Goal: Task Accomplishment & Management: Use online tool/utility

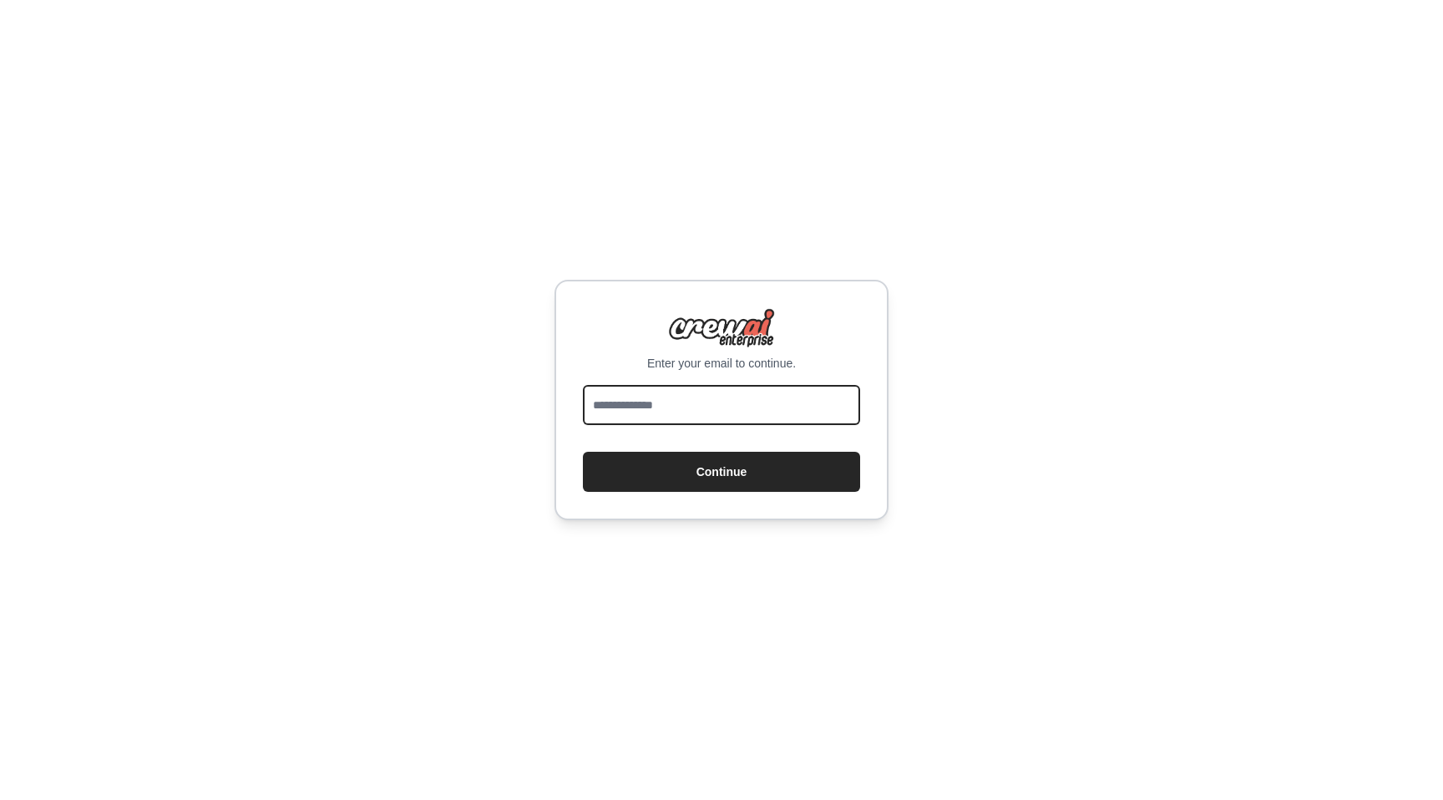
click at [695, 414] on input "email" at bounding box center [721, 405] width 277 height 40
type input "**********"
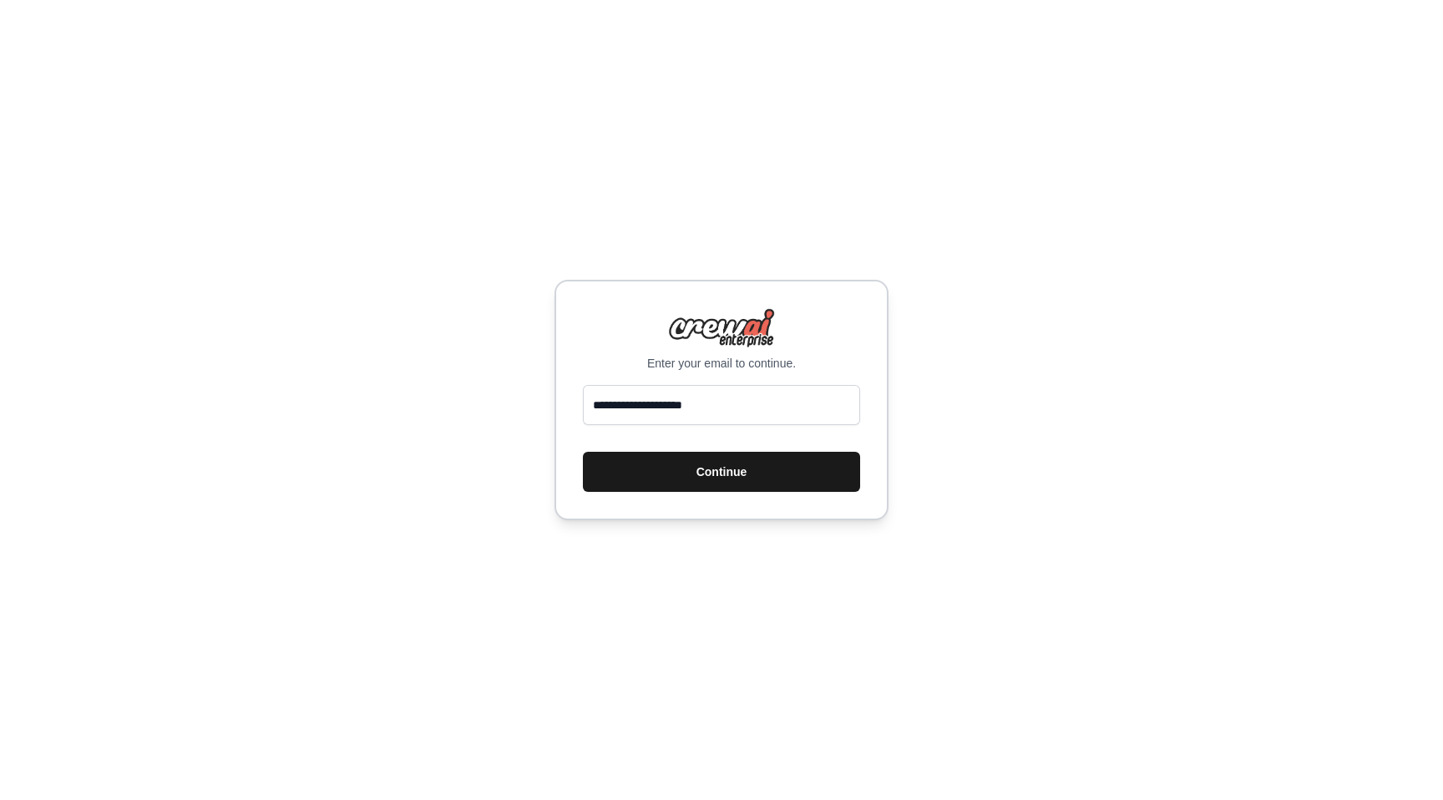
click at [724, 471] on button "Continue" at bounding box center [721, 472] width 277 height 40
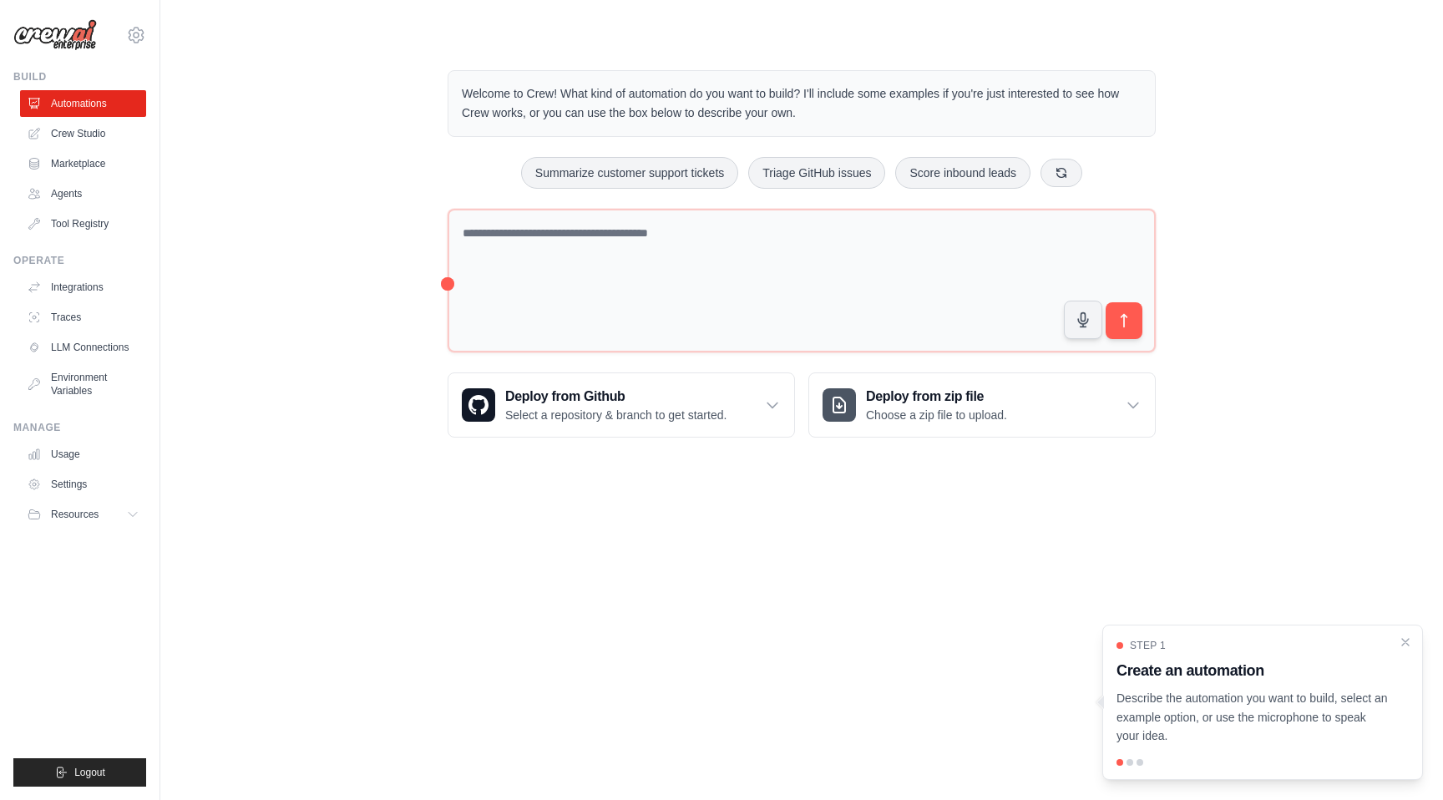
click at [24, 573] on ul "Build Automations Crew Studio Marketplace Agents" at bounding box center [79, 428] width 133 height 717
click at [1227, 711] on p "Describe the automation you want to build, select an example option, or use the…" at bounding box center [1253, 717] width 272 height 57
click at [951, 619] on body "trbleything@gmail.com Settings Build Automations Crew Studio" at bounding box center [721, 400] width 1443 height 800
click at [1283, 701] on p "Describe the automation you want to build, select an example option, or use the…" at bounding box center [1253, 717] width 272 height 57
click at [1164, 671] on h3 "Create an automation" at bounding box center [1253, 670] width 272 height 23
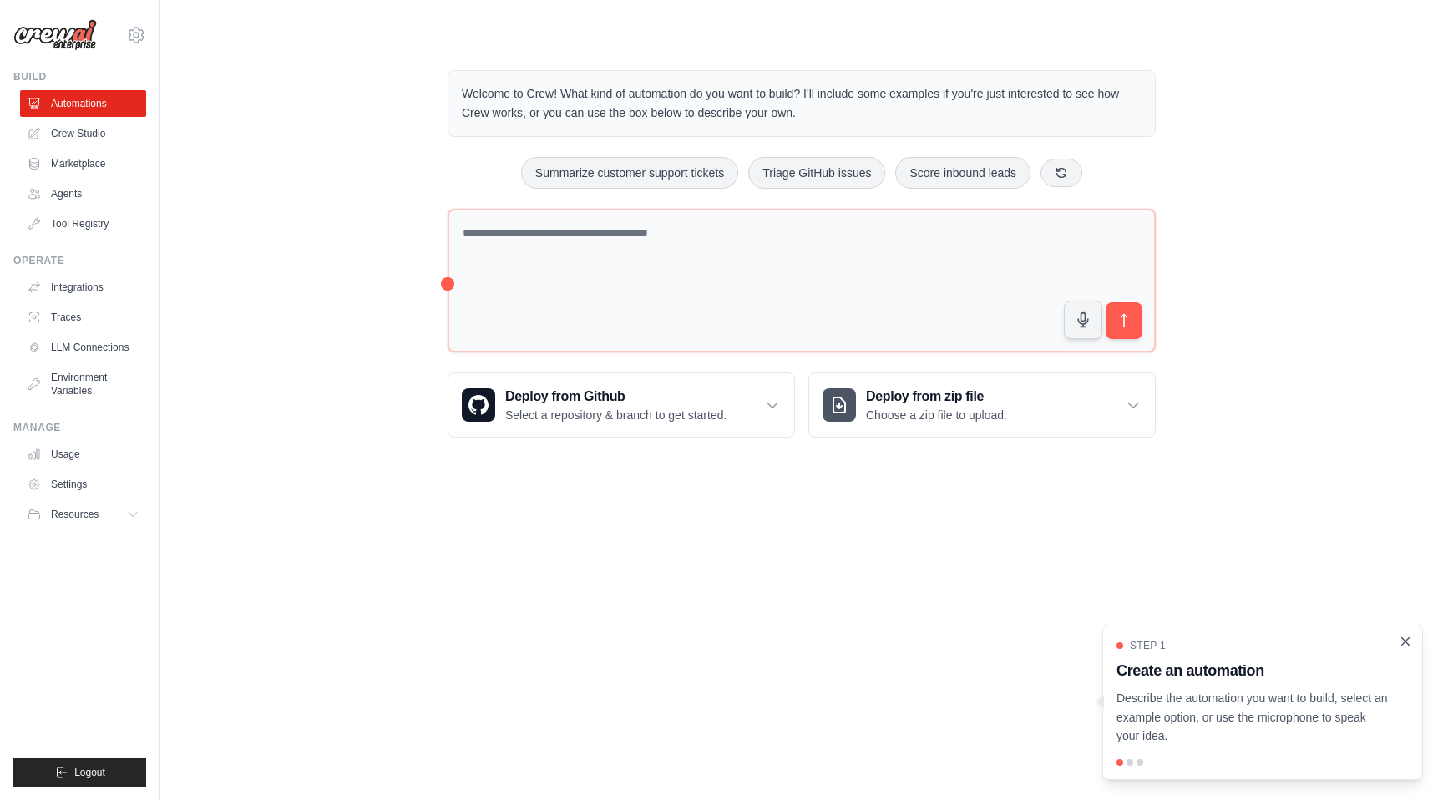
click at [1406, 639] on icon "Close walkthrough" at bounding box center [1405, 641] width 15 height 15
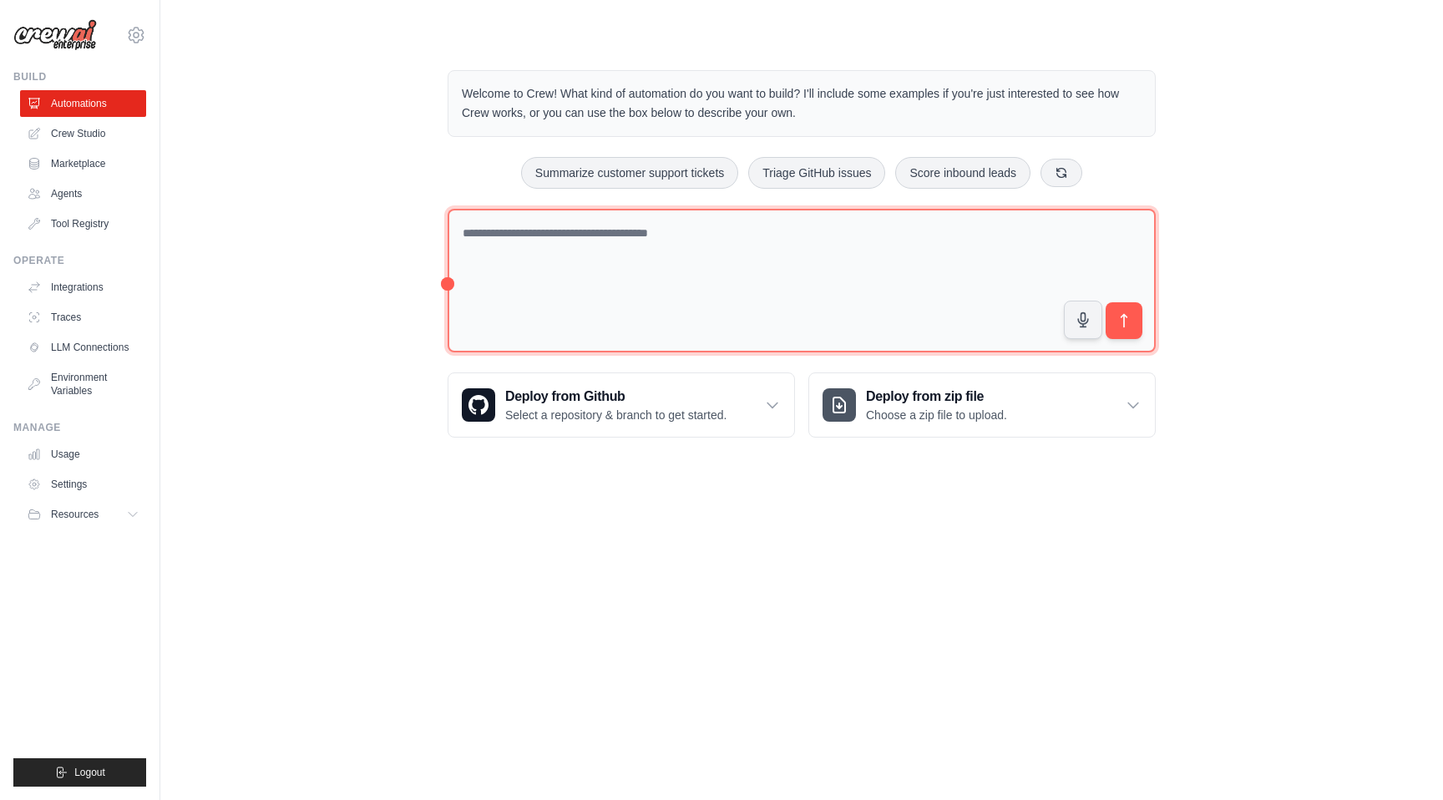
click at [967, 315] on textarea at bounding box center [802, 281] width 708 height 145
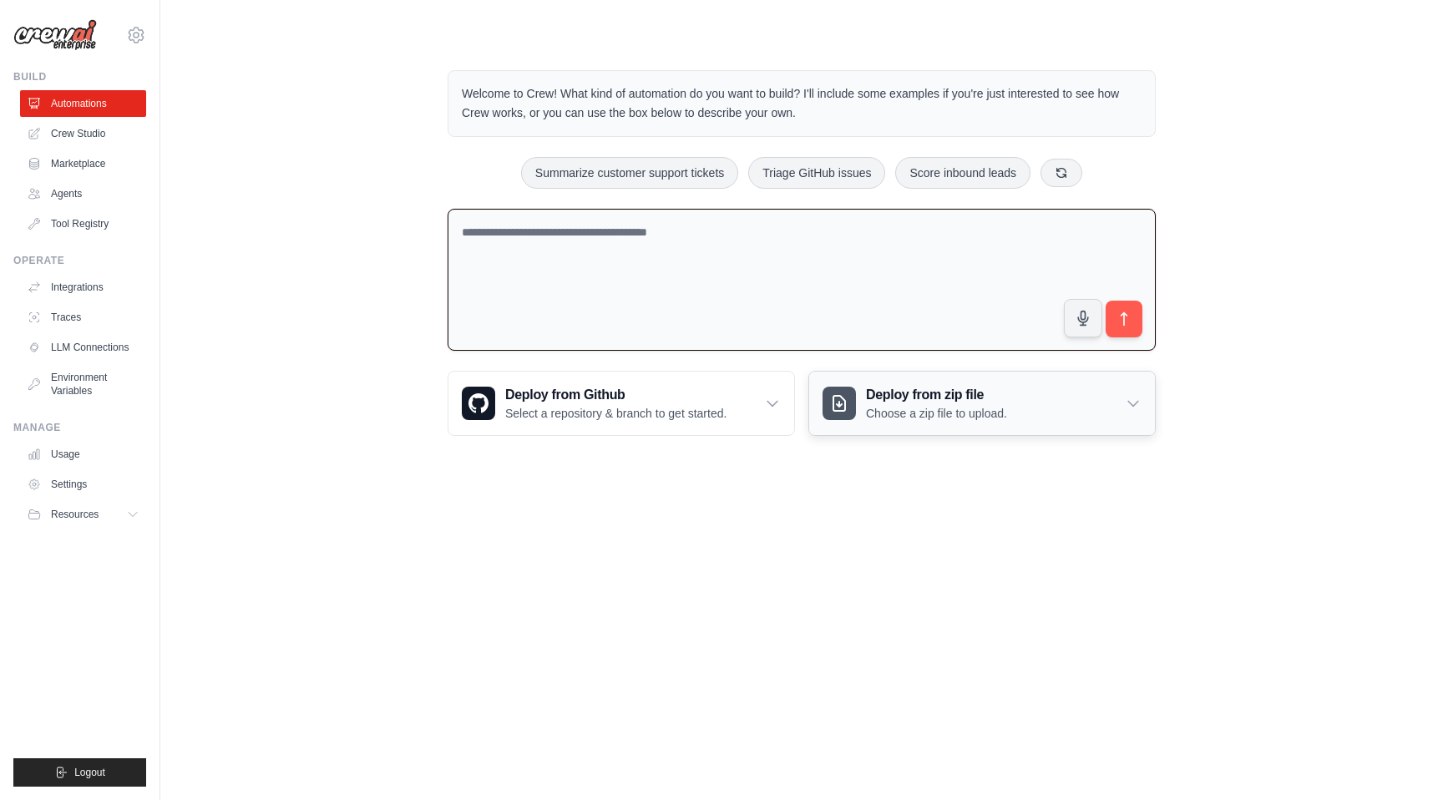
click at [885, 422] on div "Deploy from zip file Choose a zip file to upload." at bounding box center [982, 403] width 346 height 63
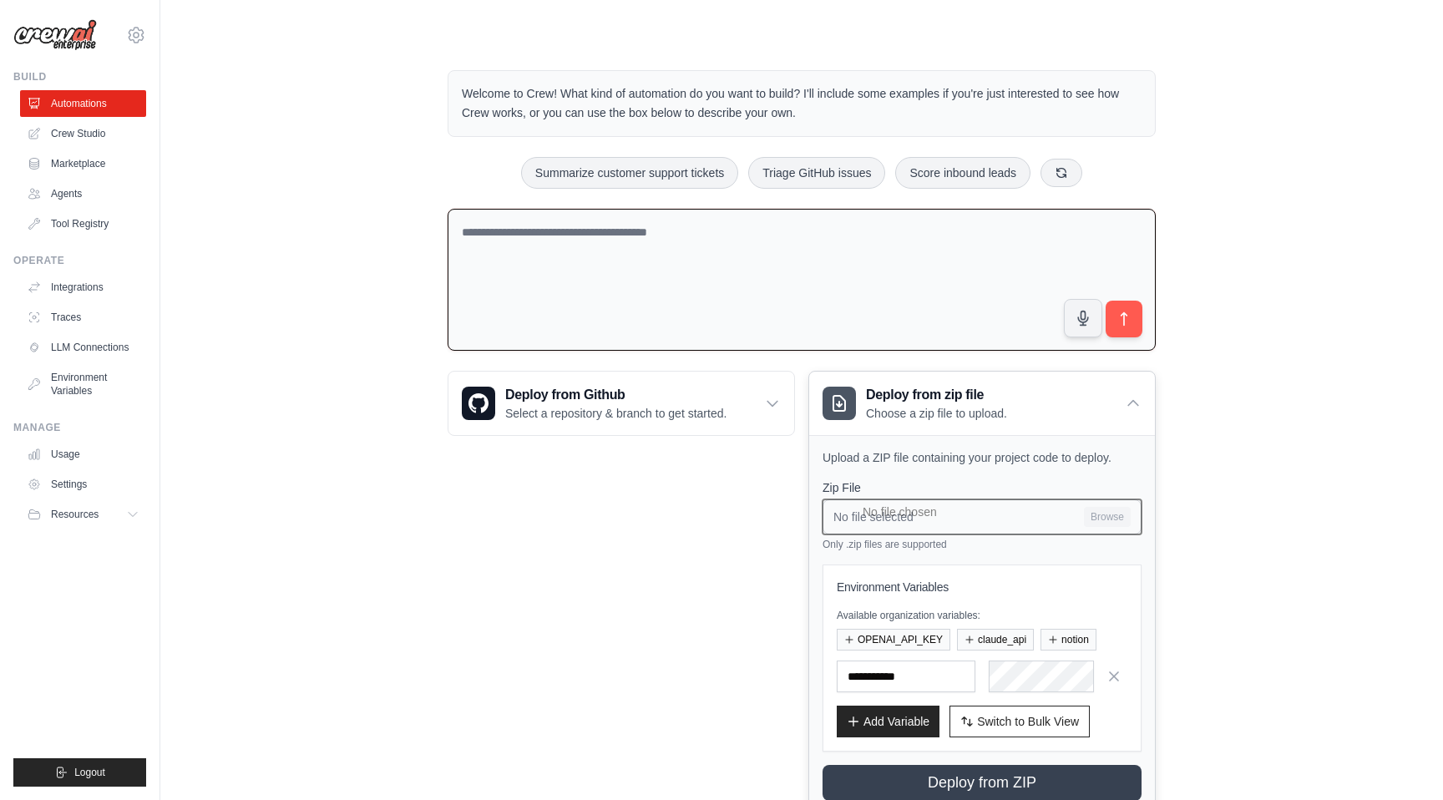
click at [1022, 514] on input "No file selected Browse" at bounding box center [982, 516] width 319 height 35
click at [600, 243] on textarea at bounding box center [802, 280] width 708 height 143
paste textarea "**********"
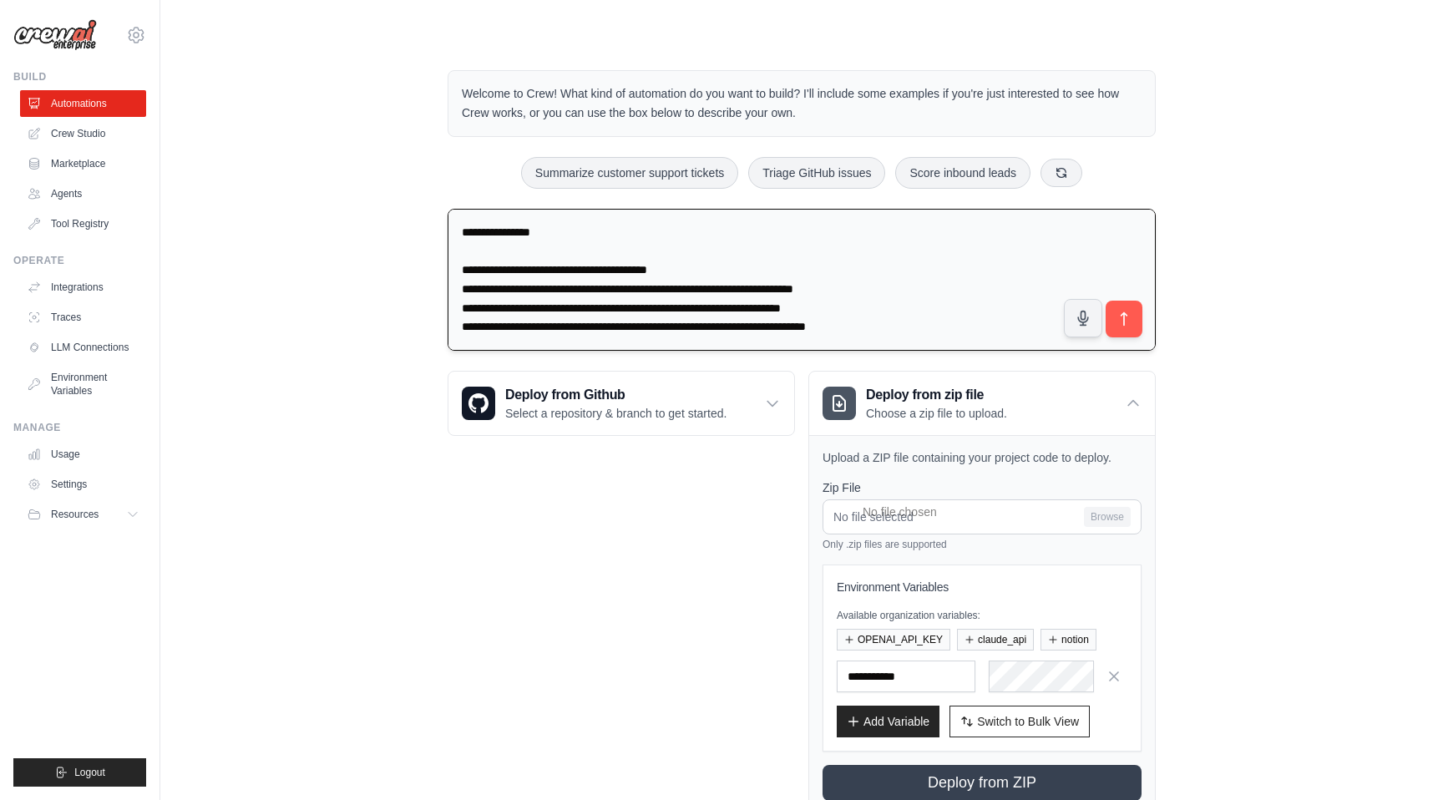
scroll to position [12753, 0]
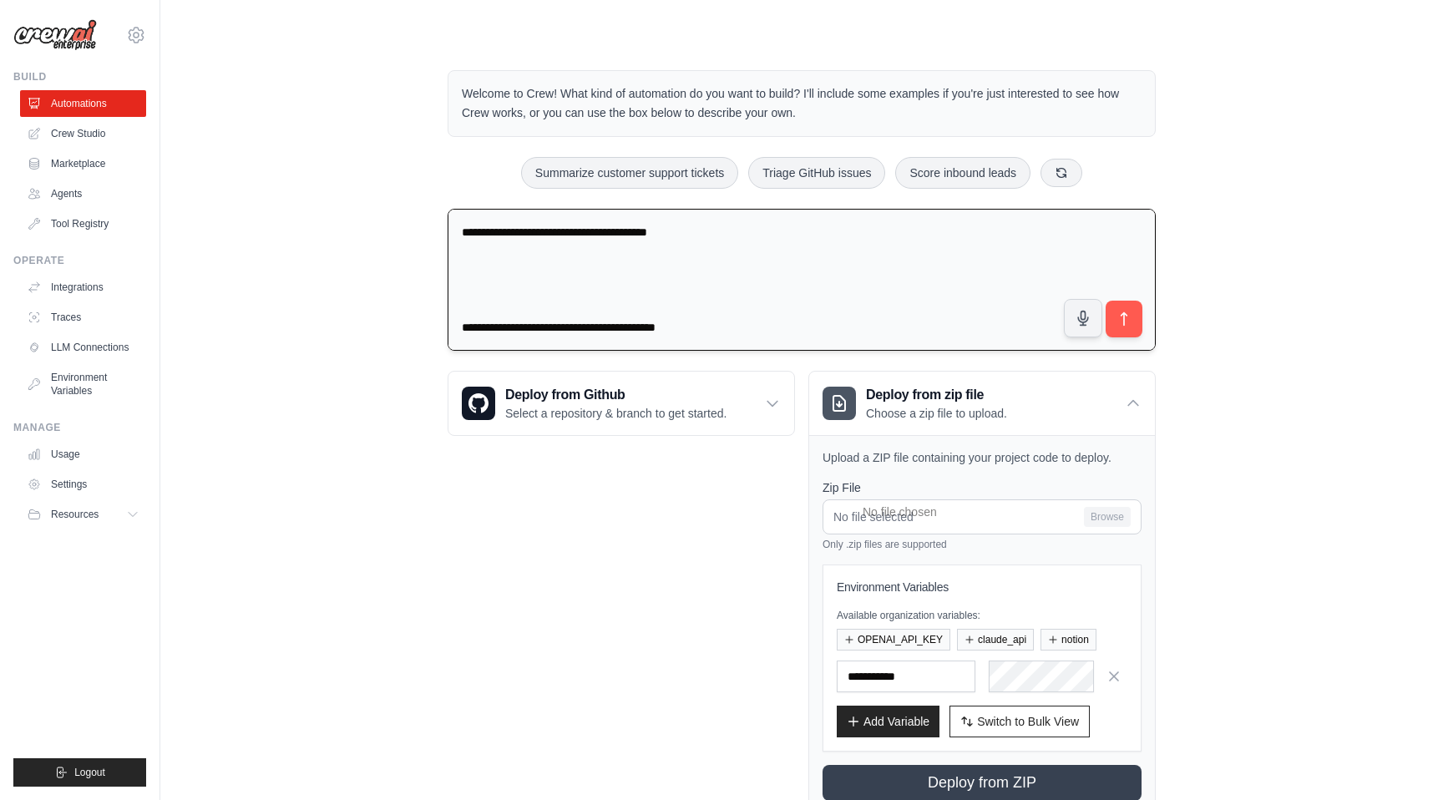
click at [464, 277] on textarea at bounding box center [802, 280] width 708 height 143
click at [459, 224] on textarea at bounding box center [802, 280] width 708 height 143
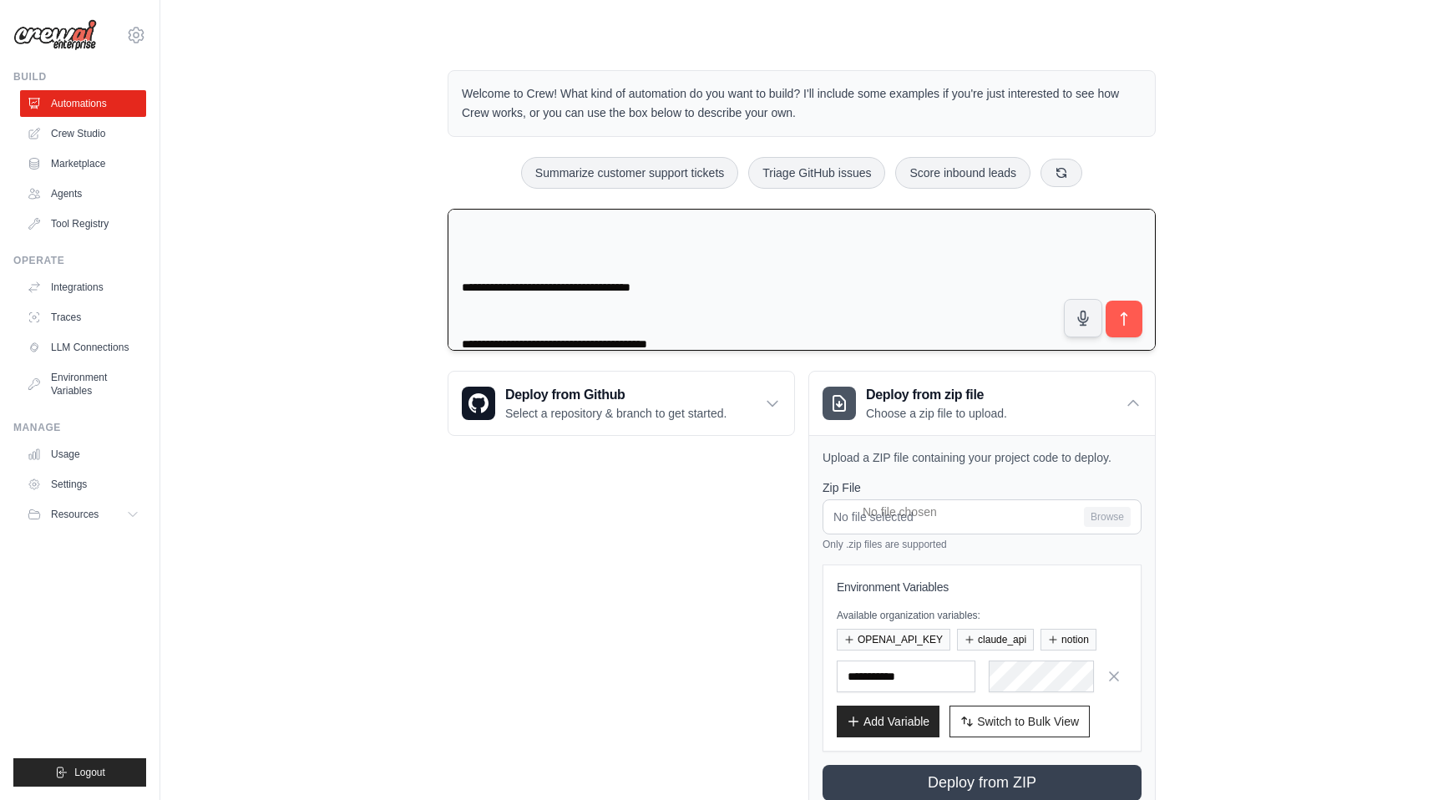
scroll to position [12563, 0]
click at [472, 281] on textarea at bounding box center [802, 280] width 708 height 143
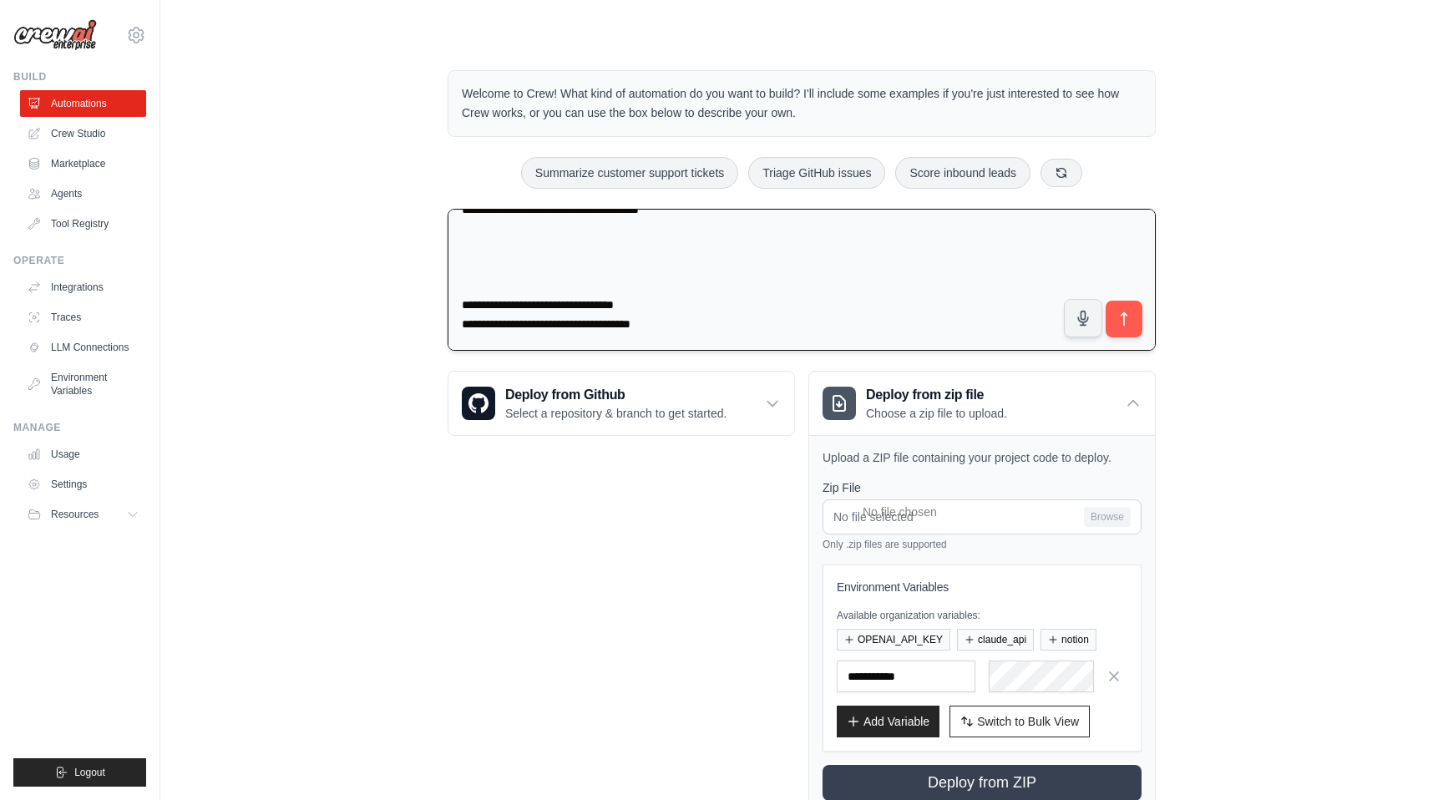
click at [469, 307] on textarea at bounding box center [802, 280] width 708 height 143
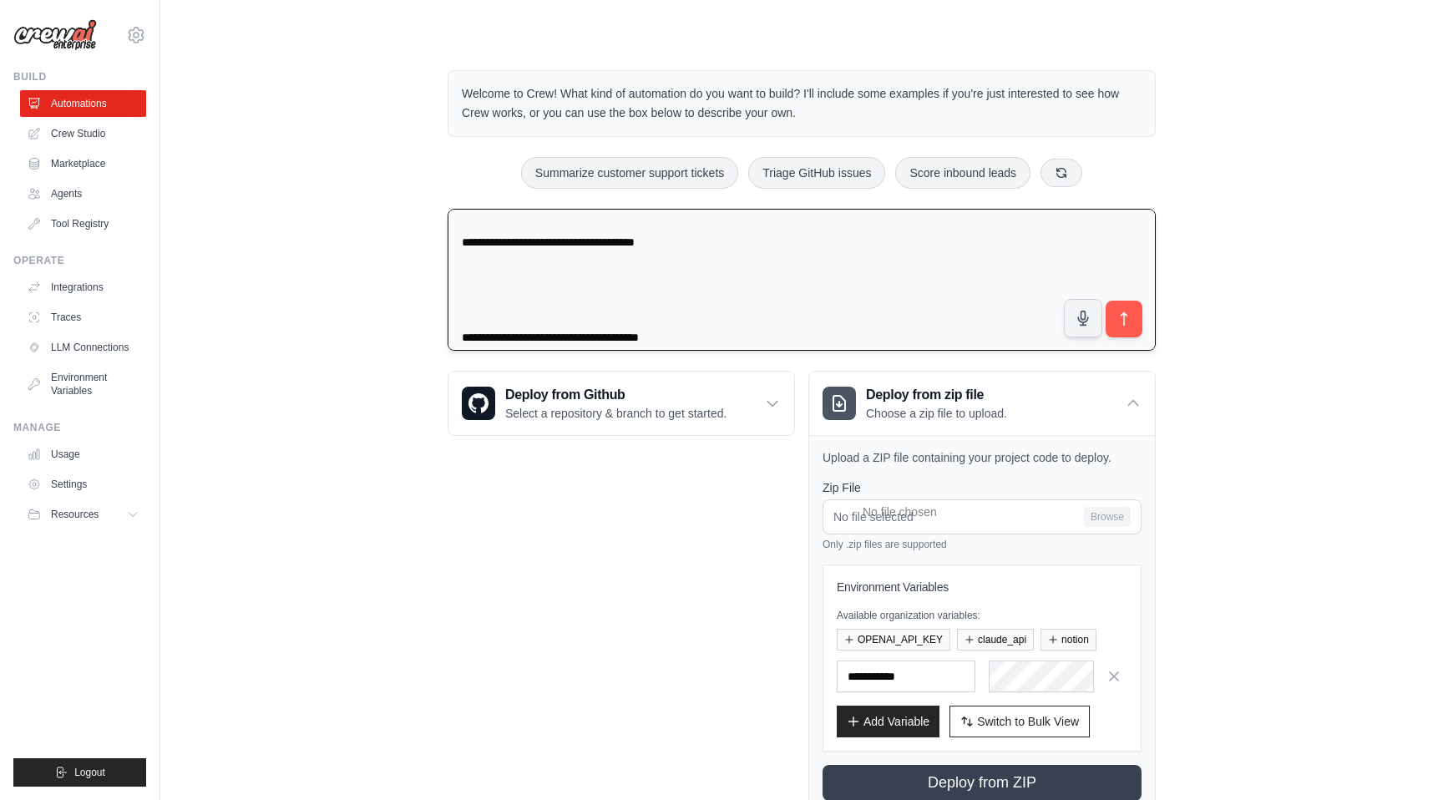
scroll to position [12336, 0]
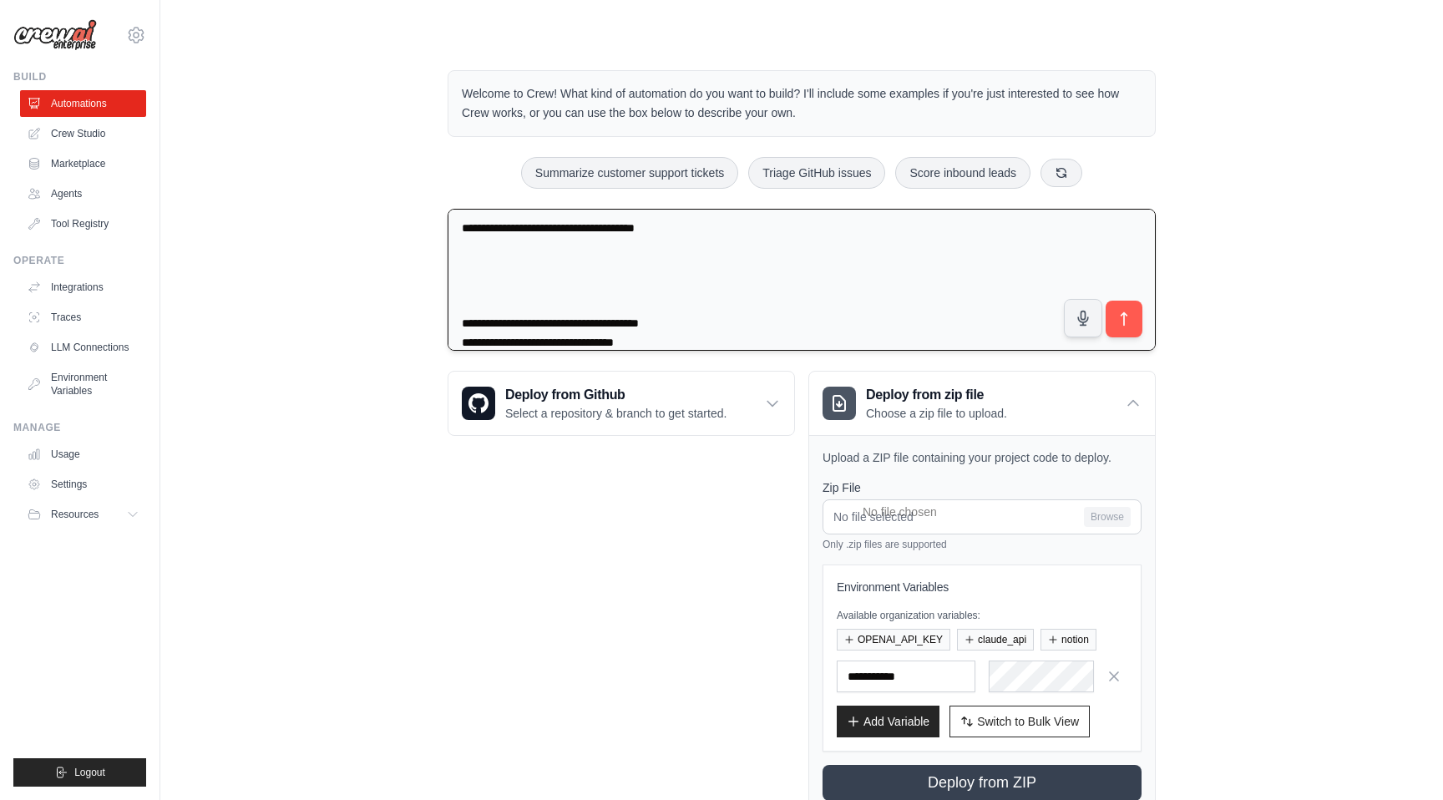
click at [468, 315] on textarea at bounding box center [802, 280] width 708 height 143
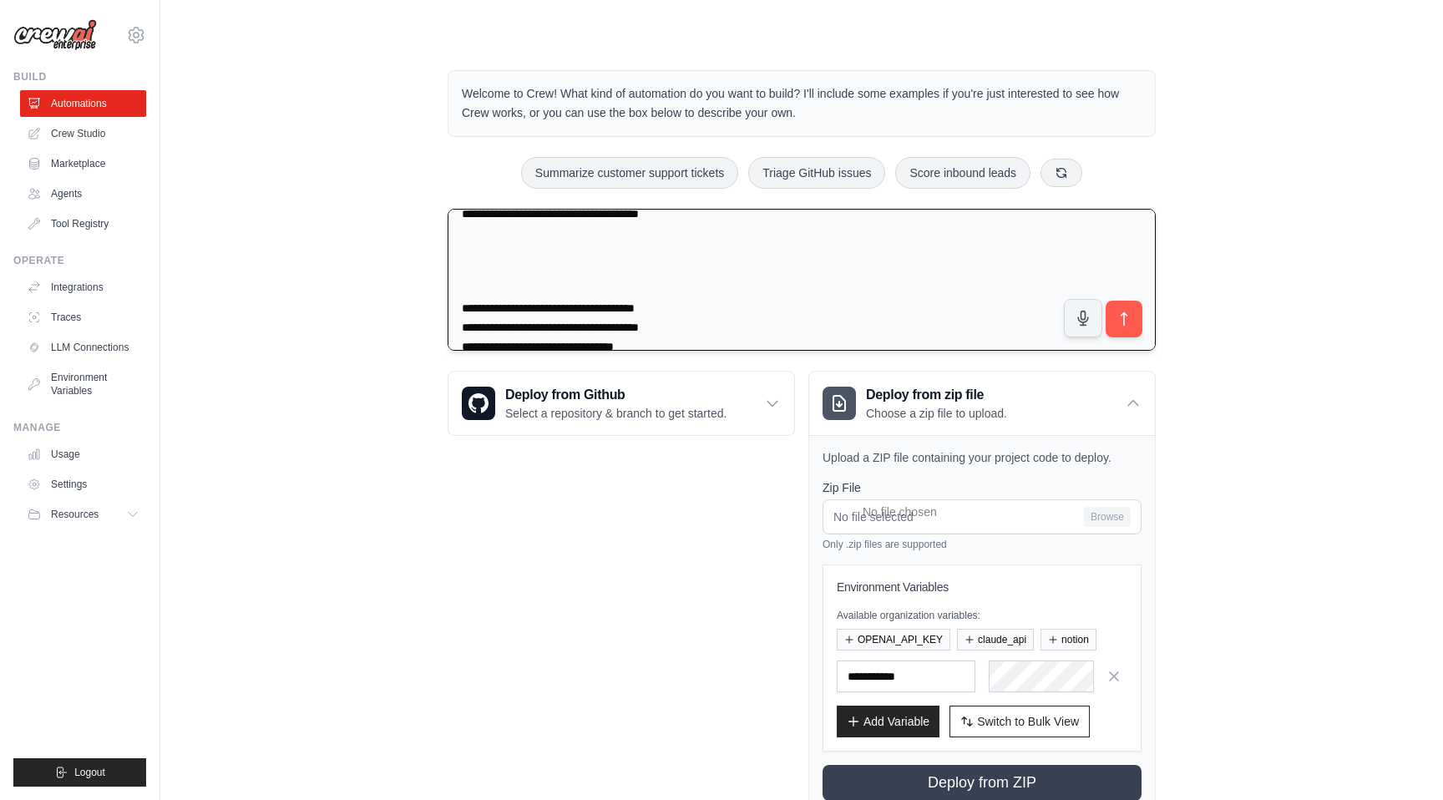
scroll to position [12252, 0]
click at [466, 309] on textarea at bounding box center [802, 280] width 708 height 143
click at [467, 314] on textarea at bounding box center [802, 280] width 708 height 143
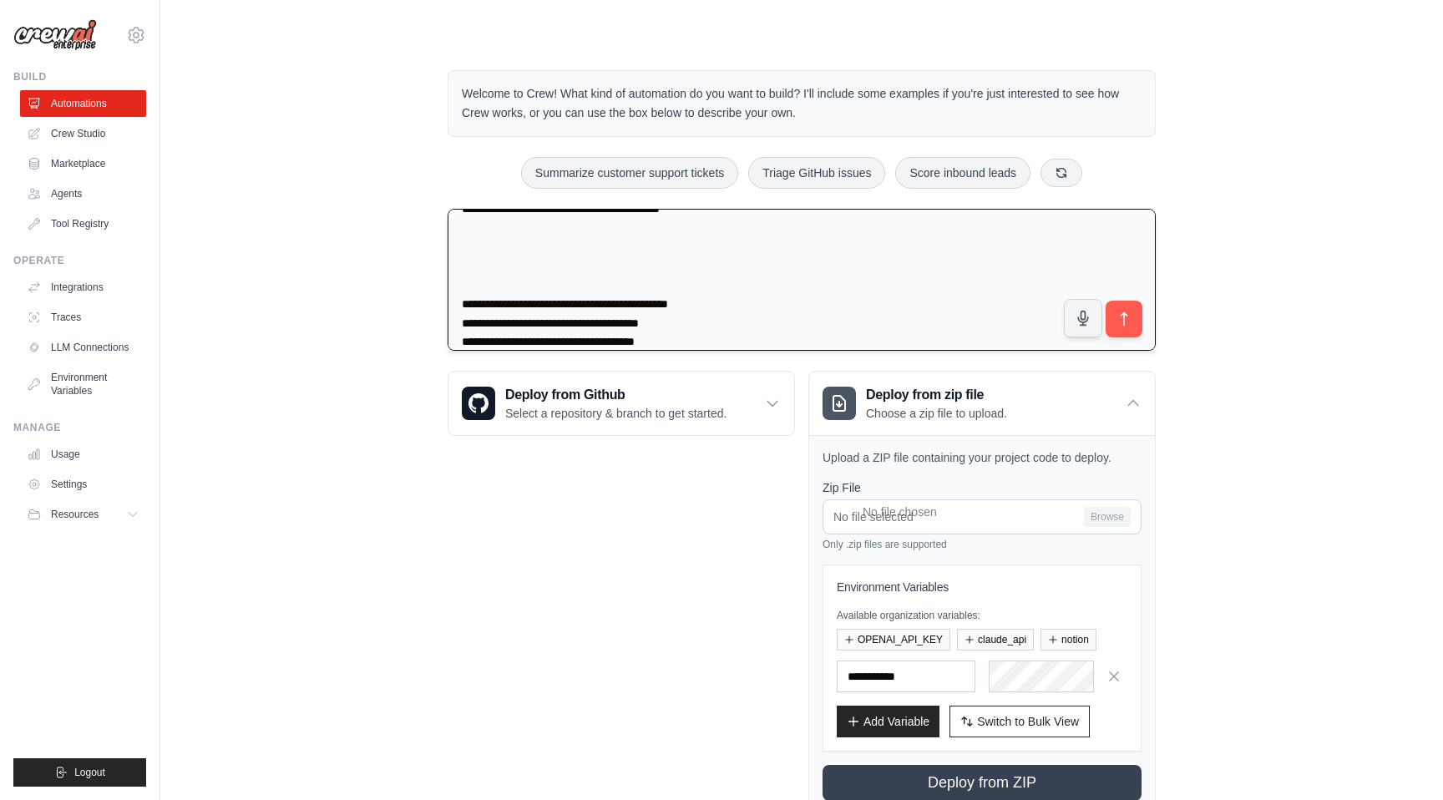
click at [469, 307] on textarea at bounding box center [802, 280] width 708 height 143
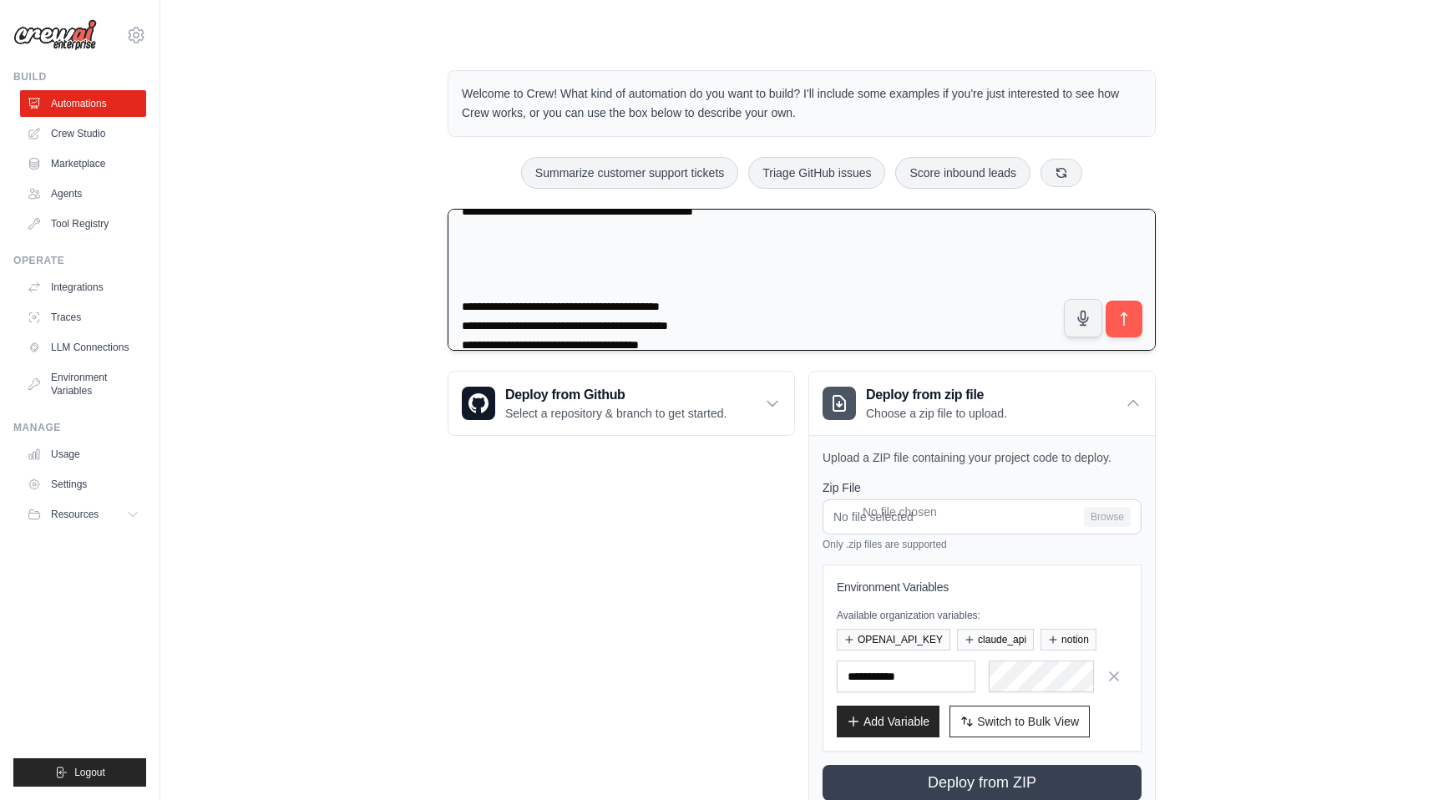
click at [466, 304] on textarea at bounding box center [802, 280] width 708 height 143
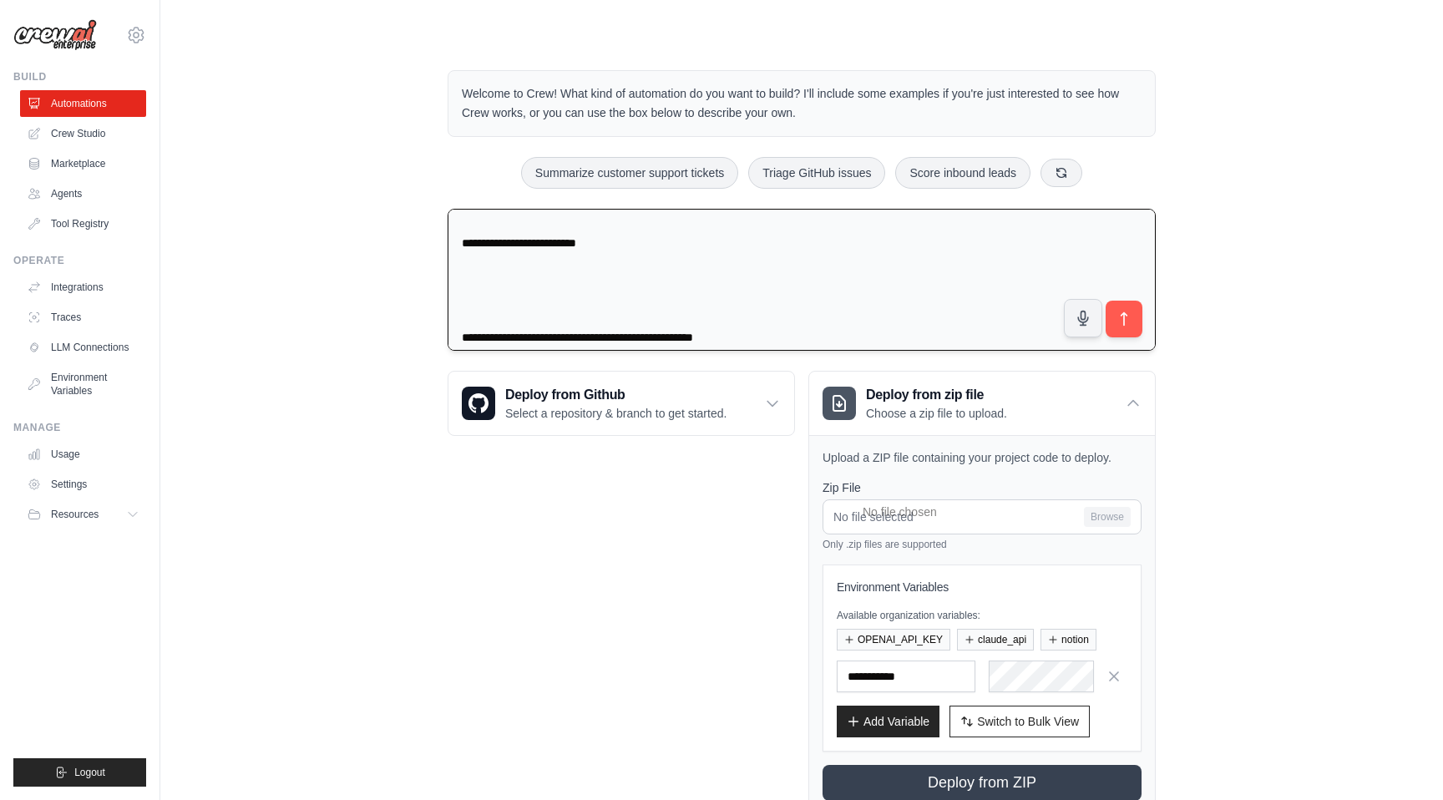
scroll to position [11838, 0]
click at [475, 329] on textarea at bounding box center [802, 280] width 708 height 143
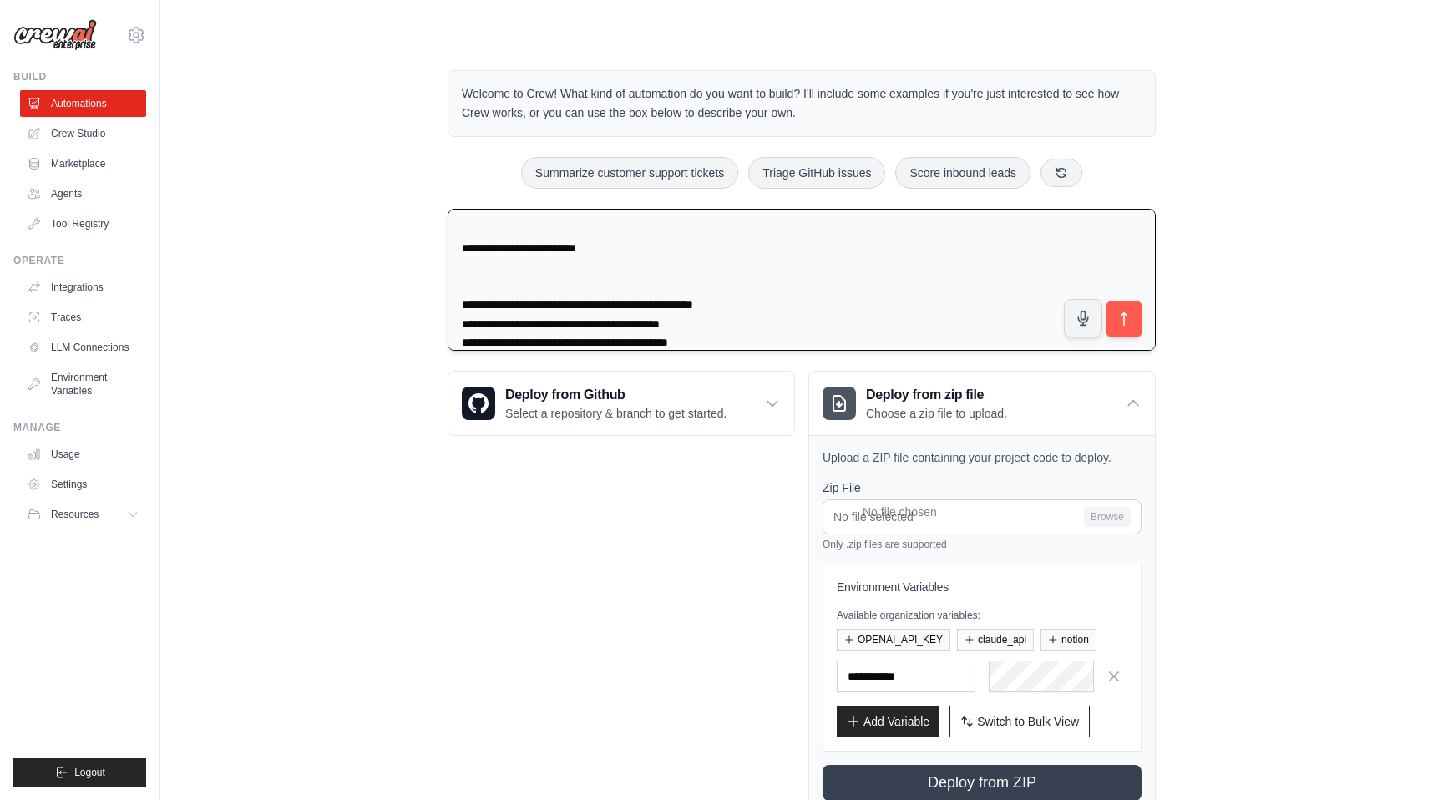
click at [465, 302] on textarea at bounding box center [802, 280] width 708 height 143
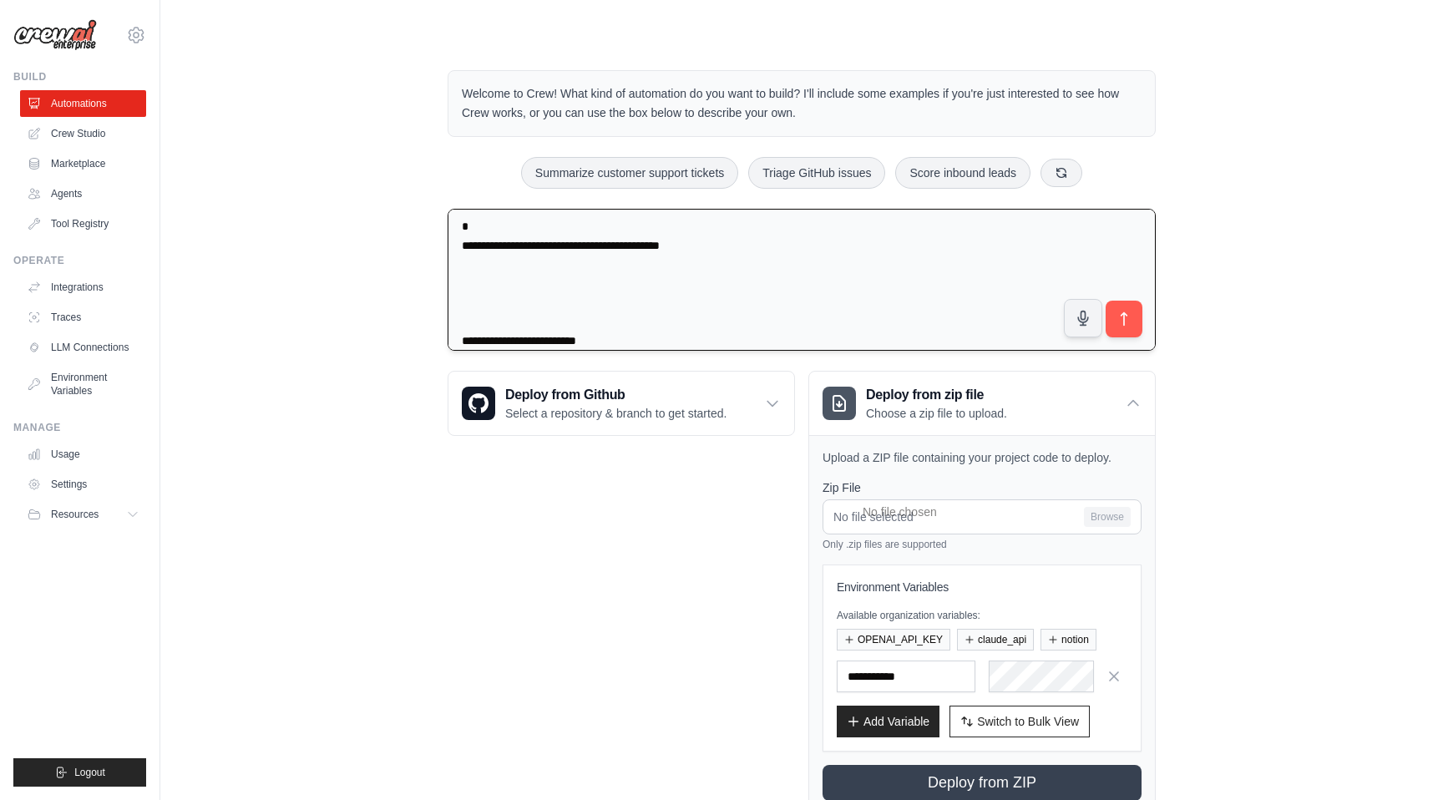
scroll to position [11721, 0]
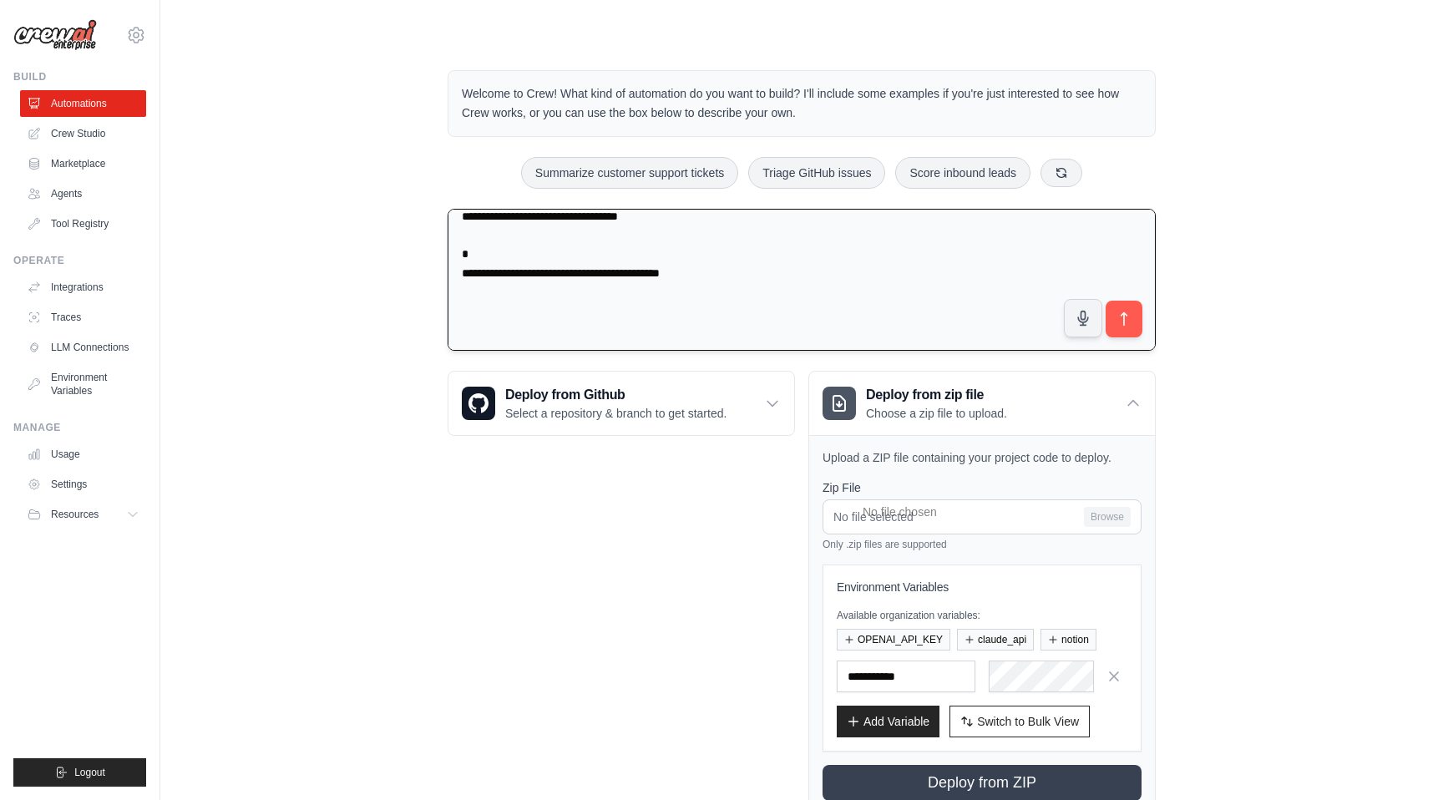
click at [474, 273] on textarea at bounding box center [802, 280] width 708 height 143
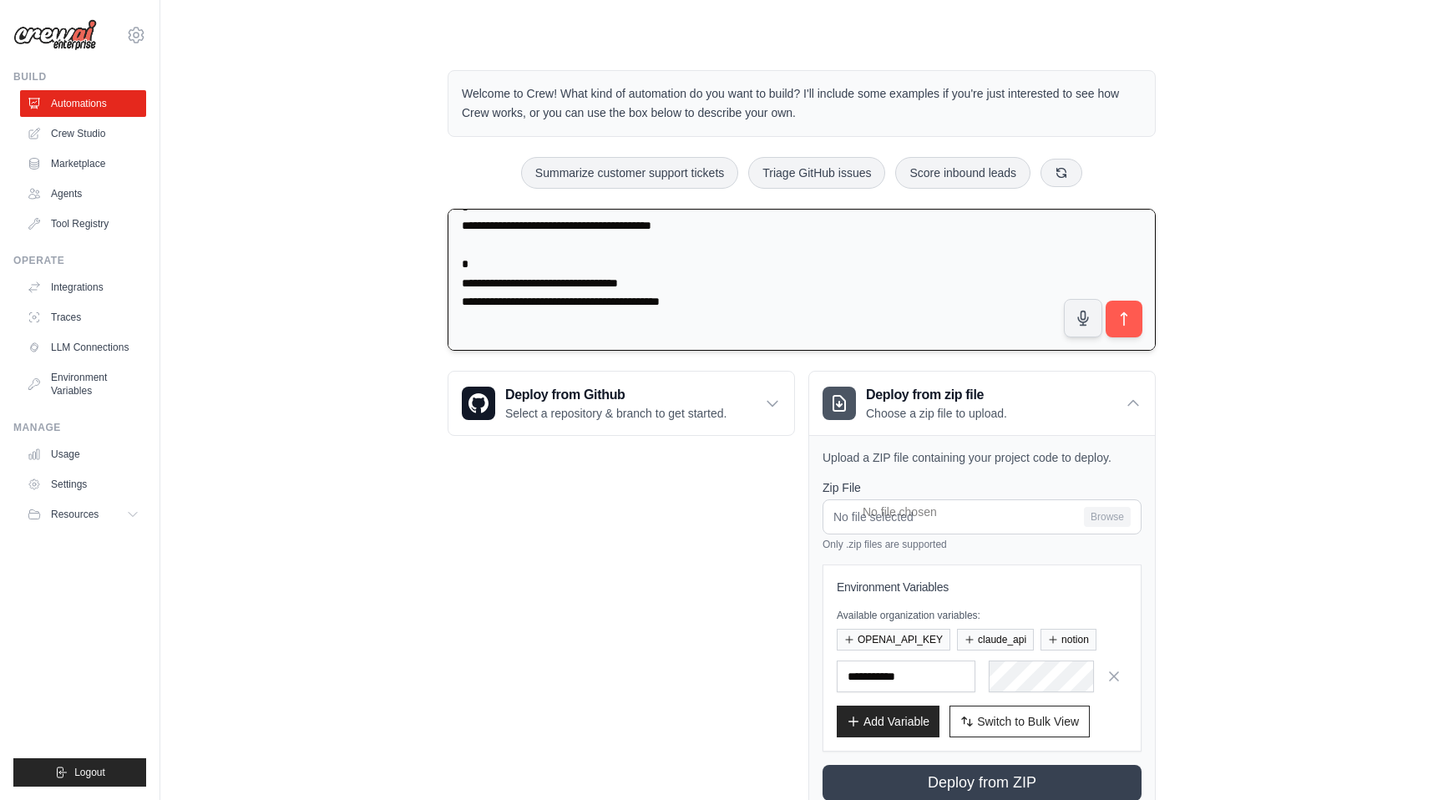
scroll to position [11624, 0]
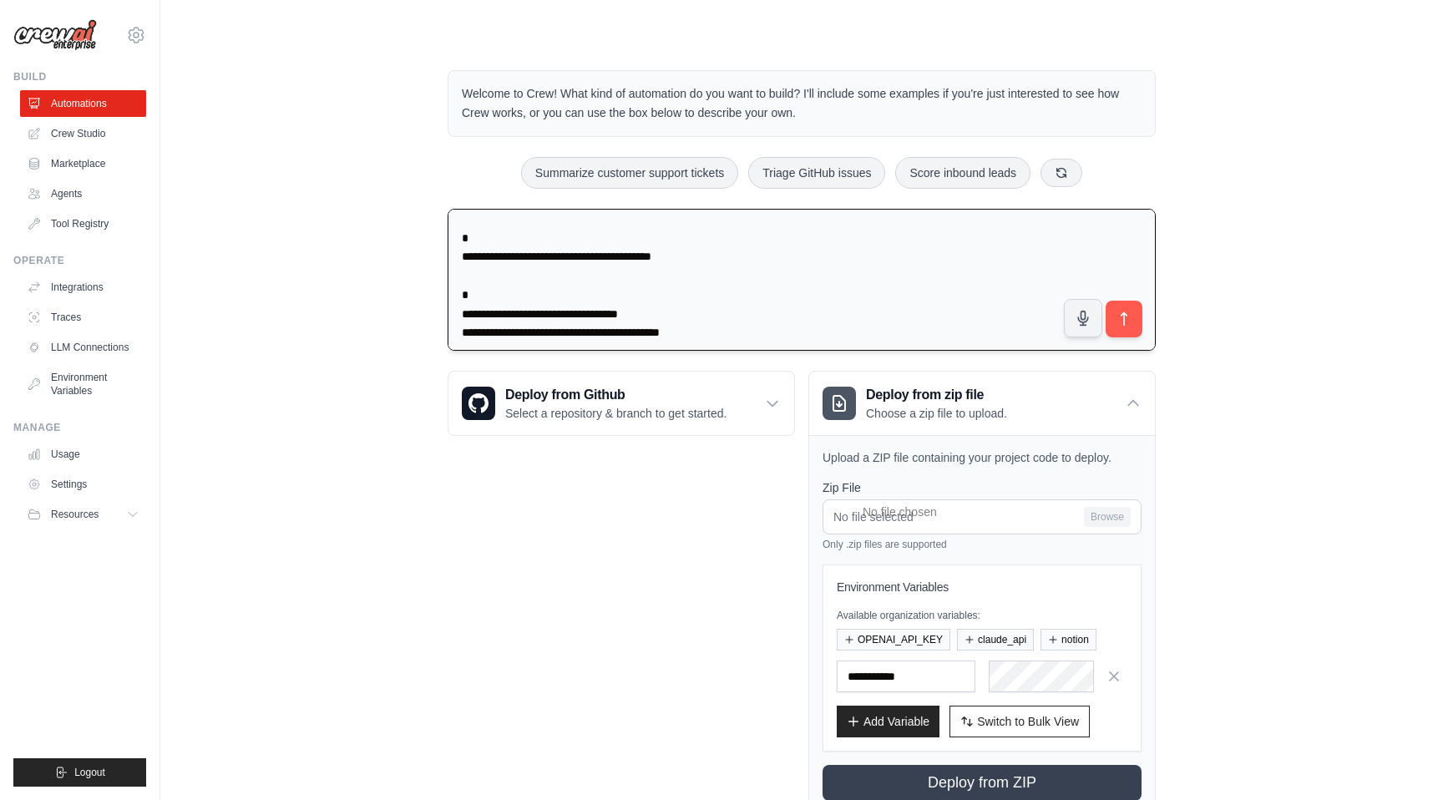
click at [484, 317] on textarea at bounding box center [802, 280] width 708 height 143
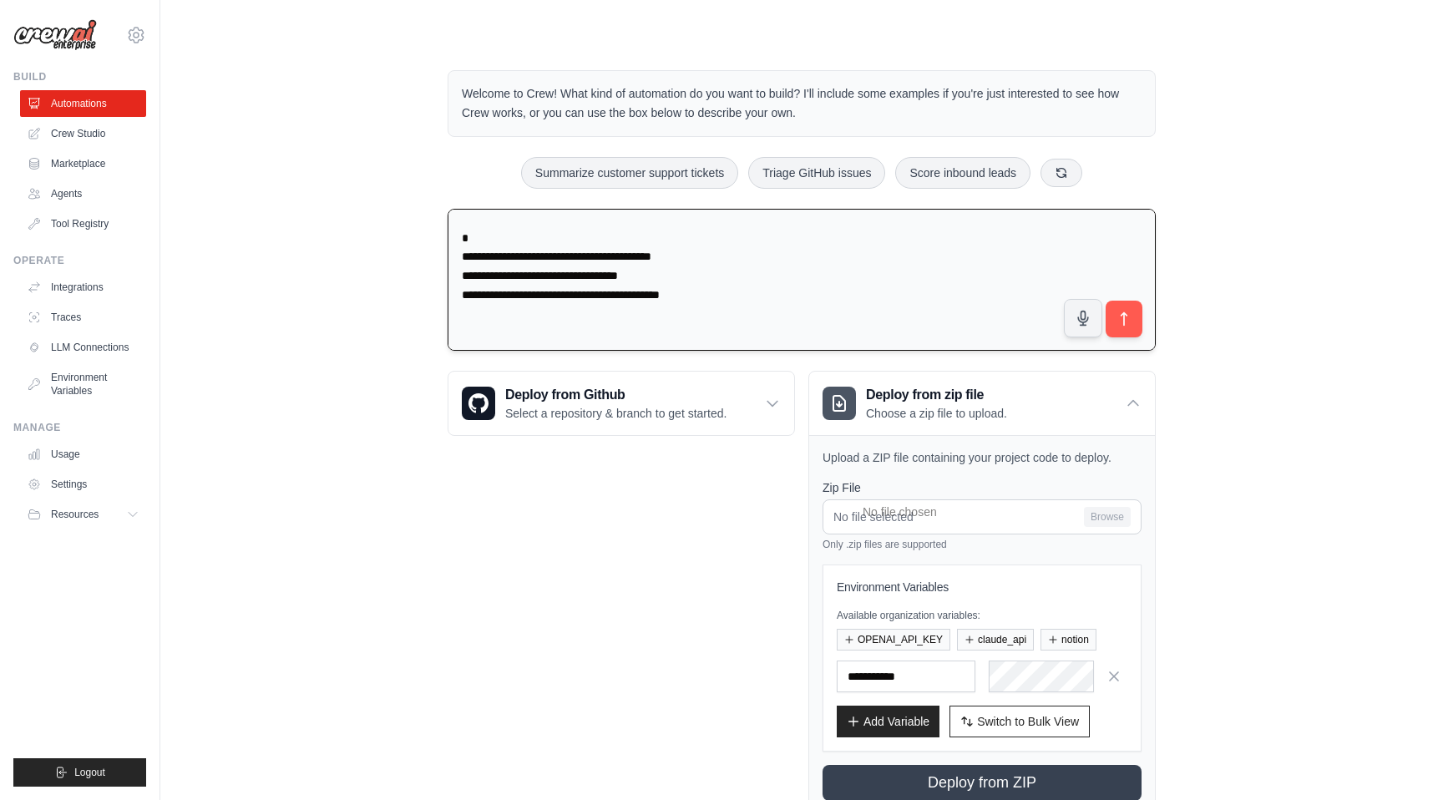
drag, startPoint x: 473, startPoint y: 255, endPoint x: 459, endPoint y: 240, distance: 20.7
click at [459, 240] on textarea at bounding box center [802, 280] width 708 height 143
type textarea "**********"
click at [1121, 323] on icon "submit" at bounding box center [1125, 320] width 18 height 18
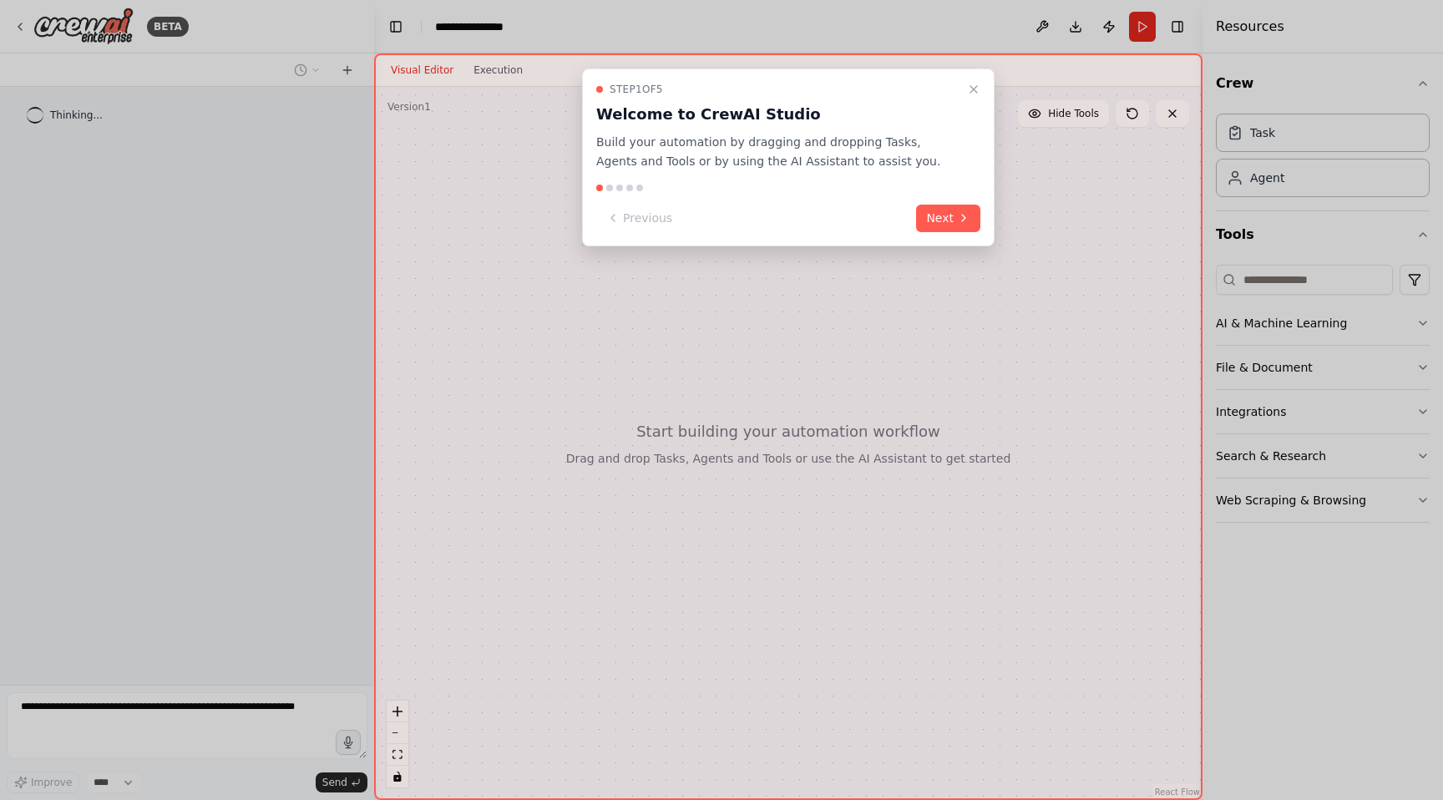
scroll to position [6294, 0]
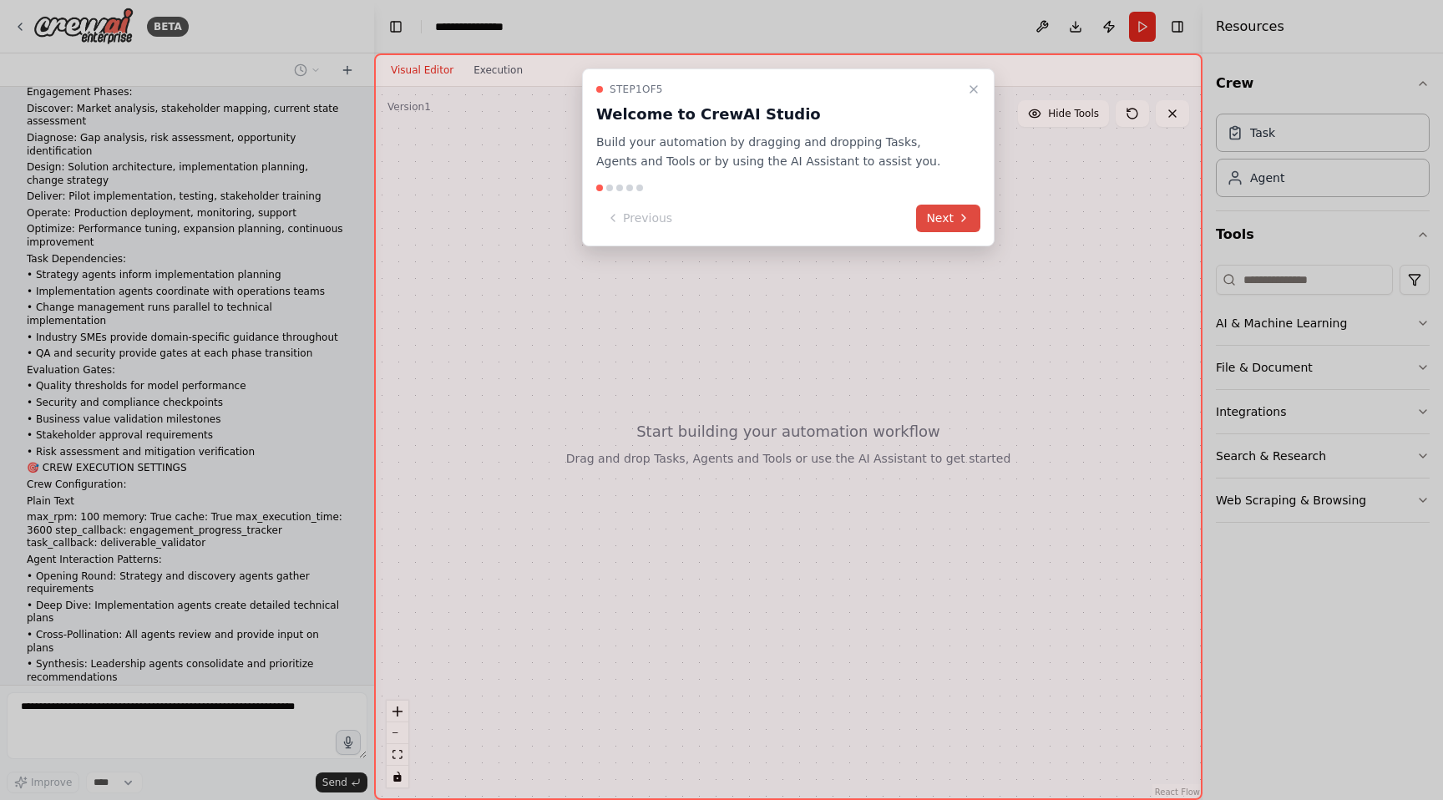
click at [938, 213] on button "Next" at bounding box center [948, 219] width 64 height 28
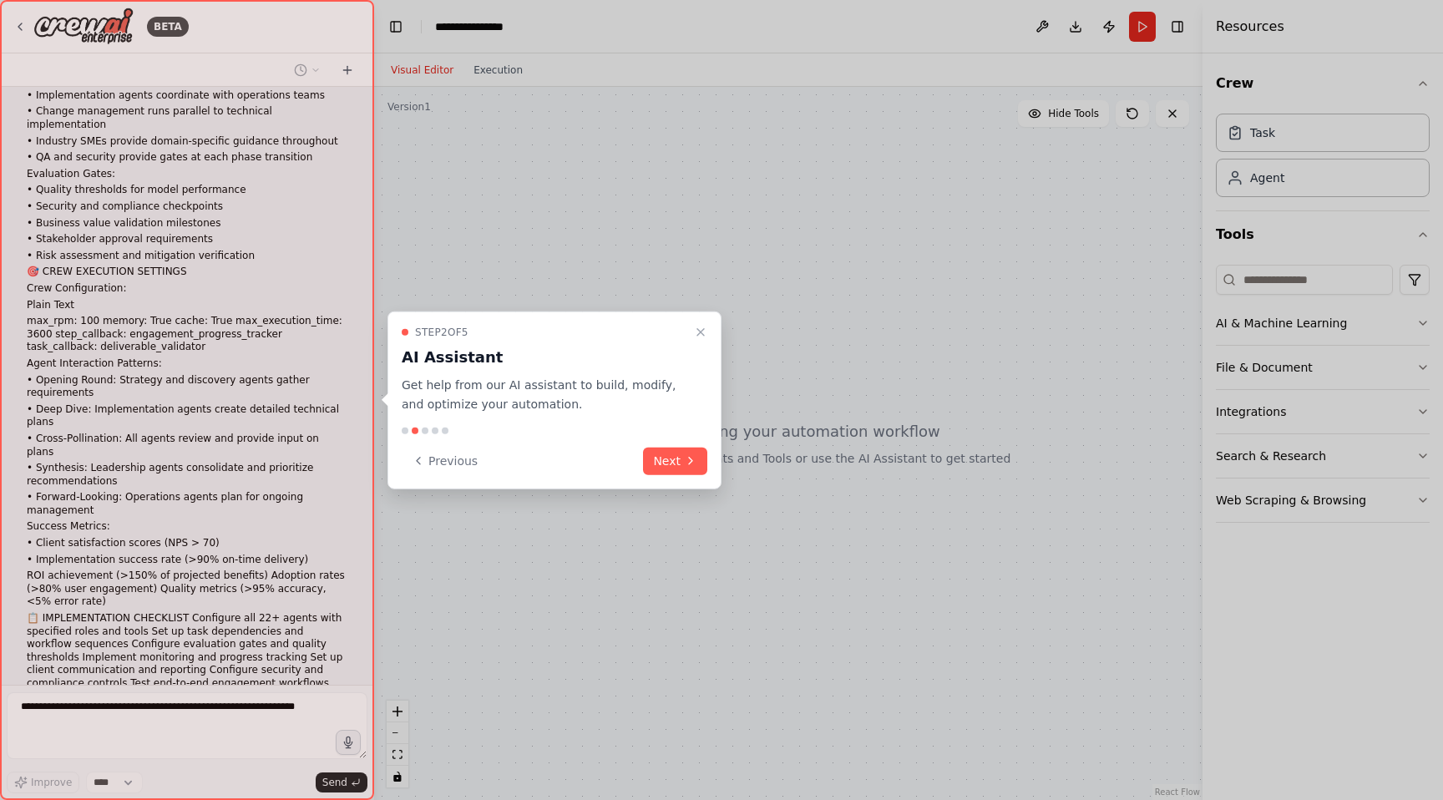
scroll to position [6503, 0]
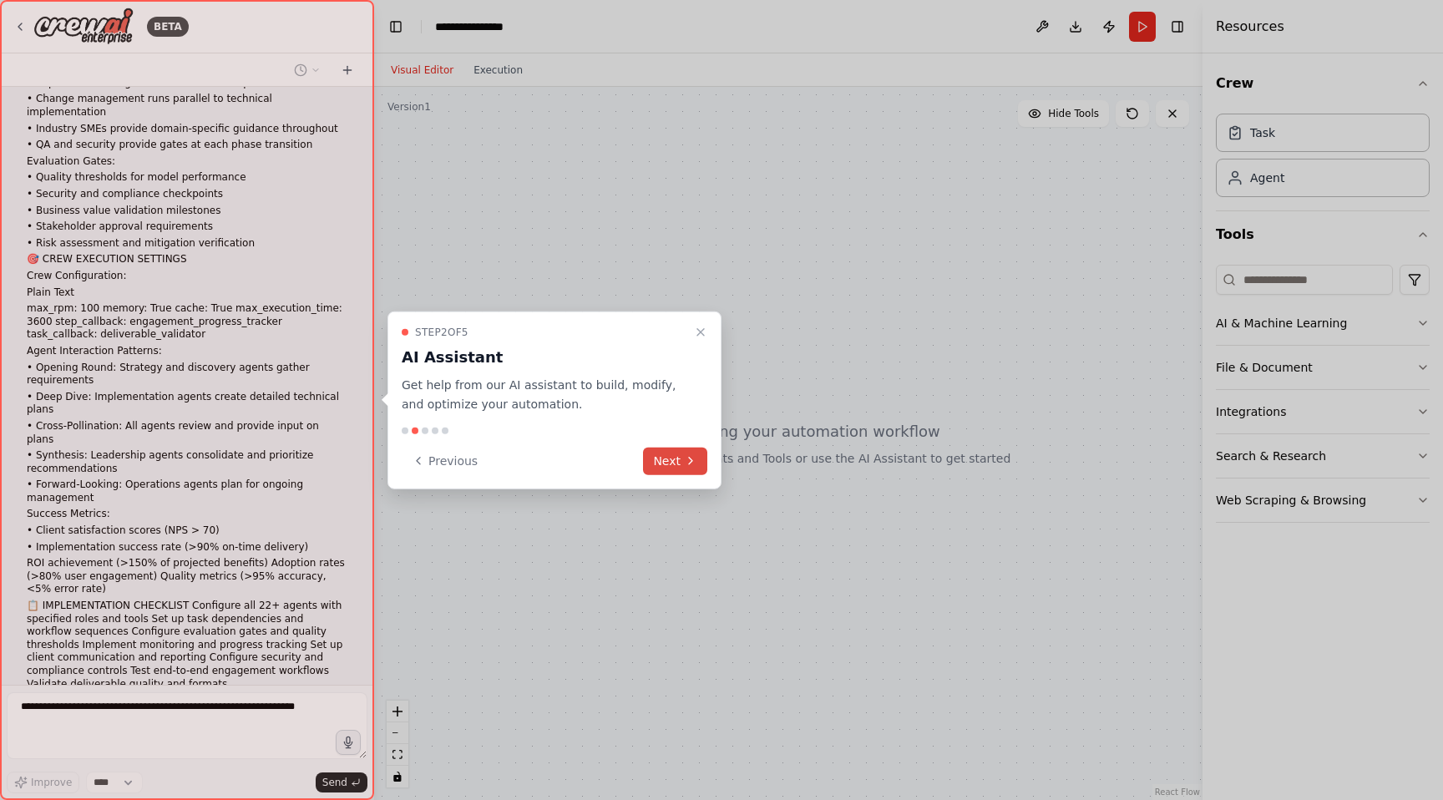
click at [677, 456] on button "Next" at bounding box center [675, 461] width 64 height 28
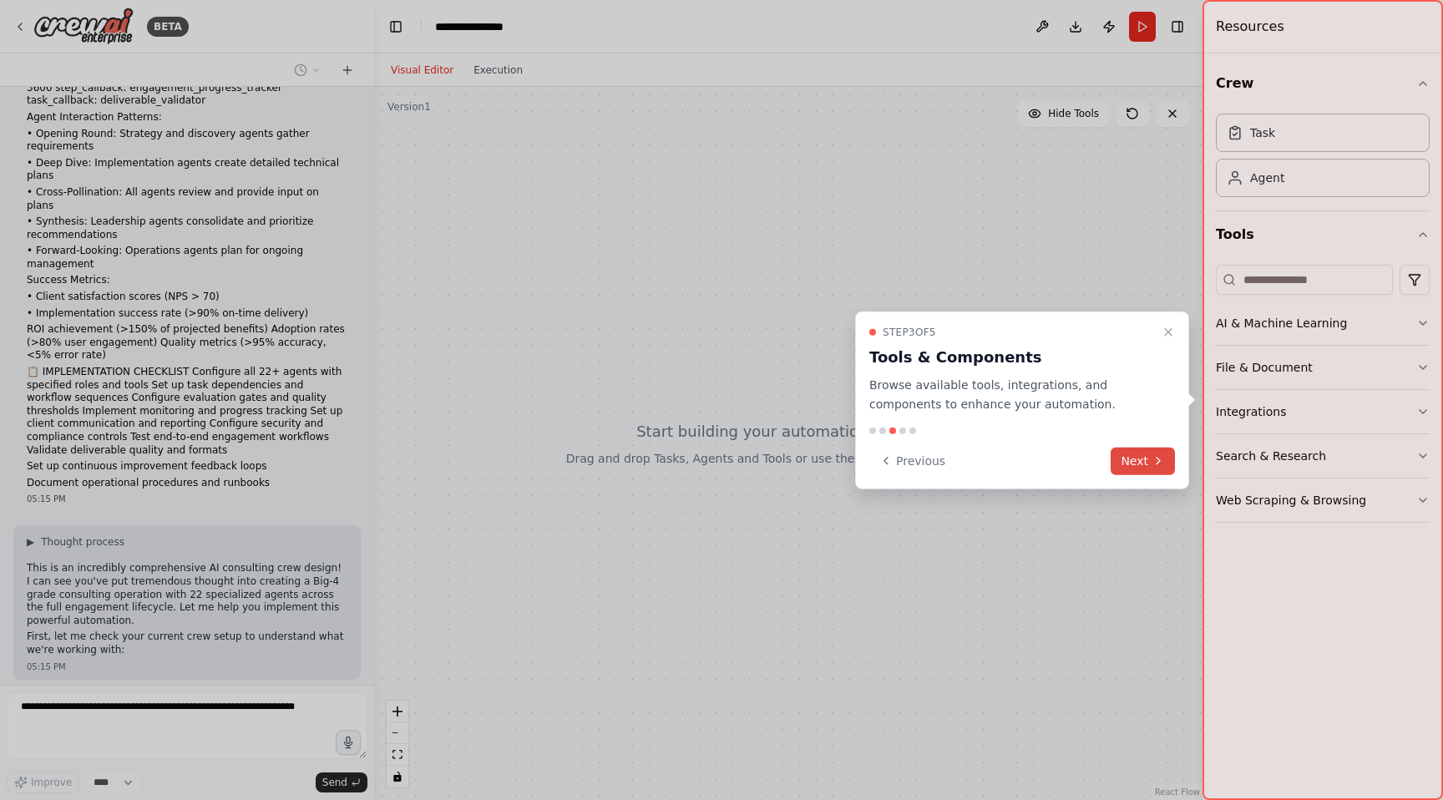
scroll to position [6778, 0]
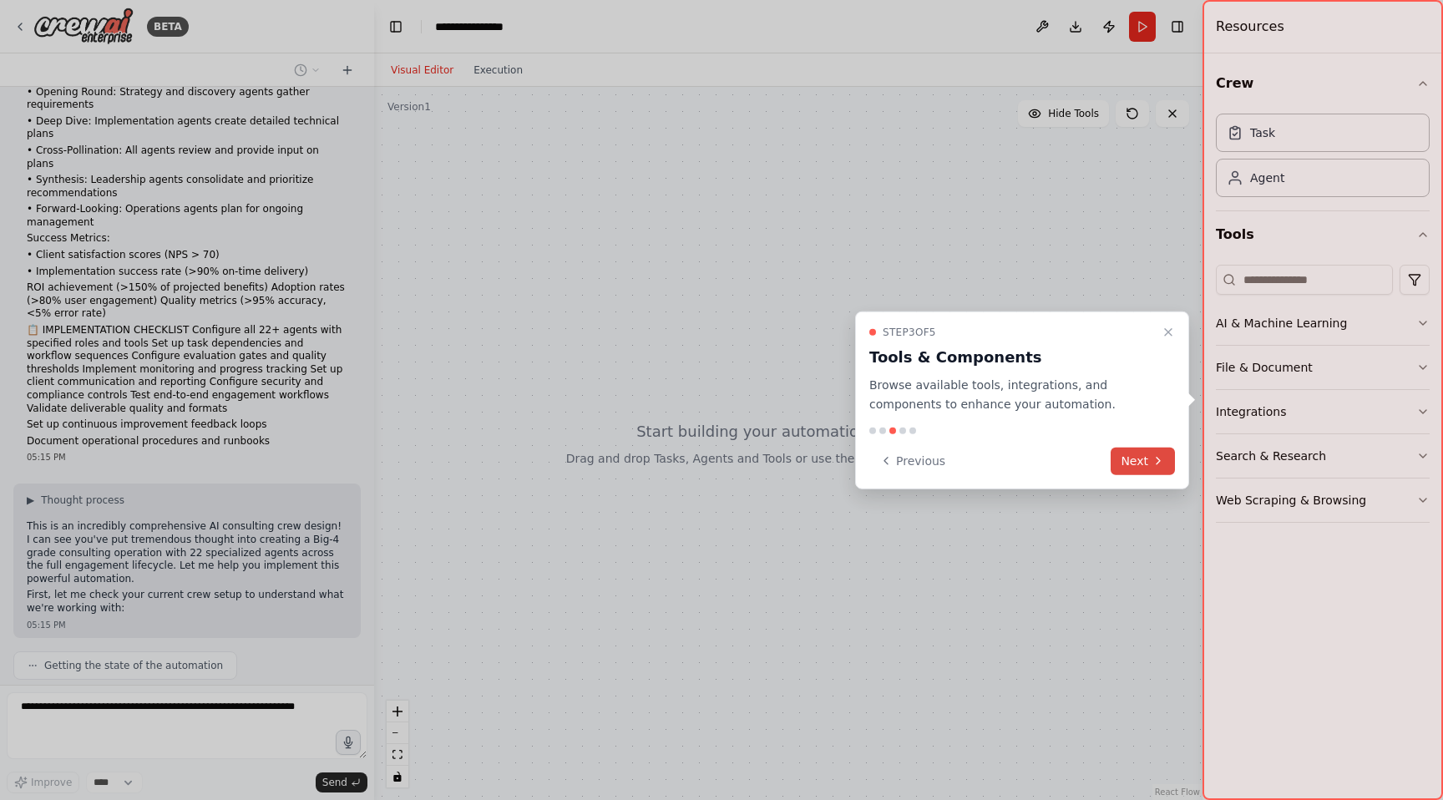
click at [1155, 464] on icon at bounding box center [1158, 460] width 13 height 13
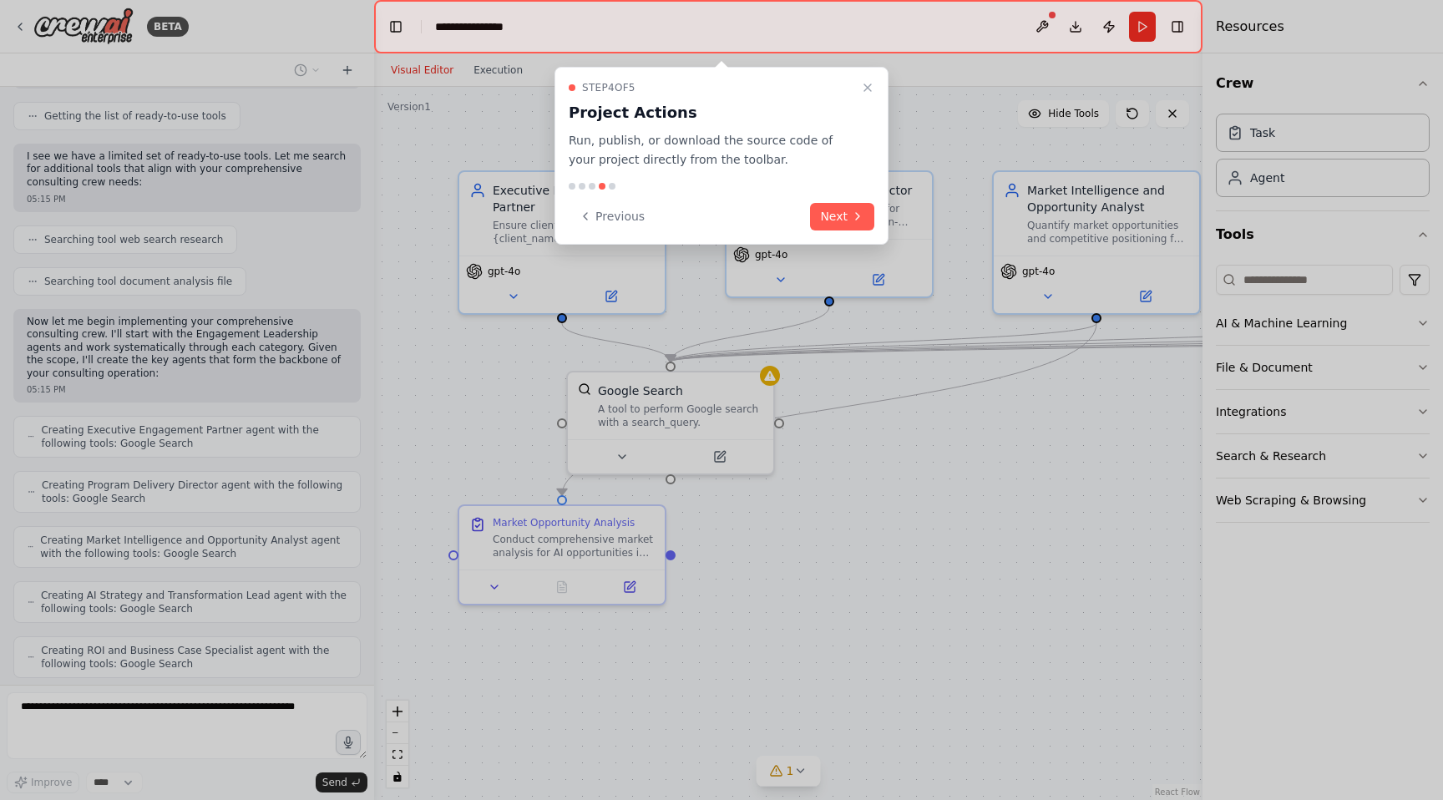
scroll to position [7451, 0]
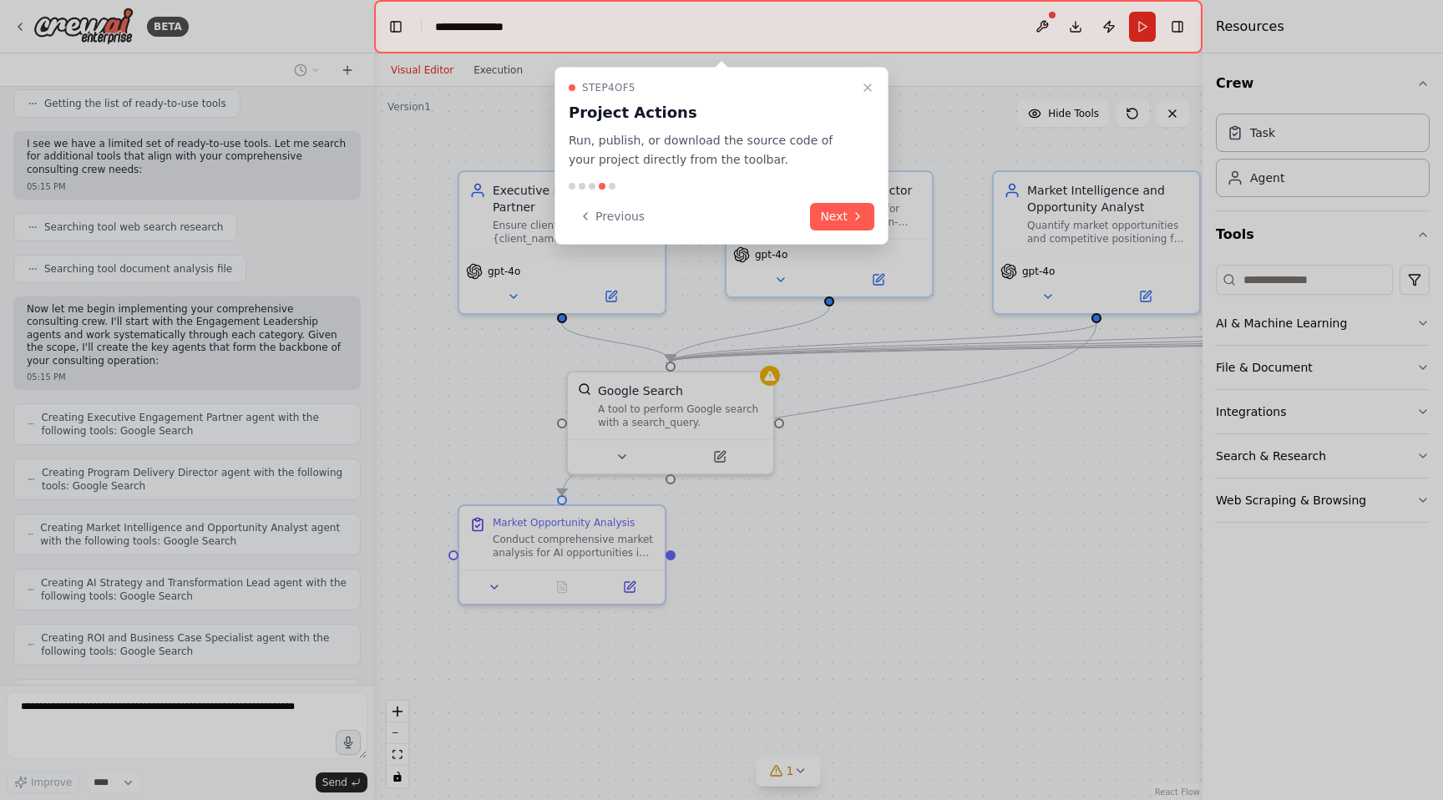
click at [842, 221] on button "Next" at bounding box center [842, 217] width 64 height 28
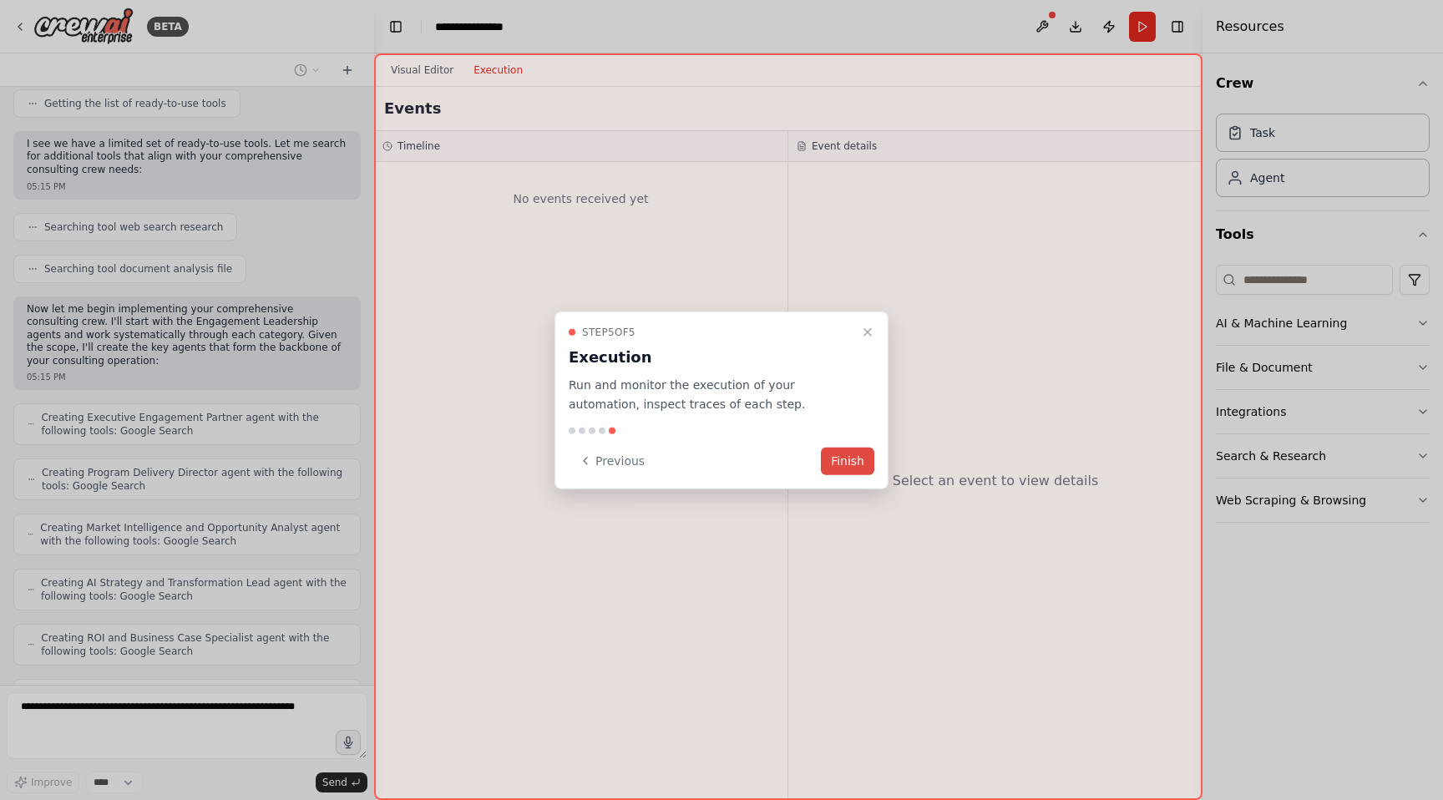
click at [849, 463] on button "Finish" at bounding box center [847, 461] width 53 height 28
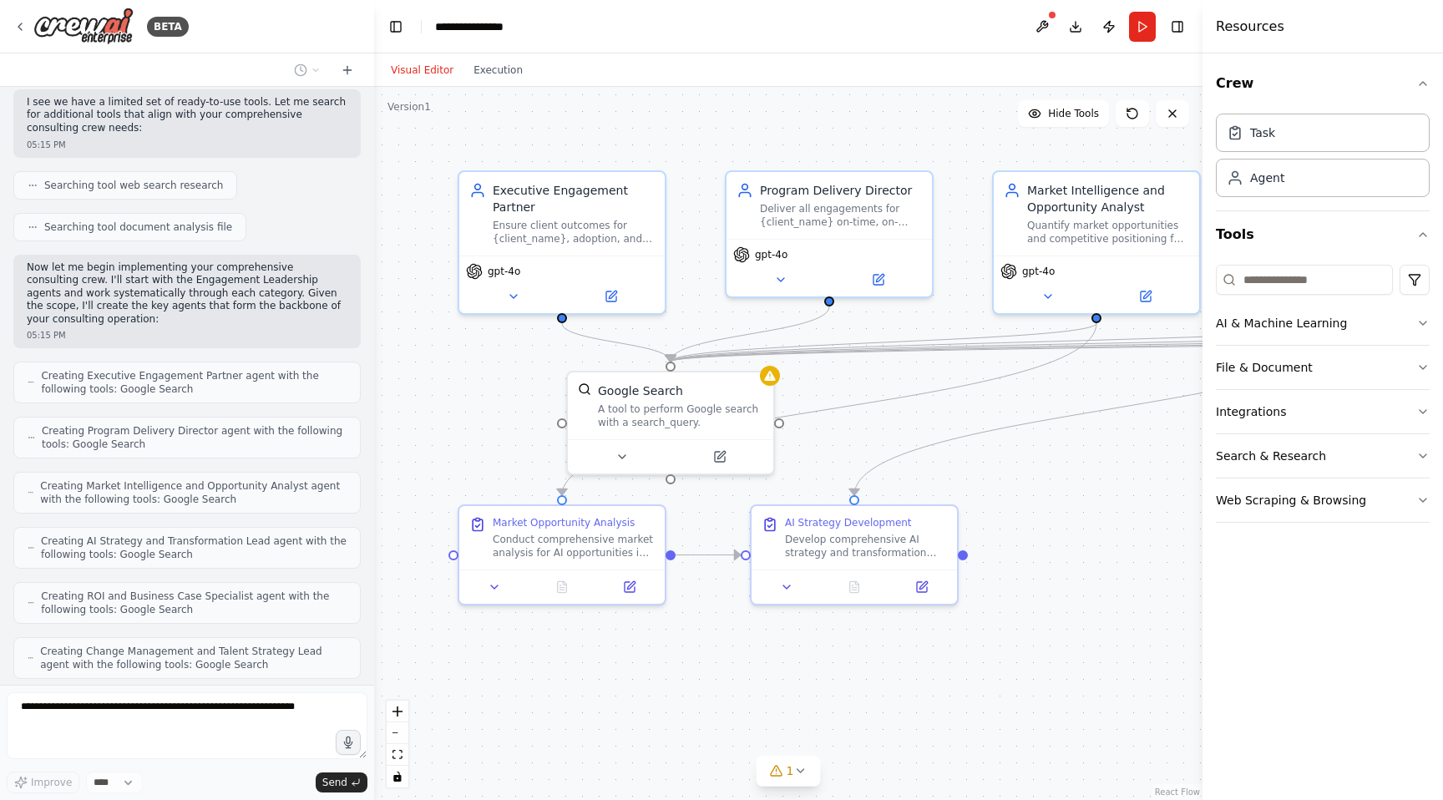
scroll to position [7534, 0]
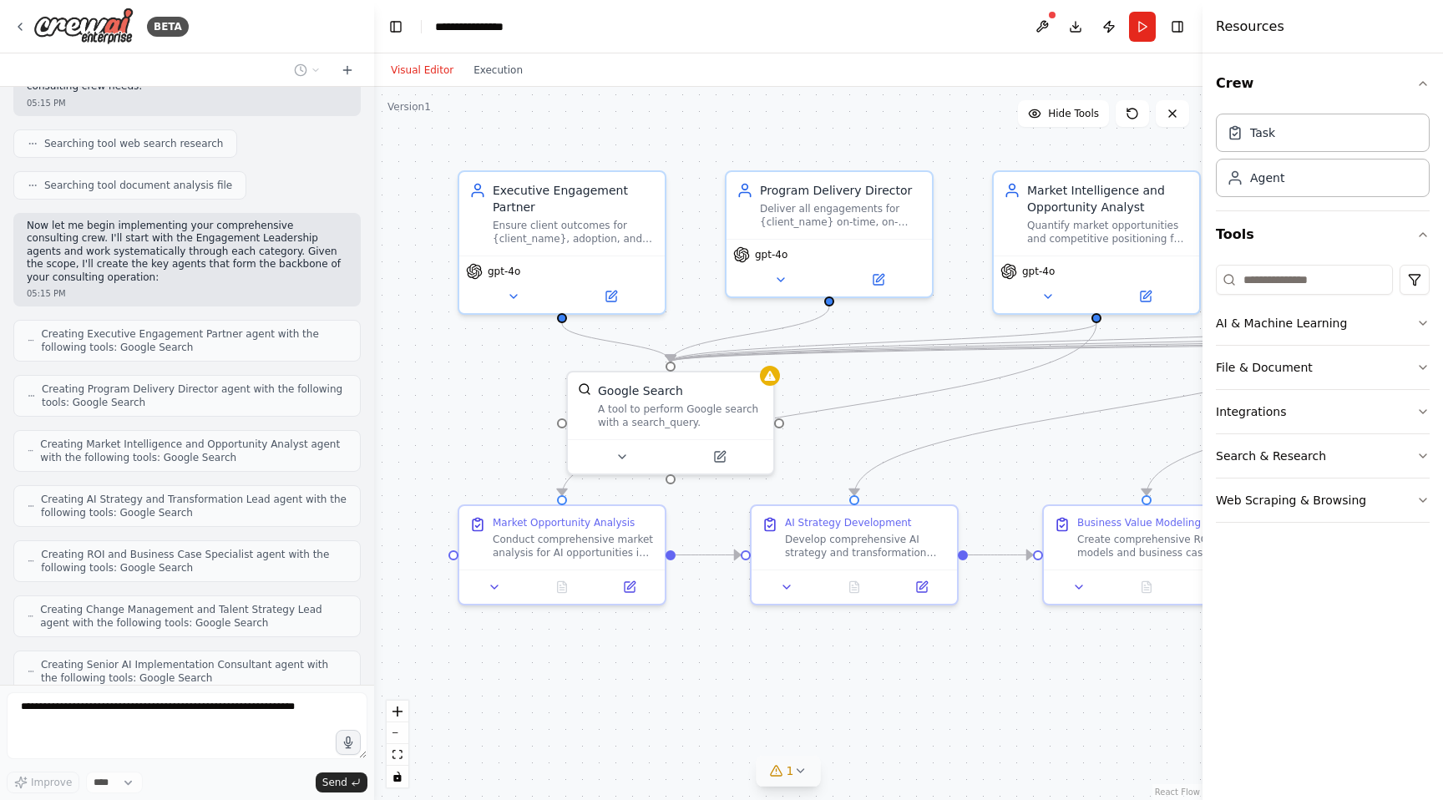
click at [804, 772] on icon at bounding box center [800, 770] width 13 height 13
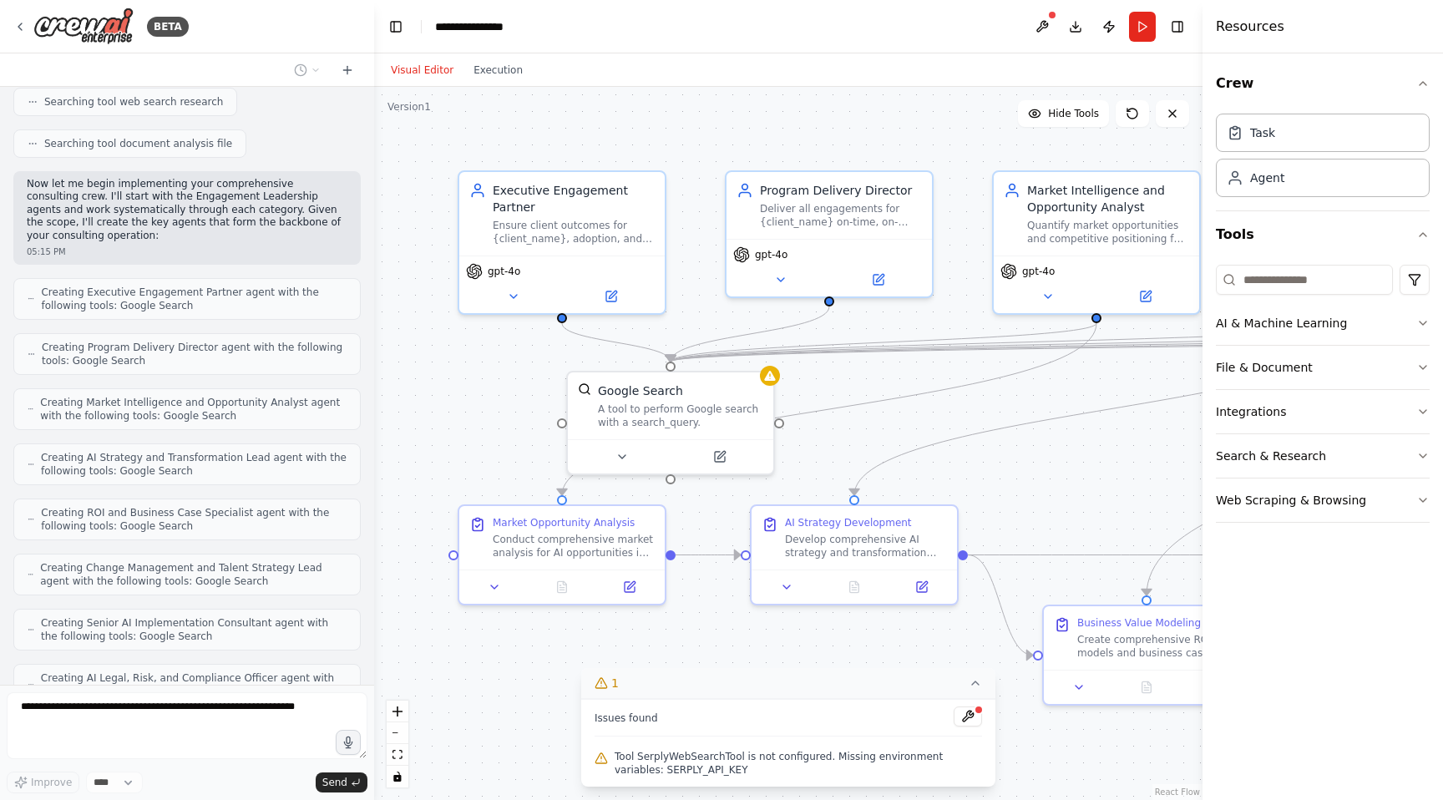
click at [800, 764] on span "Tool SerplyWebSearchTool is not configured. Missing environment variables: SERP…" at bounding box center [799, 763] width 368 height 27
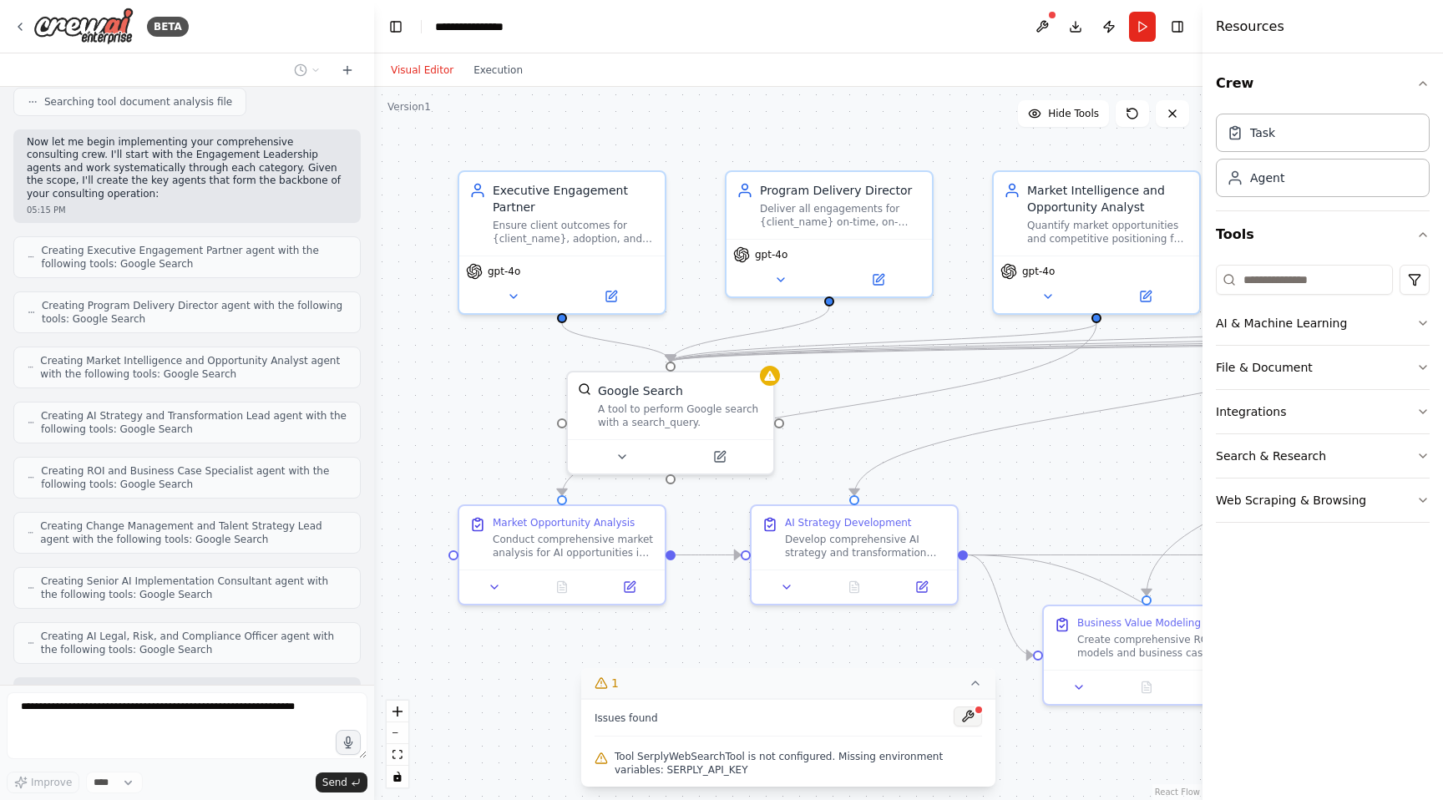
click at [968, 718] on button at bounding box center [968, 717] width 28 height 20
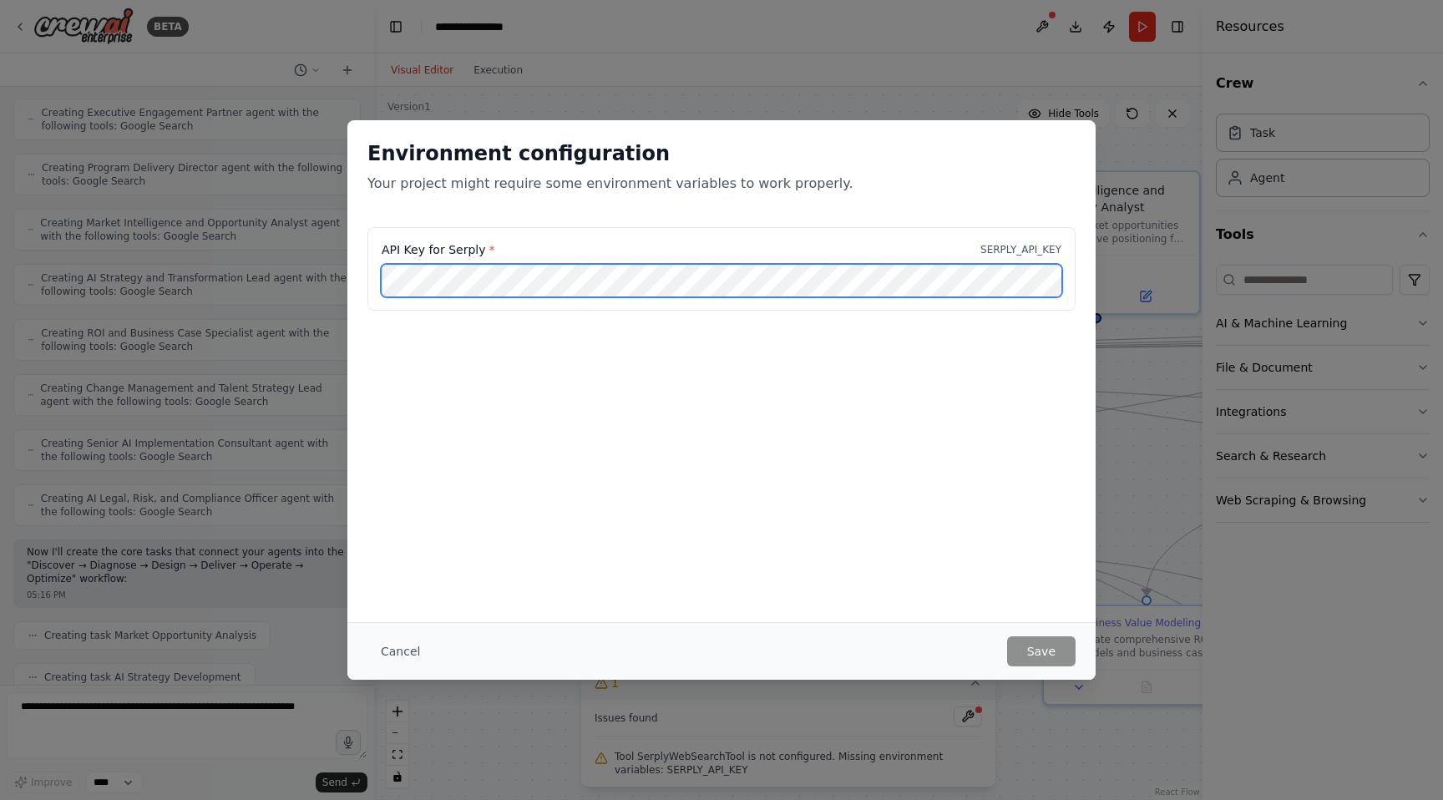
scroll to position [7853, 0]
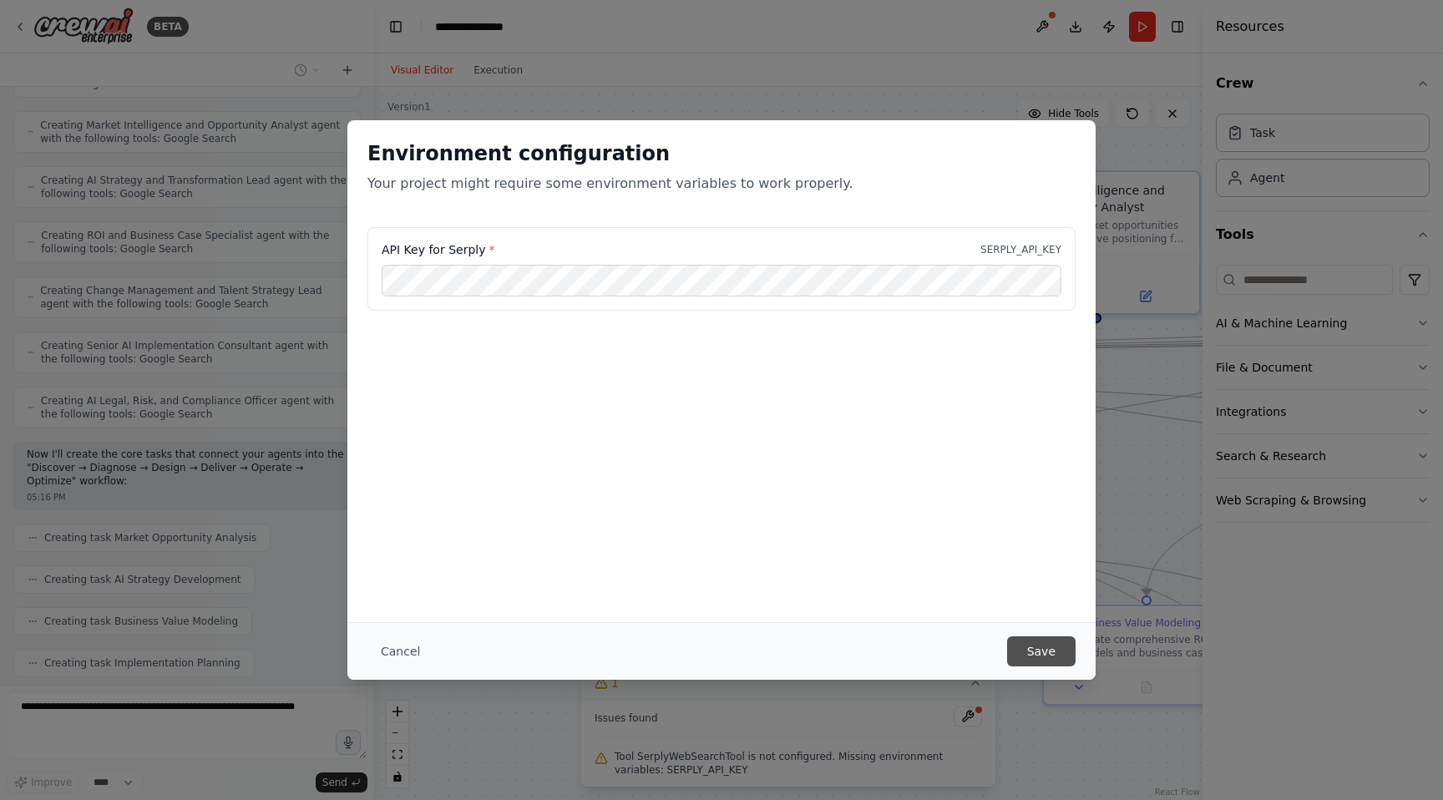
click at [1055, 657] on button "Save" at bounding box center [1041, 651] width 68 height 30
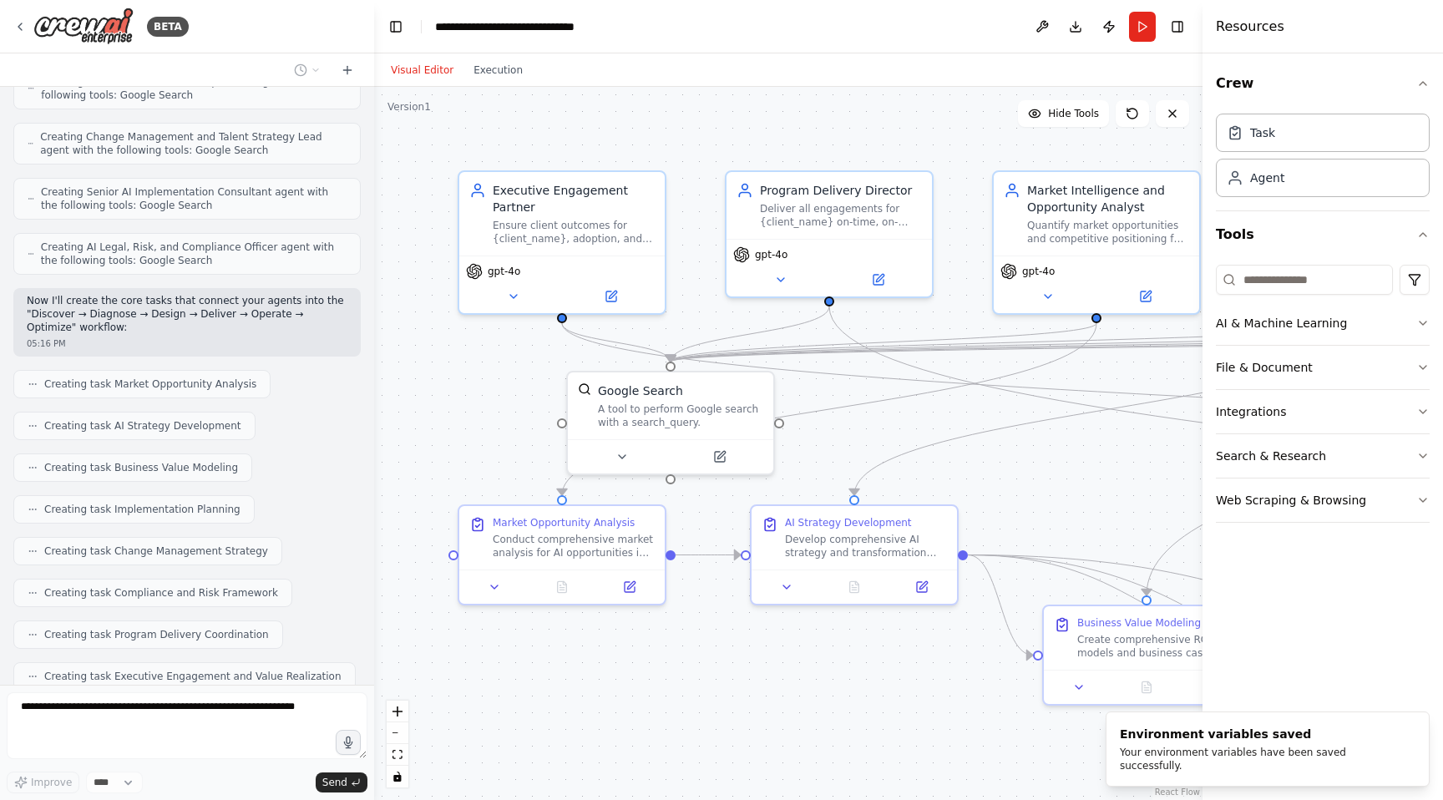
scroll to position [8019, 0]
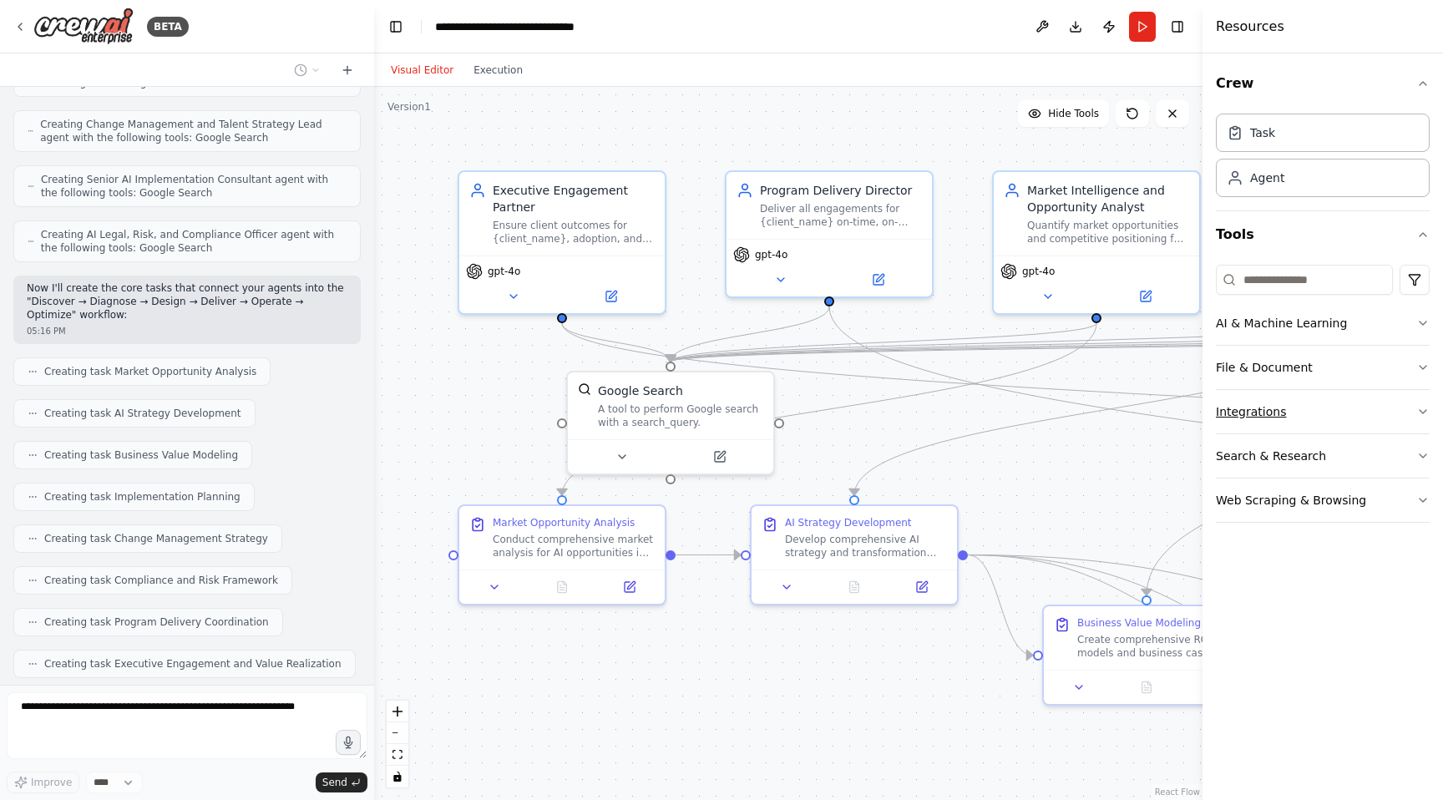
click at [1427, 413] on icon "button" at bounding box center [1423, 411] width 13 height 13
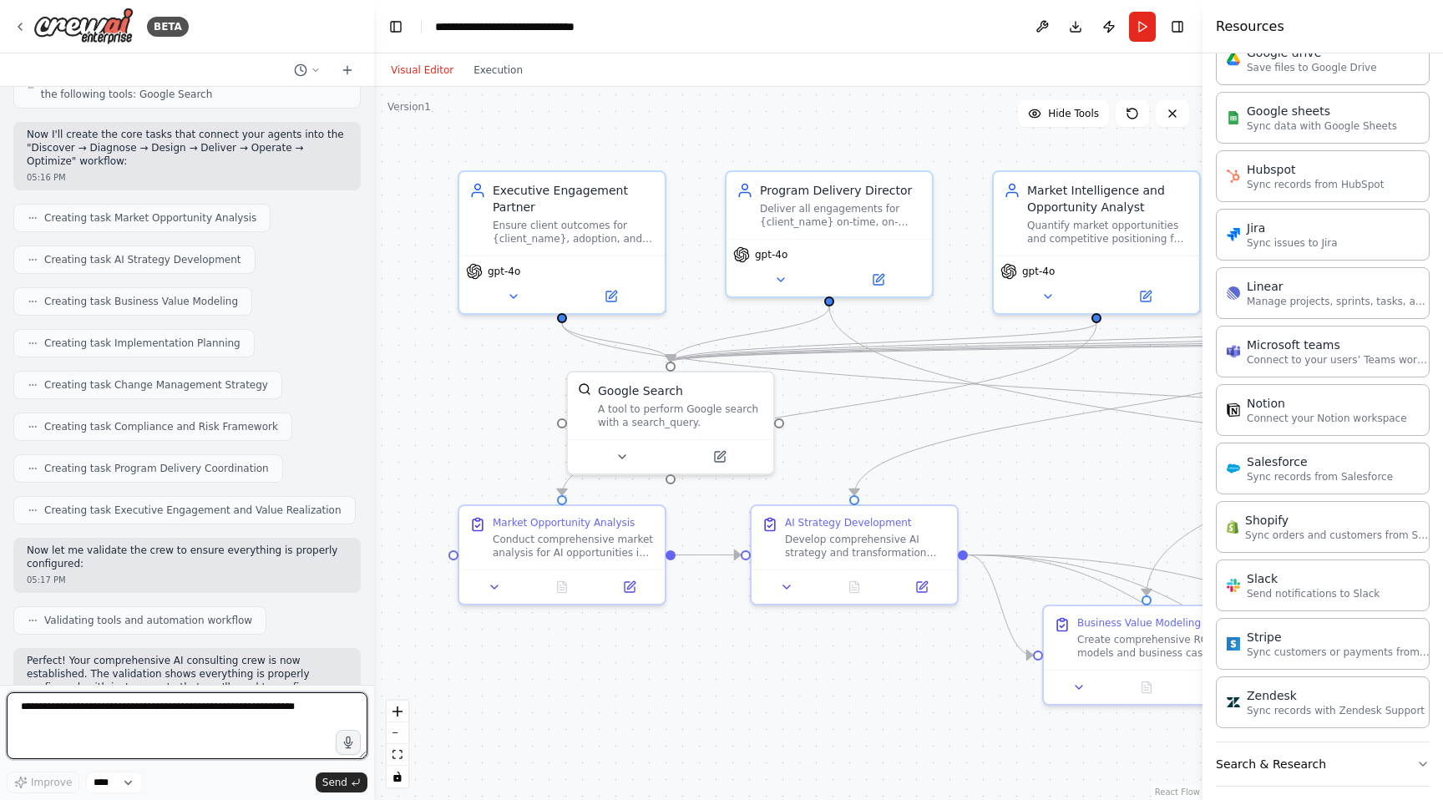
scroll to position [874, 0]
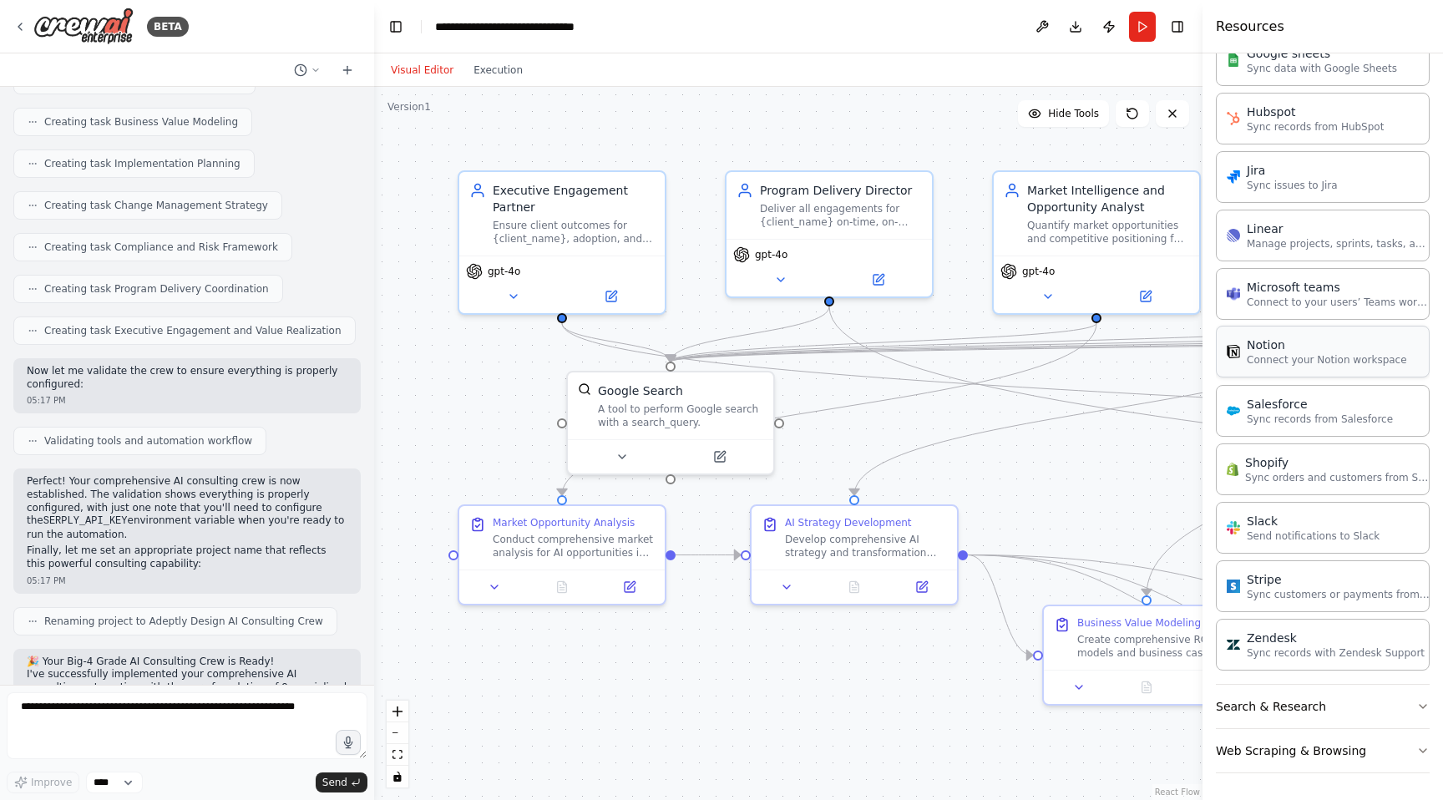
click at [1352, 359] on p "Connect your Notion workspace" at bounding box center [1327, 359] width 160 height 13
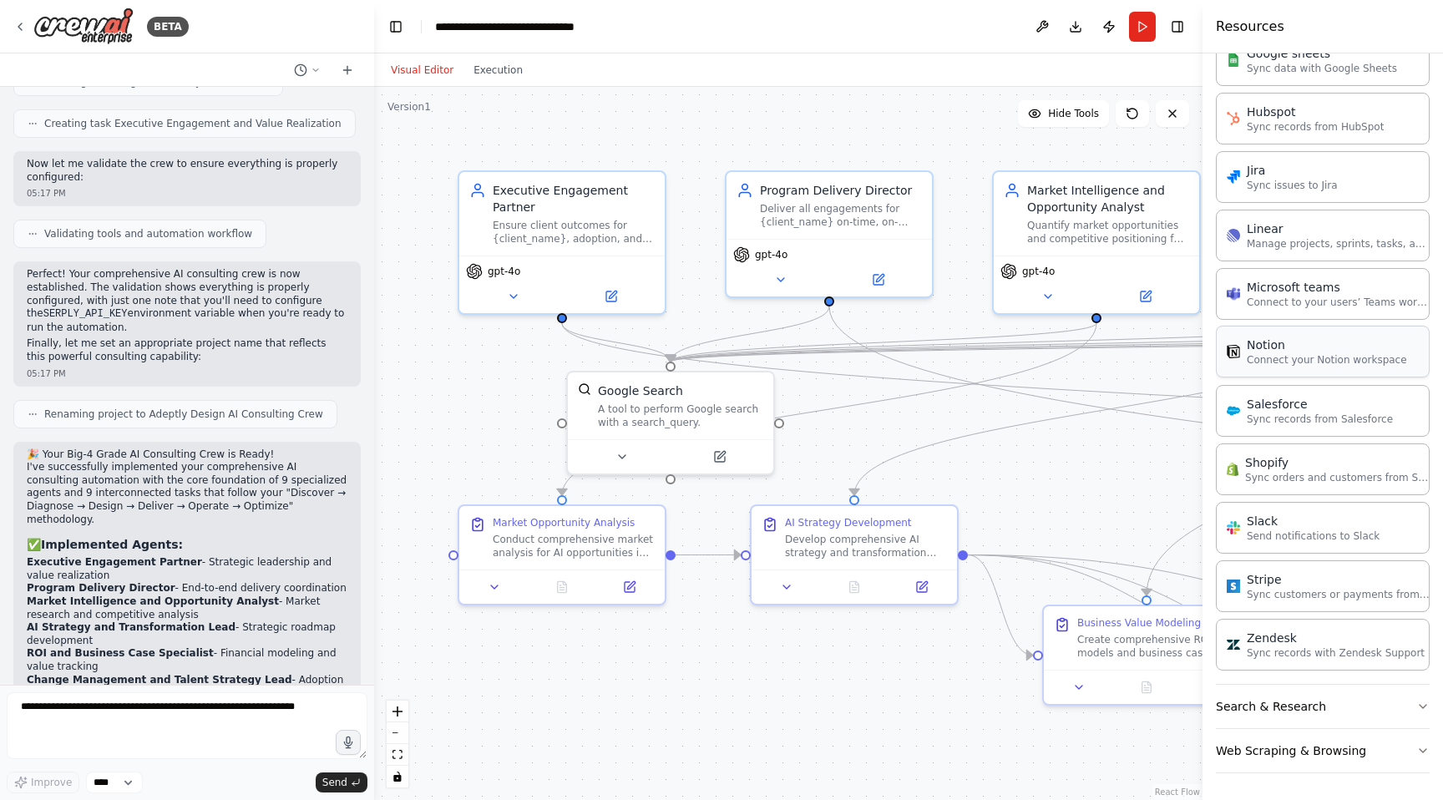
click at [1326, 359] on p "Connect your Notion workspace" at bounding box center [1327, 359] width 160 height 13
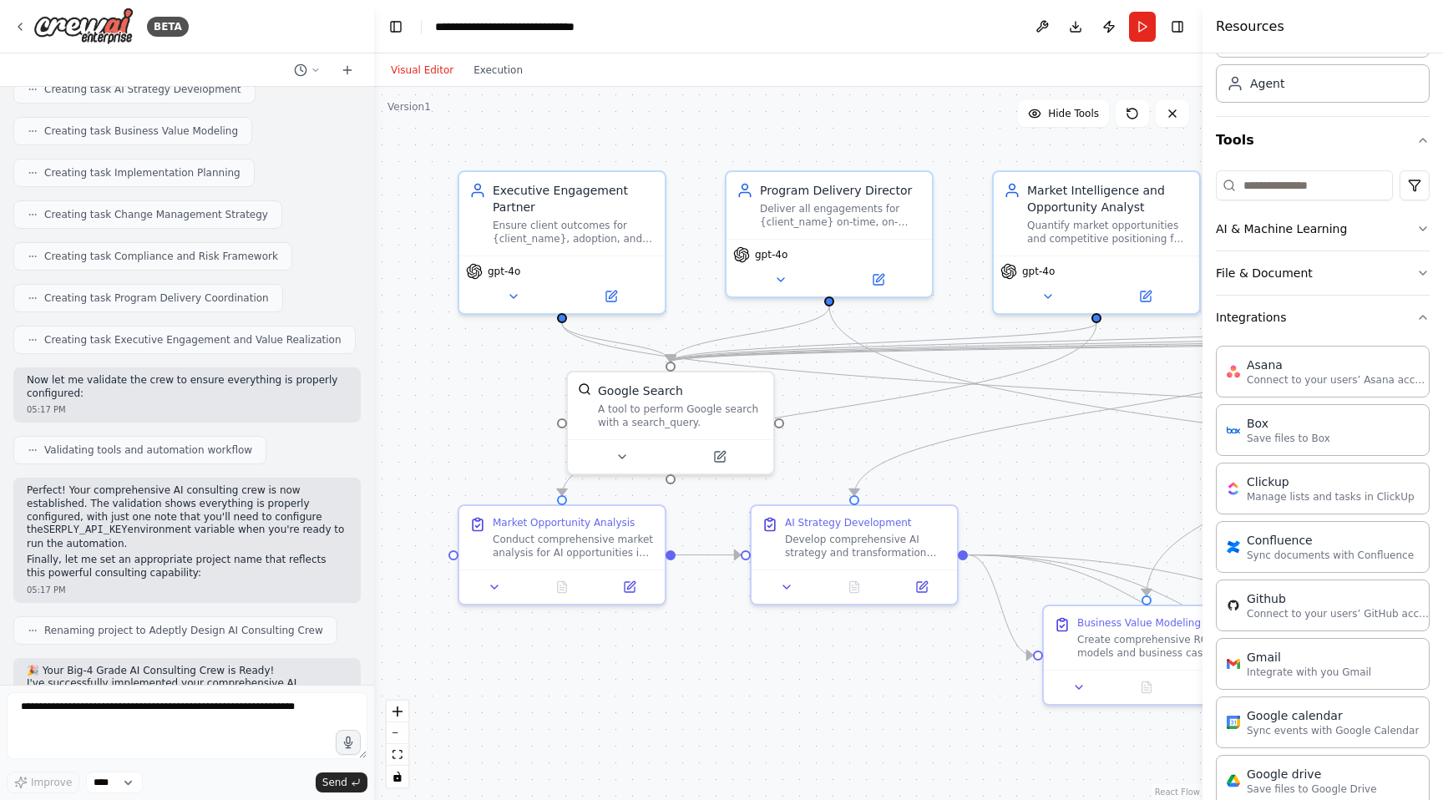
scroll to position [8345, 0]
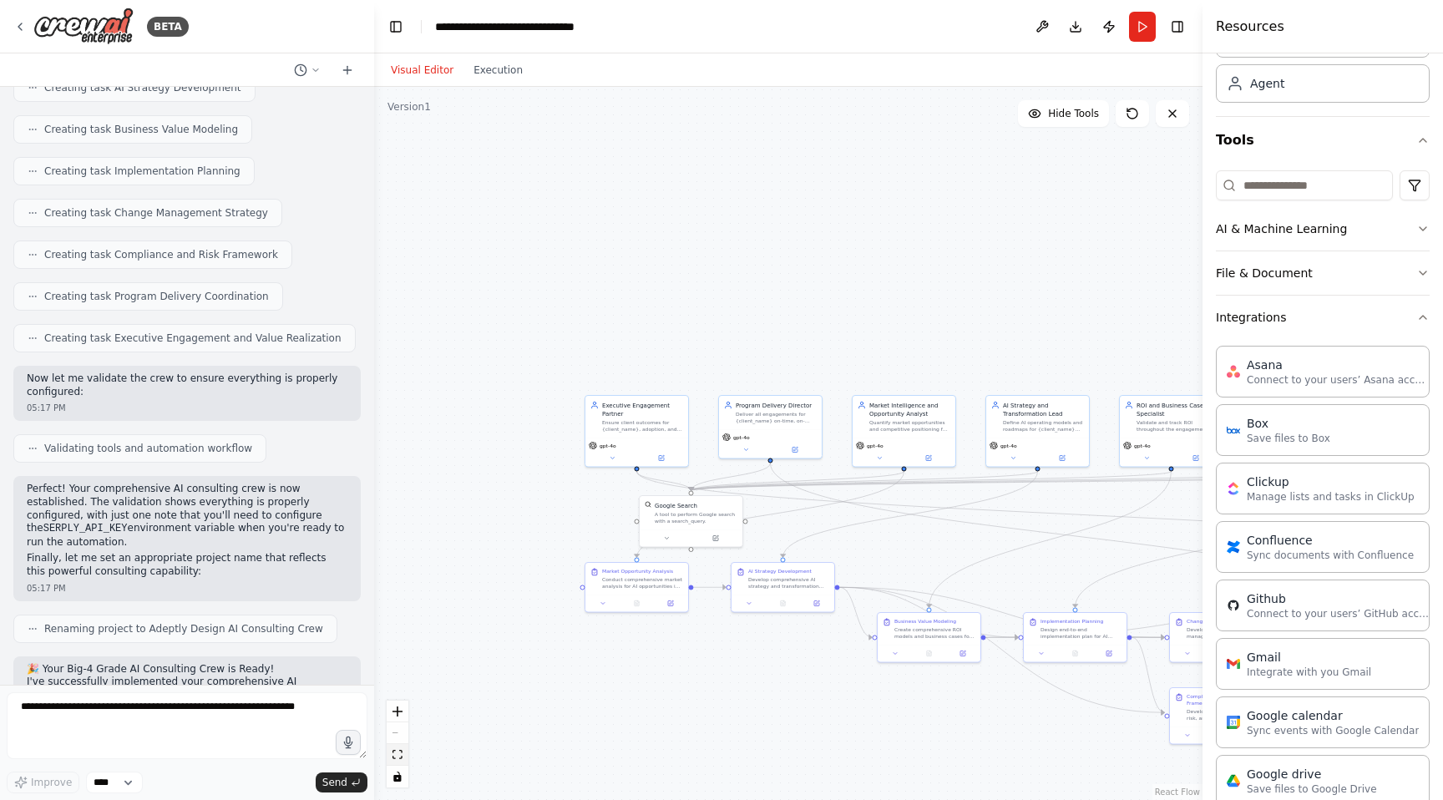
click at [403, 758] on button "fit view" at bounding box center [398, 755] width 22 height 22
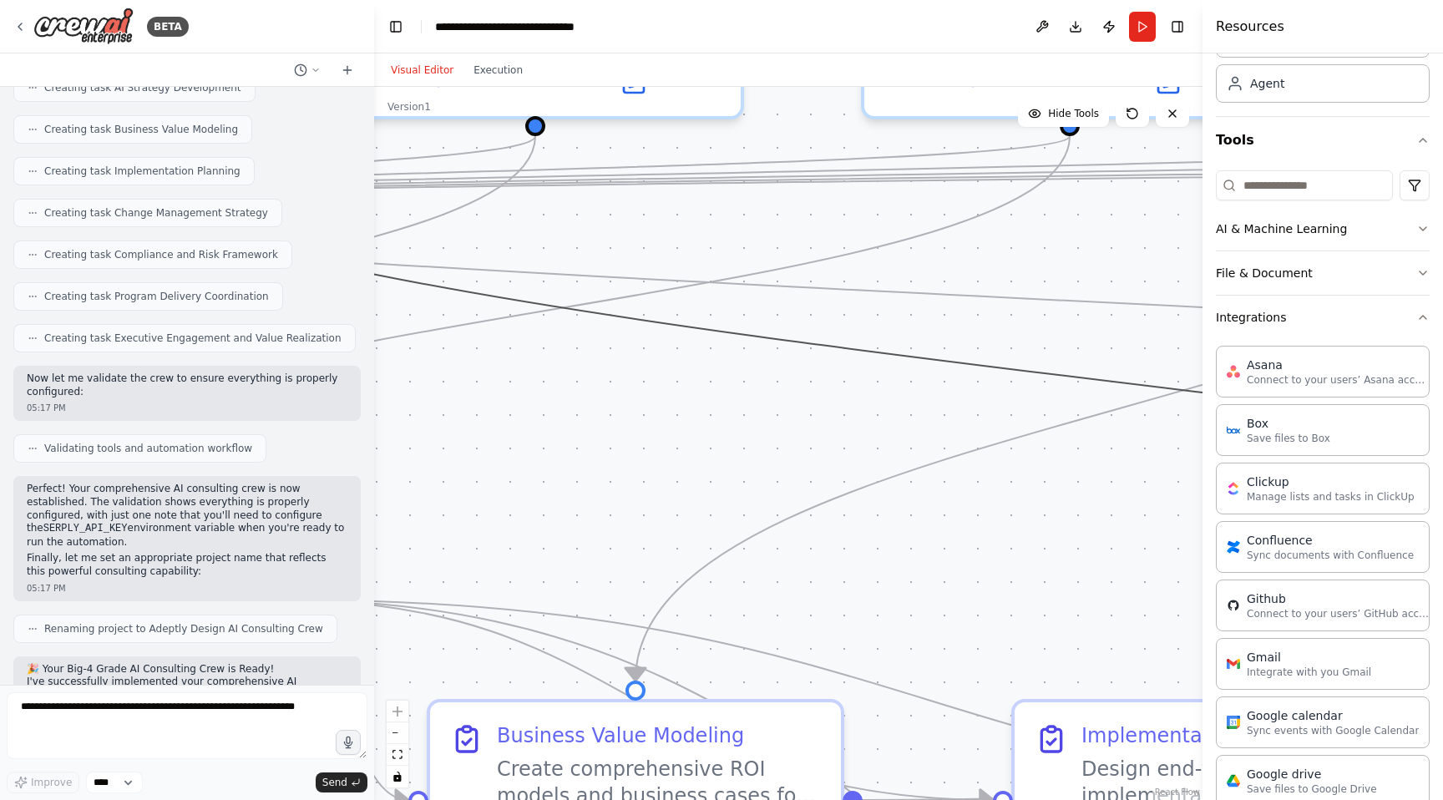
drag, startPoint x: 593, startPoint y: 309, endPoint x: 1017, endPoint y: 513, distance: 470.7
click at [1017, 513] on div ".deletable-edge-delete-btn { width: 20px; height: 20px; border: 0px solid #ffff…" at bounding box center [788, 443] width 829 height 713
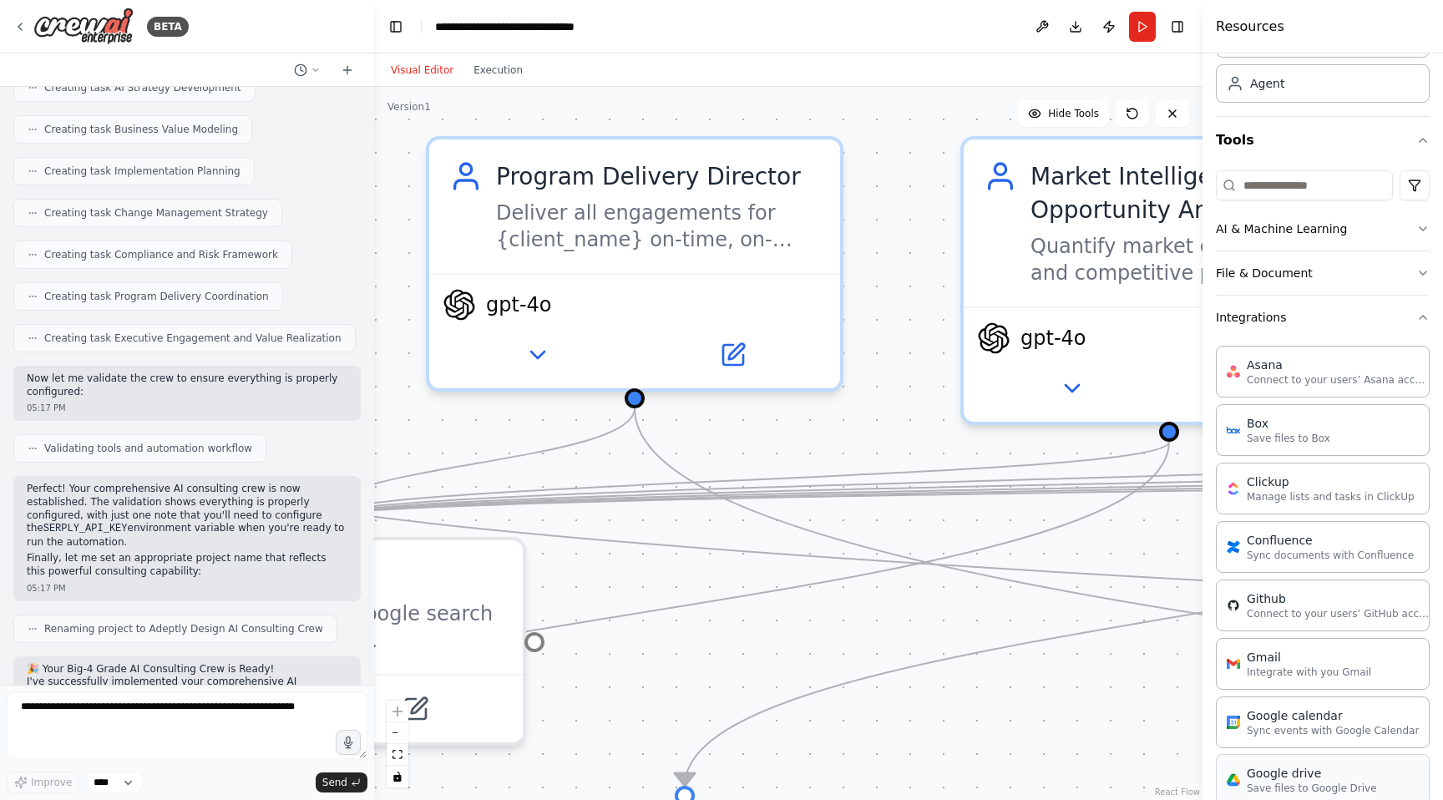
drag, startPoint x: 636, startPoint y: 490, endPoint x: 1270, endPoint y: 796, distance: 703.8
click at [1270, 796] on div "BETA 🎯 CREW OVERVIEW Crew Name: Adeptly Design AI Consulting Crew Mission: Deli…" at bounding box center [721, 400] width 1443 height 800
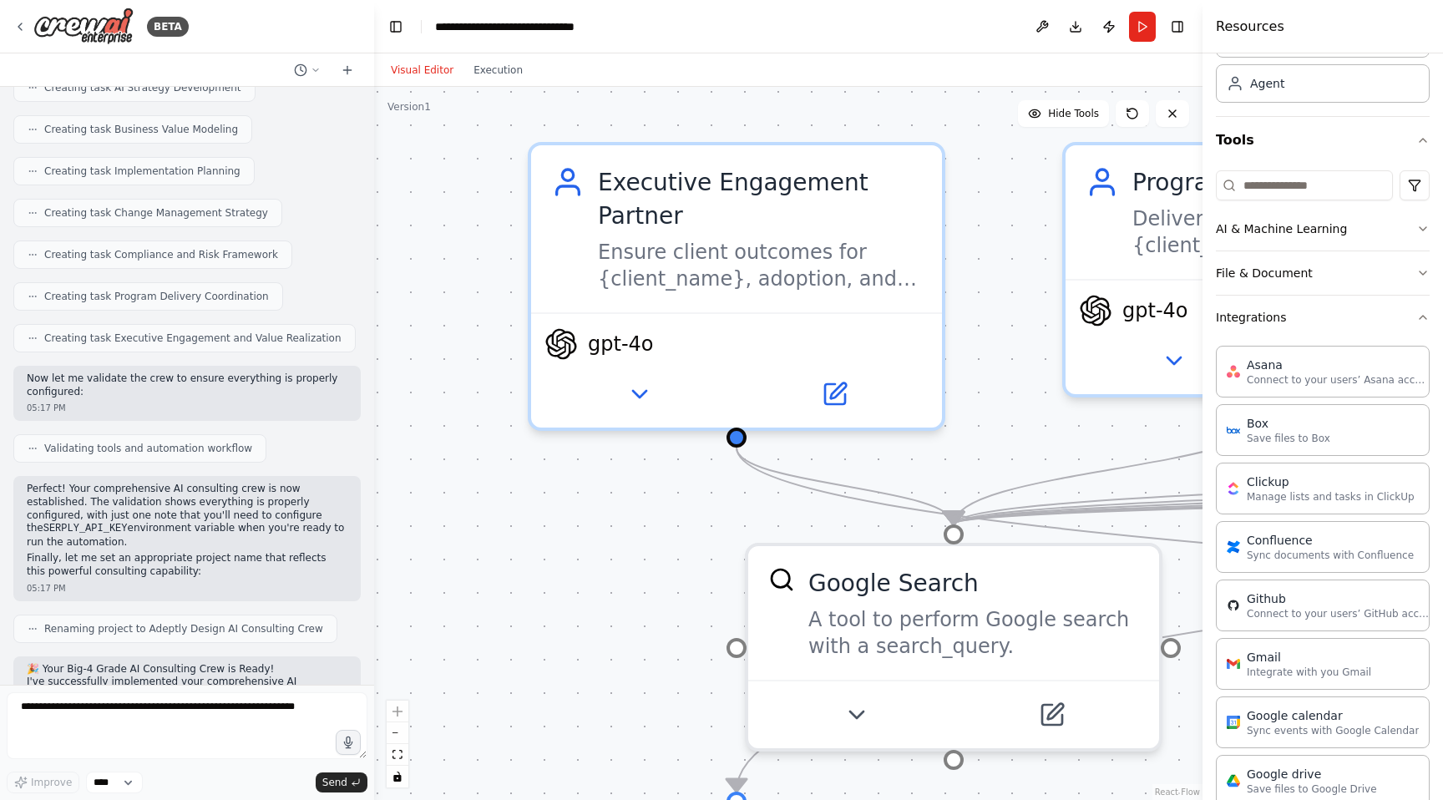
drag, startPoint x: 806, startPoint y: 656, endPoint x: 1443, endPoint y: 662, distance: 636.5
click at [1443, 662] on div "BETA 🎯 CREW OVERVIEW Crew Name: Adeptly Design AI Consulting Crew Mission: Deli…" at bounding box center [721, 400] width 1443 height 800
drag, startPoint x: 1159, startPoint y: 512, endPoint x: 1102, endPoint y: 799, distance: 292.9
click at [1102, 799] on div ".deletable-edge-delete-btn { width: 20px; height: 20px; border: 0px solid #ffff…" at bounding box center [788, 443] width 829 height 713
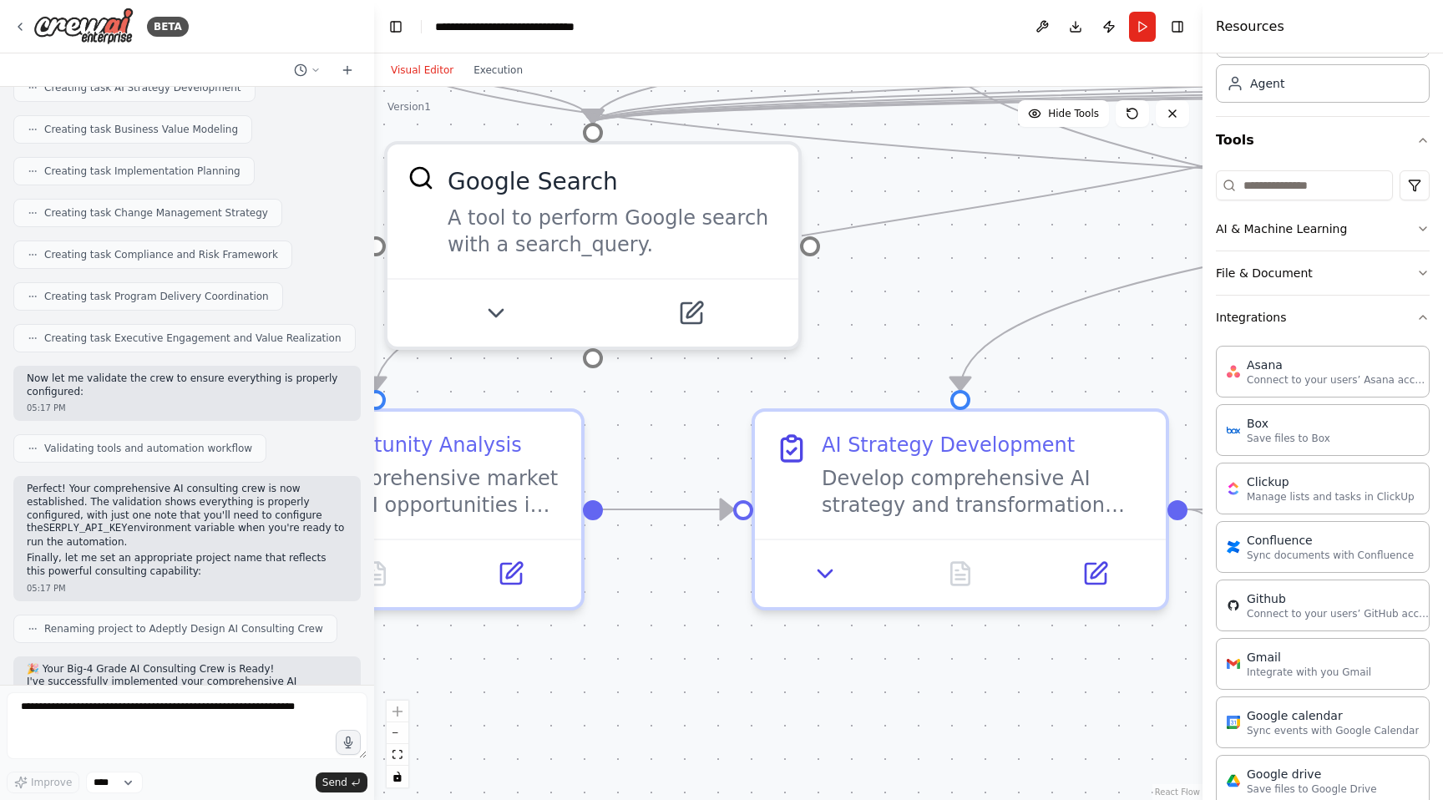
drag, startPoint x: 606, startPoint y: 682, endPoint x: 245, endPoint y: 280, distance: 540.0
click at [245, 280] on div "BETA 🎯 CREW OVERVIEW Crew Name: Adeptly Design AI Consulting Crew Mission: Deli…" at bounding box center [721, 400] width 1443 height 800
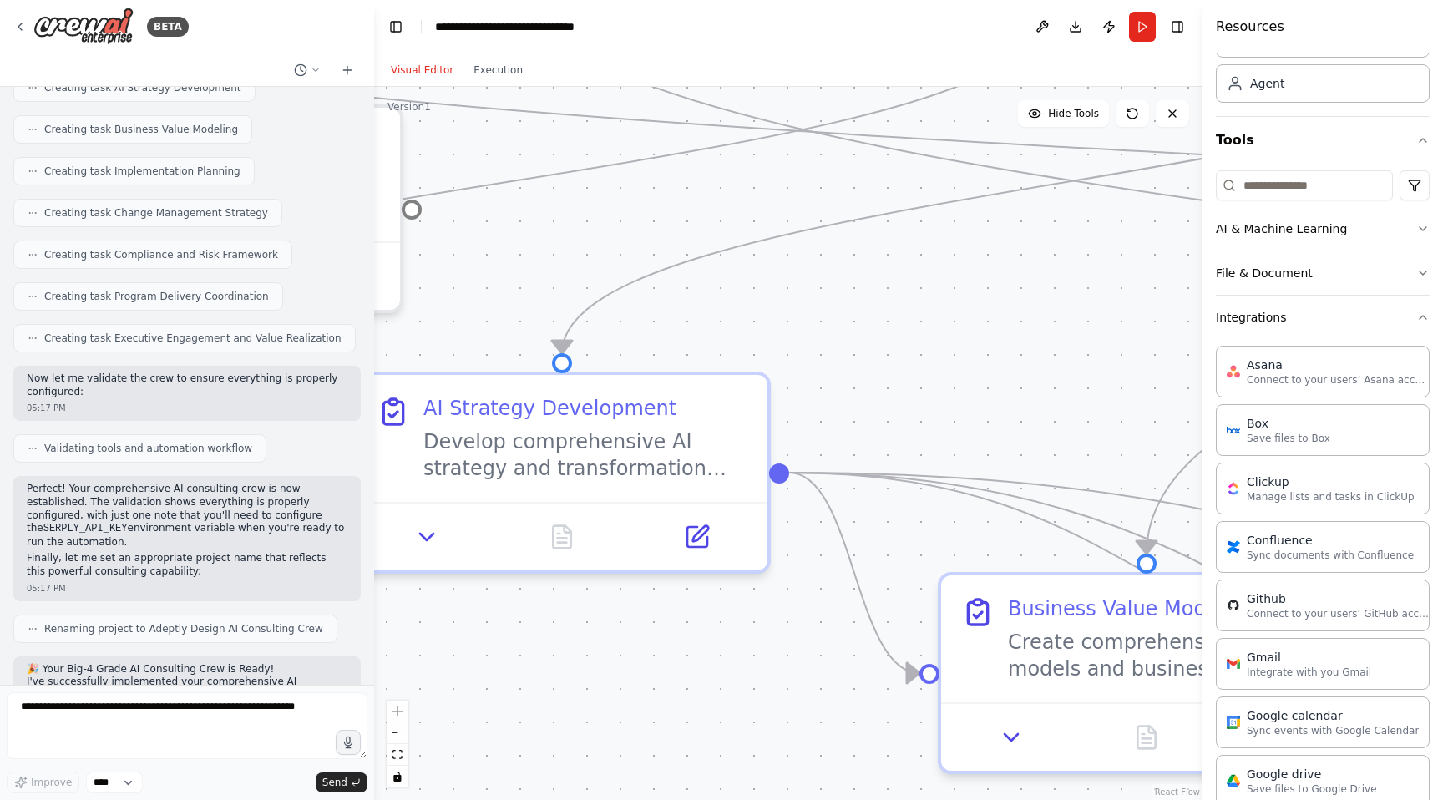
drag, startPoint x: 971, startPoint y: 285, endPoint x: 573, endPoint y: 248, distance: 400.1
click at [573, 248] on div ".deletable-edge-delete-btn { width: 20px; height: 20px; border: 0px solid #ffff…" at bounding box center [788, 443] width 829 height 713
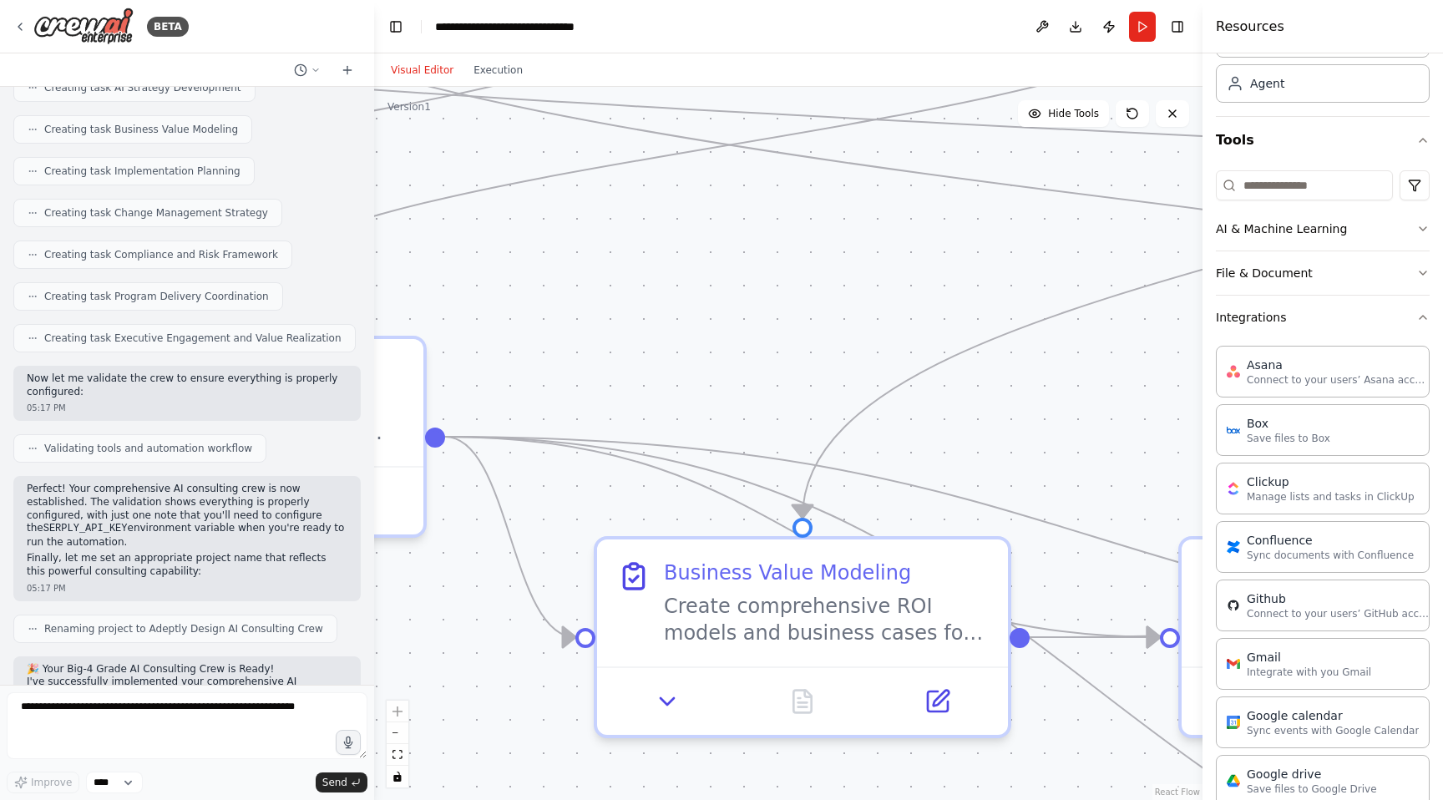
drag, startPoint x: 707, startPoint y: 304, endPoint x: 363, endPoint y: 268, distance: 346.0
click at [363, 268] on div "BETA 🎯 CREW OVERVIEW Crew Name: Adeptly Design AI Consulting Crew Mission: Deli…" at bounding box center [721, 400] width 1443 height 800
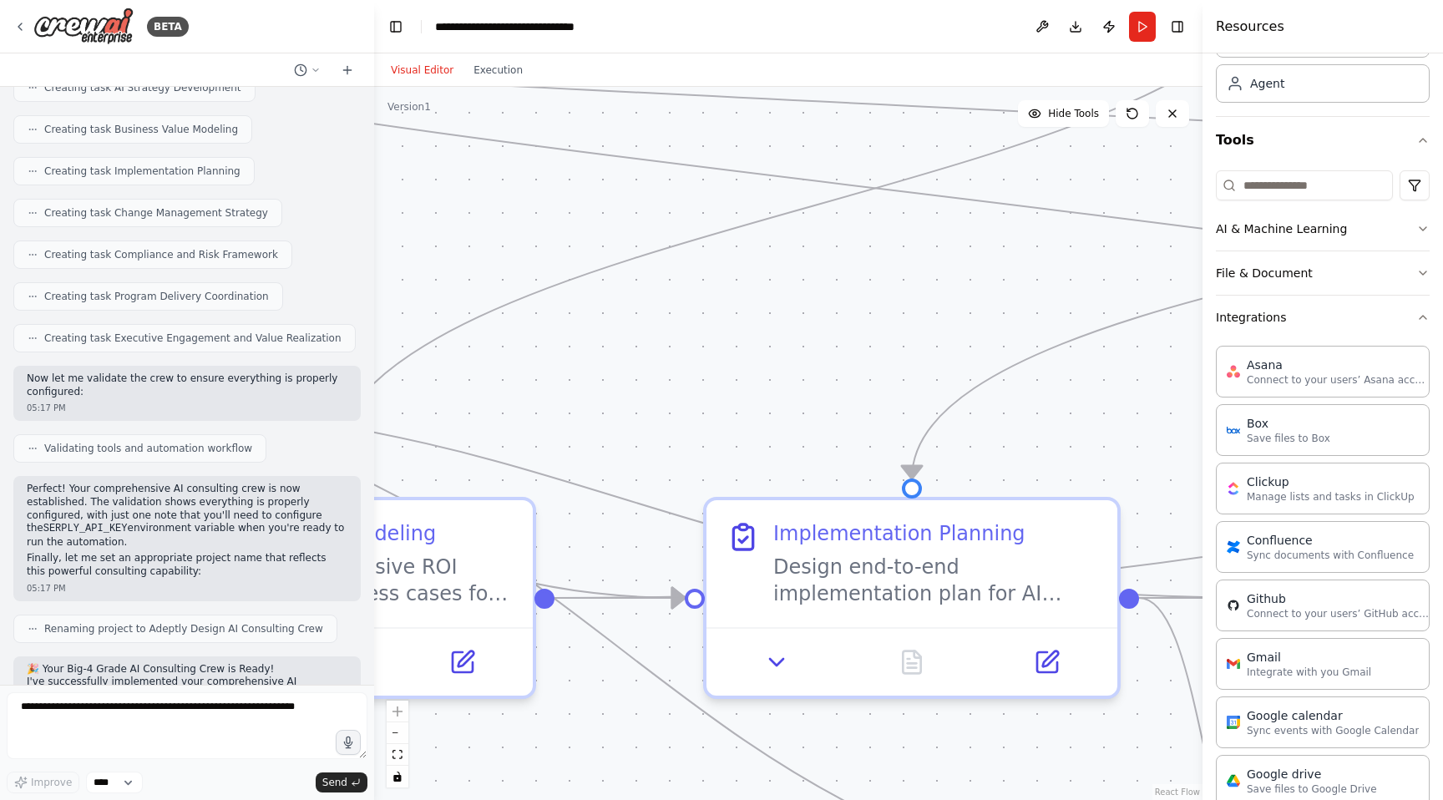
drag, startPoint x: 621, startPoint y: 331, endPoint x: 145, endPoint y: 292, distance: 476.9
click at [145, 292] on div "BETA 🎯 CREW OVERVIEW Crew Name: Adeptly Design AI Consulting Crew Mission: Deli…" at bounding box center [721, 400] width 1443 height 800
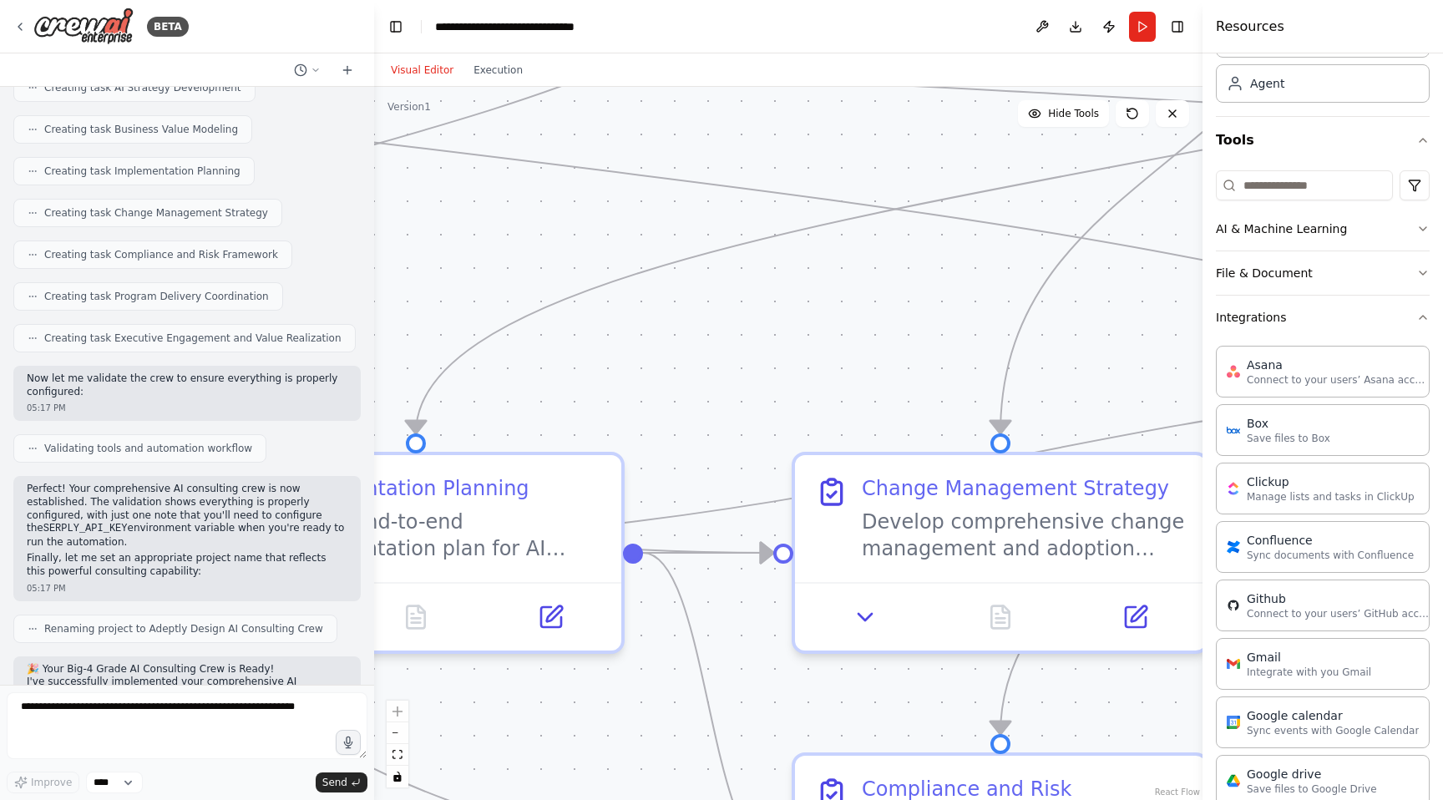
drag, startPoint x: 631, startPoint y: 318, endPoint x: 134, endPoint y: 273, distance: 498.2
click at [134, 273] on div "BETA 🎯 CREW OVERVIEW Crew Name: Adeptly Design AI Consulting Crew Mission: Deli…" at bounding box center [721, 400] width 1443 height 800
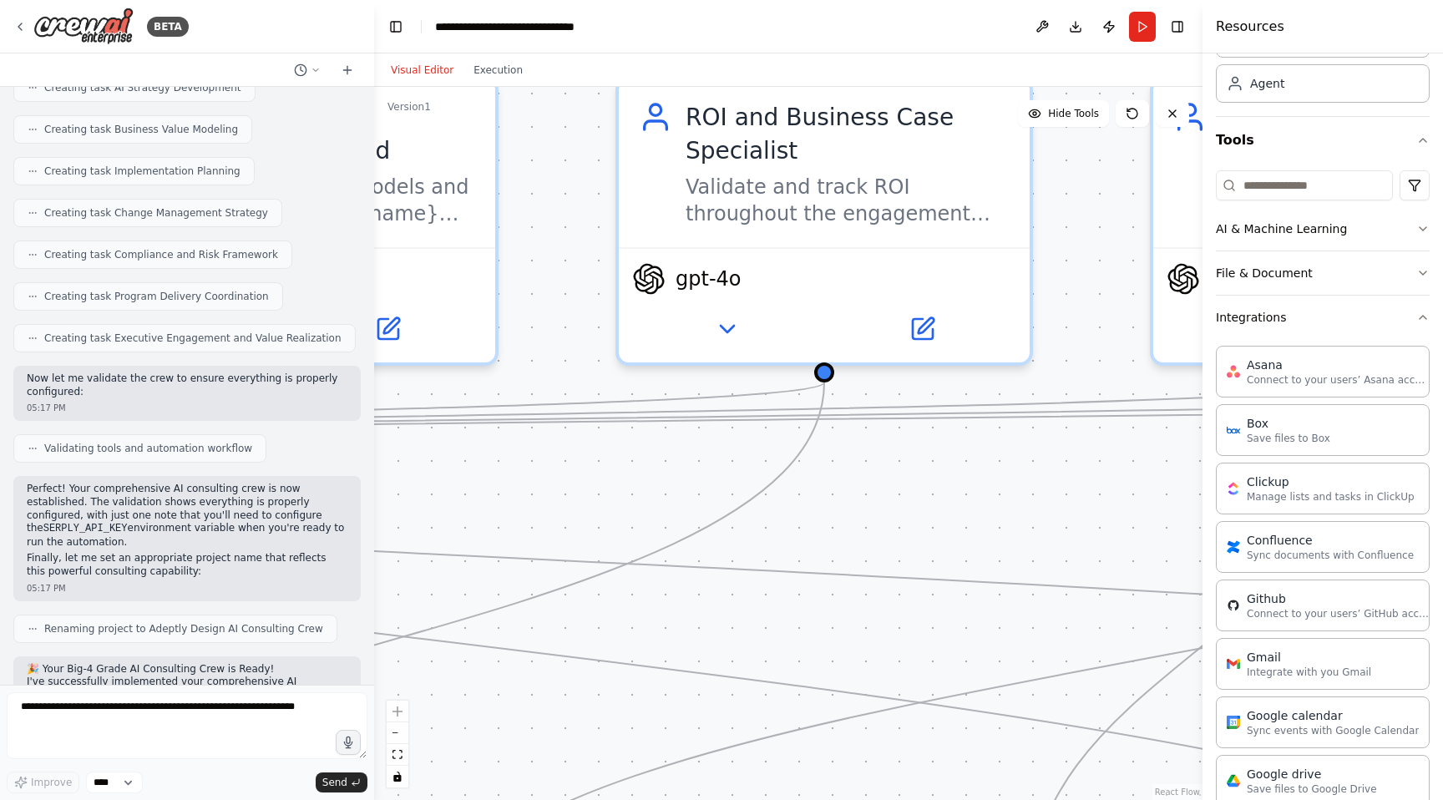
drag, startPoint x: 695, startPoint y: 306, endPoint x: 719, endPoint y: 799, distance: 494.2
click at [719, 799] on div ".deletable-edge-delete-btn { width: 20px; height: 20px; border: 0px solid #ffff…" at bounding box center [788, 443] width 829 height 713
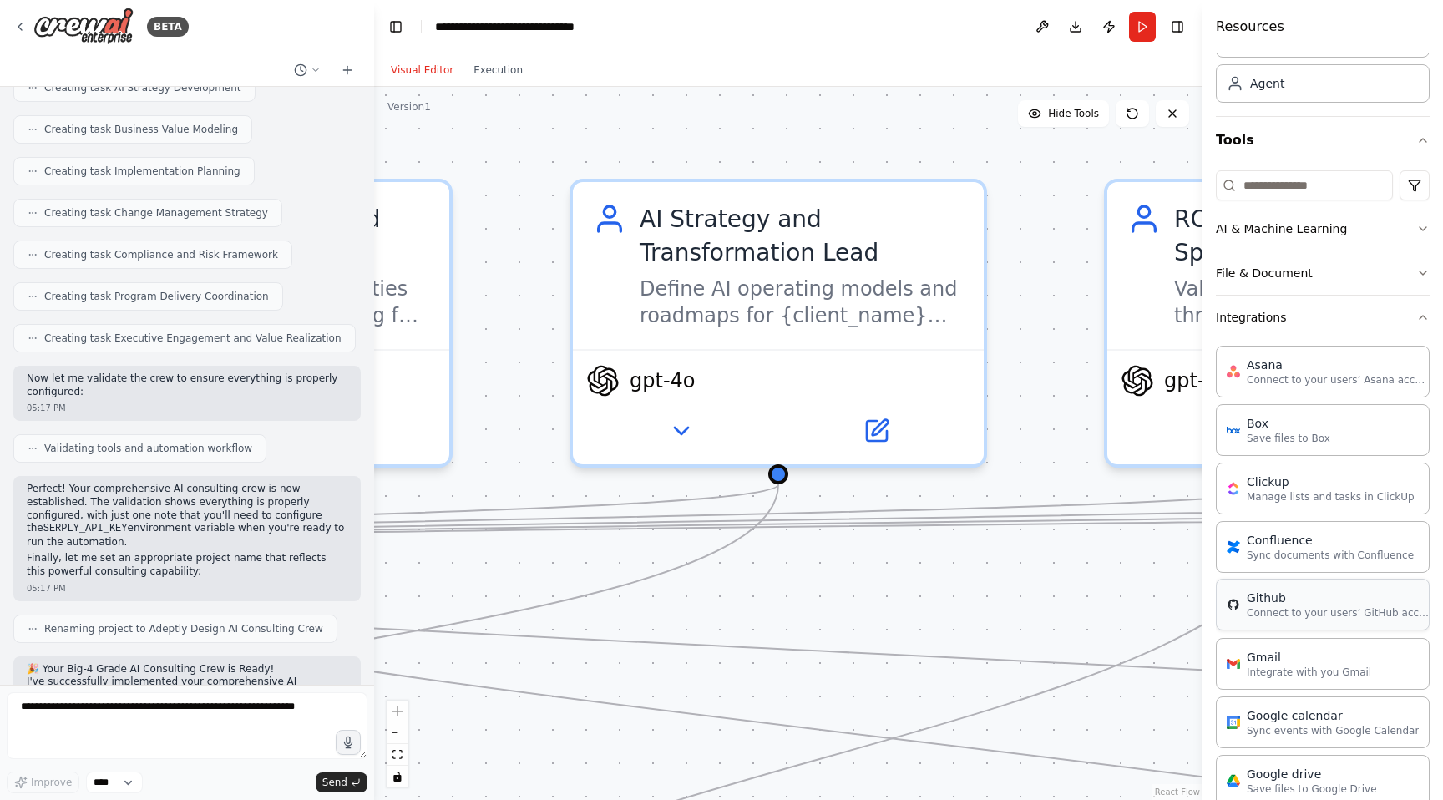
drag, startPoint x: 930, startPoint y: 494, endPoint x: 1419, endPoint y: 596, distance: 499.1
click at [1419, 596] on div "BETA 🎯 CREW OVERVIEW Crew Name: Adeptly Design AI Consulting Crew Mission: Deli…" at bounding box center [721, 400] width 1443 height 800
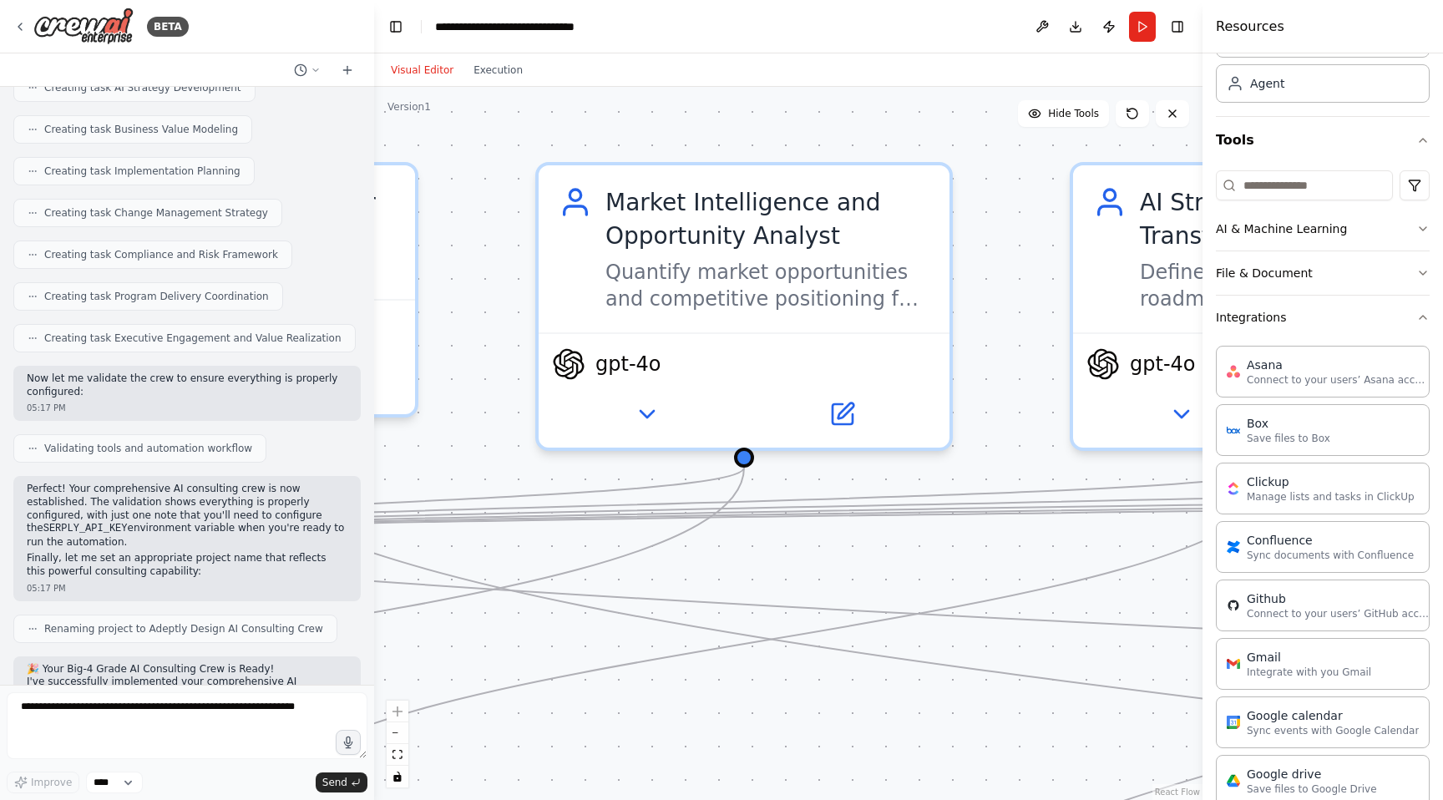
drag, startPoint x: 942, startPoint y: 624, endPoint x: 1443, endPoint y: 607, distance: 500.6
click at [1443, 607] on div "BETA 🎯 CREW OVERVIEW Crew Name: Adeptly Design AI Consulting Crew Mission: Deli…" at bounding box center [721, 400] width 1443 height 800
click at [543, 626] on div ".deletable-edge-delete-btn { width: 20px; height: 20px; border: 0px solid #ffff…" at bounding box center [788, 443] width 829 height 713
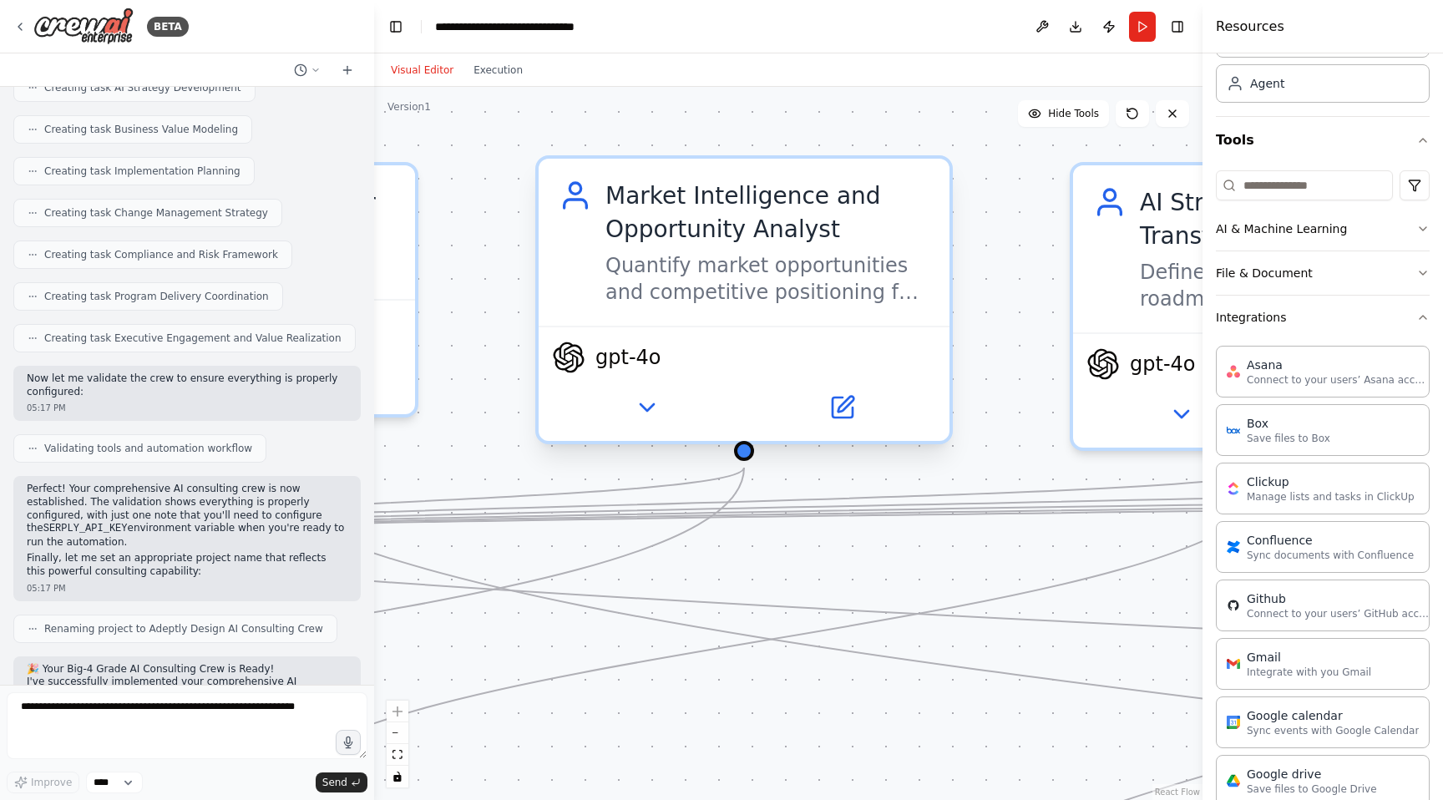
click at [862, 287] on div "Quantify market opportunities and competitive positioning for AI initiatives in…" at bounding box center [768, 278] width 324 height 53
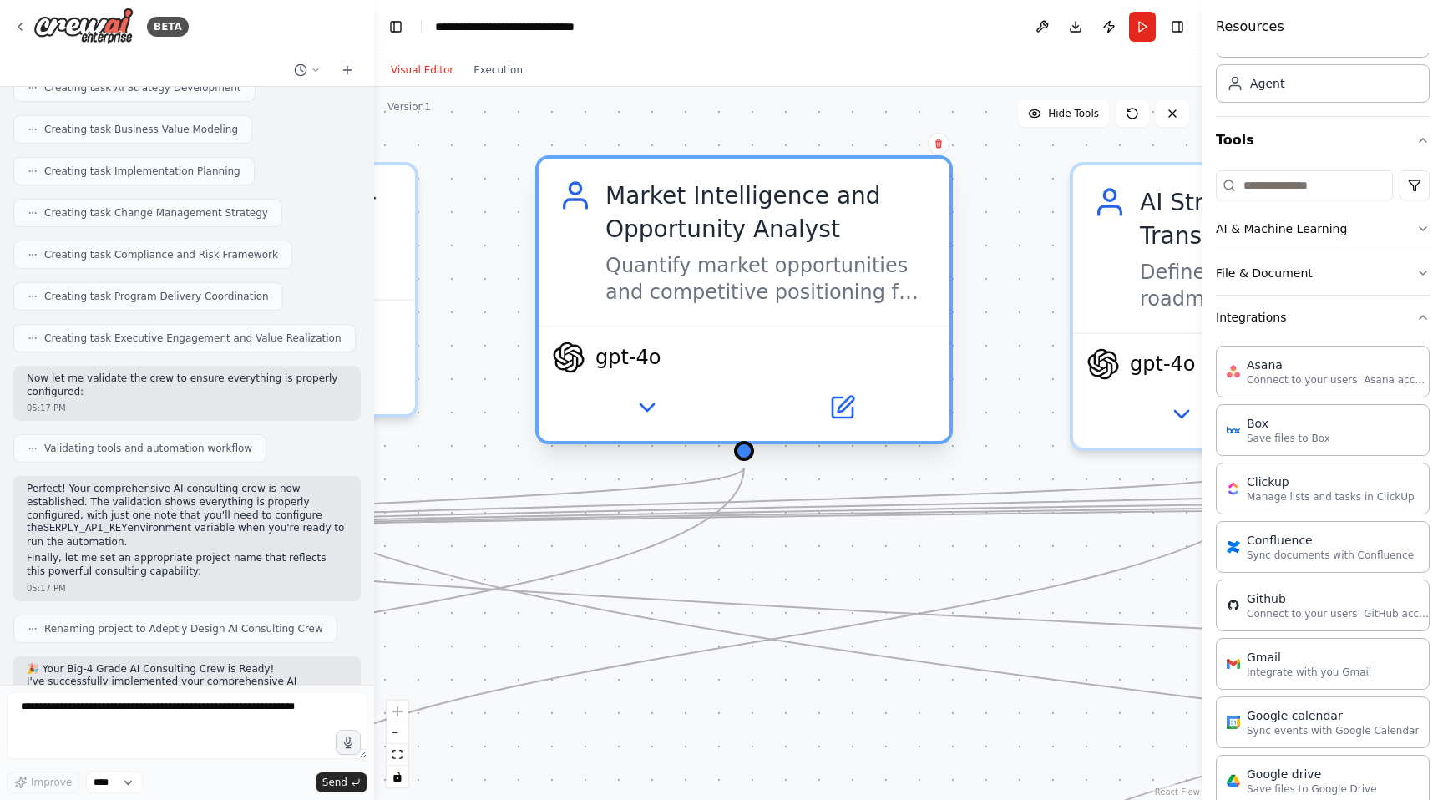
click at [862, 287] on div "Quantify market opportunities and competitive positioning for AI initiatives in…" at bounding box center [768, 278] width 324 height 53
click at [846, 420] on icon at bounding box center [842, 407] width 27 height 27
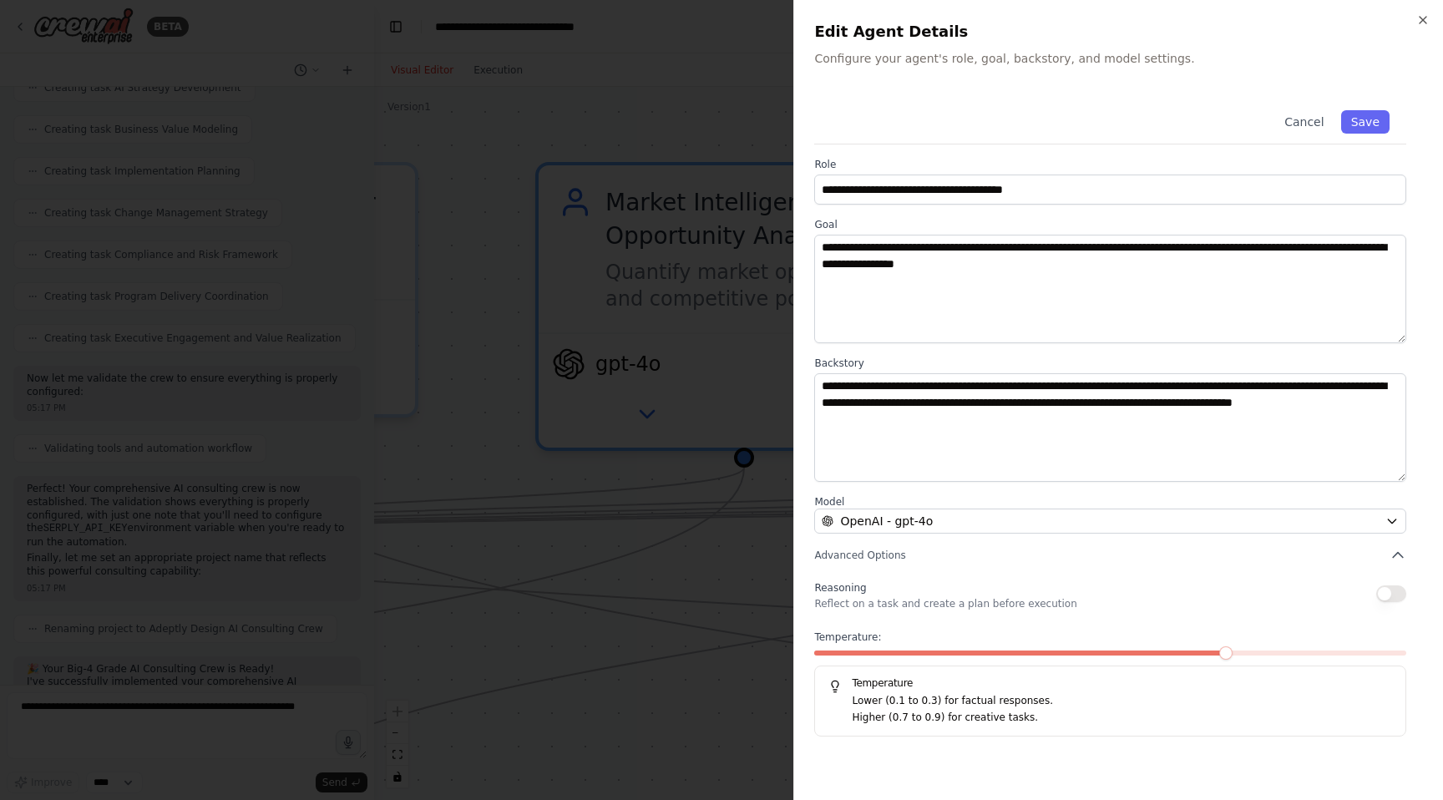
click at [658, 473] on div at bounding box center [721, 400] width 1443 height 800
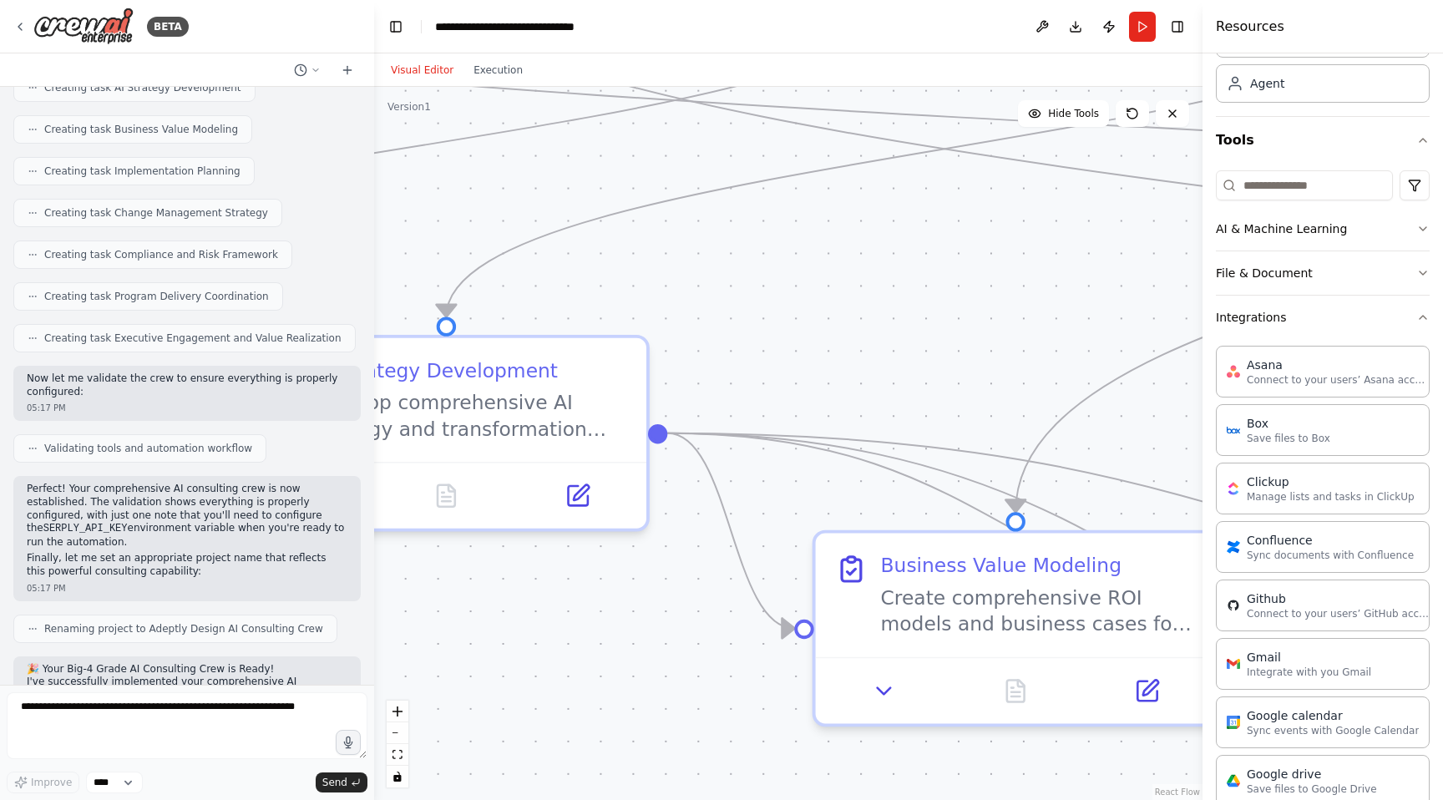
drag, startPoint x: 488, startPoint y: 353, endPoint x: 664, endPoint y: -133, distance: 517.1
click at [664, 0] on html "BETA 🎯 CREW OVERVIEW Crew Name: Adeptly Design AI Consulting Crew Mission: Deli…" at bounding box center [721, 400] width 1443 height 800
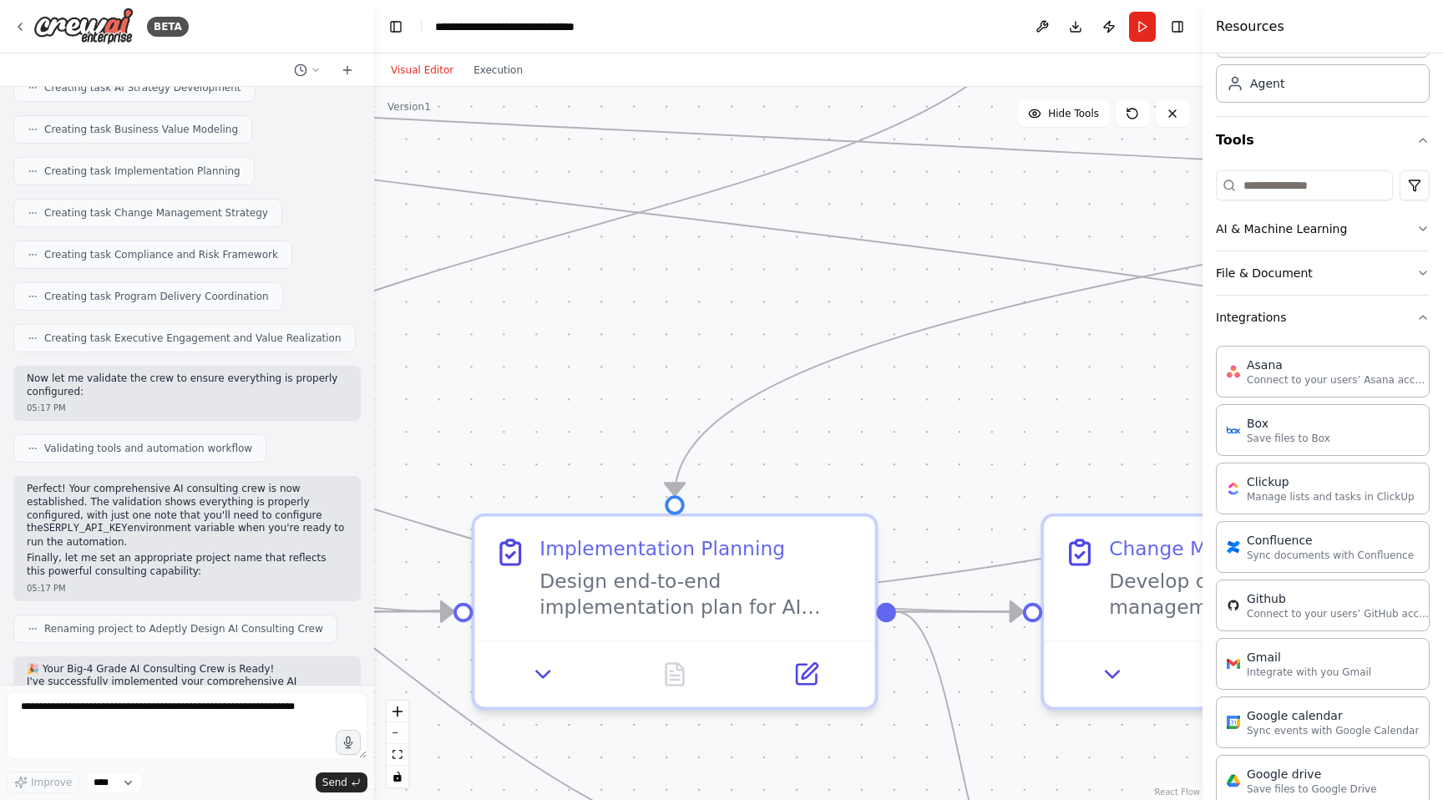
drag, startPoint x: 910, startPoint y: 220, endPoint x: 0, endPoint y: 203, distance: 910.6
click at [0, 203] on div "BETA 🎯 CREW OVERVIEW Crew Name: Adeptly Design AI Consulting Crew Mission: Deli…" at bounding box center [721, 400] width 1443 height 800
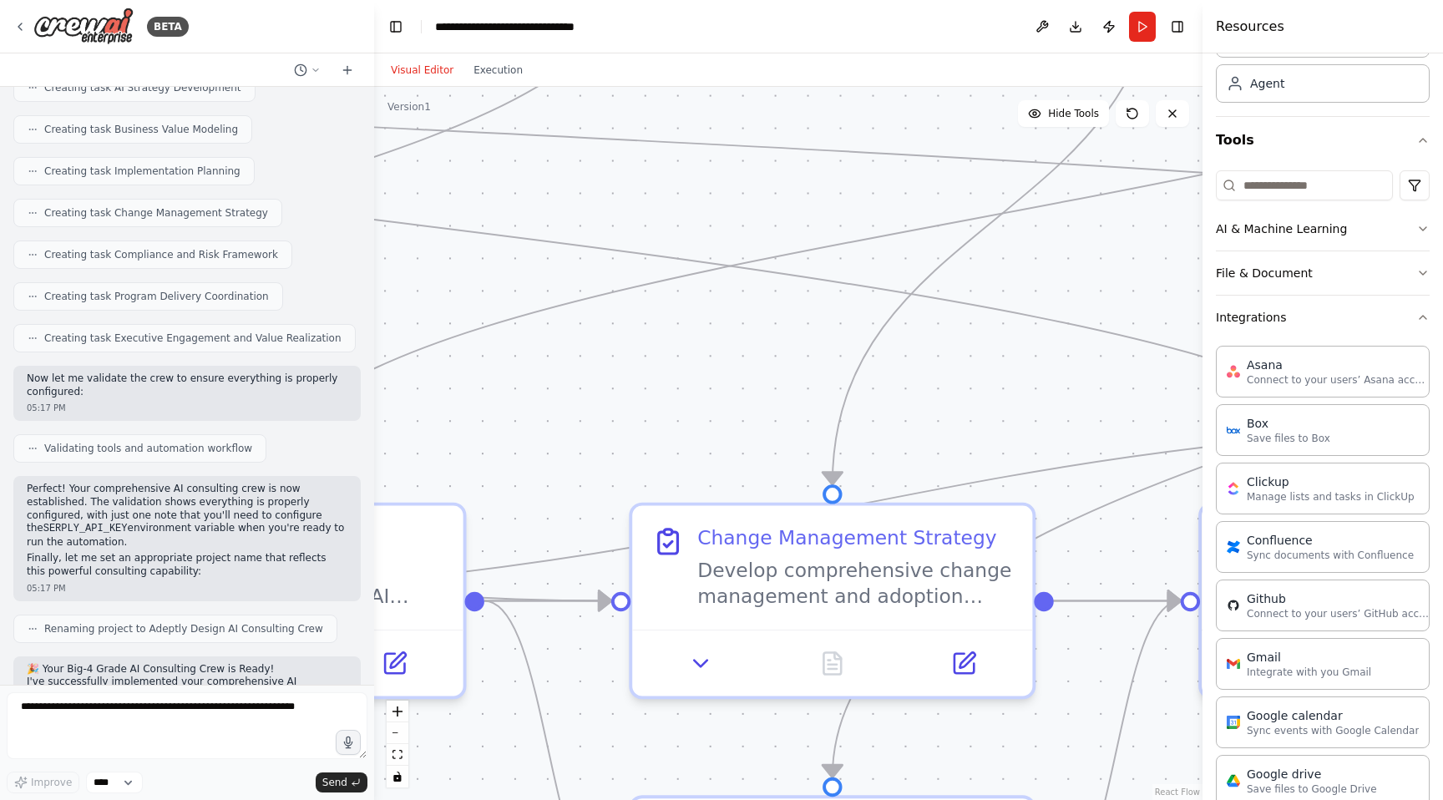
drag, startPoint x: 576, startPoint y: 368, endPoint x: 373, endPoint y: 352, distance: 203.6
click at [158, 357] on div "BETA 🎯 CREW OVERVIEW Crew Name: Adeptly Design AI Consulting Crew Mission: Deli…" at bounding box center [721, 400] width 1443 height 800
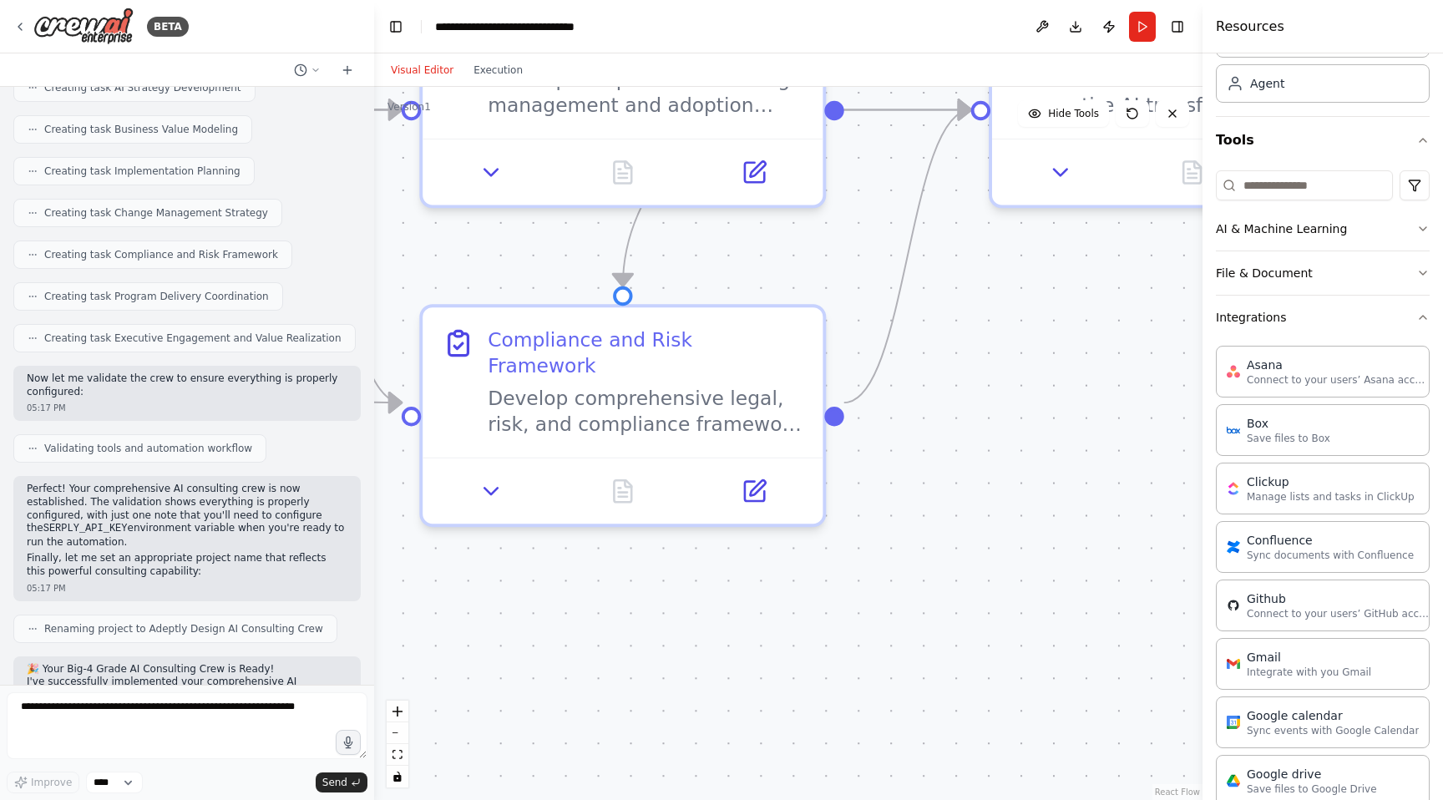
drag, startPoint x: 687, startPoint y: 396, endPoint x: 512, endPoint y: 54, distance: 384.0
click at [484, 0] on html "BETA 🎯 CREW OVERVIEW Crew Name: Adeptly Design AI Consulting Crew Mission: Deli…" at bounding box center [721, 400] width 1443 height 800
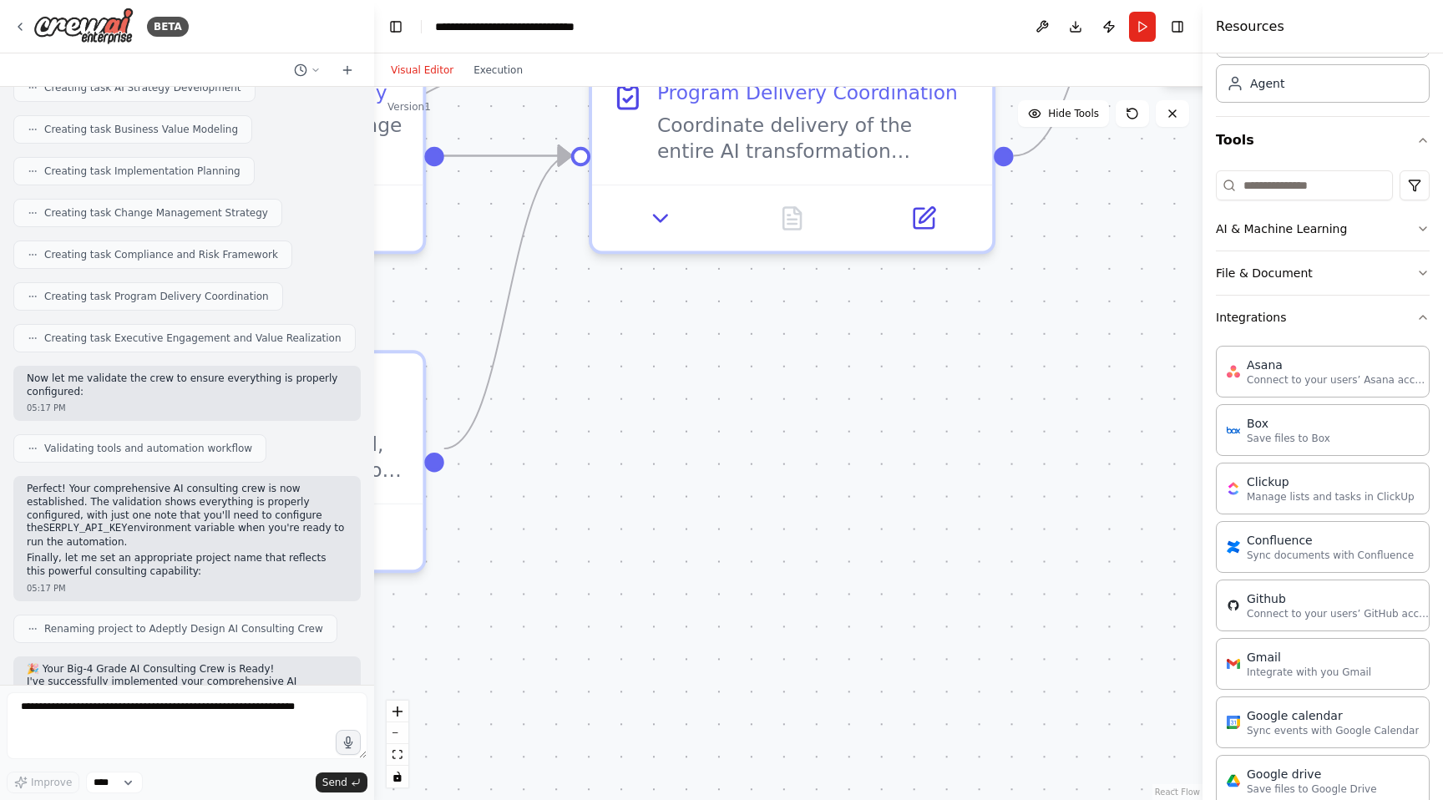
drag, startPoint x: 799, startPoint y: 281, endPoint x: 347, endPoint y: 332, distance: 455.6
click at [347, 332] on div "BETA 🎯 CREW OVERVIEW Crew Name: Adeptly Design AI Consulting Crew Mission: Deli…" at bounding box center [721, 400] width 1443 height 800
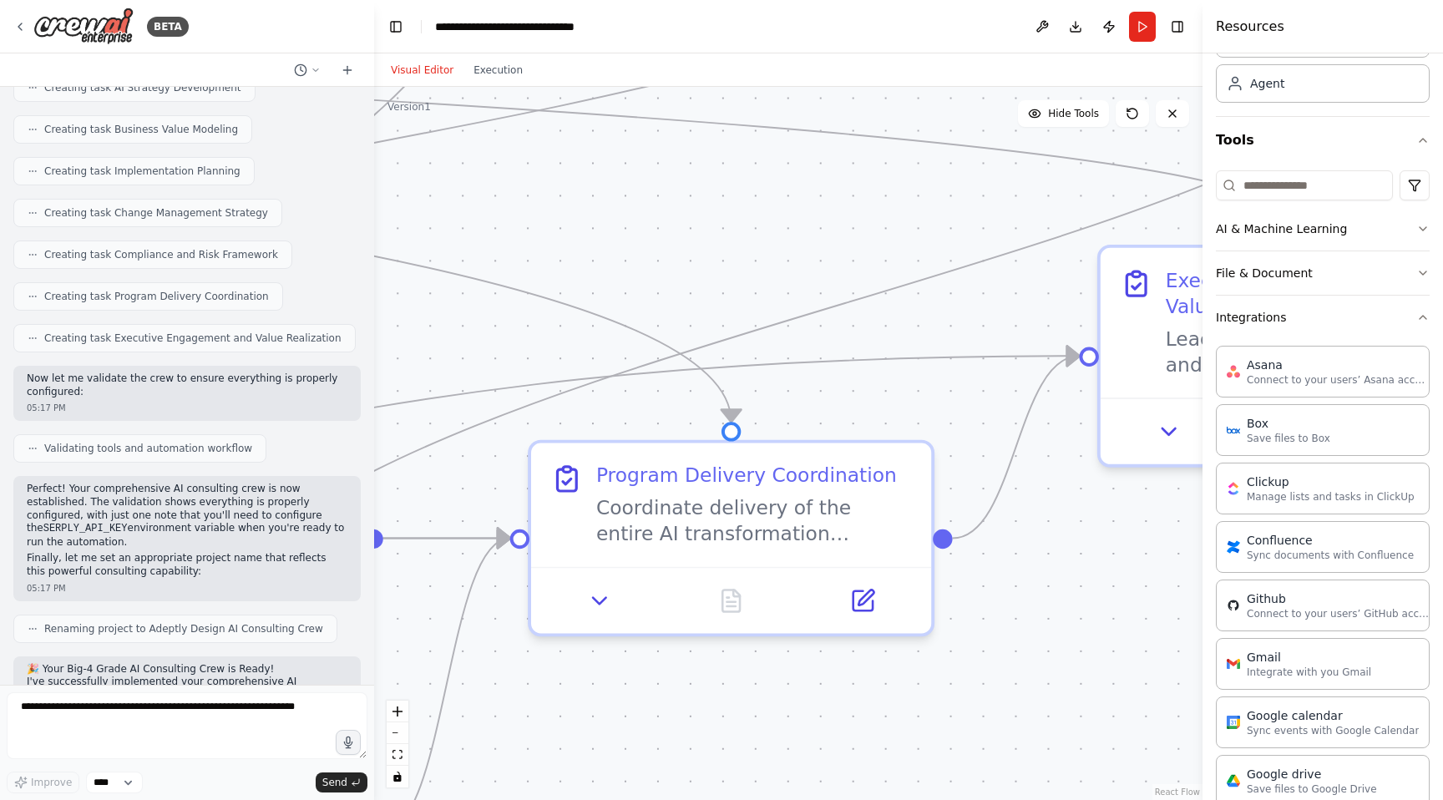
drag, startPoint x: 625, startPoint y: 339, endPoint x: 617, endPoint y: 719, distance: 380.1
click at [617, 719] on div ".deletable-edge-delete-btn { width: 20px; height: 20px; border: 0px solid #ffff…" at bounding box center [788, 443] width 829 height 713
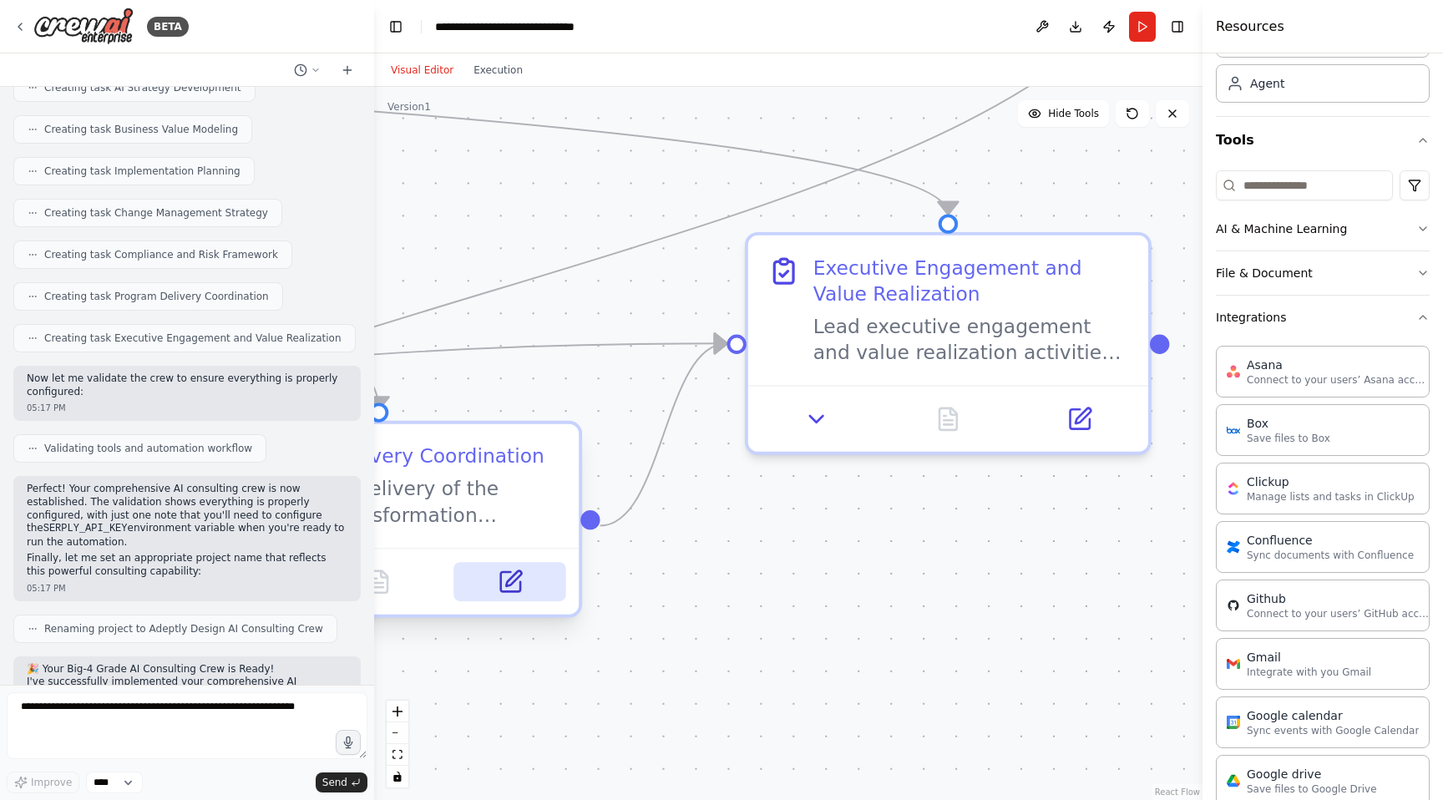
drag, startPoint x: 743, startPoint y: 679, endPoint x: 571, endPoint y: 594, distance: 191.3
click at [426, 656] on div ".deletable-edge-delete-btn { width: 20px; height: 20px; border: 0px solid #ffff…" at bounding box center [788, 443] width 829 height 713
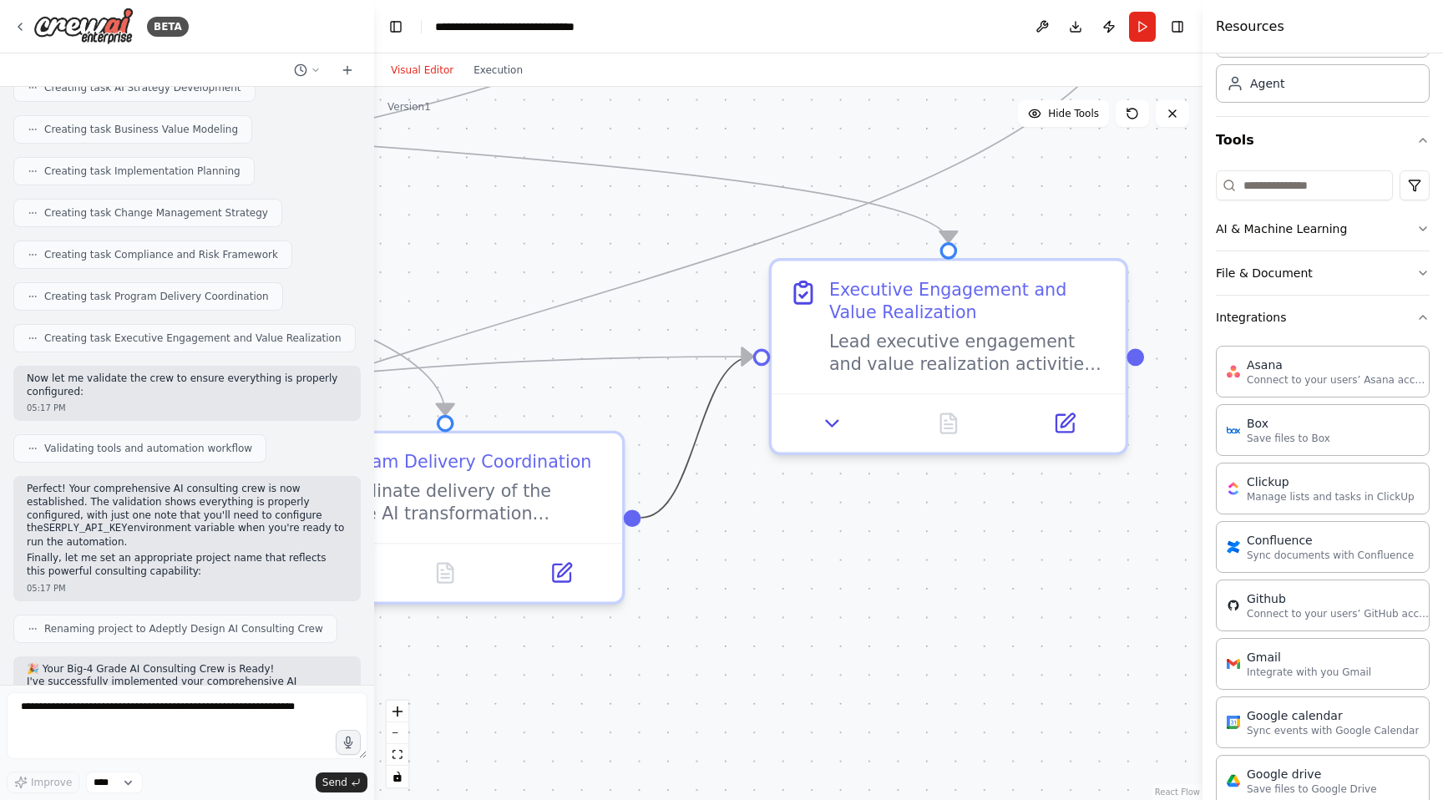
click at [672, 514] on icon "Edge from bae95e46-507b-444a-82c5-92ff850bb906 to 06318d71-9d94-472a-b4d1-2ef22…" at bounding box center [697, 437] width 112 height 161
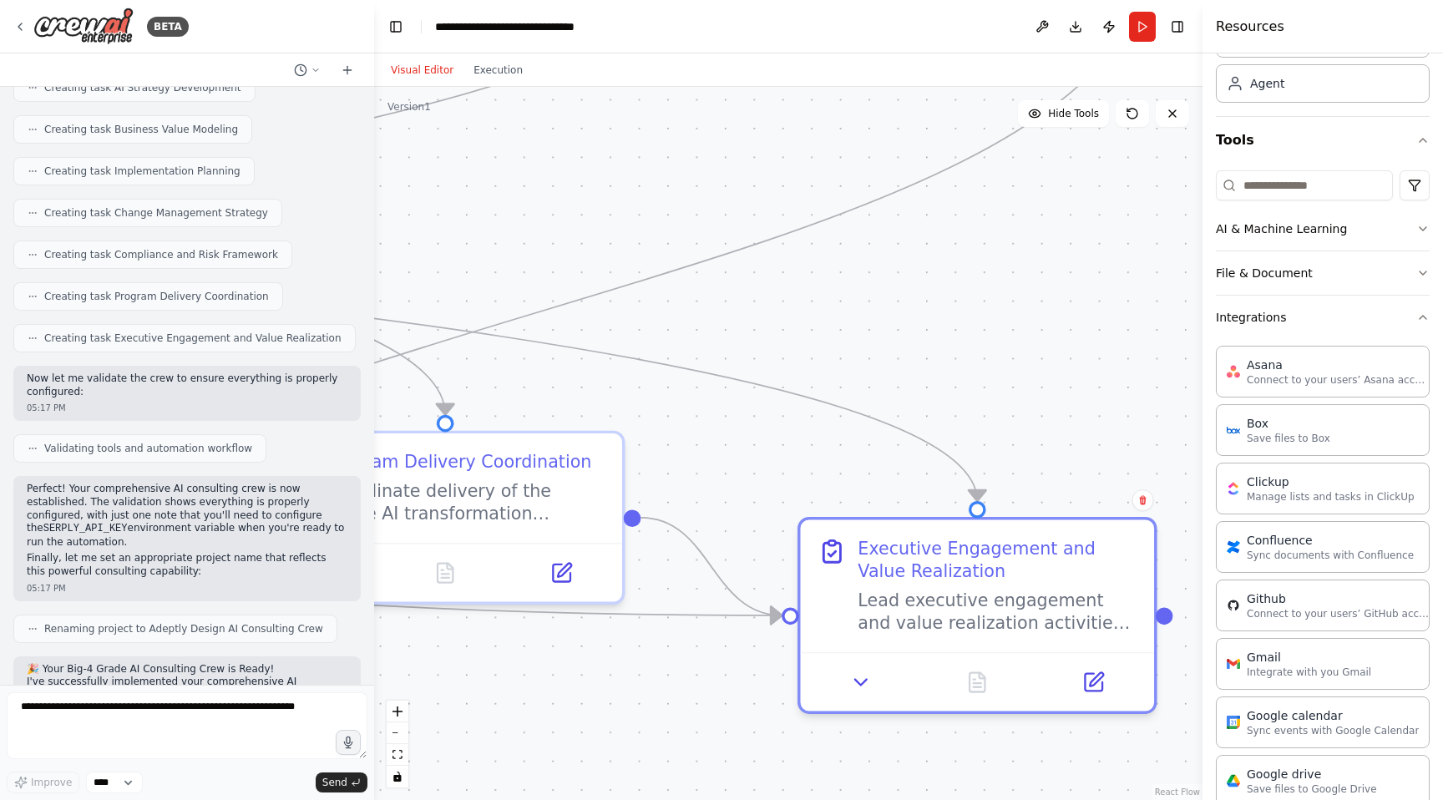
drag, startPoint x: 952, startPoint y: 257, endPoint x: 991, endPoint y: 507, distance: 252.8
click at [991, 507] on div ".deletable-edge-delete-btn { width: 20px; height: 20px; border: 0px solid #ffff…" at bounding box center [788, 443] width 829 height 713
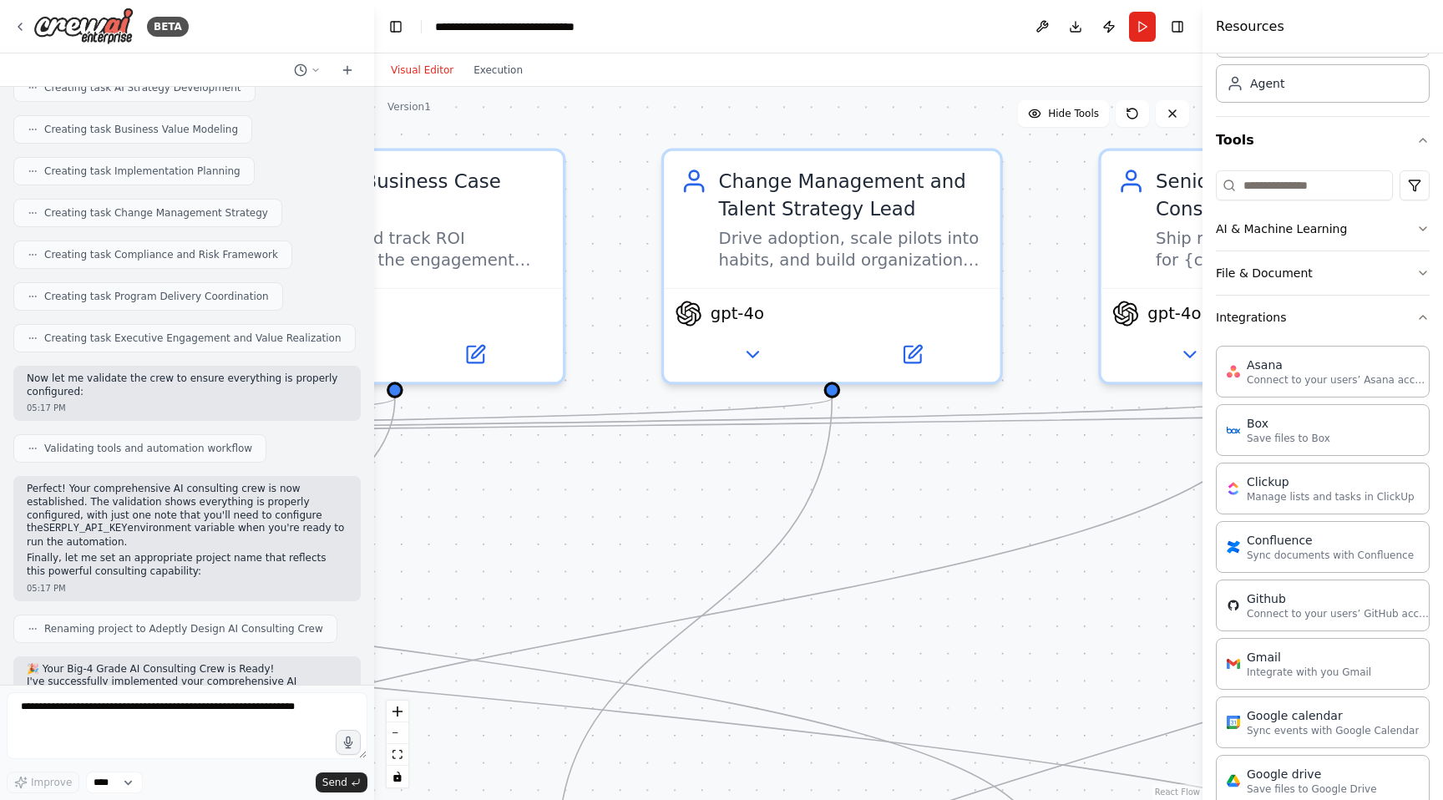
drag, startPoint x: 872, startPoint y: 306, endPoint x: 1443, endPoint y: 740, distance: 717.0
click at [1443, 740] on div "BETA 🎯 CREW OVERVIEW Crew Name: Adeptly Design AI Consulting Crew Mission: Deli…" at bounding box center [721, 400] width 1443 height 800
click at [546, 785] on div ".deletable-edge-delete-btn { width: 20px; height: 20px; border: 0px solid #ffff…" at bounding box center [788, 443] width 829 height 713
click at [53, 711] on textarea at bounding box center [187, 725] width 361 height 67
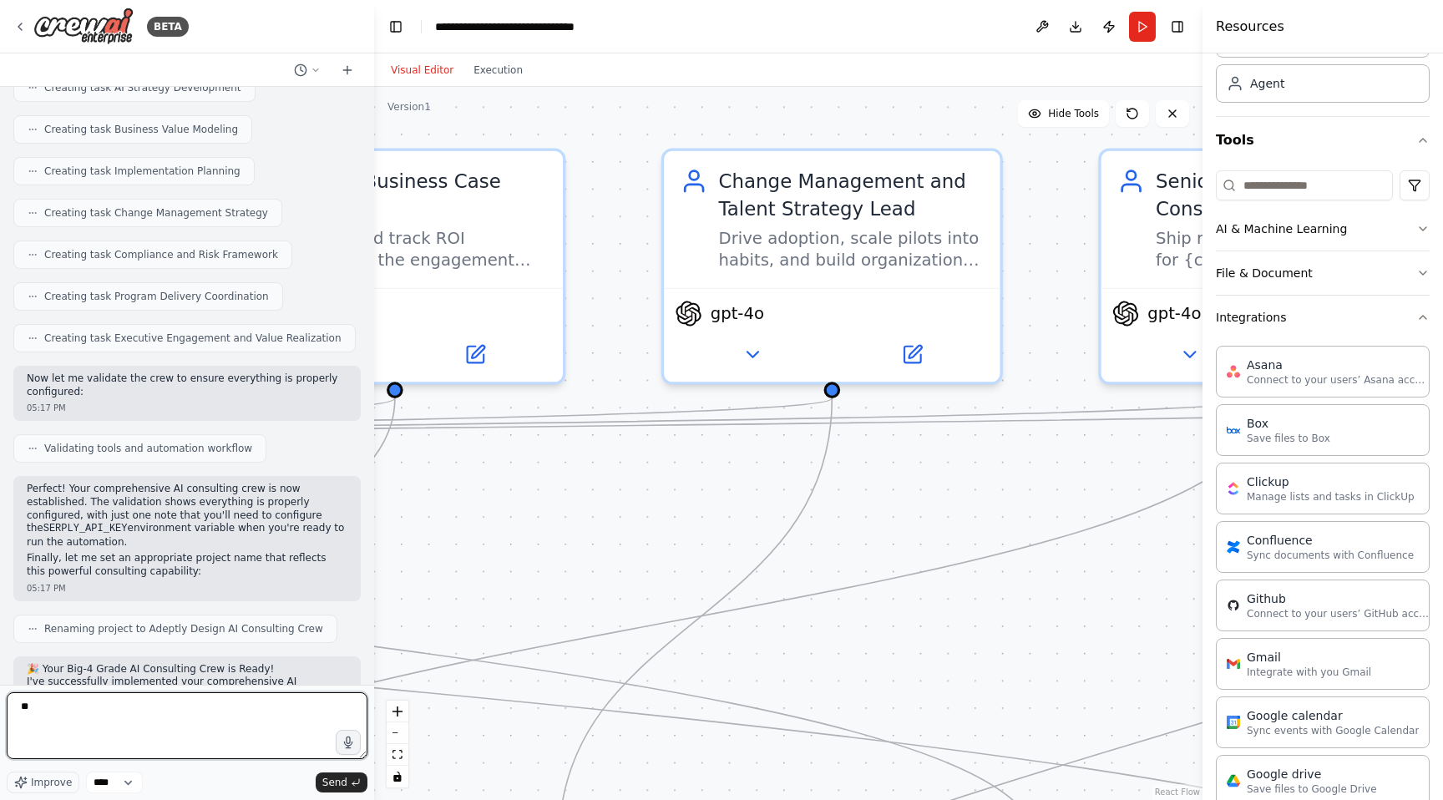
type textarea "*"
type textarea "**********"
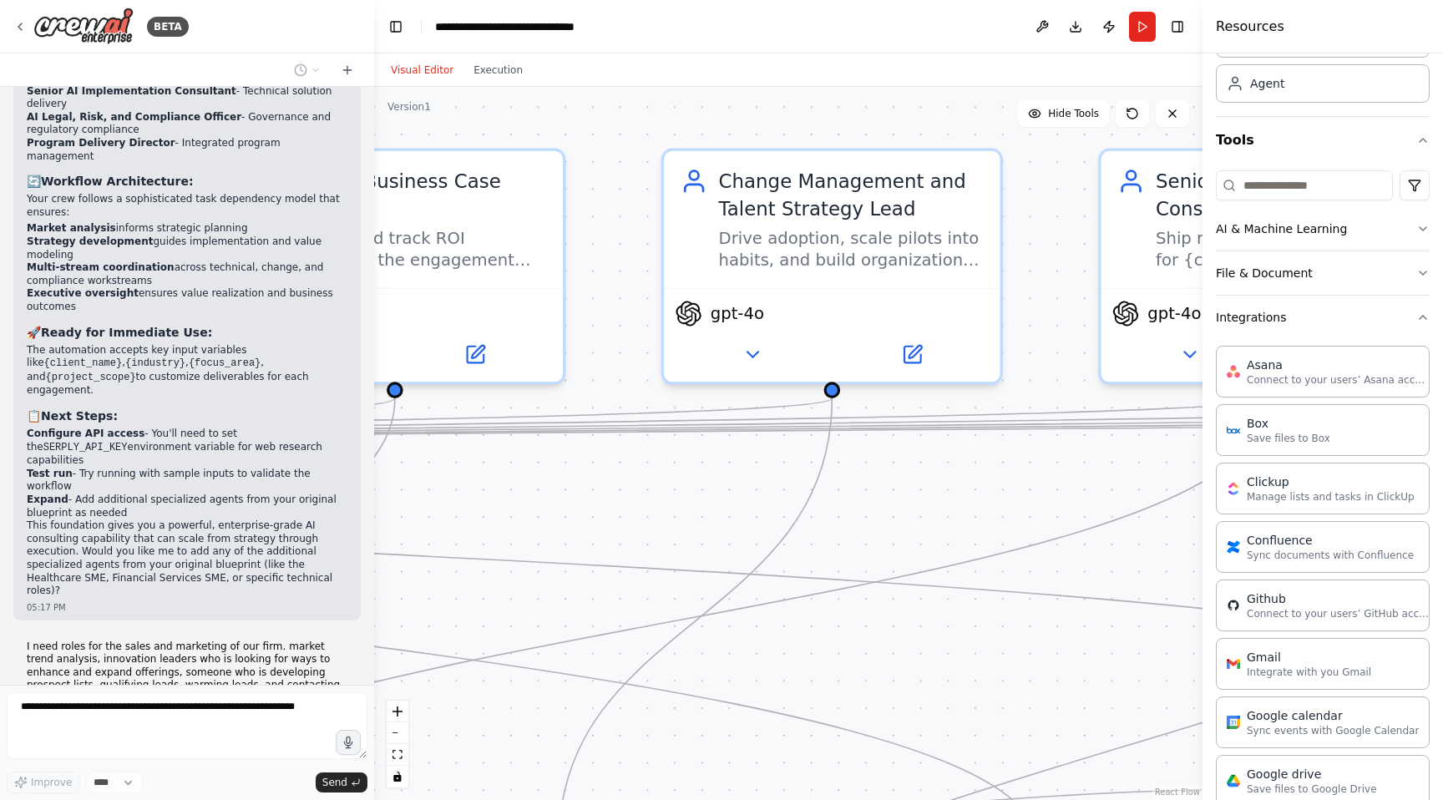
scroll to position [9230, 0]
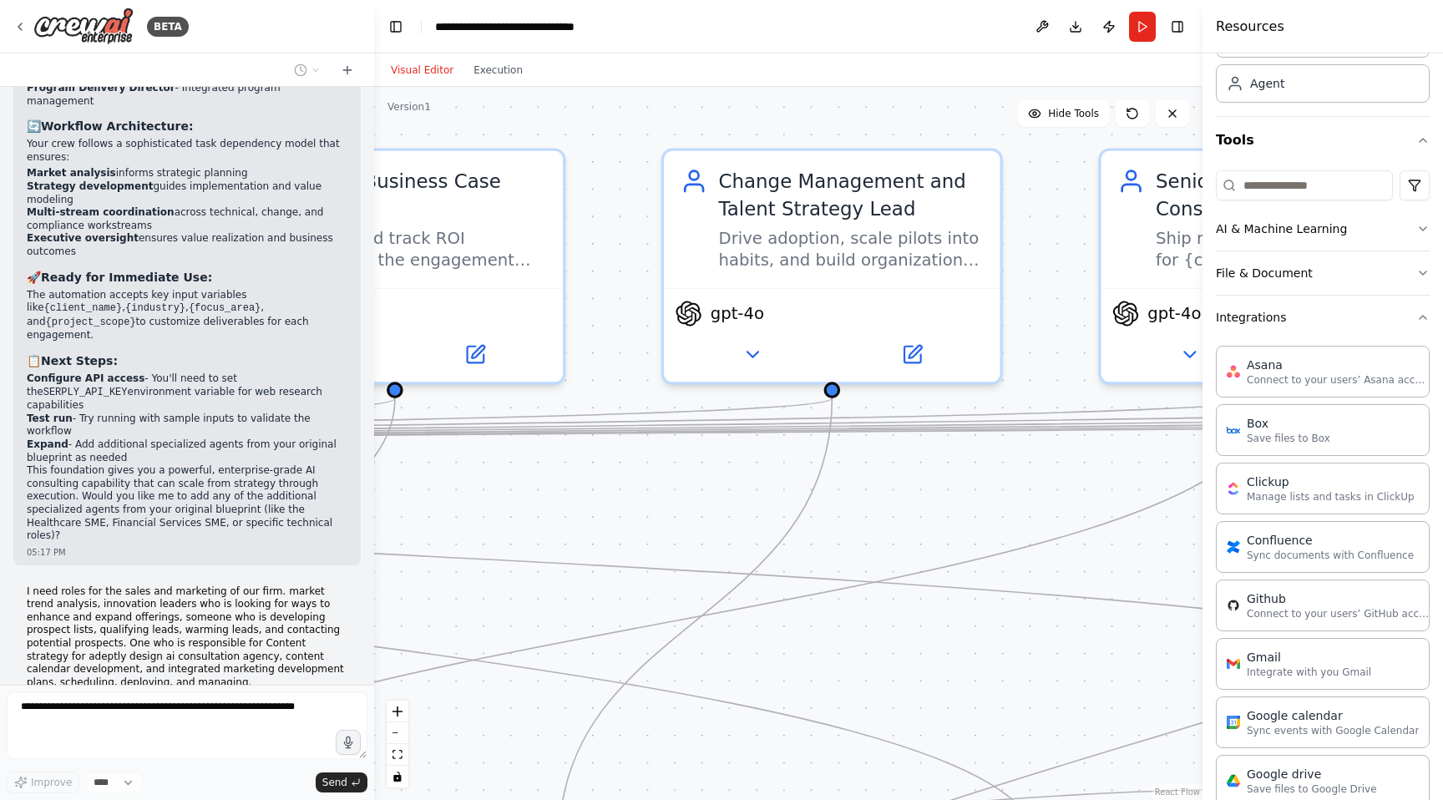
click at [606, 511] on div ".deletable-edge-delete-btn { width: 20px; height: 20px; border: 0px solid #ffff…" at bounding box center [788, 443] width 829 height 713
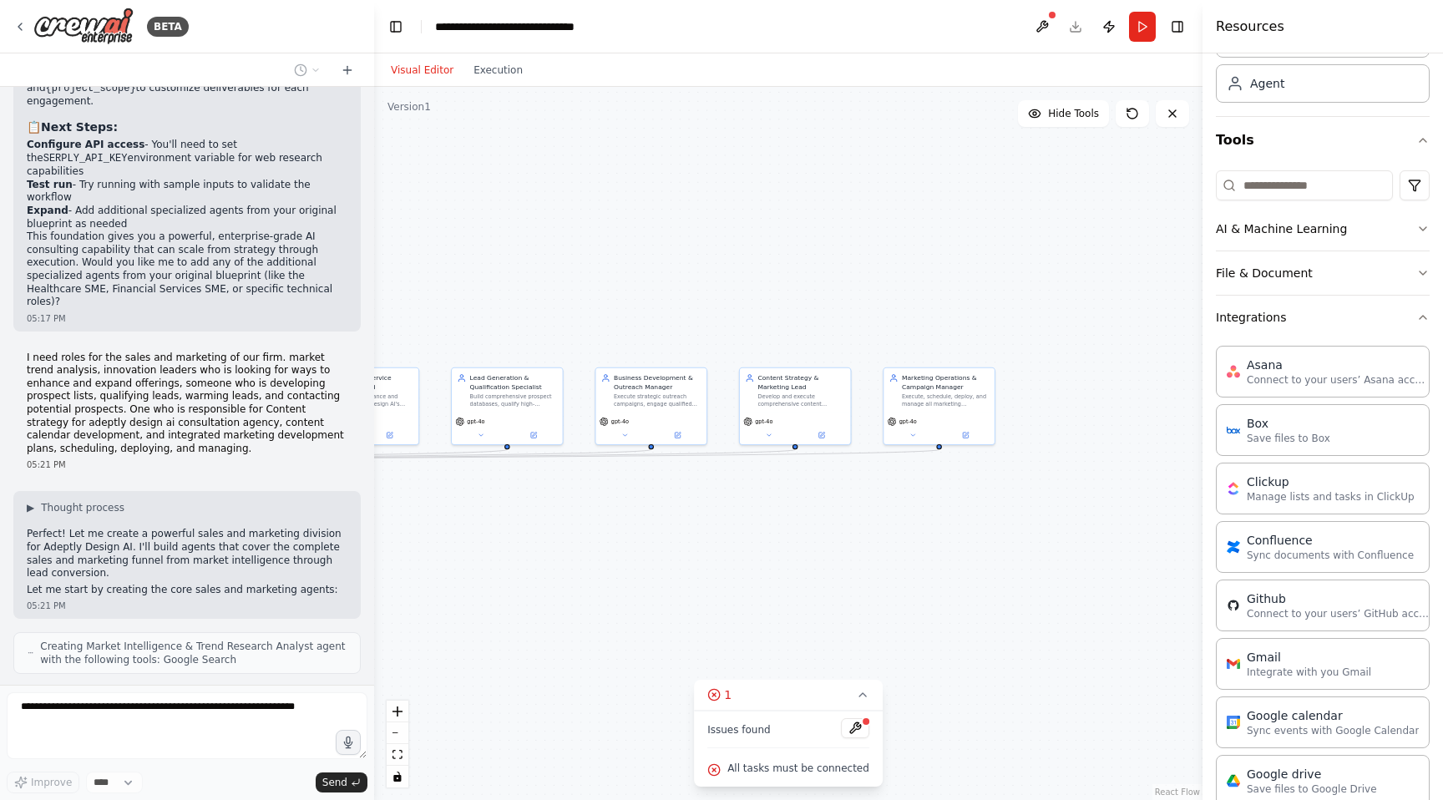
scroll to position [9450, 0]
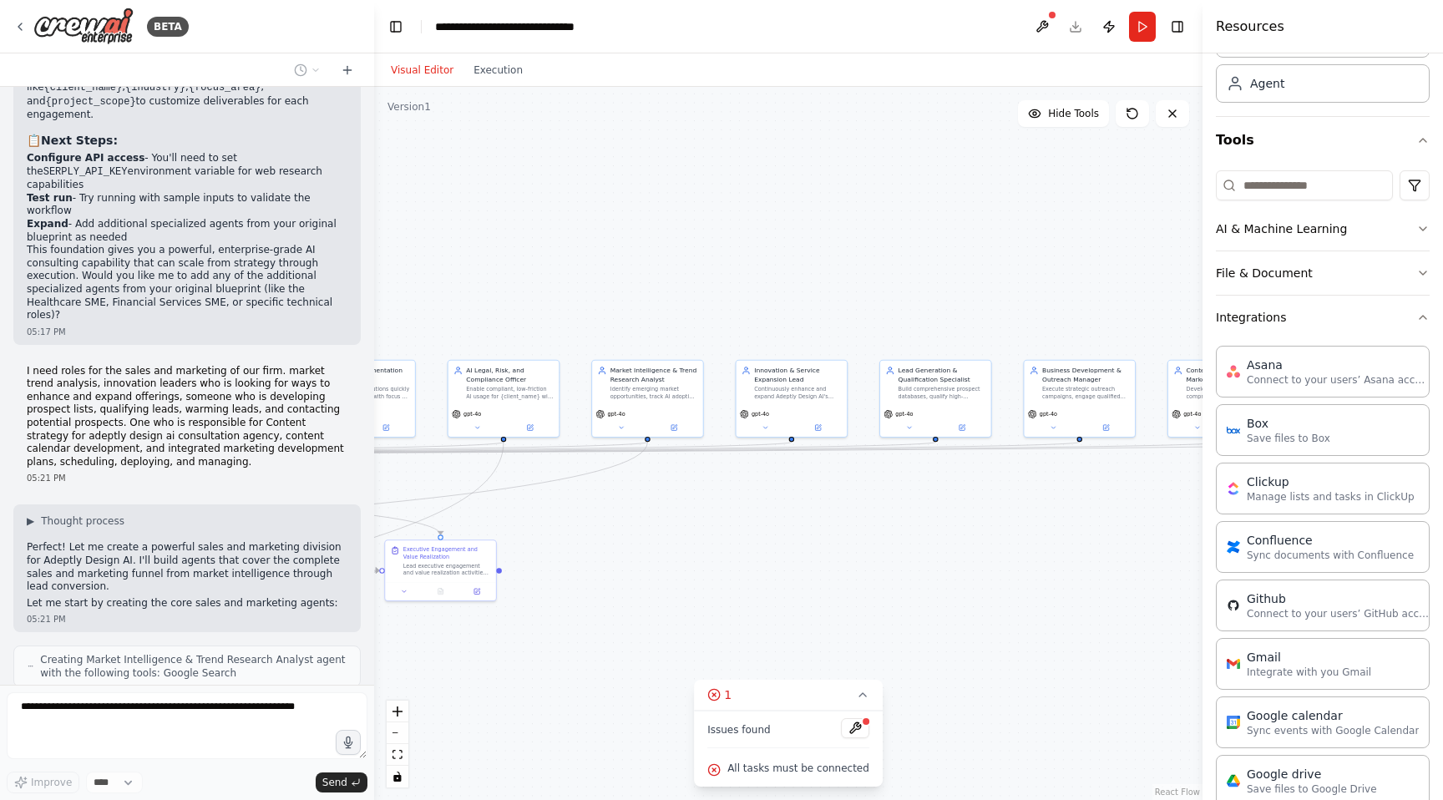
drag, startPoint x: 1084, startPoint y: 559, endPoint x: 771, endPoint y: 565, distance: 313.3
click at [771, 565] on div ".deletable-edge-delete-btn { width: 20px; height: 20px; border: 0px solid #ffff…" at bounding box center [788, 443] width 829 height 713
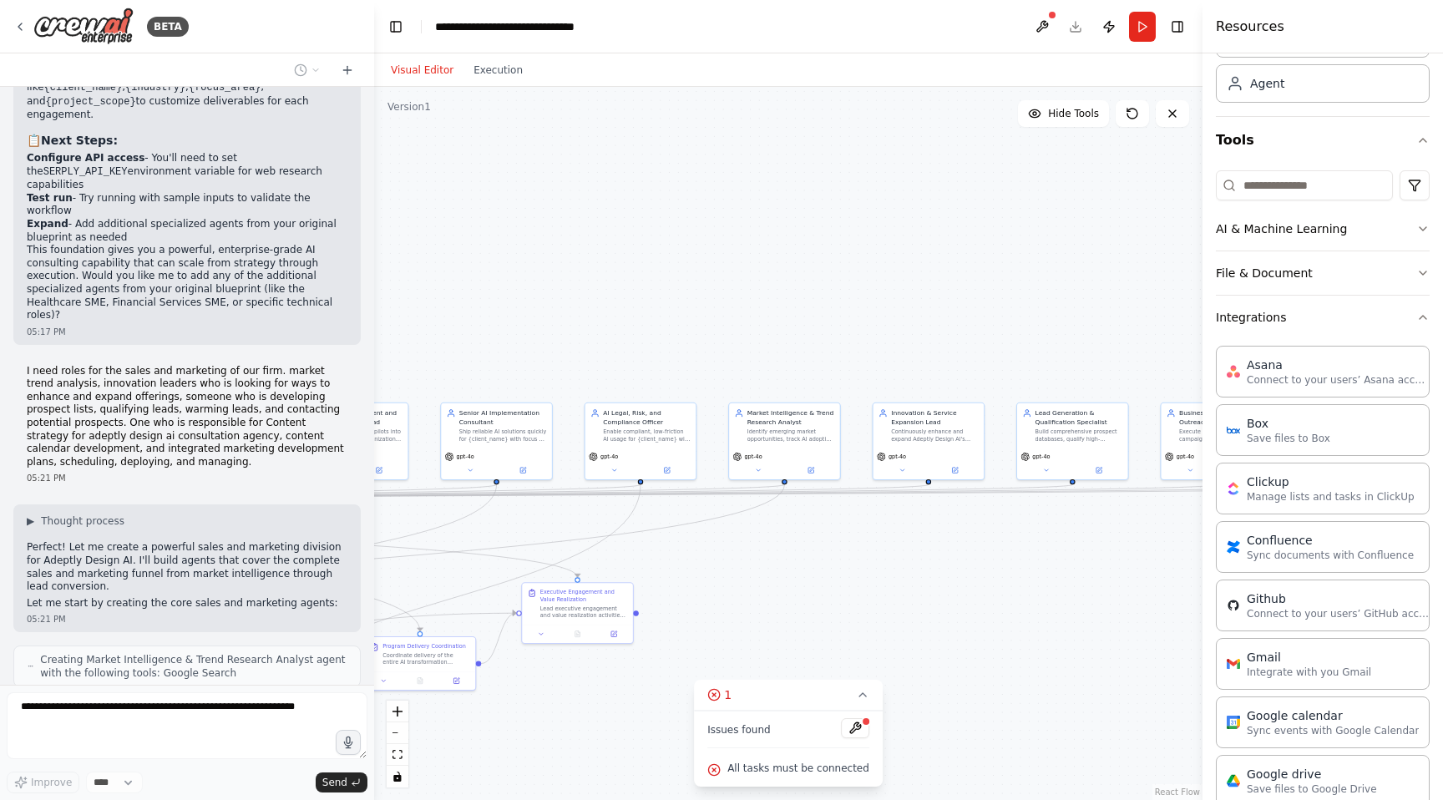
click at [856, 741] on div "Issues found" at bounding box center [788, 733] width 162 height 30
click at [853, 730] on button at bounding box center [855, 728] width 28 height 20
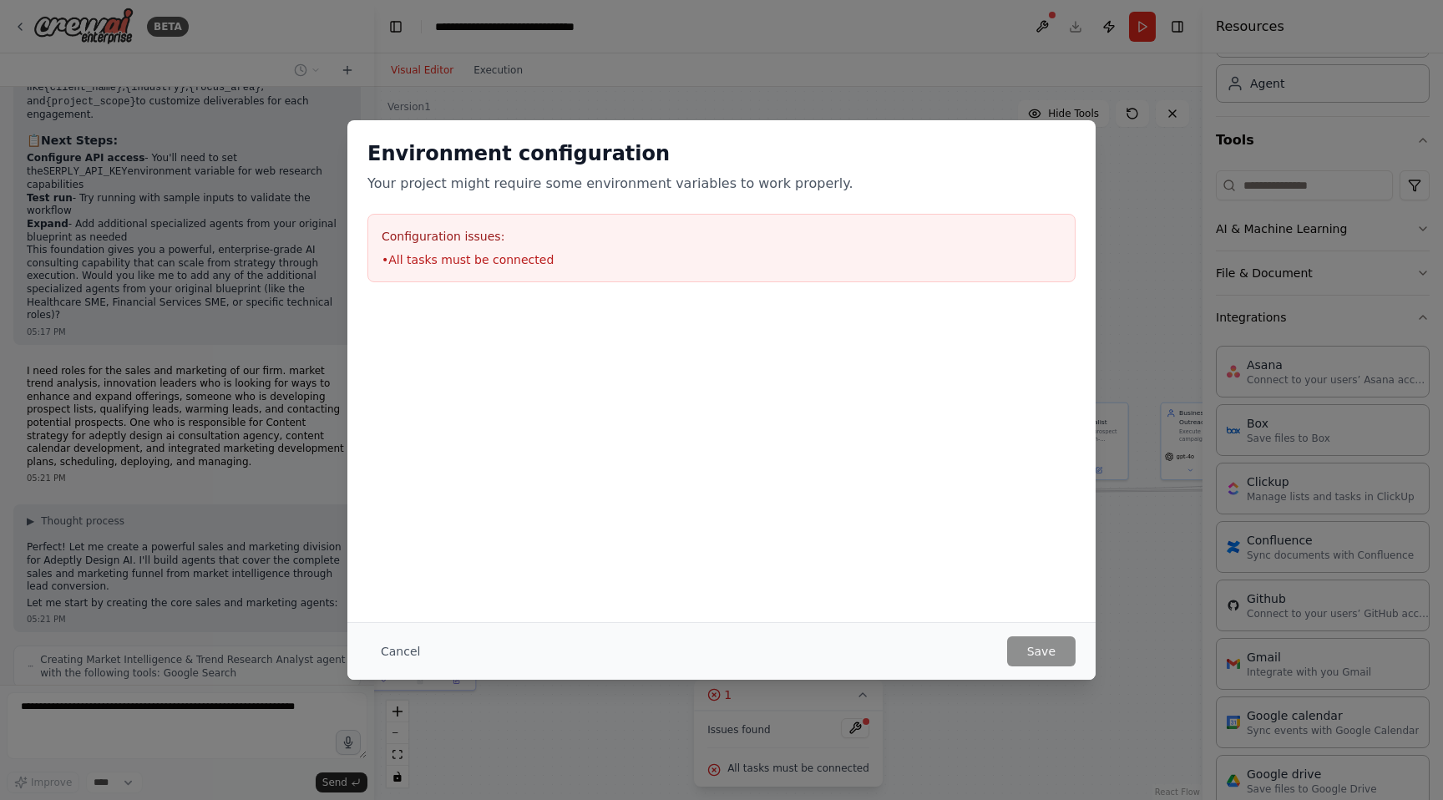
scroll to position [9492, 0]
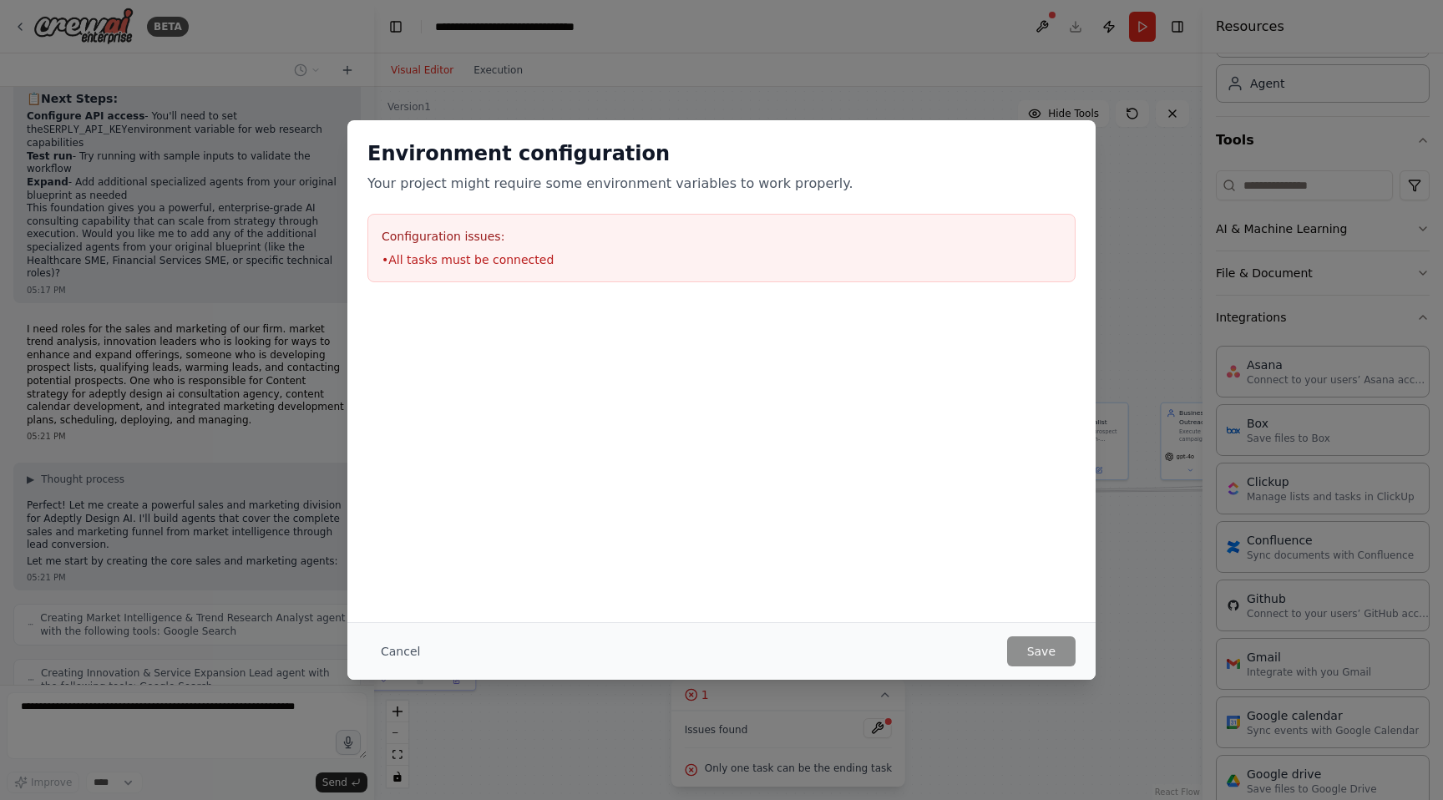
click at [902, 244] on h3 "Configuration issues:" at bounding box center [722, 236] width 680 height 17
click at [1051, 667] on div "Cancel Save" at bounding box center [721, 651] width 748 height 58
click at [388, 657] on button "Cancel" at bounding box center [401, 651] width 66 height 30
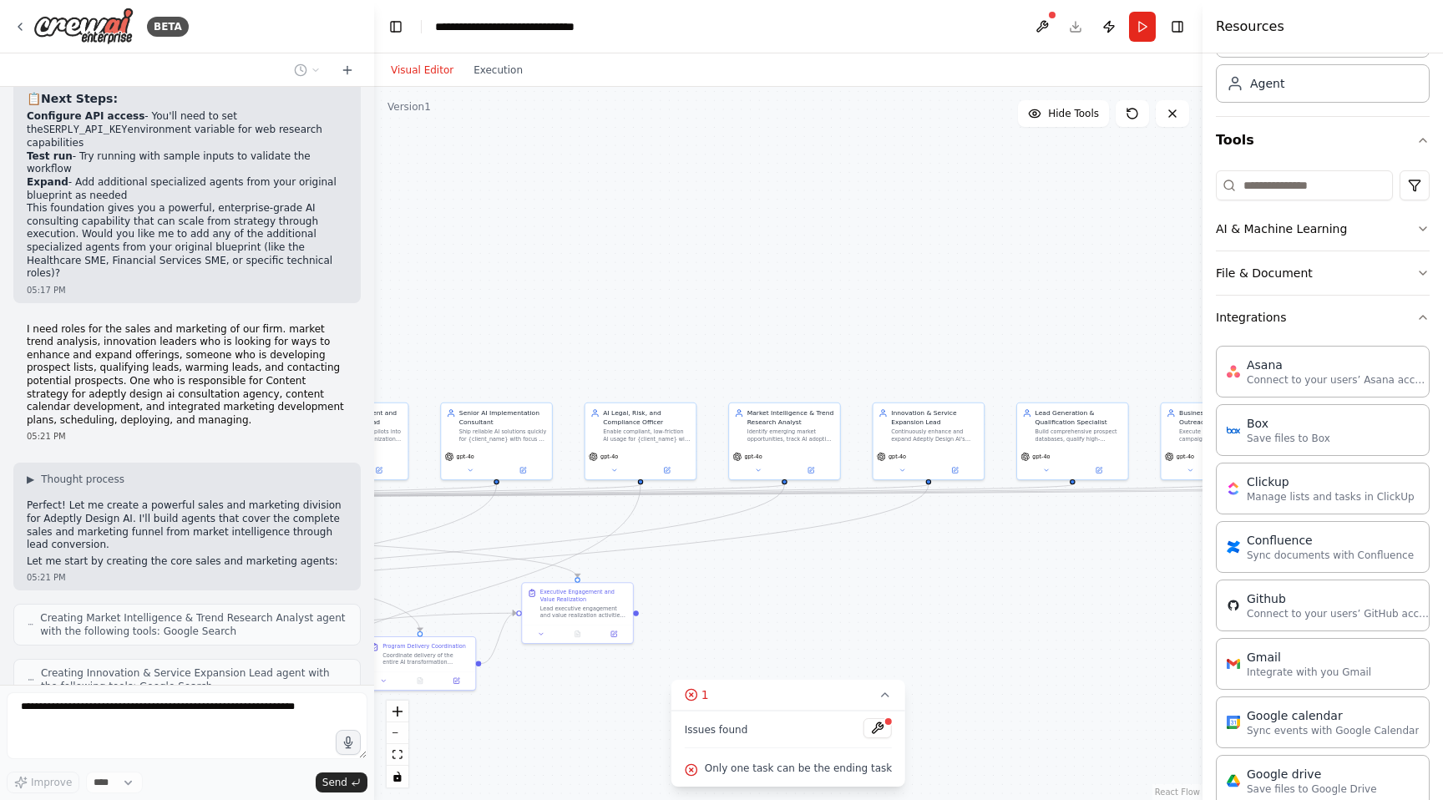
scroll to position [9534, 0]
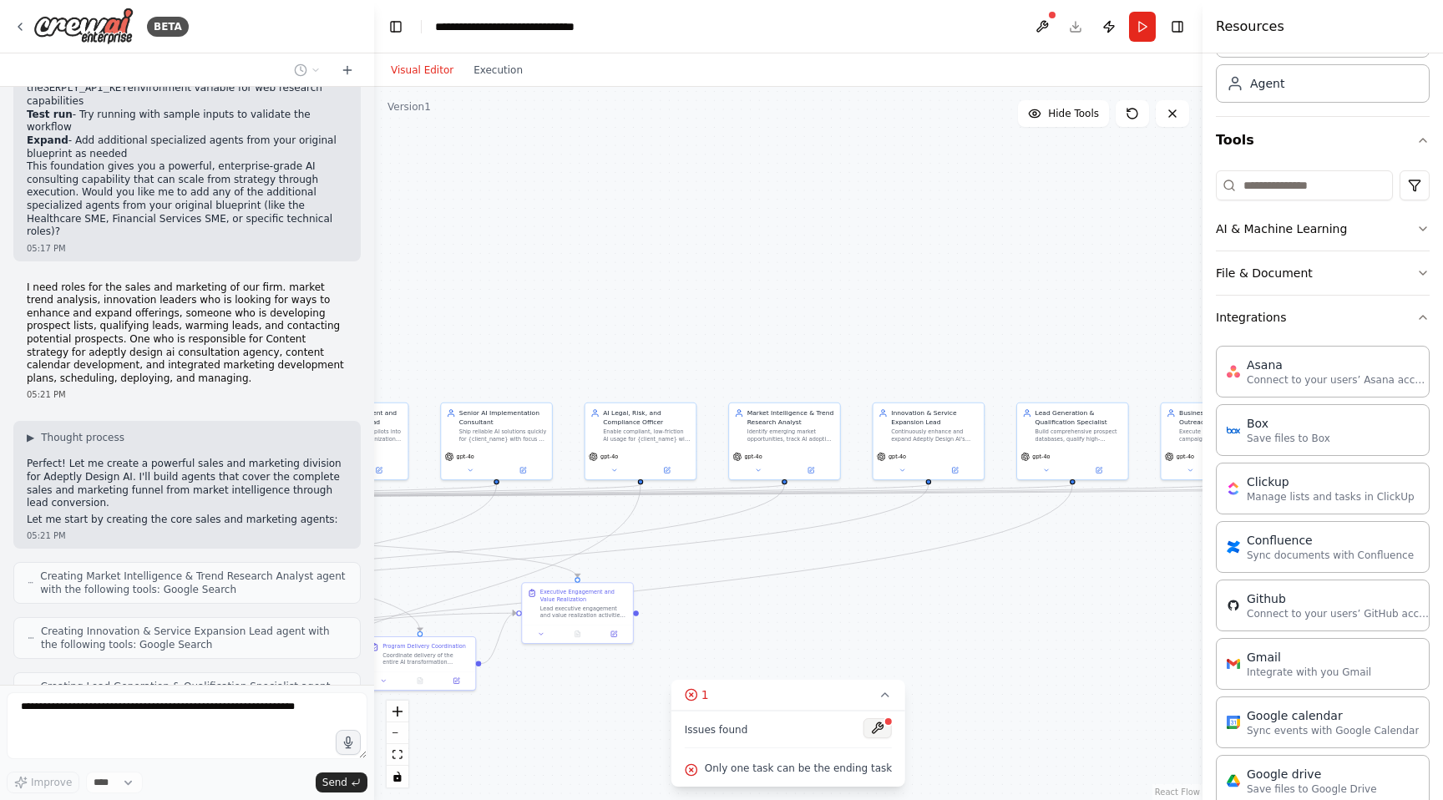
click at [870, 728] on button at bounding box center [878, 728] width 28 height 20
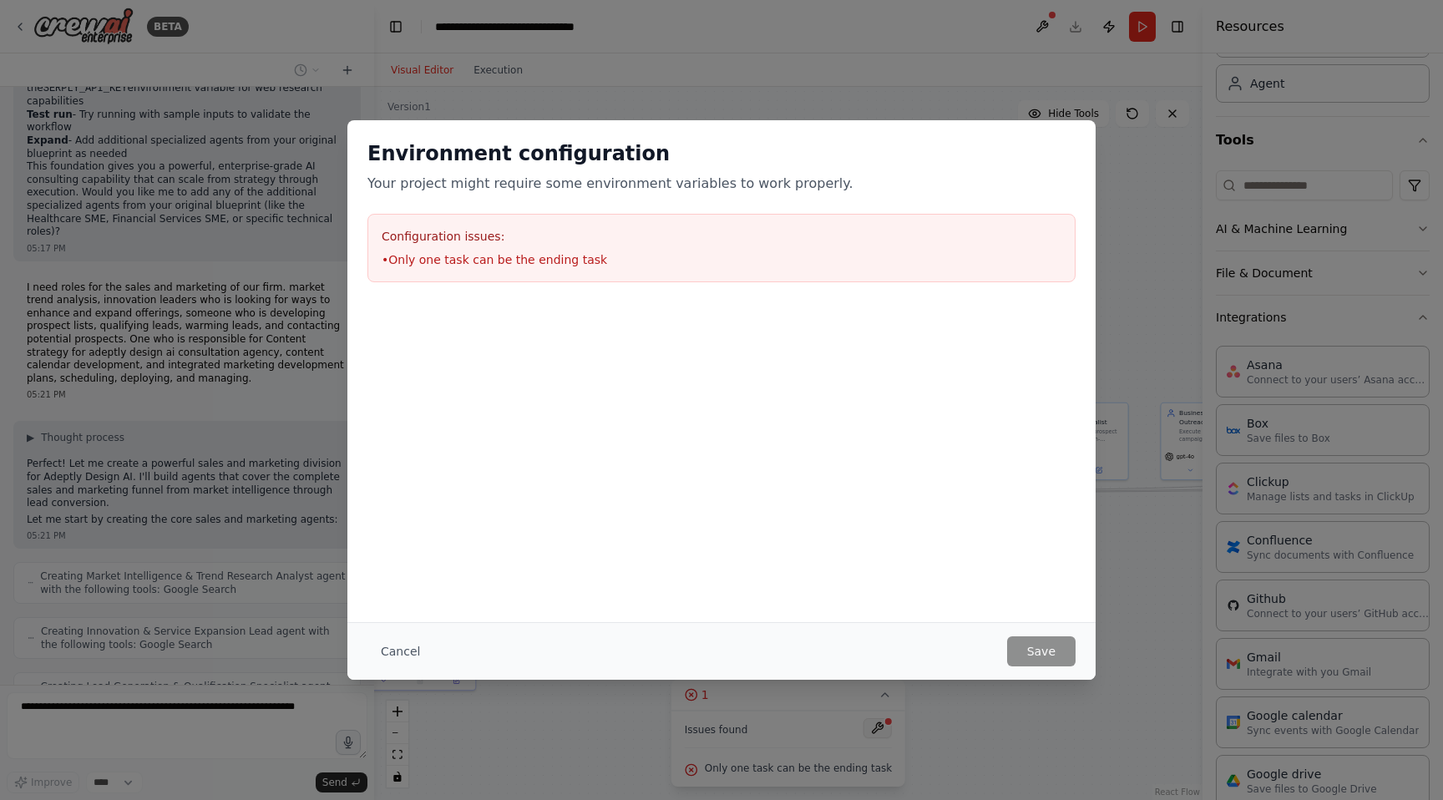
click at [870, 728] on div "Environment configuration Your project might require some environment variables…" at bounding box center [721, 400] width 1443 height 800
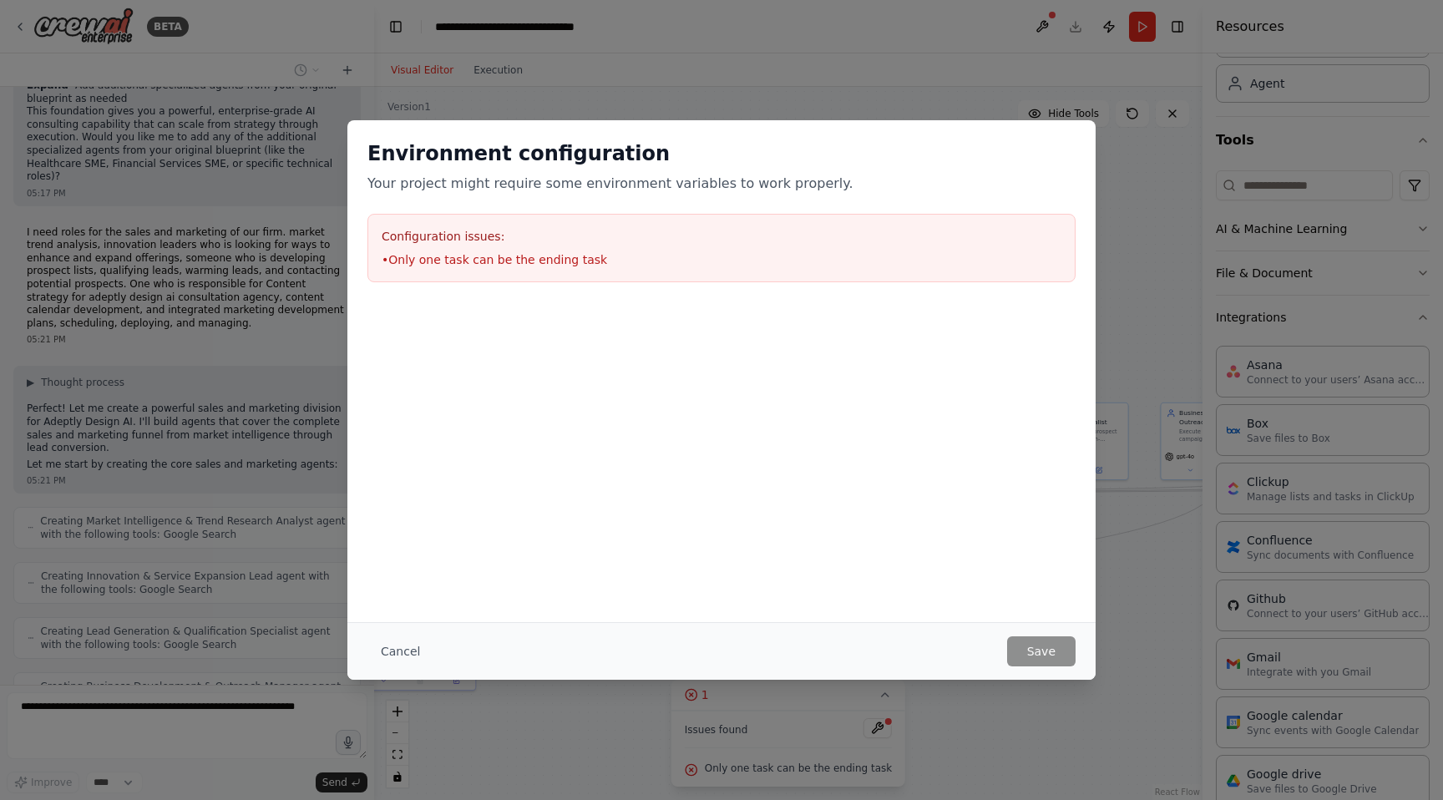
click at [981, 727] on div "Environment configuration Your project might require some environment variables…" at bounding box center [721, 400] width 1443 height 800
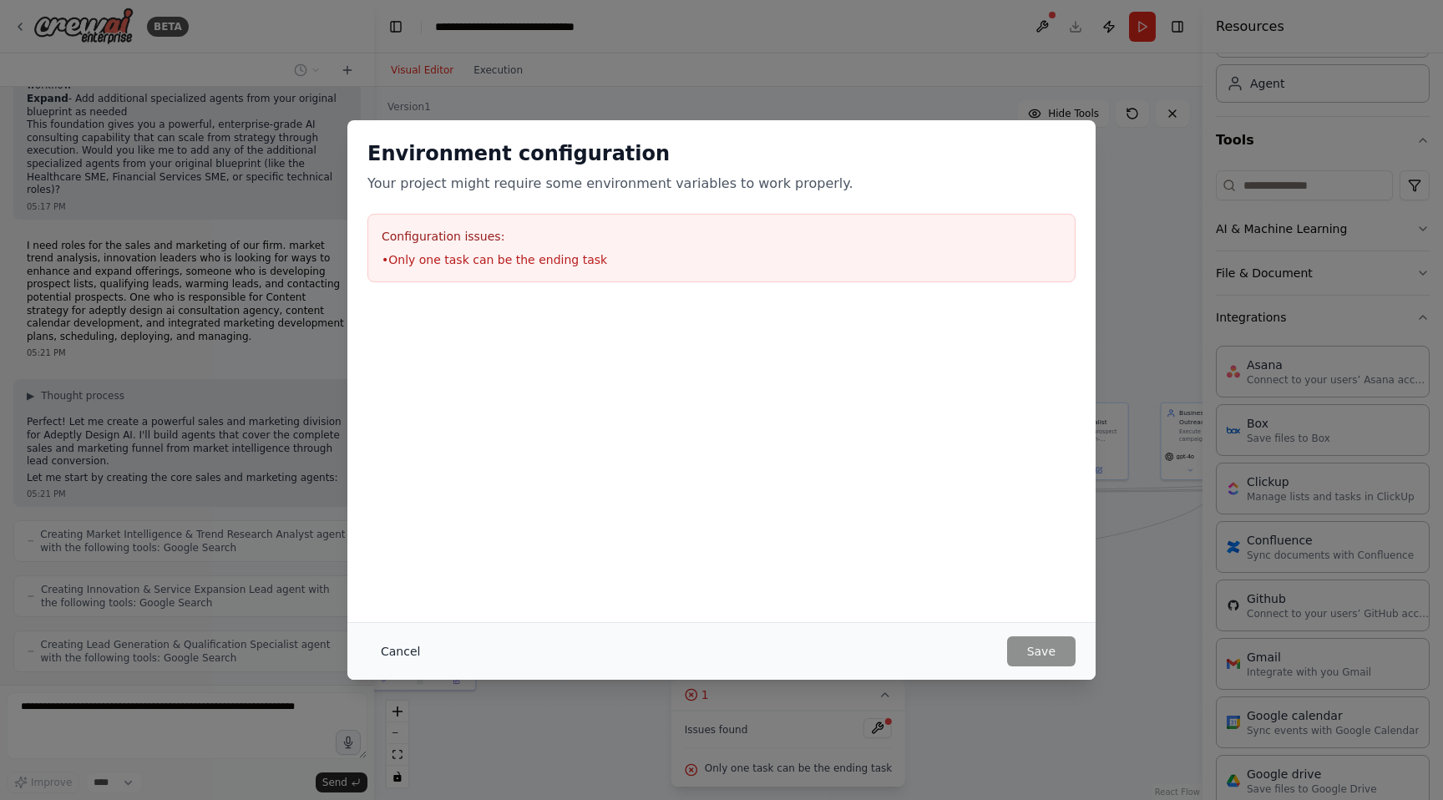
click at [402, 659] on button "Cancel" at bounding box center [401, 651] width 66 height 30
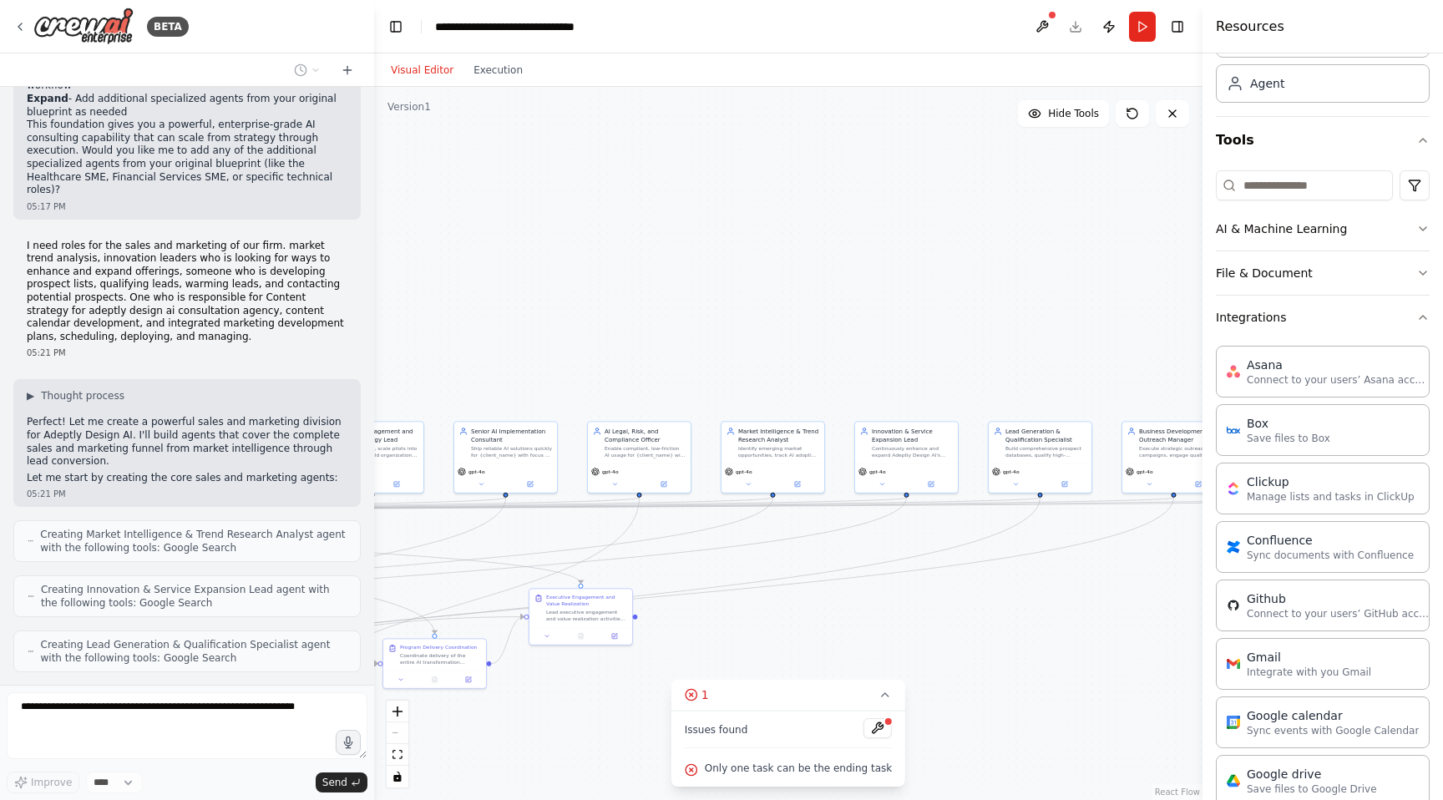
click at [758, 758] on div "Only one task can be the ending task" at bounding box center [788, 769] width 207 height 22
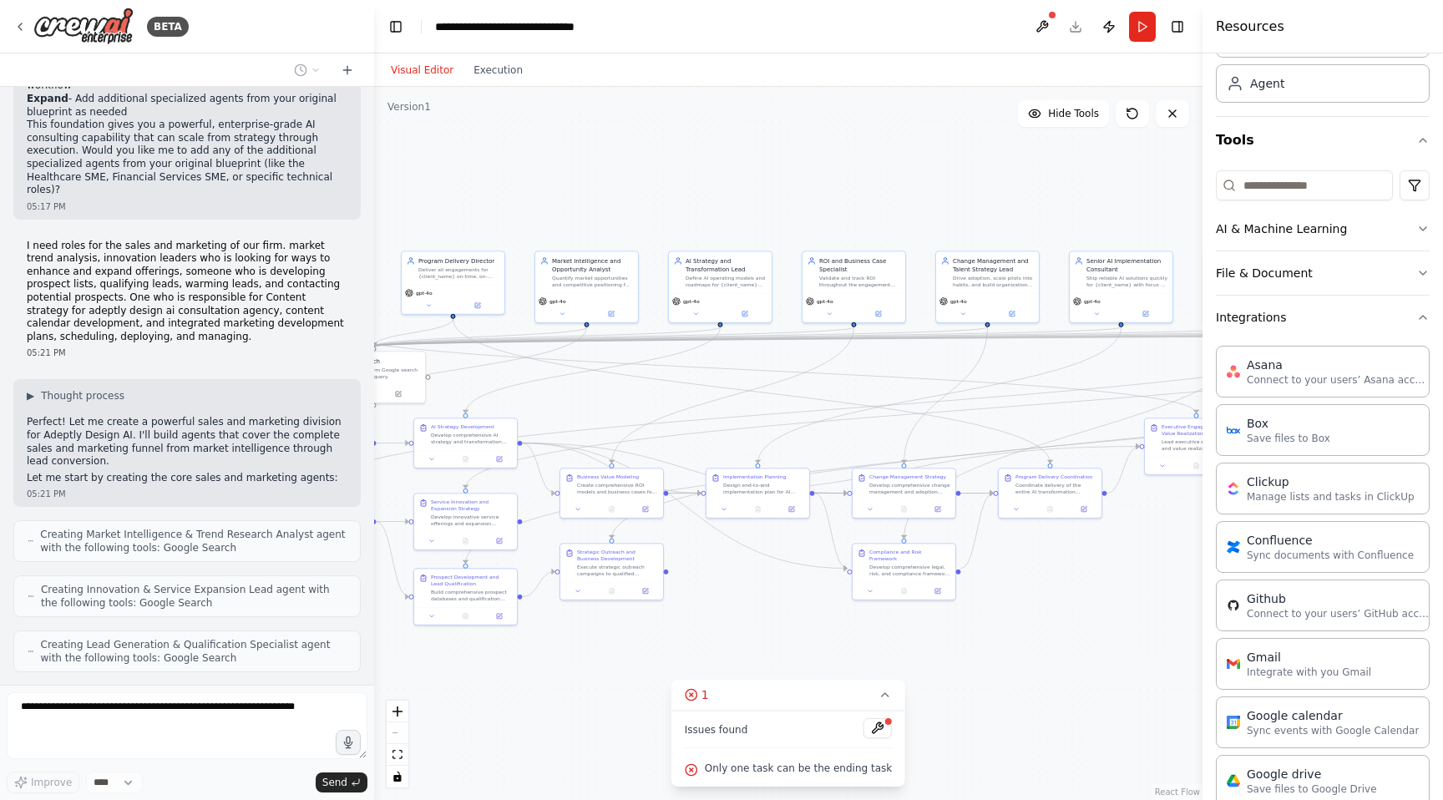
drag, startPoint x: 827, startPoint y: 547, endPoint x: 1443, endPoint y: 377, distance: 638.7
click at [1443, 377] on div "BETA 🎯 CREW OVERVIEW Crew Name: Adeptly Design AI Consulting Crew Mission: Deli…" at bounding box center [721, 400] width 1443 height 800
drag, startPoint x: 962, startPoint y: 451, endPoint x: 1379, endPoint y: 448, distance: 416.8
click at [1379, 448] on div "BETA 🎯 CREW OVERVIEW Crew Name: Adeptly Design AI Consulting Crew Mission: Deli…" at bounding box center [721, 400] width 1443 height 800
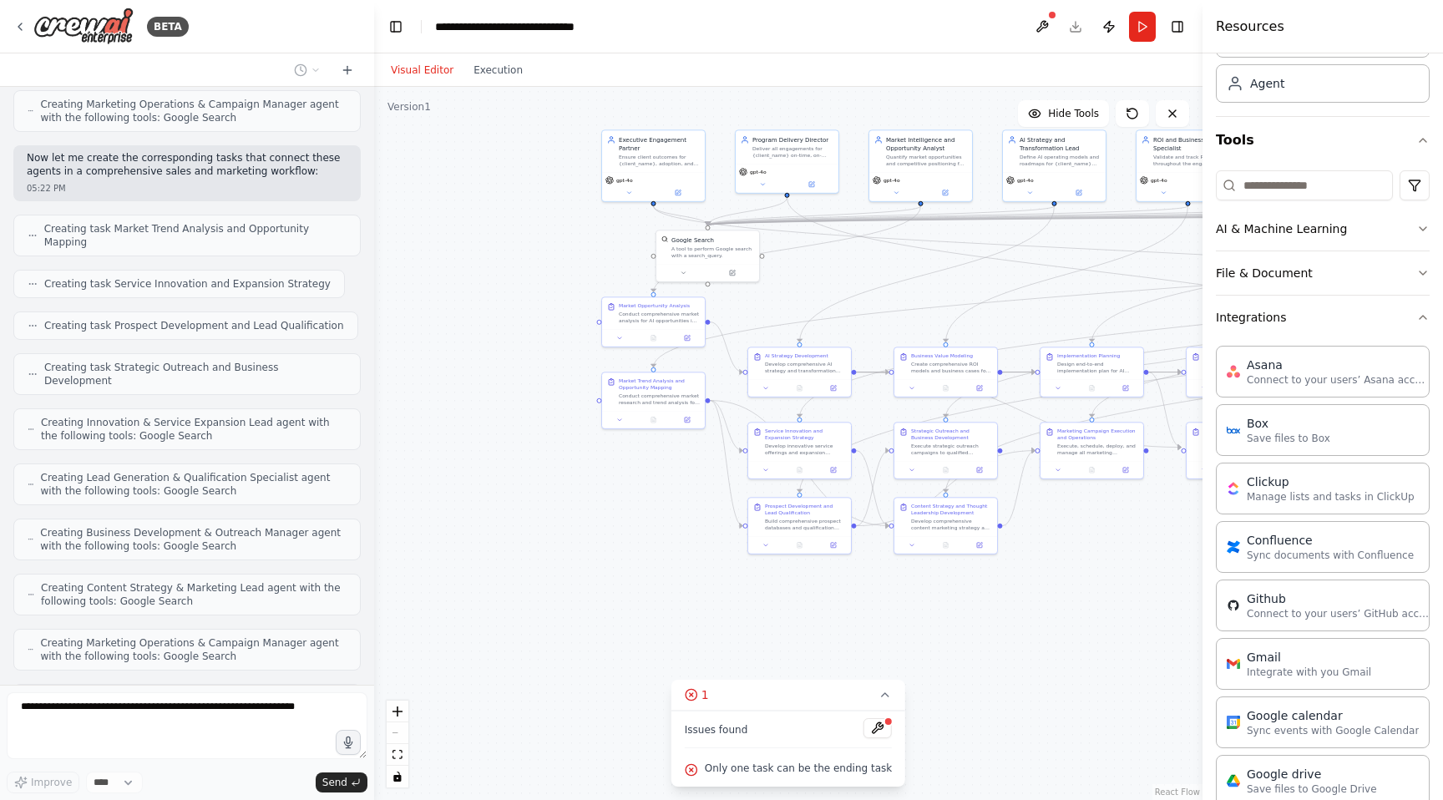
scroll to position [10295, 0]
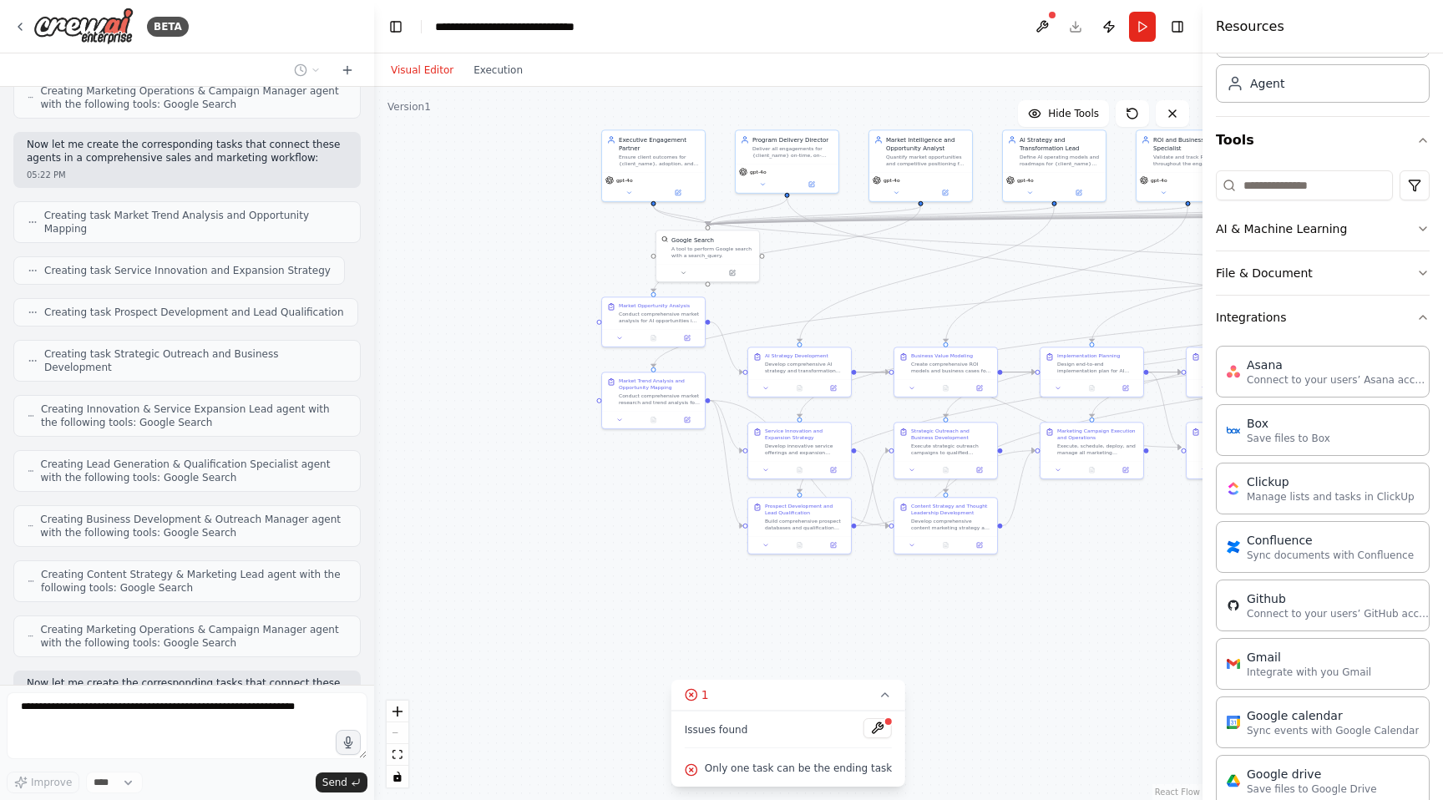
drag, startPoint x: 522, startPoint y: 758, endPoint x: 856, endPoint y: 637, distance: 355.4
click at [856, 637] on div ".deletable-edge-delete-btn { width: 20px; height: 20px; border: 0px solid #ffff…" at bounding box center [788, 443] width 829 height 713
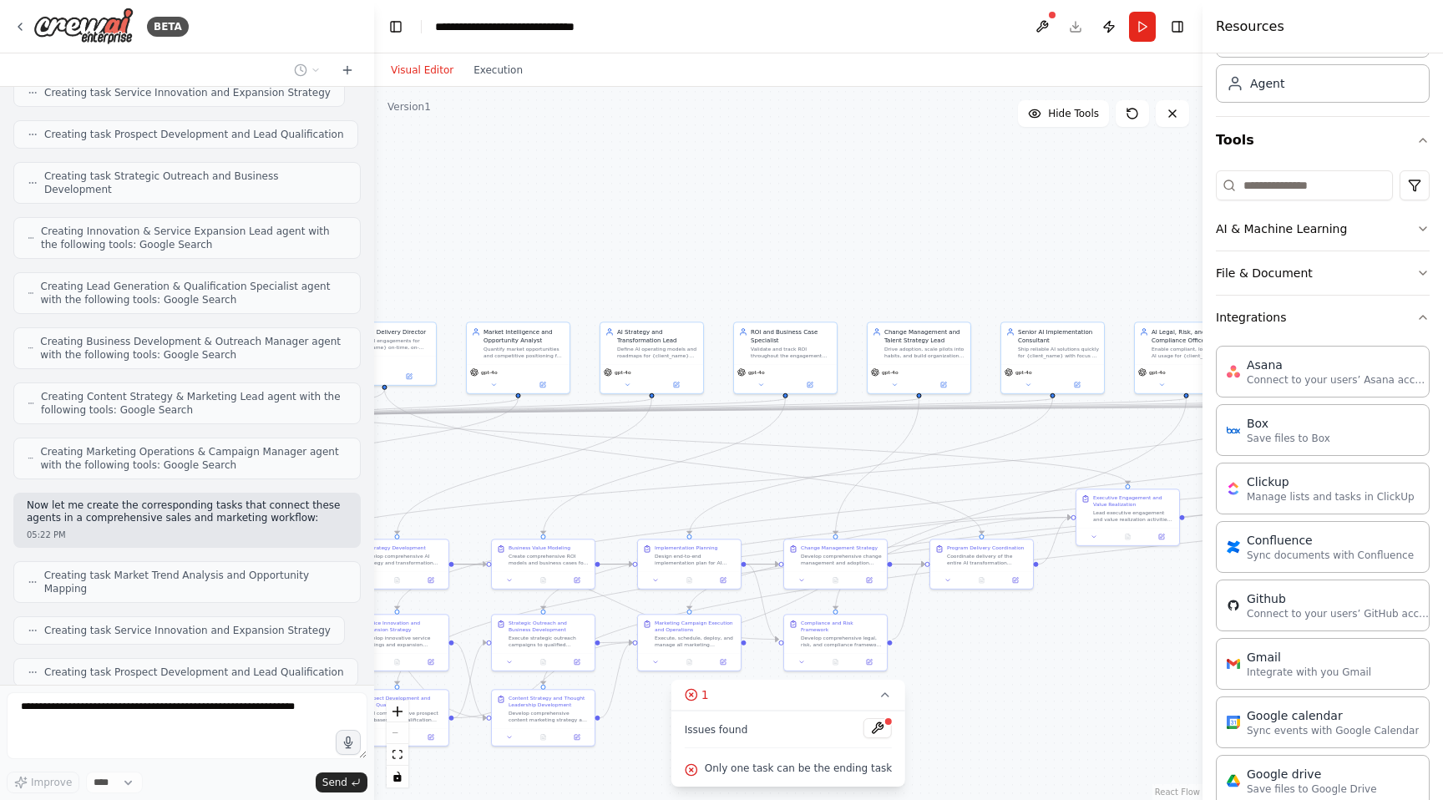
scroll to position [10570, 0]
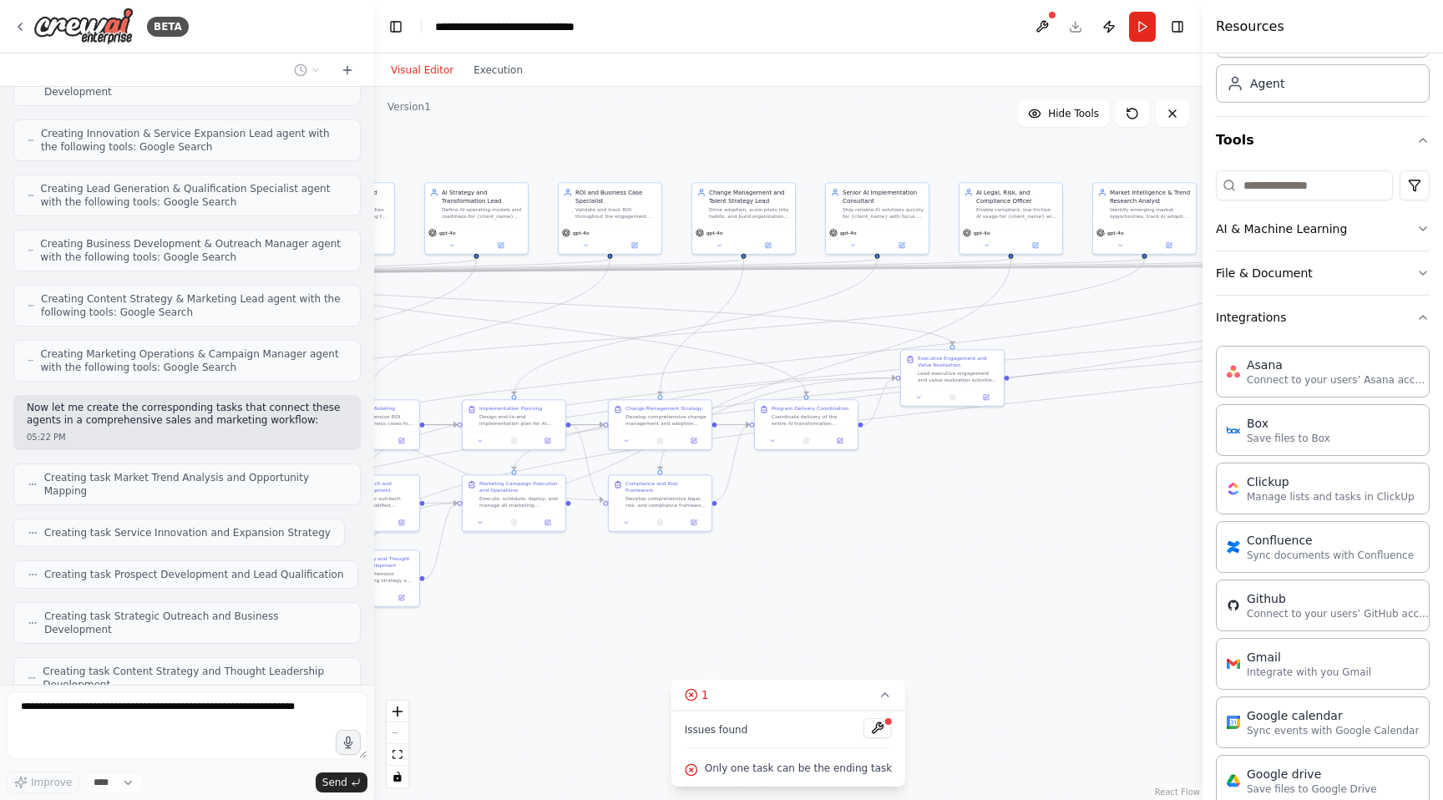
drag, startPoint x: 578, startPoint y: 545, endPoint x: 0, endPoint y: 598, distance: 580.5
click at [0, 598] on div "BETA 🎯 CREW OVERVIEW Crew Name: Adeptly Design AI Consulting Crew Mission: Deli…" at bounding box center [721, 400] width 1443 height 800
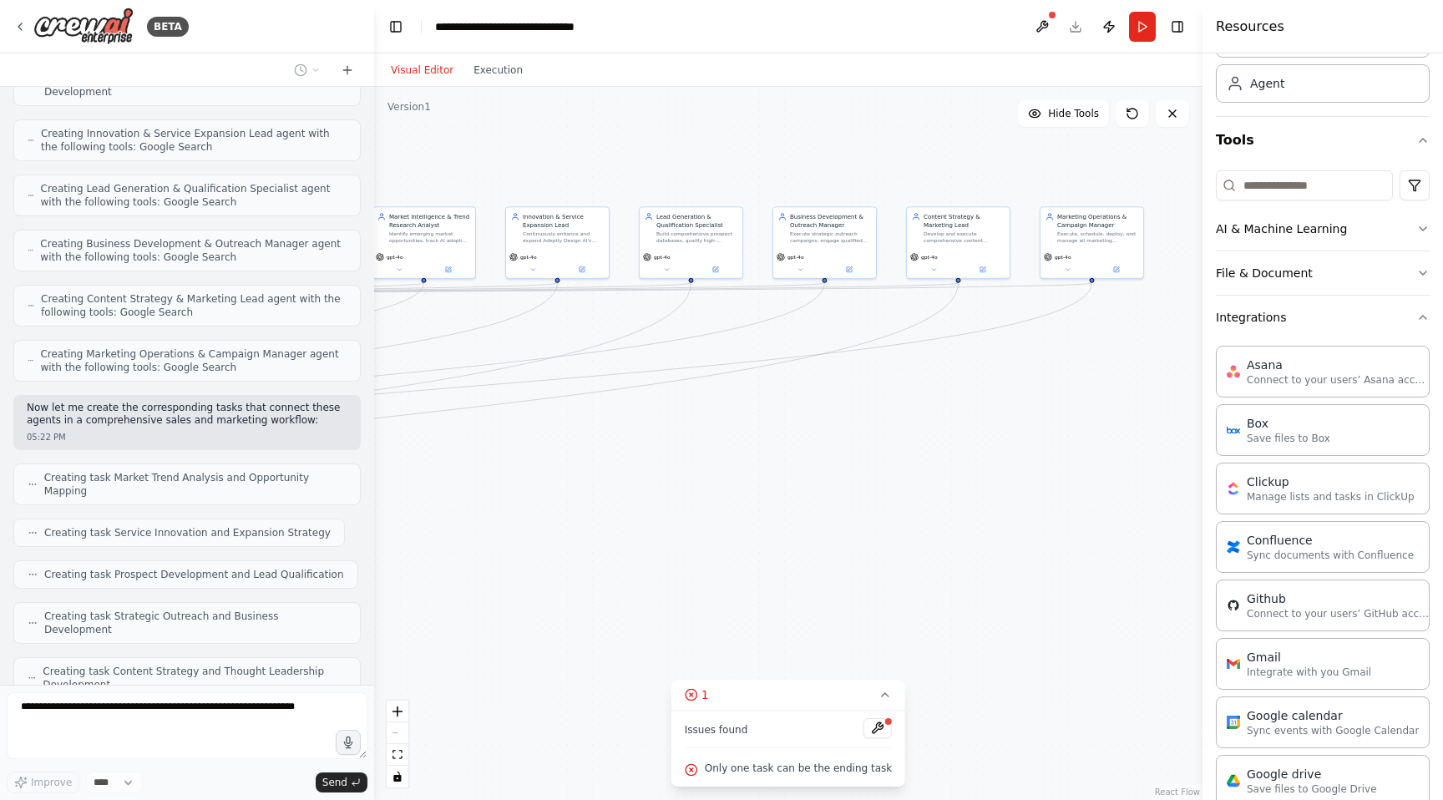
drag, startPoint x: 721, startPoint y: 600, endPoint x: 0, endPoint y: 623, distance: 721.2
click at [0, 623] on div "BETA 🎯 CREW OVERVIEW Crew Name: Adeptly Design AI Consulting Crew Mission: Deli…" at bounding box center [721, 400] width 1443 height 800
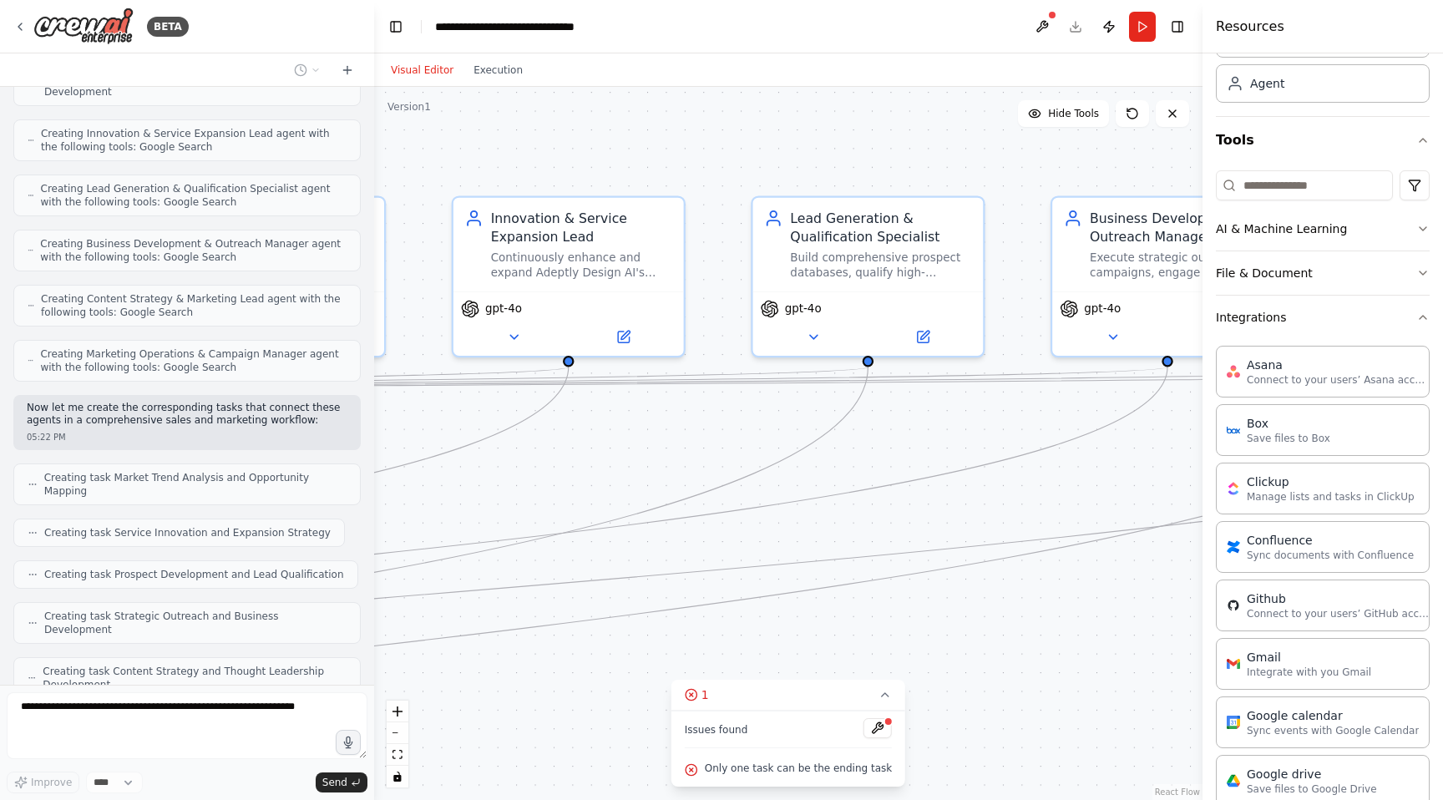
drag, startPoint x: 703, startPoint y: 457, endPoint x: 702, endPoint y: 799, distance: 342.5
click at [702, 799] on div ".deletable-edge-delete-btn { width: 20px; height: 20px; border: 0px solid #ffff…" at bounding box center [788, 443] width 829 height 713
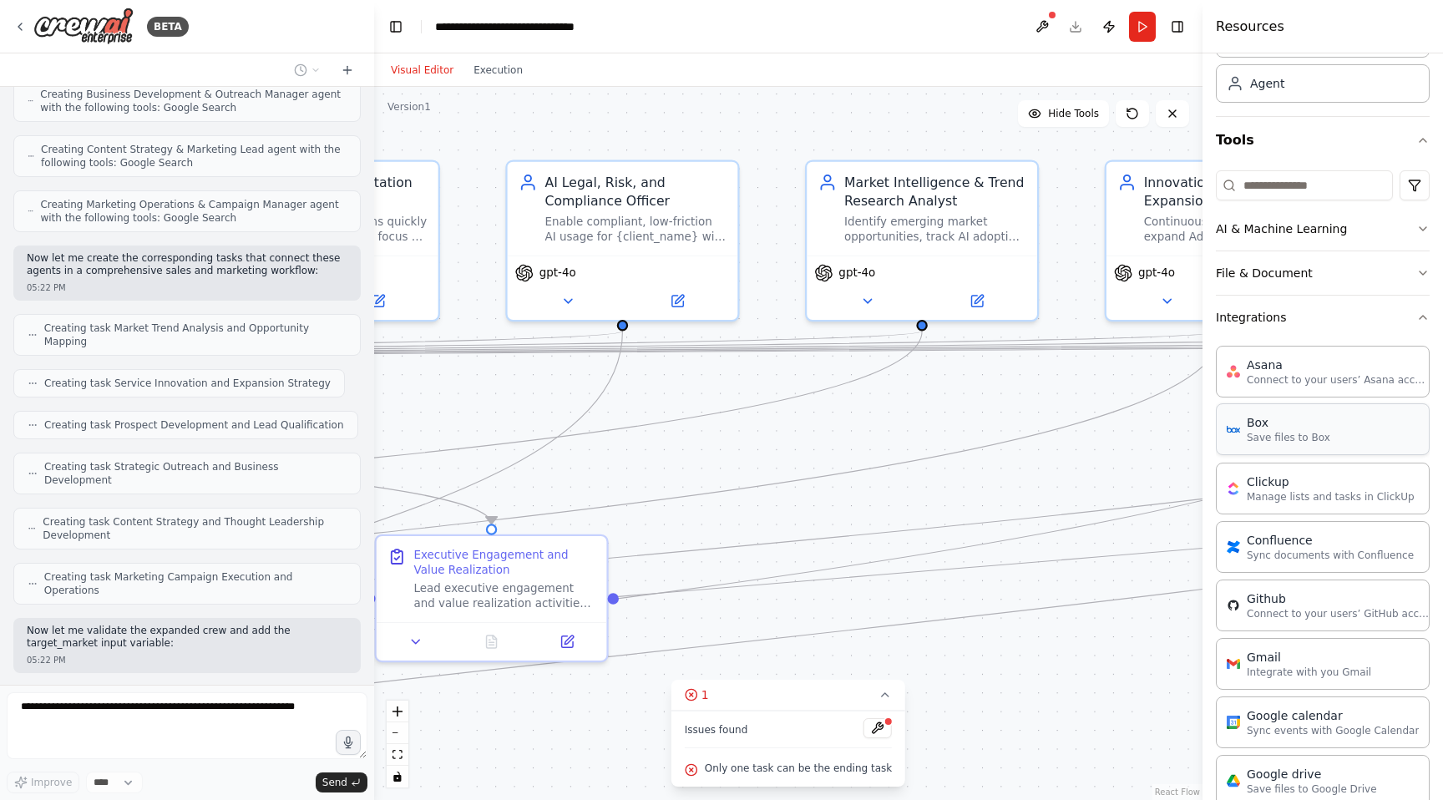
drag, startPoint x: 605, startPoint y: 449, endPoint x: 1258, endPoint y: 413, distance: 654.2
click at [1258, 413] on div "BETA 🎯 CREW OVERVIEW Crew Name: Adeptly Design AI Consulting Crew Mission: Deli…" at bounding box center [721, 400] width 1443 height 800
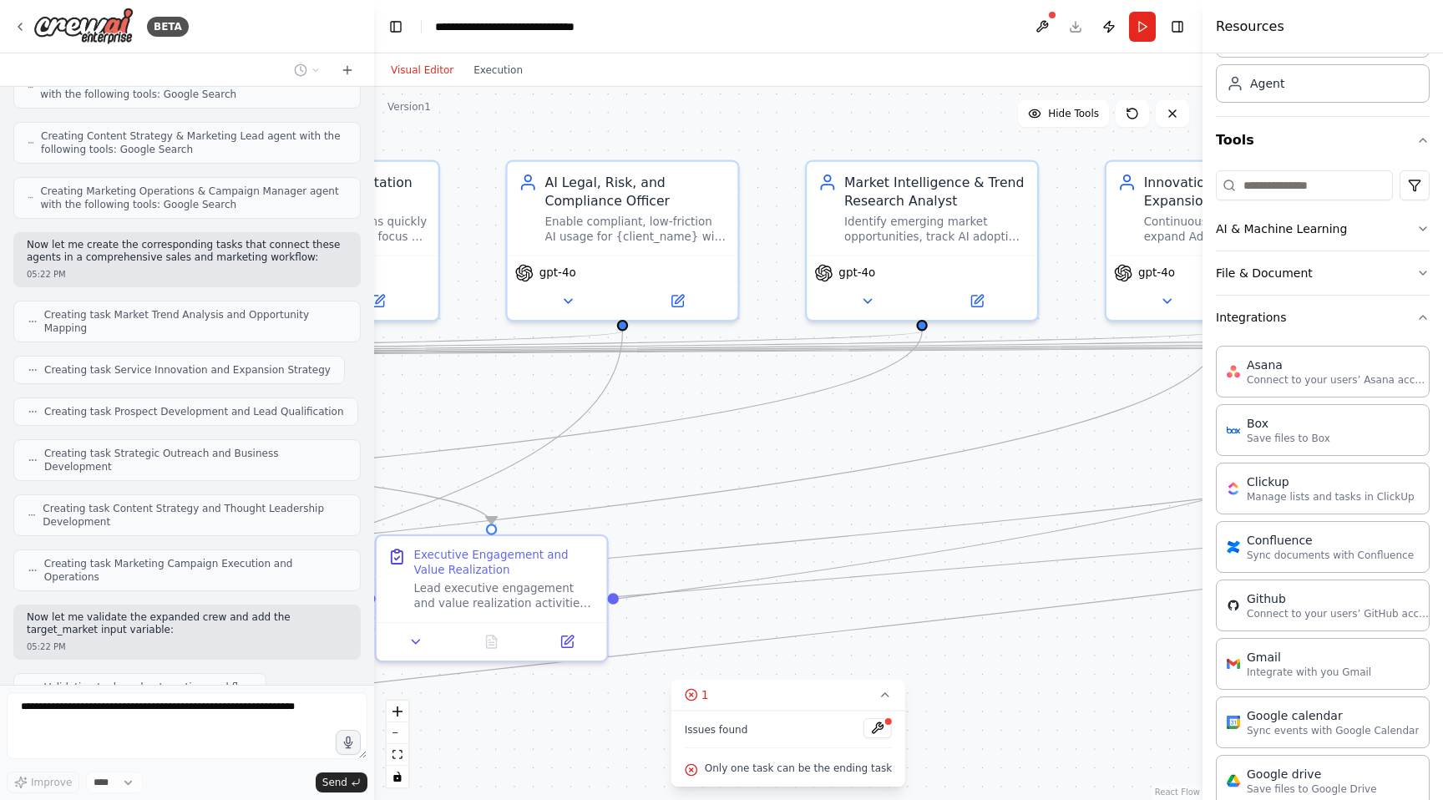
scroll to position [10746, 0]
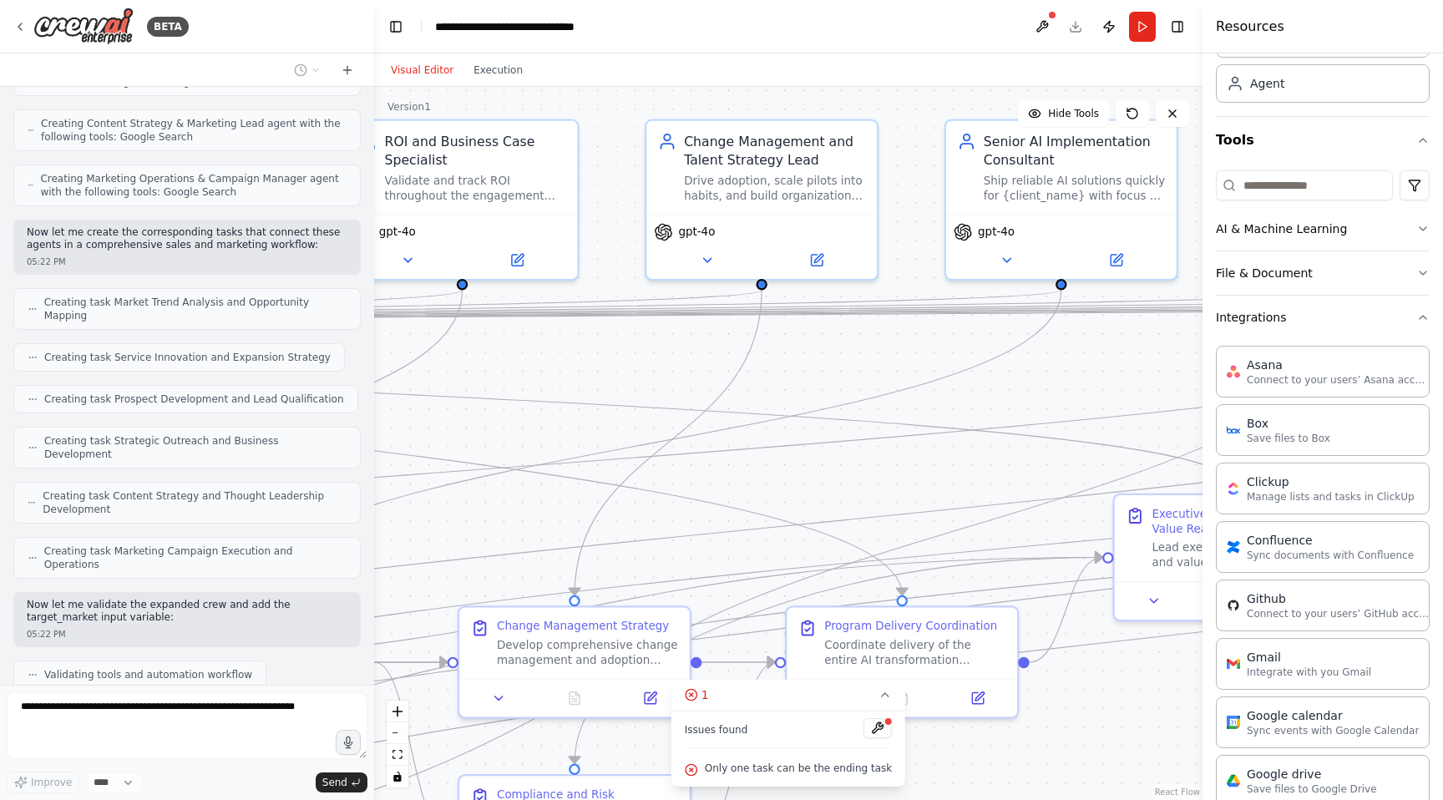
drag, startPoint x: 704, startPoint y: 447, endPoint x: 1443, endPoint y: 406, distance: 739.5
click at [1443, 406] on div "BETA 🎯 CREW OVERVIEW Crew Name: Adeptly Design AI Consulting Crew Mission: Deli…" at bounding box center [721, 400] width 1443 height 800
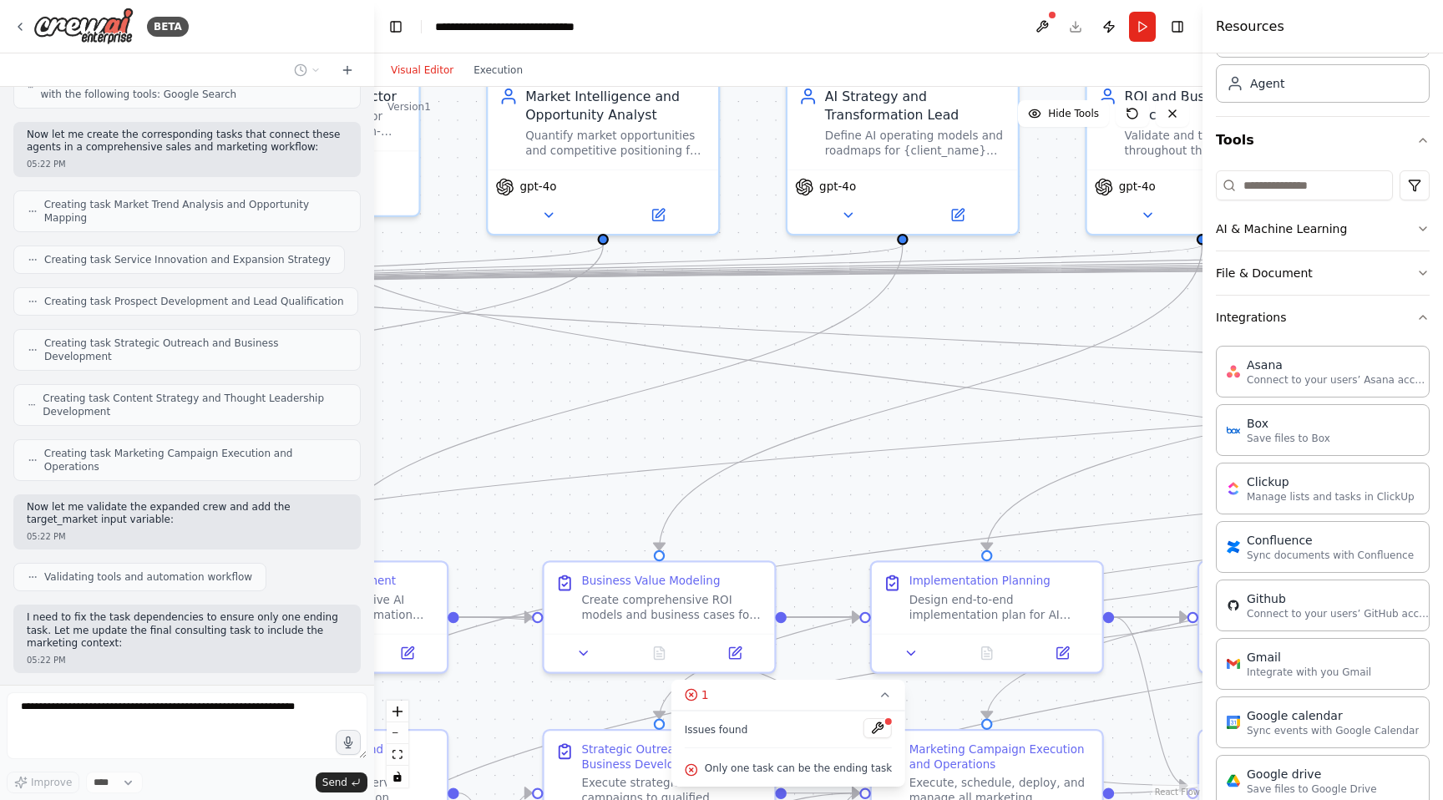
scroll to position [10857, 0]
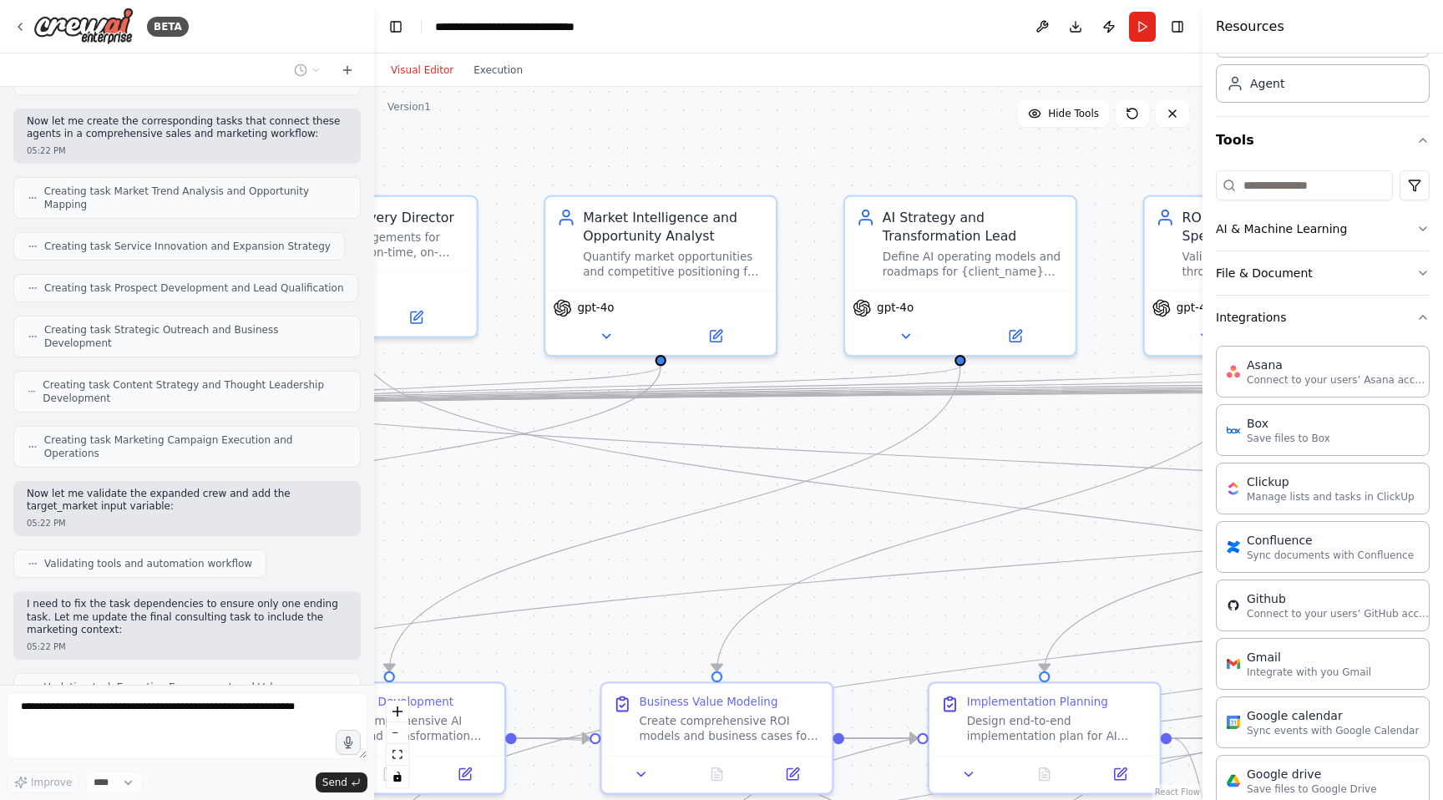
drag, startPoint x: 645, startPoint y: 505, endPoint x: 1443, endPoint y: 585, distance: 801.6
click at [1443, 585] on div "BETA 🎯 CREW OVERVIEW Crew Name: Adeptly Design AI Consulting Crew Mission: Deli…" at bounding box center [721, 400] width 1443 height 800
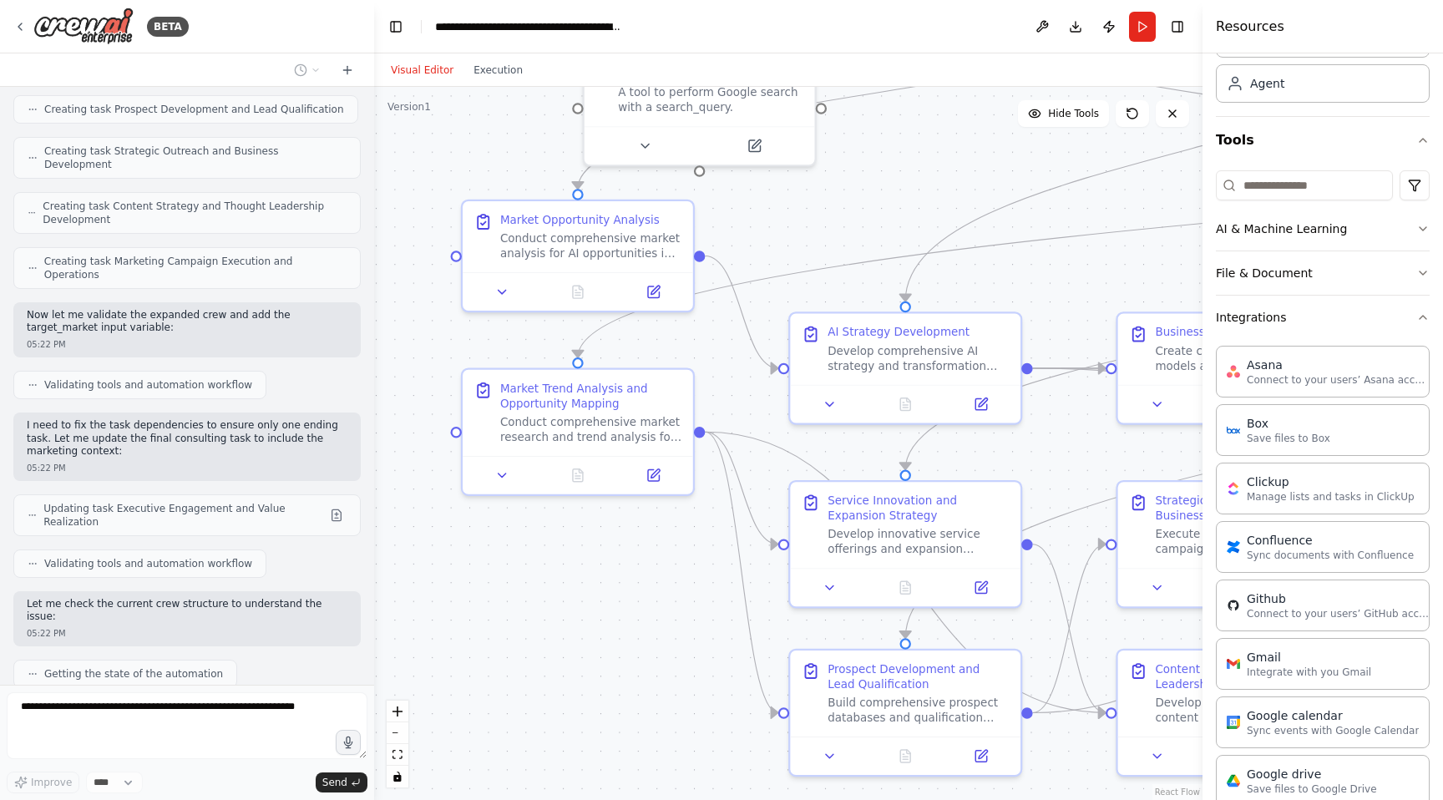
scroll to position [11048, 0]
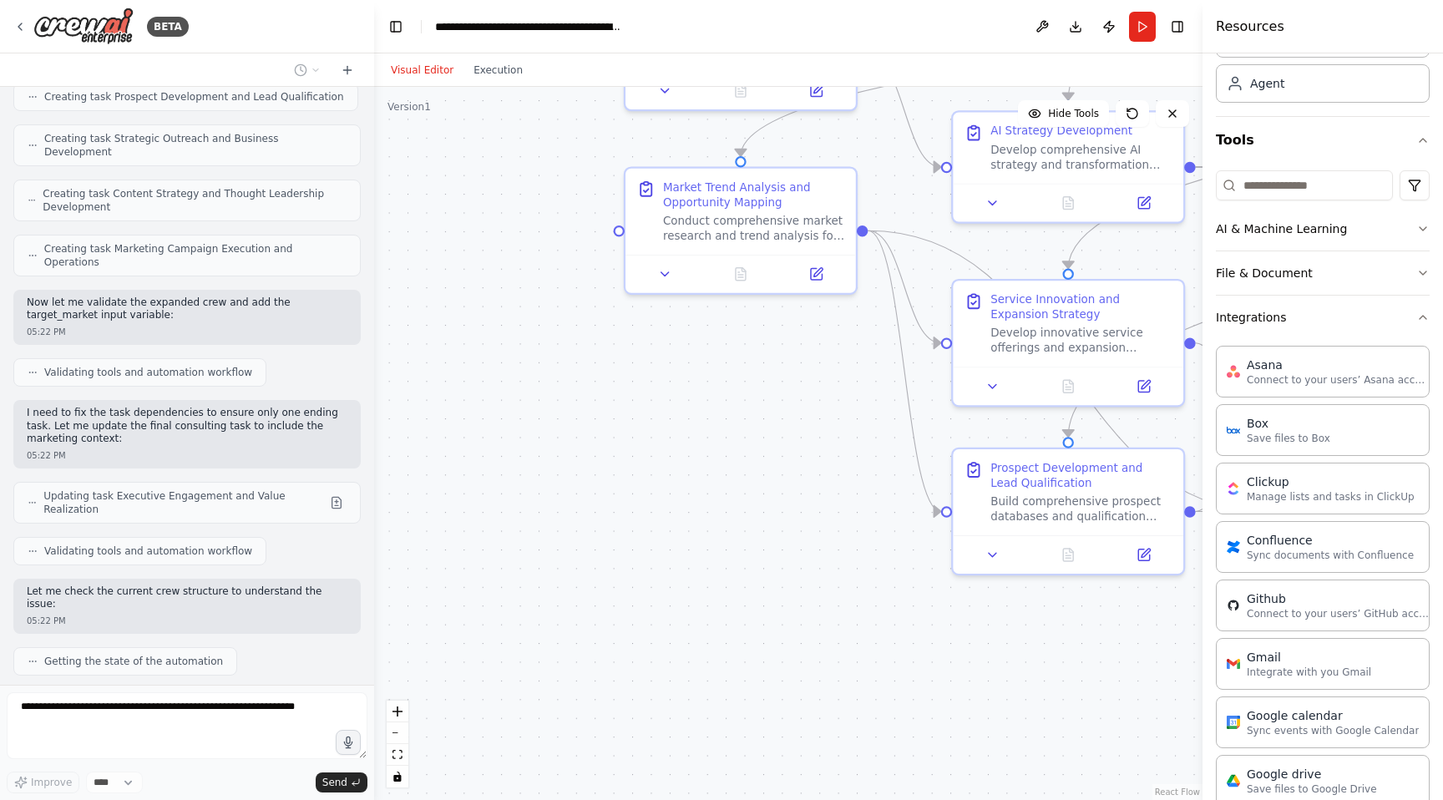
drag, startPoint x: 712, startPoint y: 552, endPoint x: 1392, endPoint y: -23, distance: 890.2
click at [1392, 0] on html "BETA 🎯 CREW OVERVIEW Crew Name: Adeptly Design AI Consulting Crew Mission: Deli…" at bounding box center [721, 400] width 1443 height 800
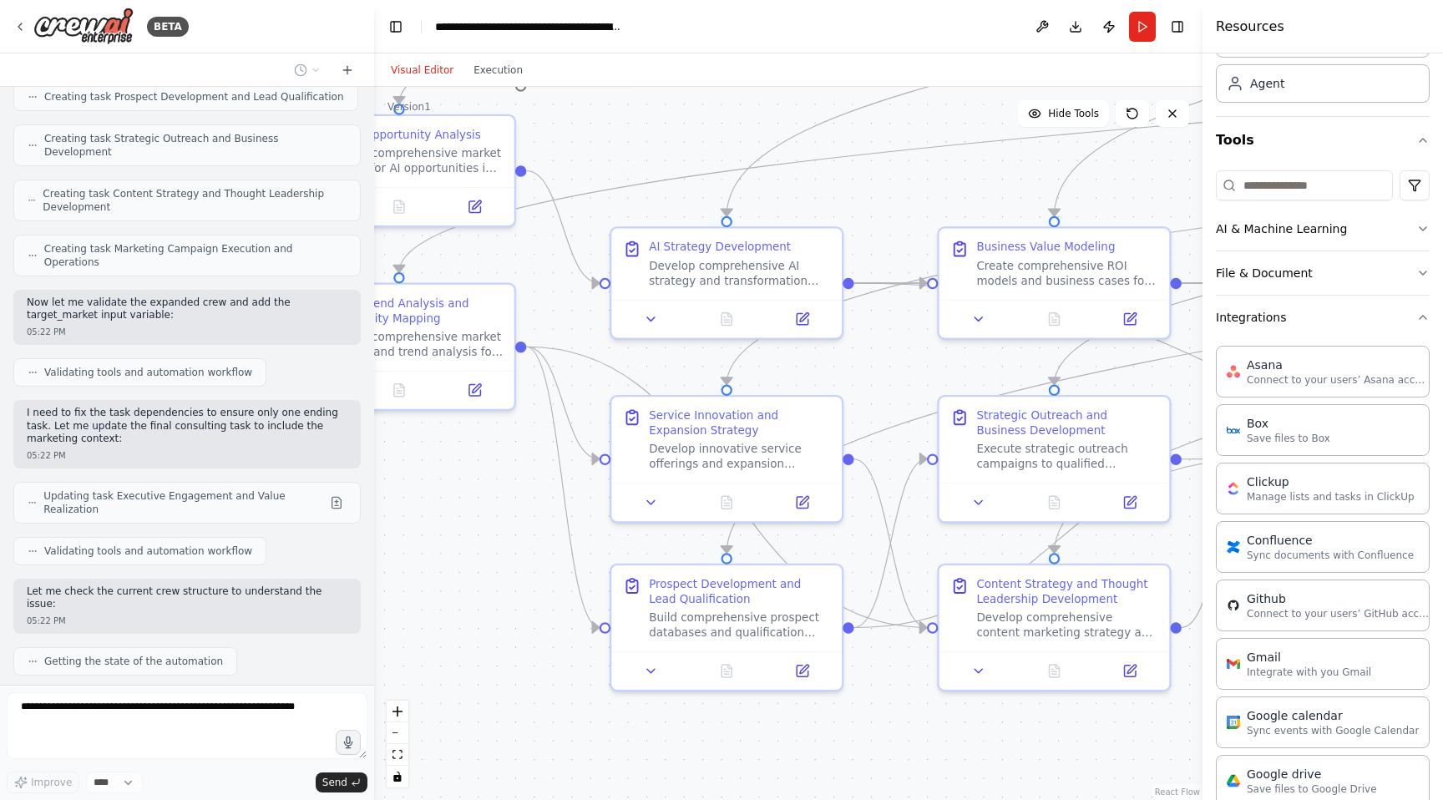
drag, startPoint x: 812, startPoint y: 503, endPoint x: 470, endPoint y: 619, distance: 360.8
click at [470, 619] on div ".deletable-edge-delete-btn { width: 20px; height: 20px; border: 0px solid #ffff…" at bounding box center [788, 443] width 829 height 713
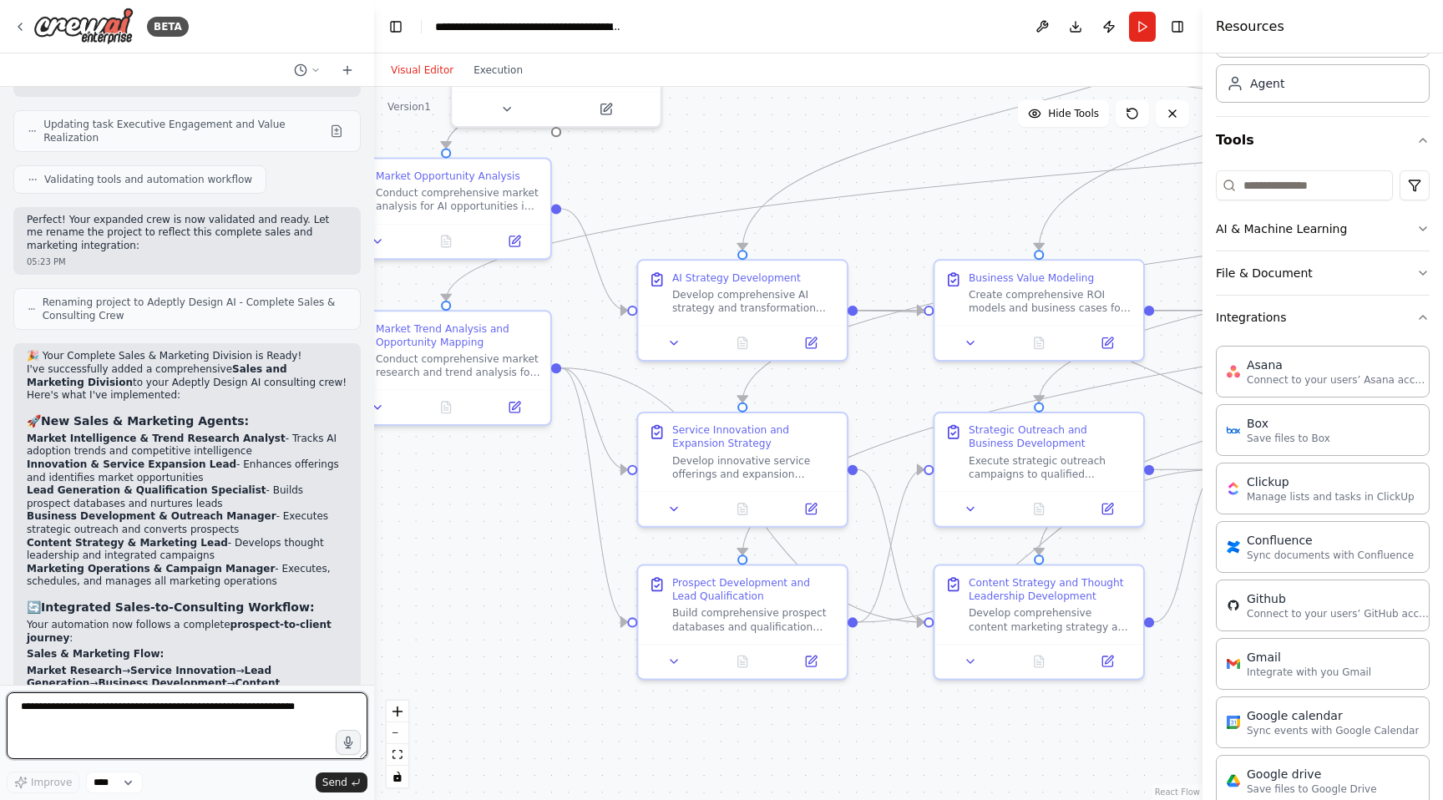
scroll to position [11884, 0]
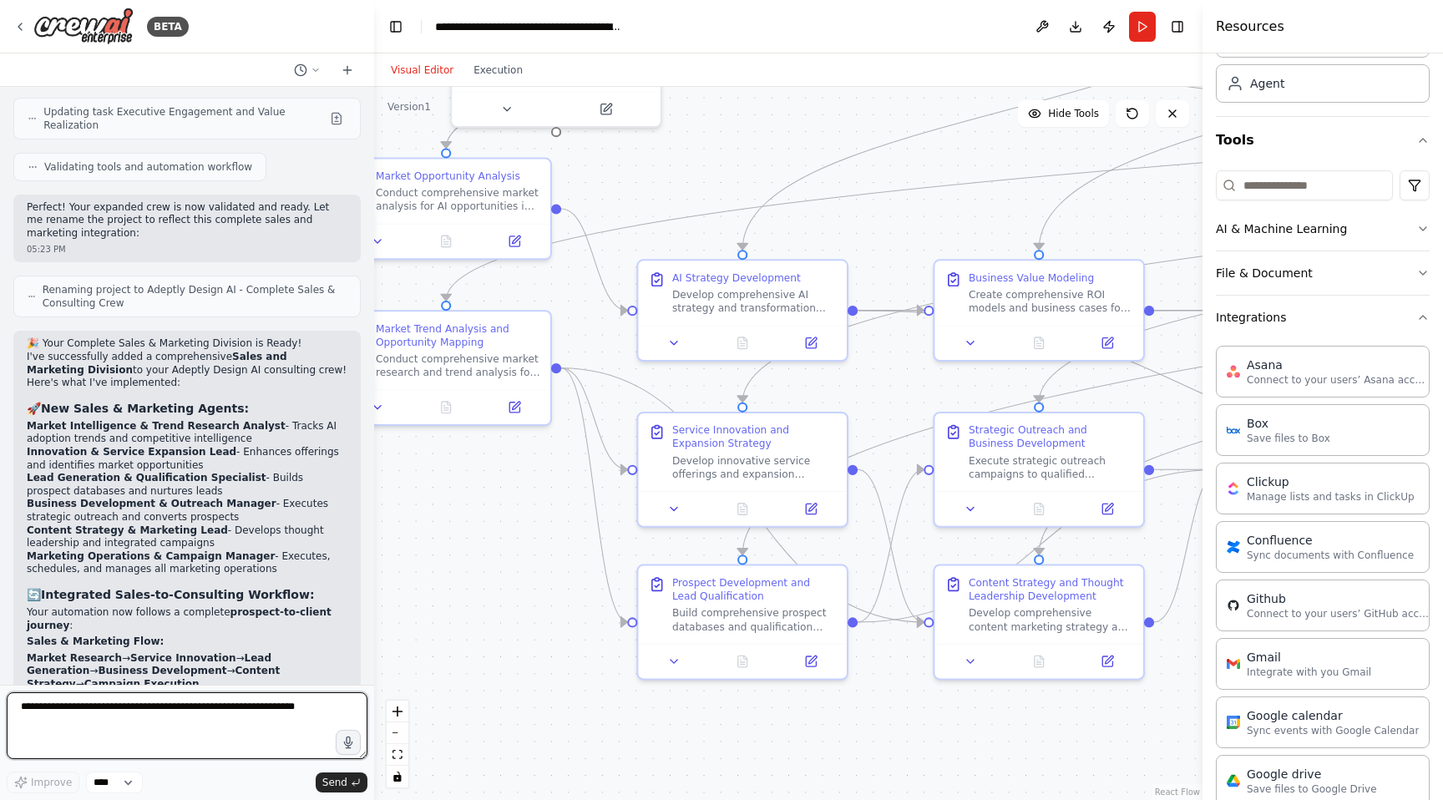
click at [69, 714] on textarea at bounding box center [187, 725] width 361 height 67
type textarea "**********"
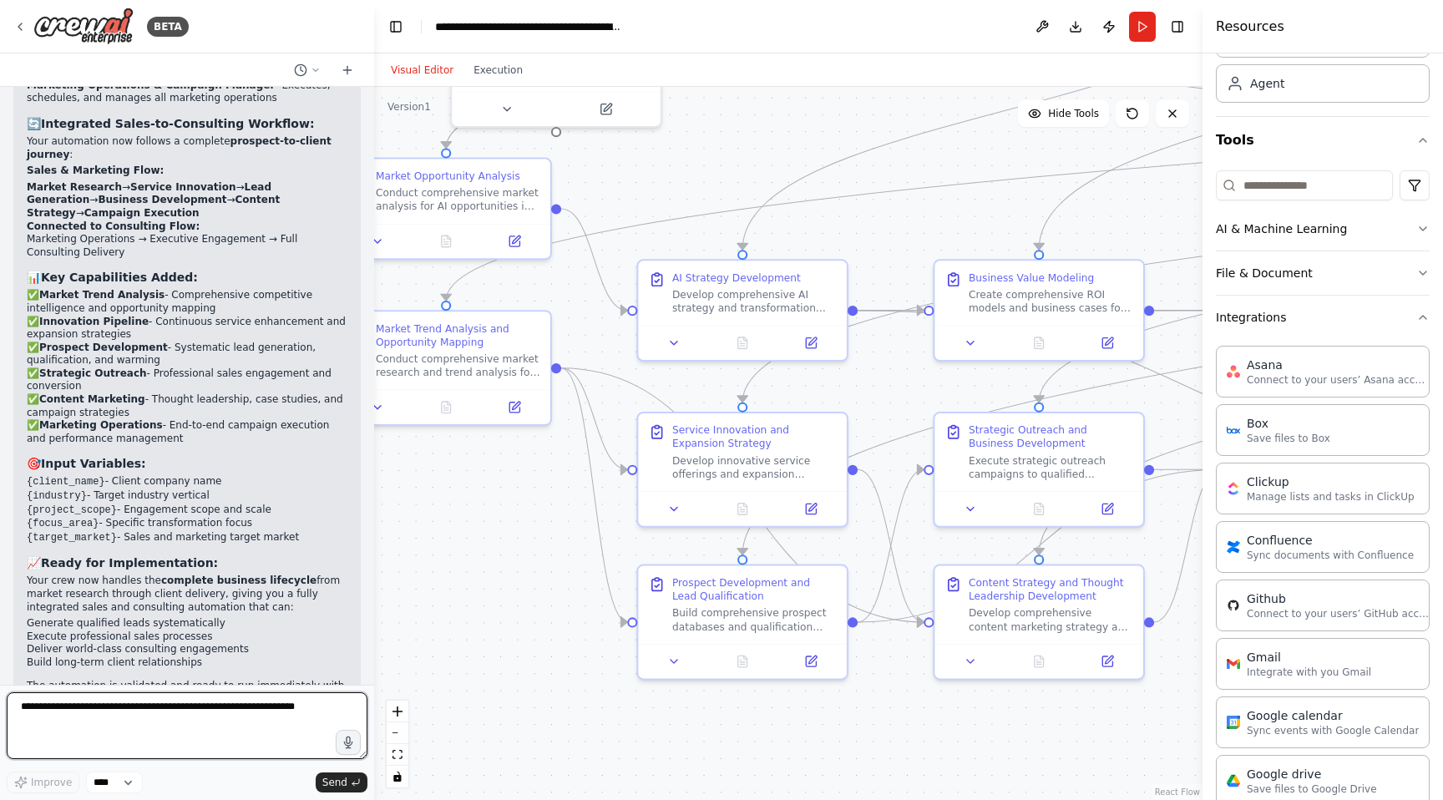
scroll to position [12369, 0]
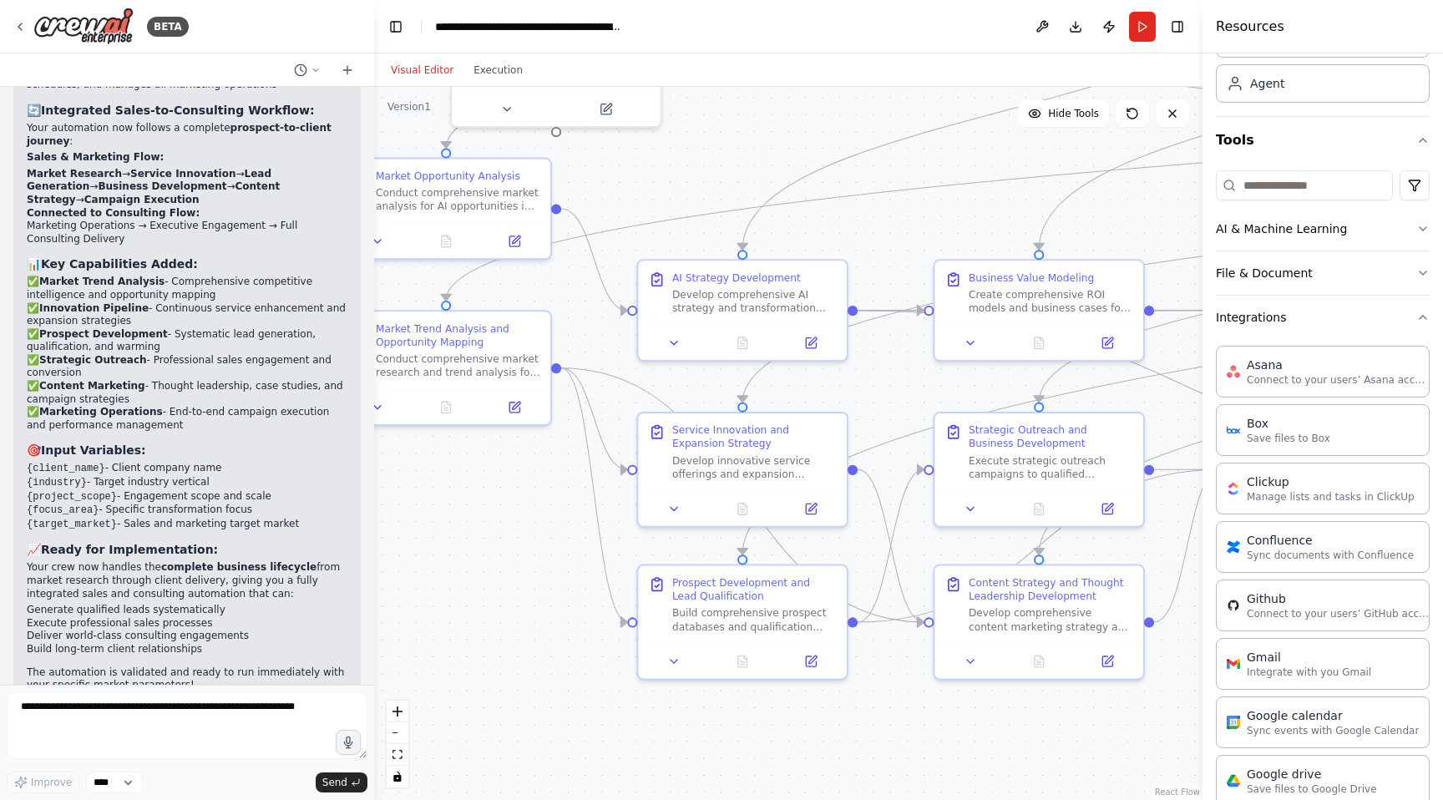
click at [561, 626] on div ".deletable-edge-delete-btn { width: 20px; height: 20px; border: 0px solid #ffff…" at bounding box center [788, 443] width 829 height 713
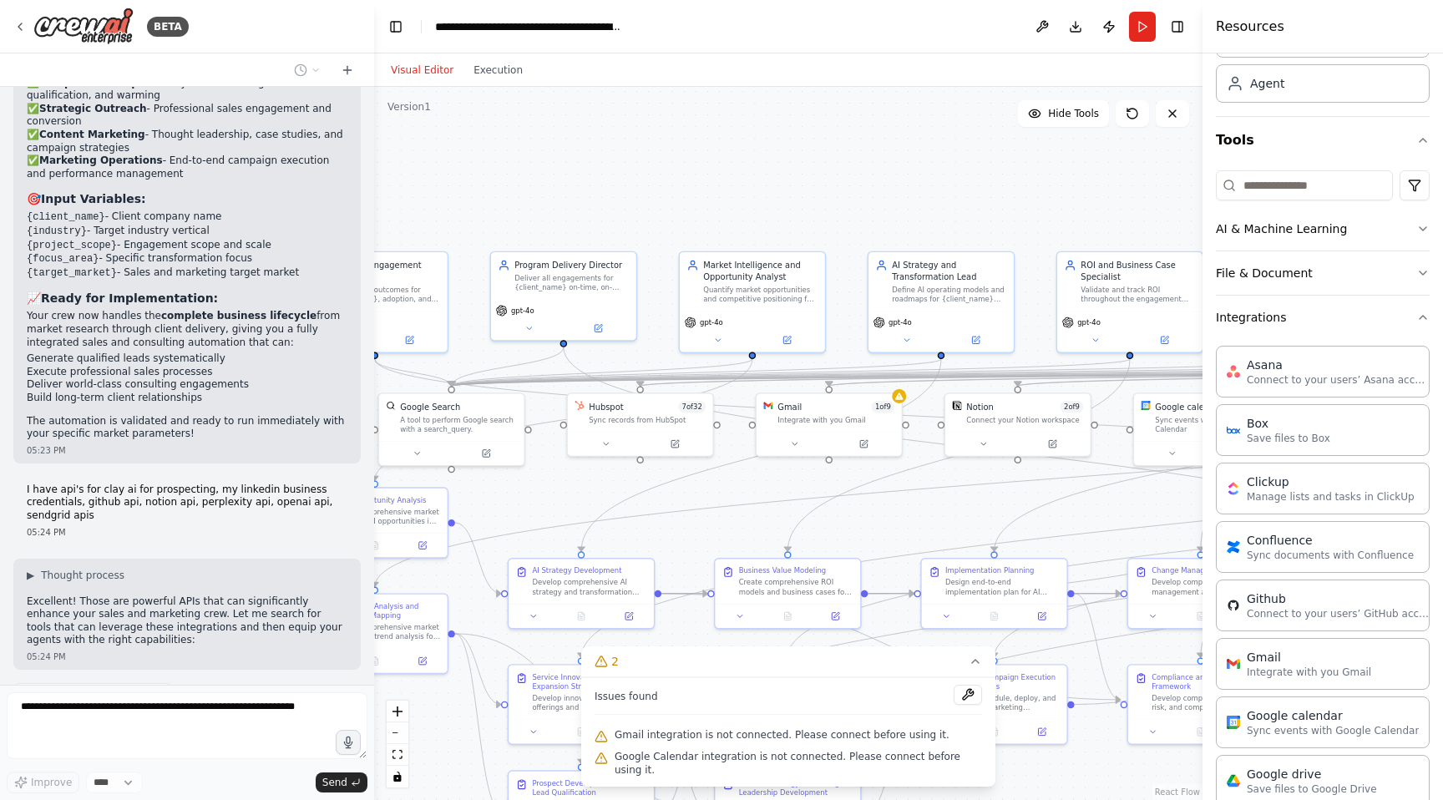
scroll to position [12607, 0]
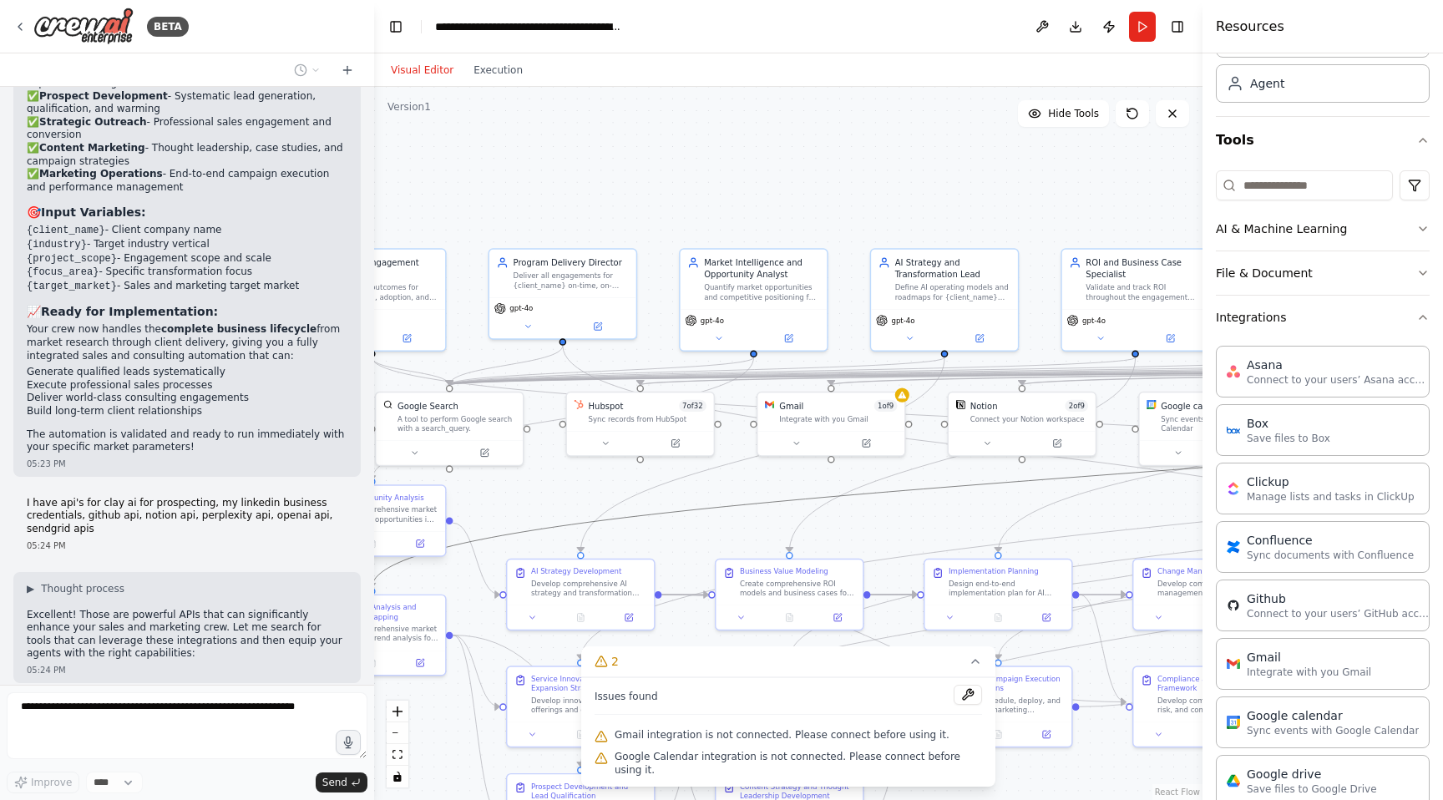
drag, startPoint x: 829, startPoint y: 492, endPoint x: 400, endPoint y: 519, distance: 430.2
click at [400, 519] on div ".deletable-edge-delete-btn { width: 20px; height: 20px; border: 0px solid #ffff…" at bounding box center [534, 444] width 592 height 510
click at [859, 406] on div "Gmail 1 of 9" at bounding box center [838, 404] width 118 height 12
click at [903, 395] on icon at bounding box center [903, 393] width 8 height 8
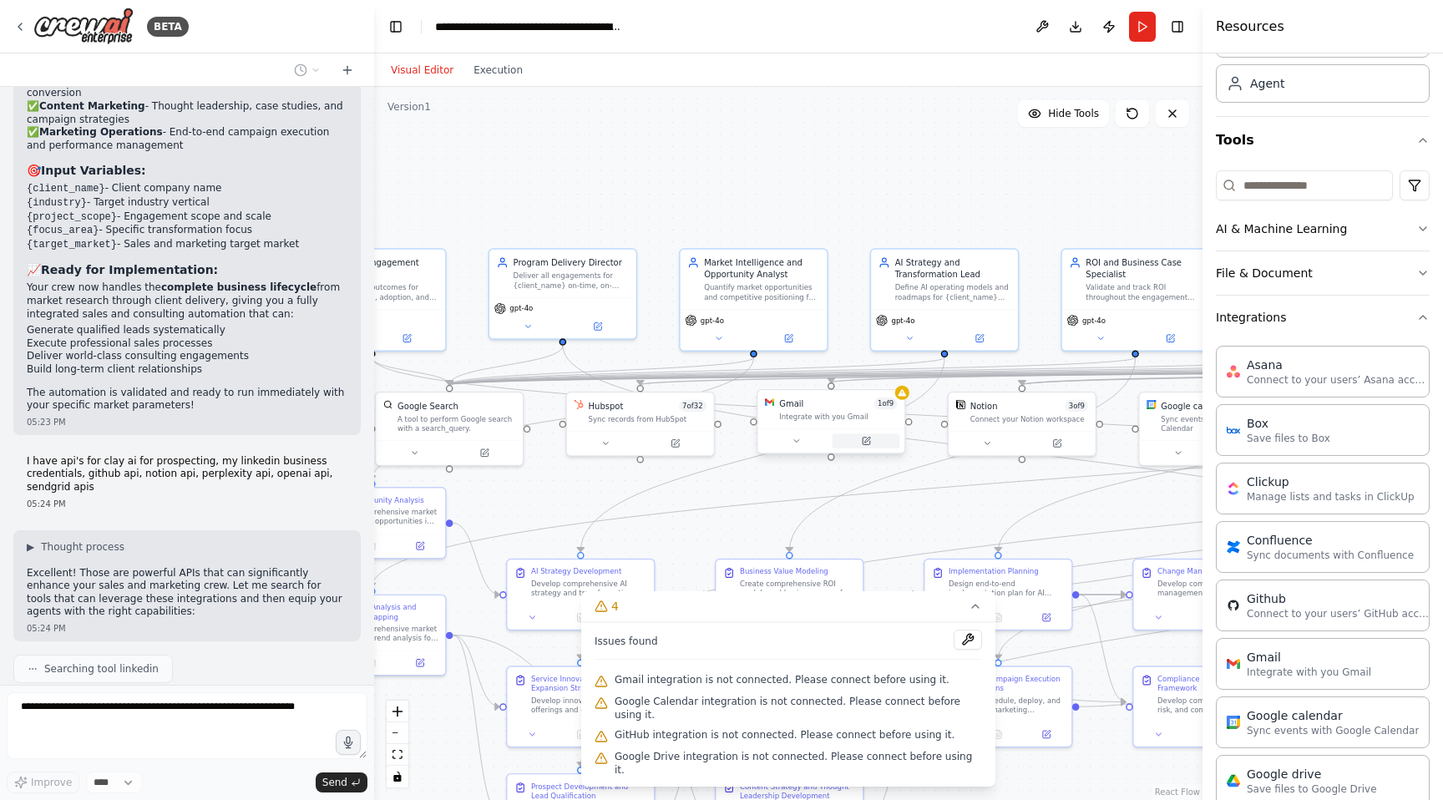
click at [871, 435] on button at bounding box center [867, 441] width 68 height 14
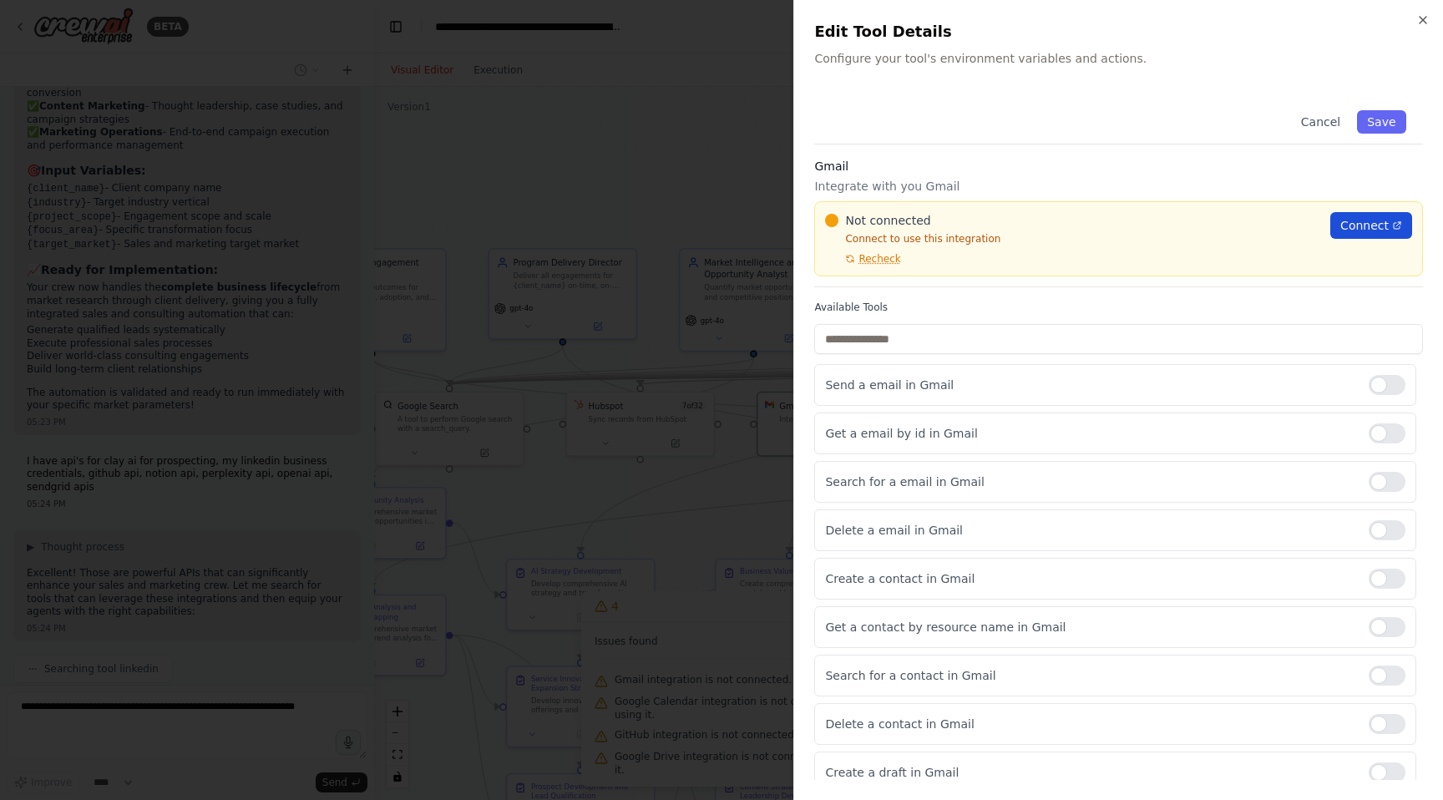
click at [1354, 221] on span "Connect" at bounding box center [1365, 225] width 48 height 17
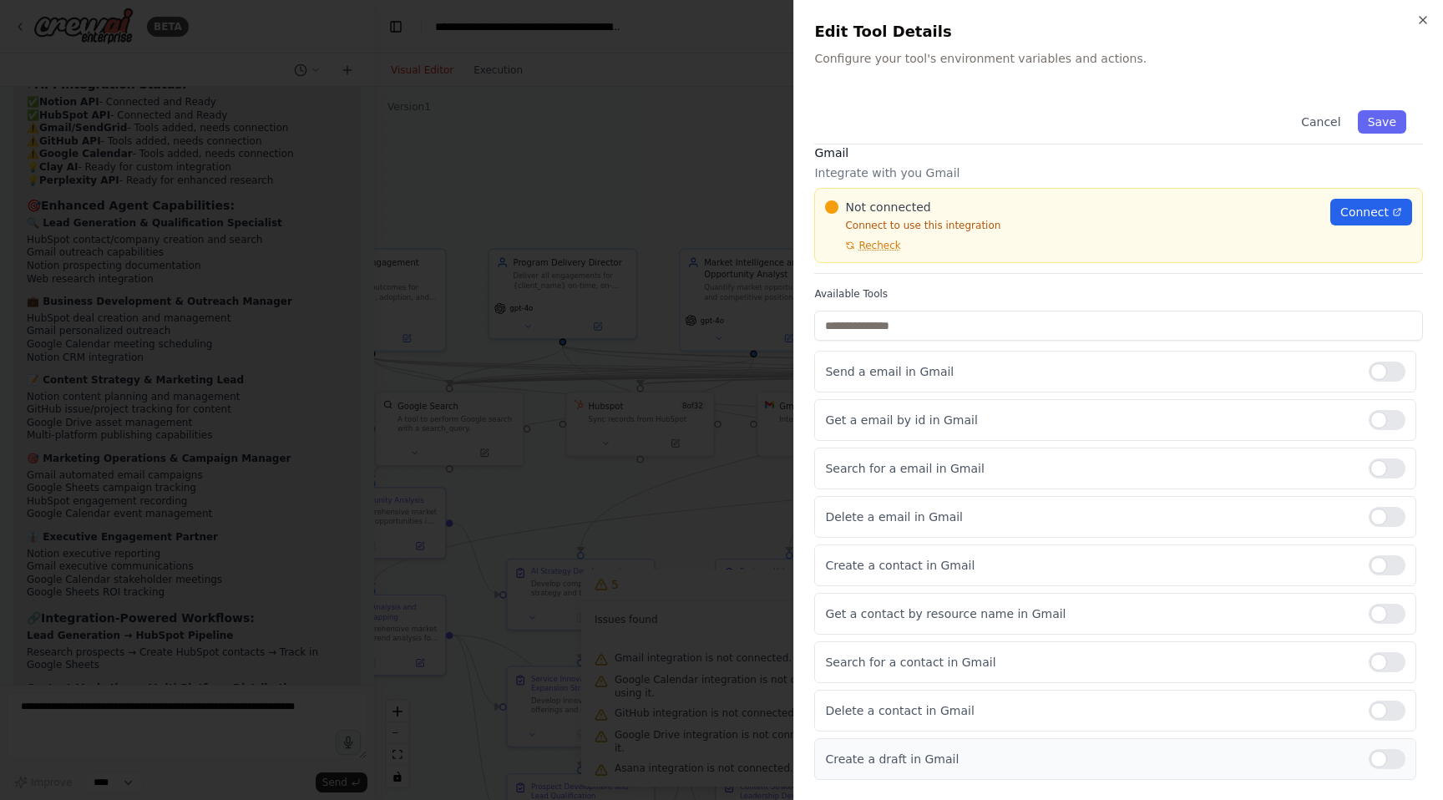
click at [1385, 761] on div at bounding box center [1387, 759] width 37 height 20
click at [1390, 428] on div at bounding box center [1387, 420] width 37 height 20
click at [1390, 218] on link "Connect" at bounding box center [1372, 212] width 82 height 27
click at [887, 243] on span "Recheck" at bounding box center [880, 245] width 42 height 13
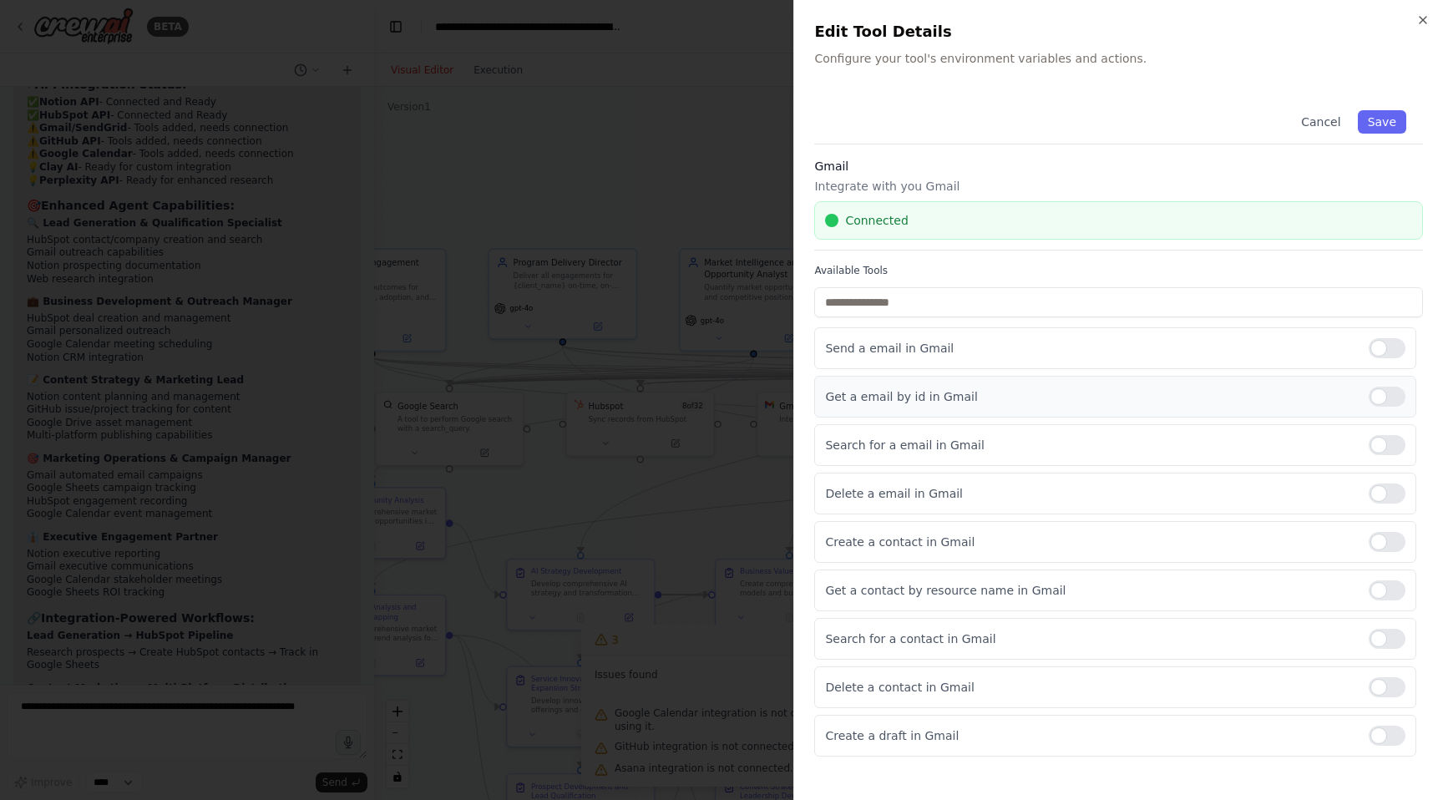
click at [1401, 405] on div at bounding box center [1387, 397] width 37 height 20
click at [1395, 738] on div at bounding box center [1387, 736] width 37 height 20
click at [1377, 122] on button "Save" at bounding box center [1382, 121] width 48 height 23
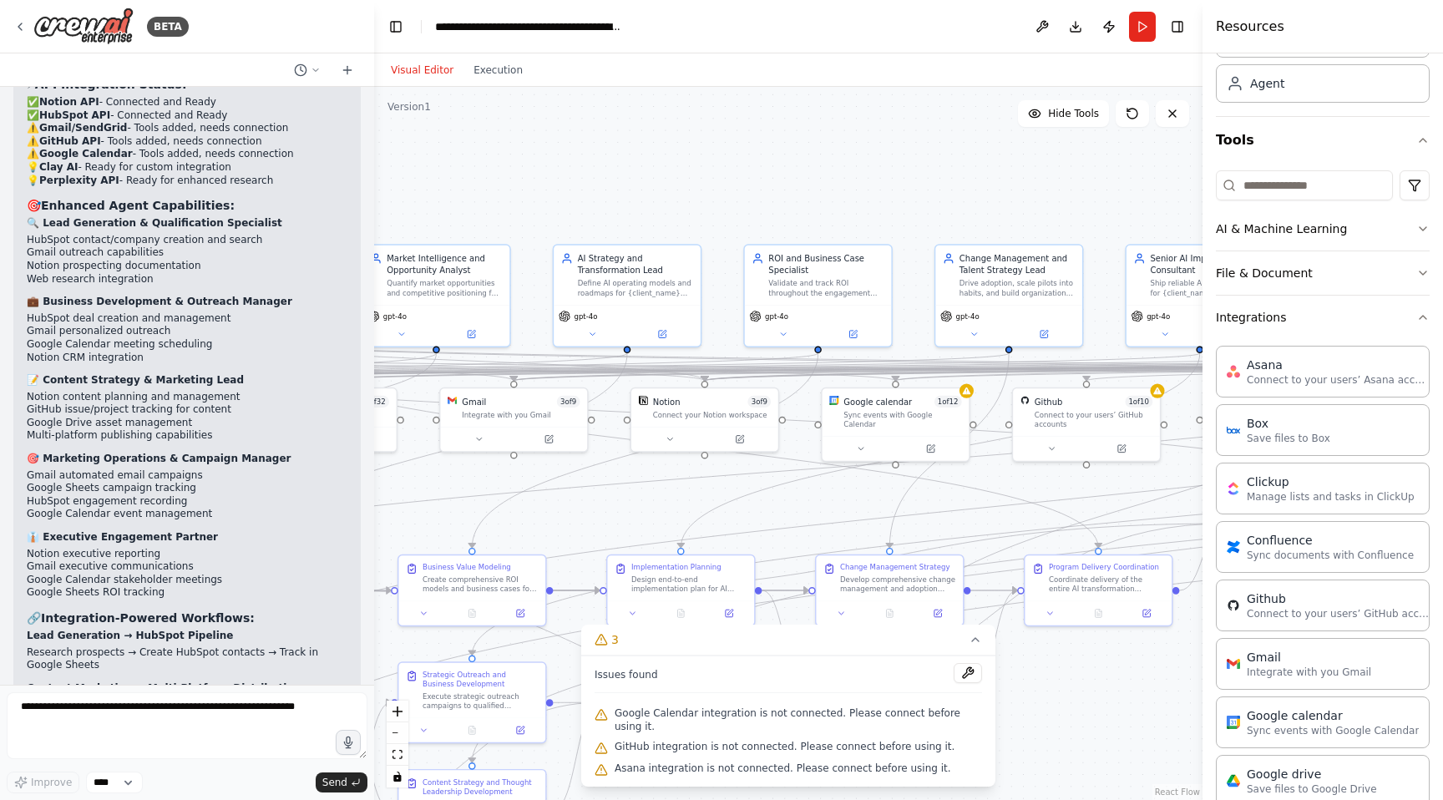
drag, startPoint x: 896, startPoint y: 519, endPoint x: 579, endPoint y: 515, distance: 317.4
click at [579, 515] on div ".deletable-edge-delete-btn { width: 20px; height: 20px; border: 0px solid #ffff…" at bounding box center [788, 443] width 829 height 713
click at [971, 387] on icon at bounding box center [966, 388] width 9 height 9
click at [906, 415] on div "Sync events with Google Calendar" at bounding box center [903, 417] width 118 height 19
click at [931, 443] on icon at bounding box center [932, 446] width 6 height 6
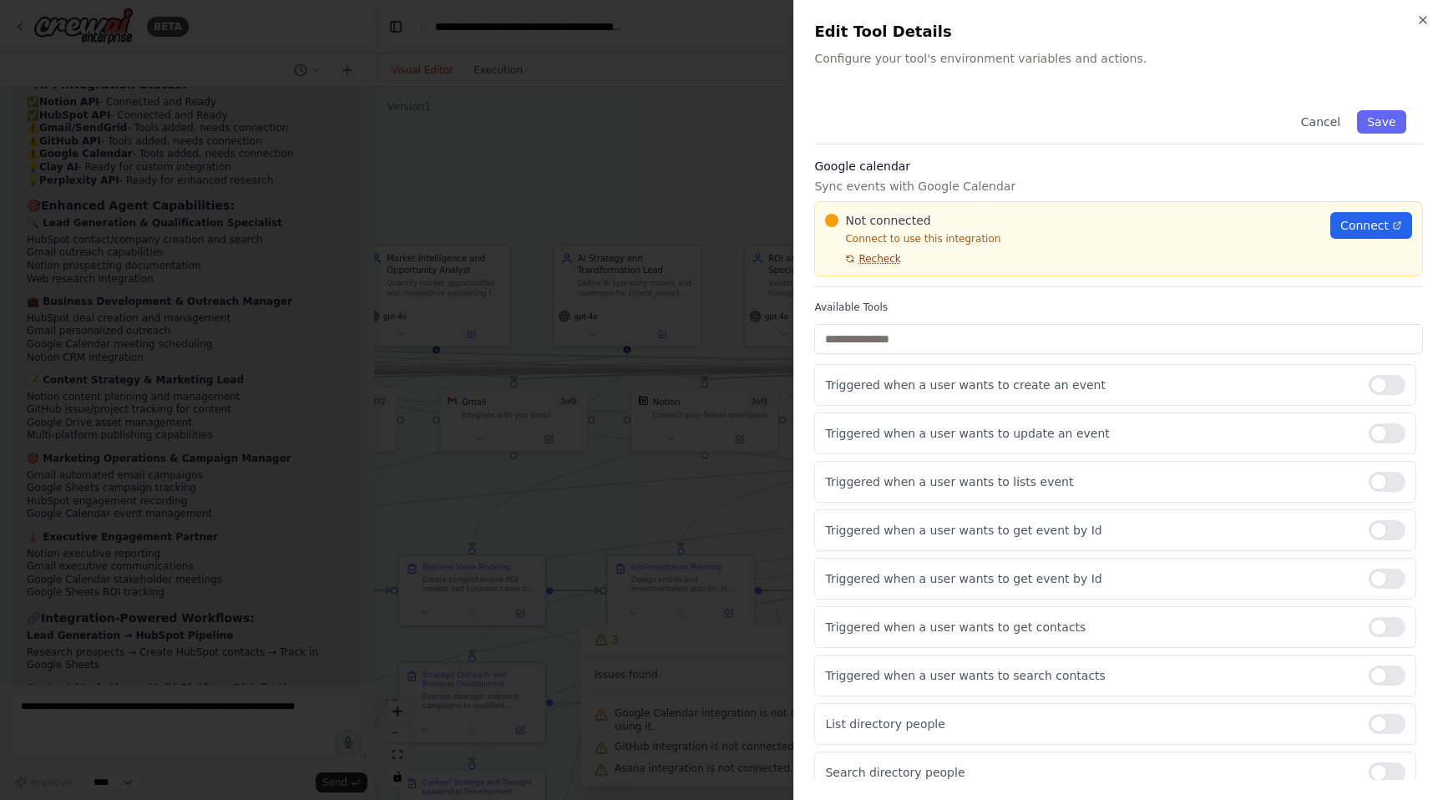
click at [868, 262] on span "Recheck" at bounding box center [880, 258] width 42 height 13
click at [1350, 218] on span "Connect" at bounding box center [1365, 225] width 48 height 17
click at [895, 257] on span "Recheck" at bounding box center [880, 258] width 42 height 13
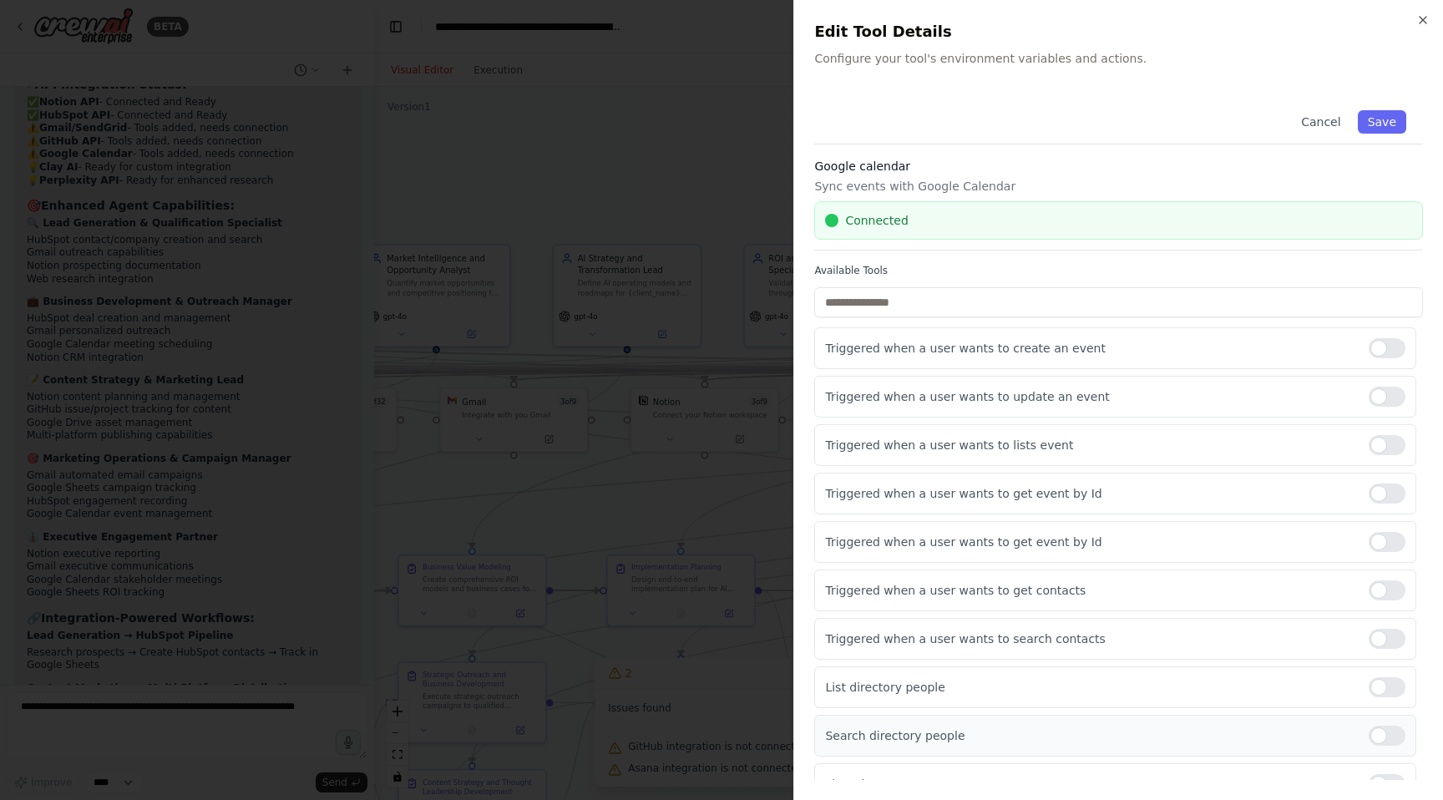
click at [1392, 736] on div at bounding box center [1387, 736] width 37 height 20
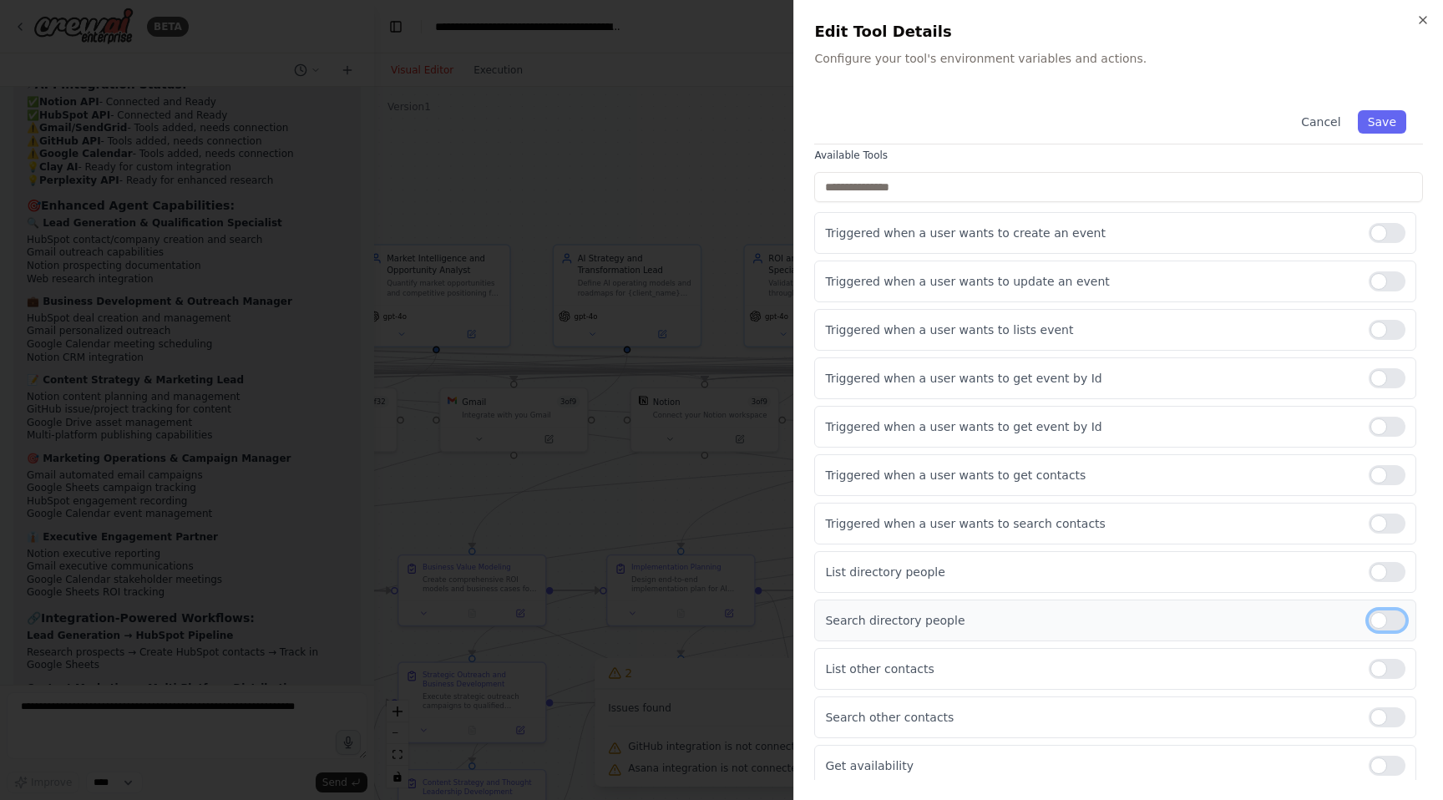
scroll to position [122, 0]
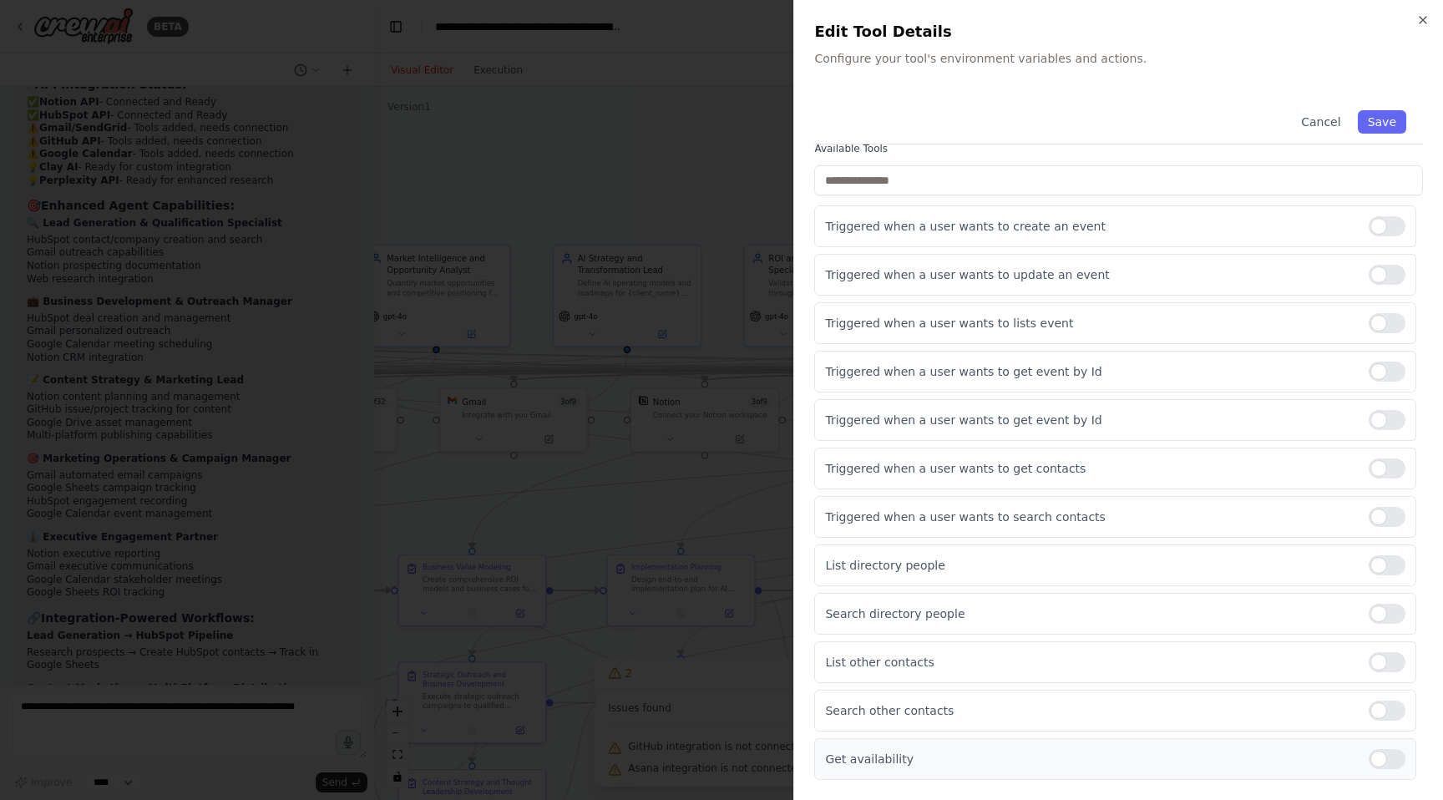
click at [1392, 764] on div at bounding box center [1387, 759] width 37 height 20
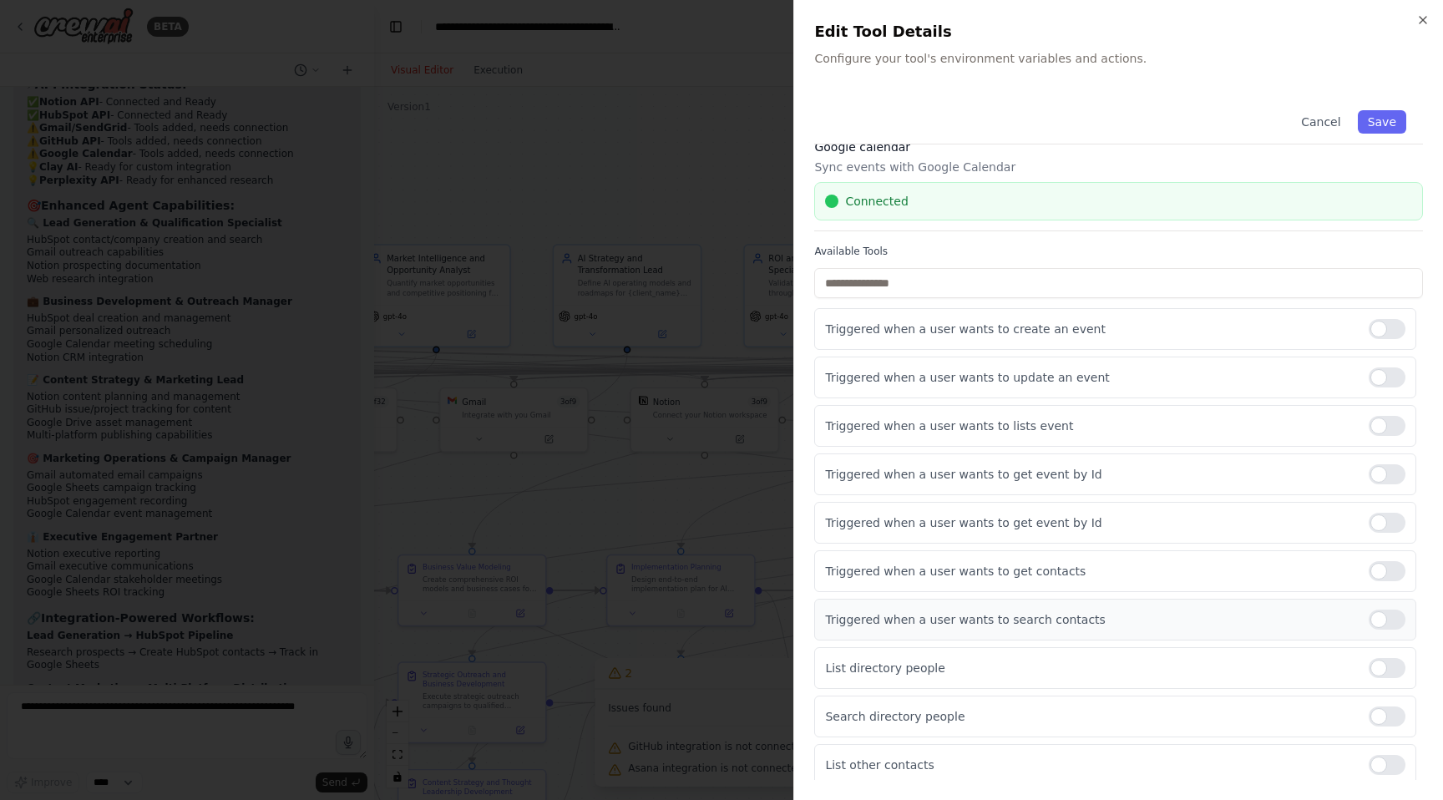
scroll to position [0, 0]
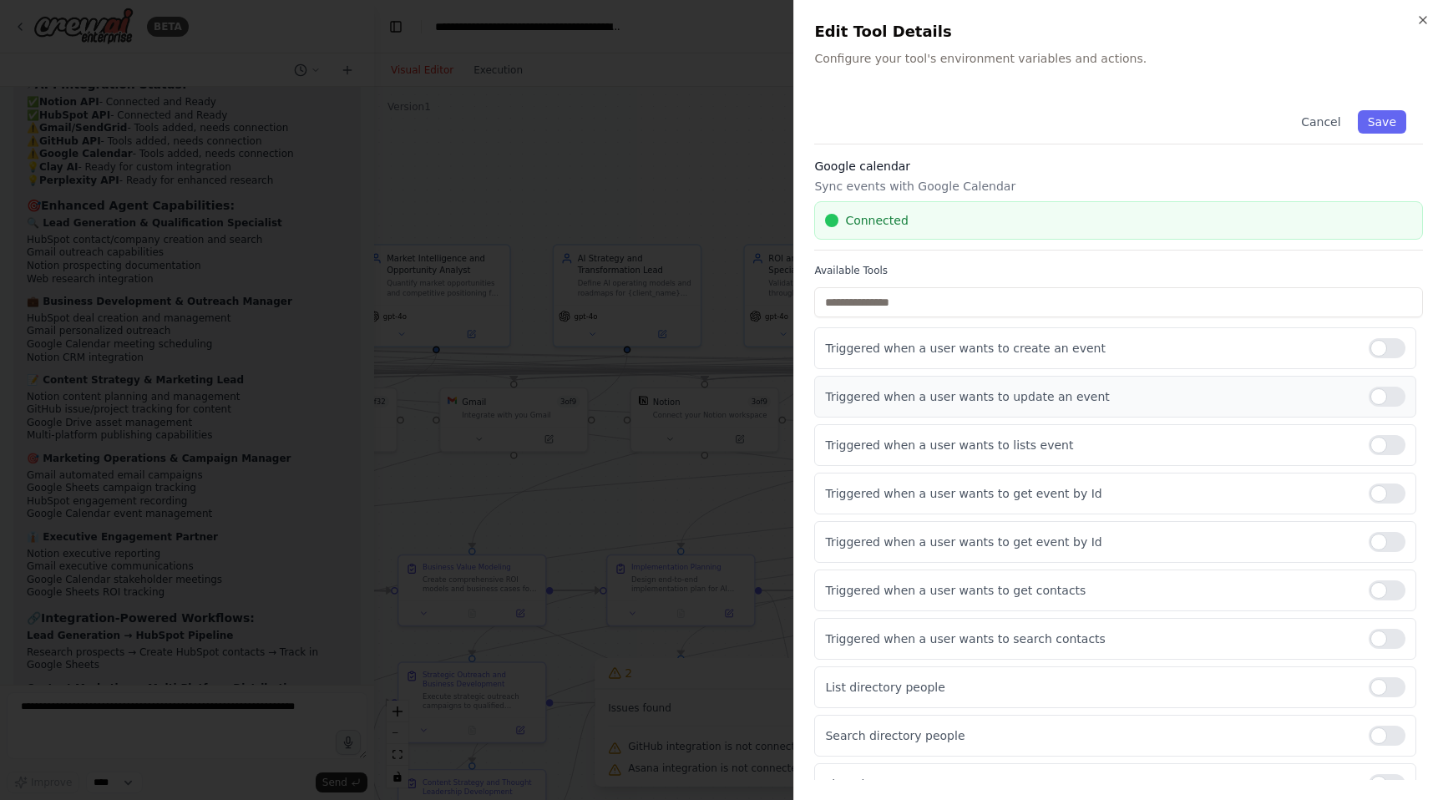
click at [1391, 396] on div at bounding box center [1387, 397] width 37 height 20
click at [1380, 119] on button "Save" at bounding box center [1382, 121] width 48 height 23
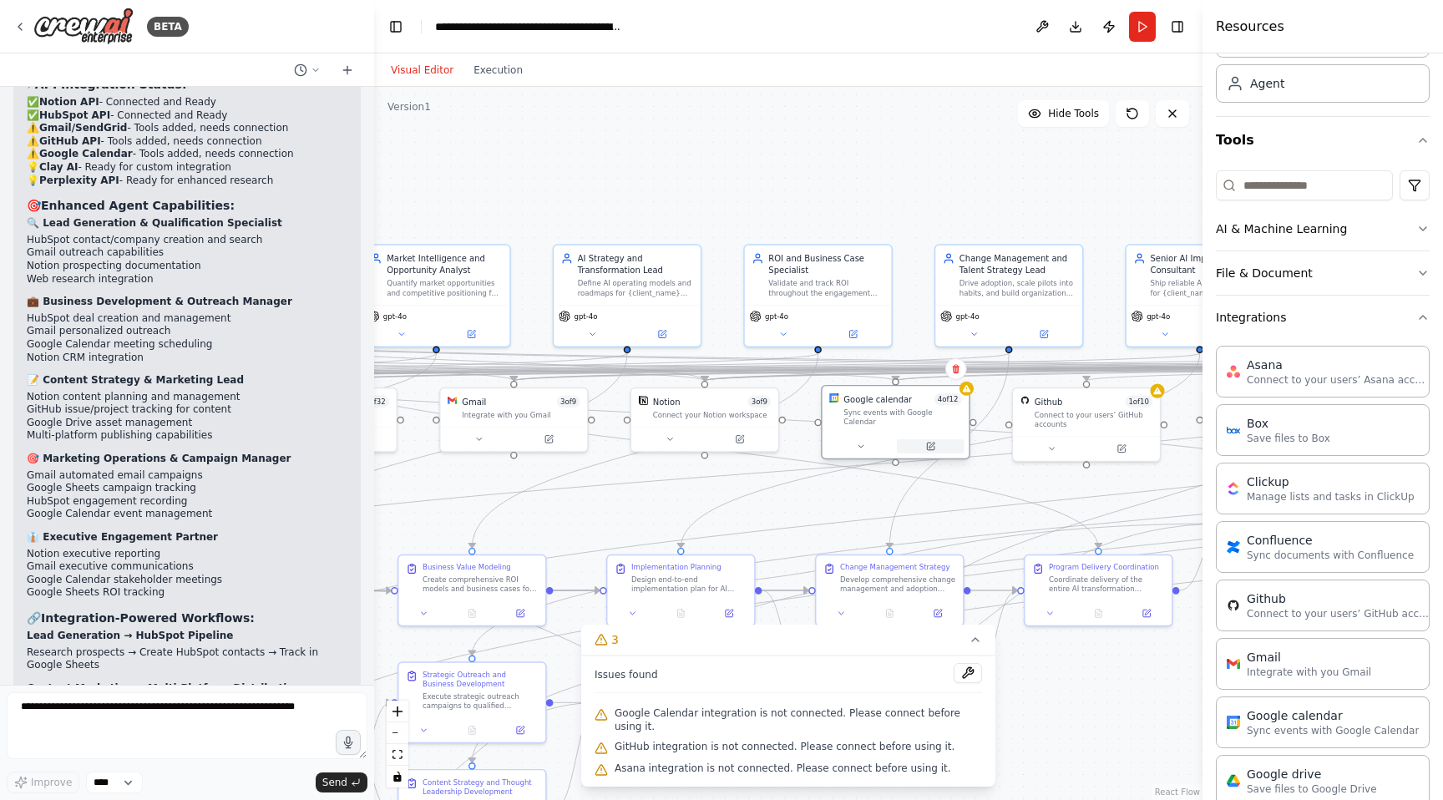
click at [931, 442] on icon at bounding box center [930, 446] width 9 height 9
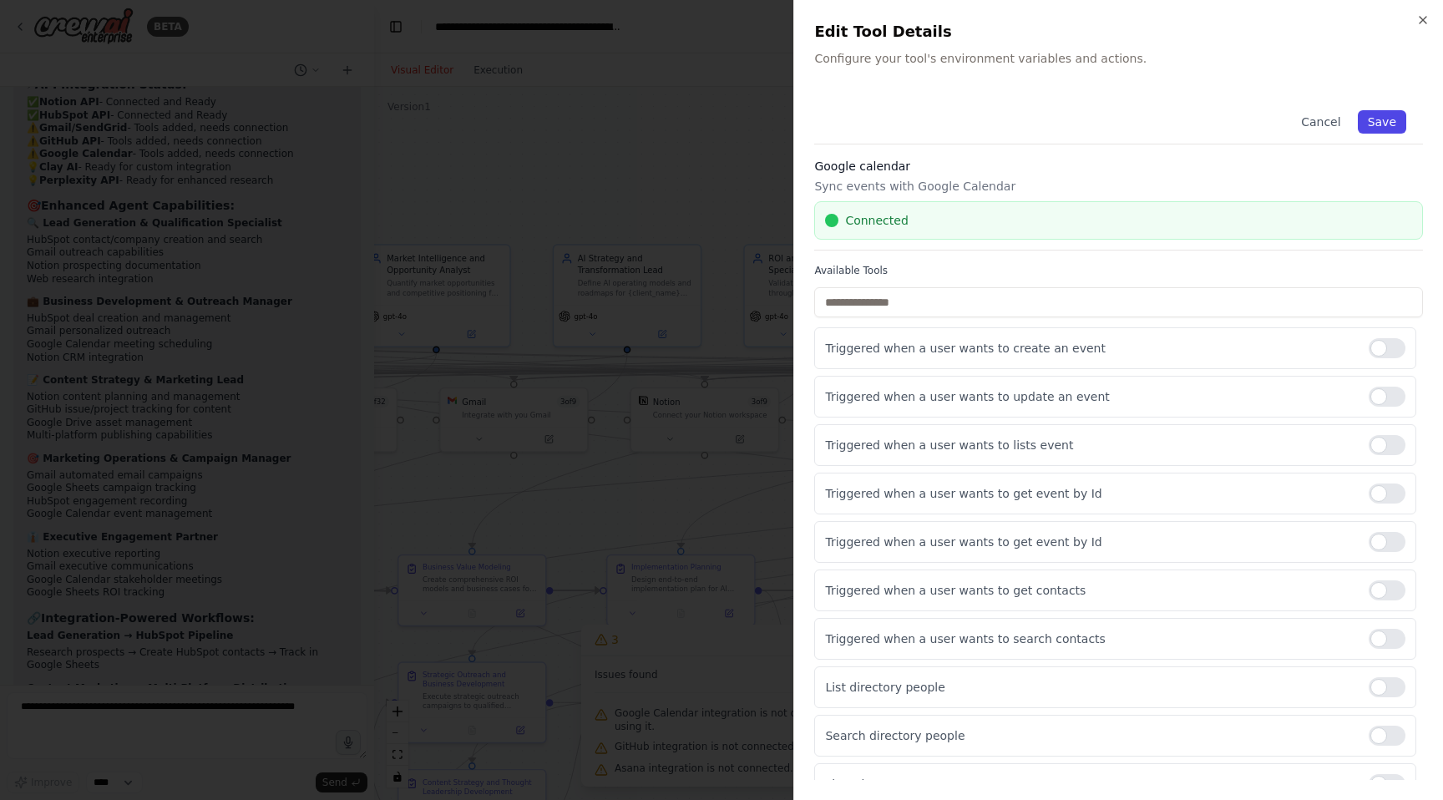
click at [1374, 124] on button "Save" at bounding box center [1382, 121] width 48 height 23
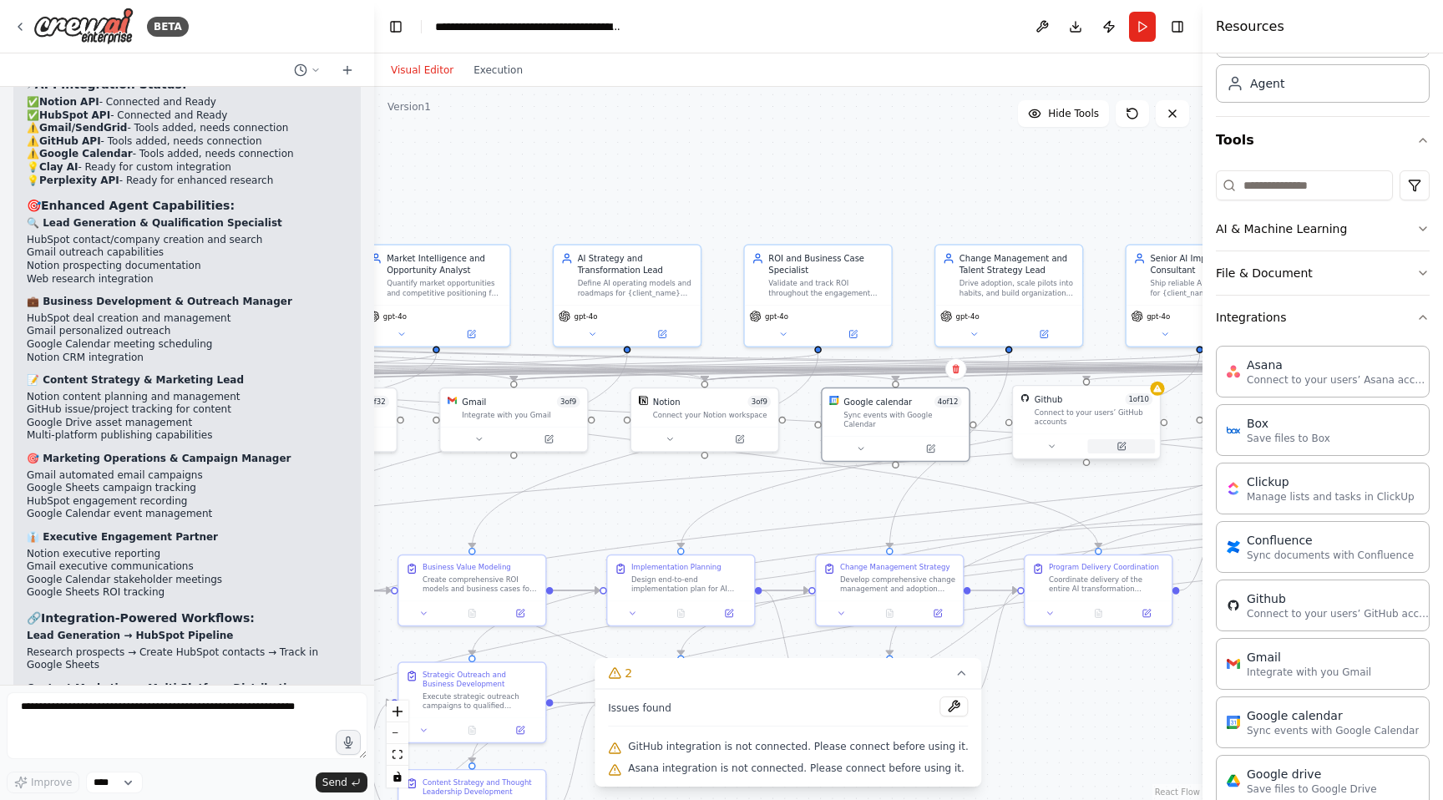
click at [1126, 451] on button at bounding box center [1122, 446] width 68 height 14
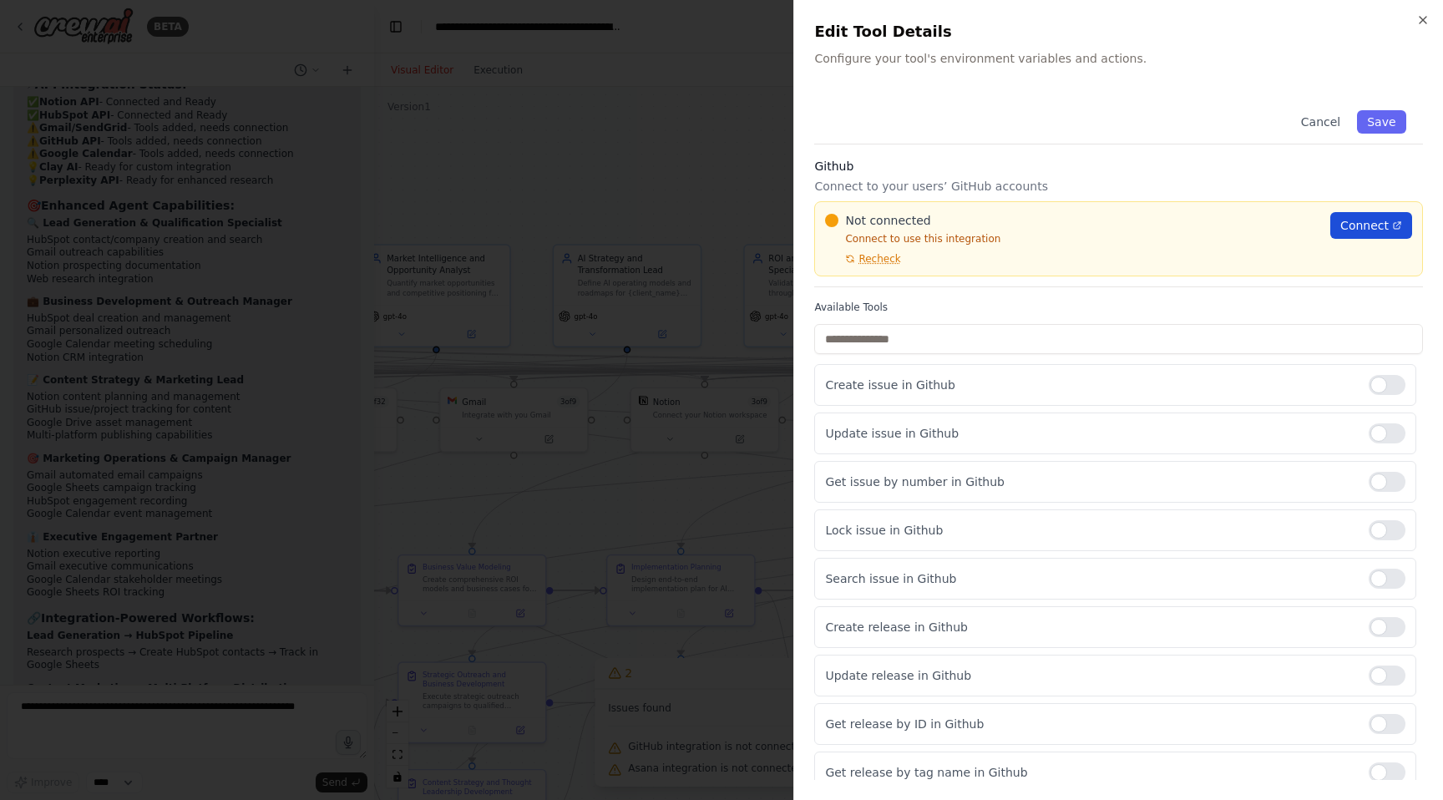
click at [1342, 220] on span "Connect" at bounding box center [1365, 225] width 48 height 17
click at [589, 172] on div at bounding box center [721, 400] width 1443 height 800
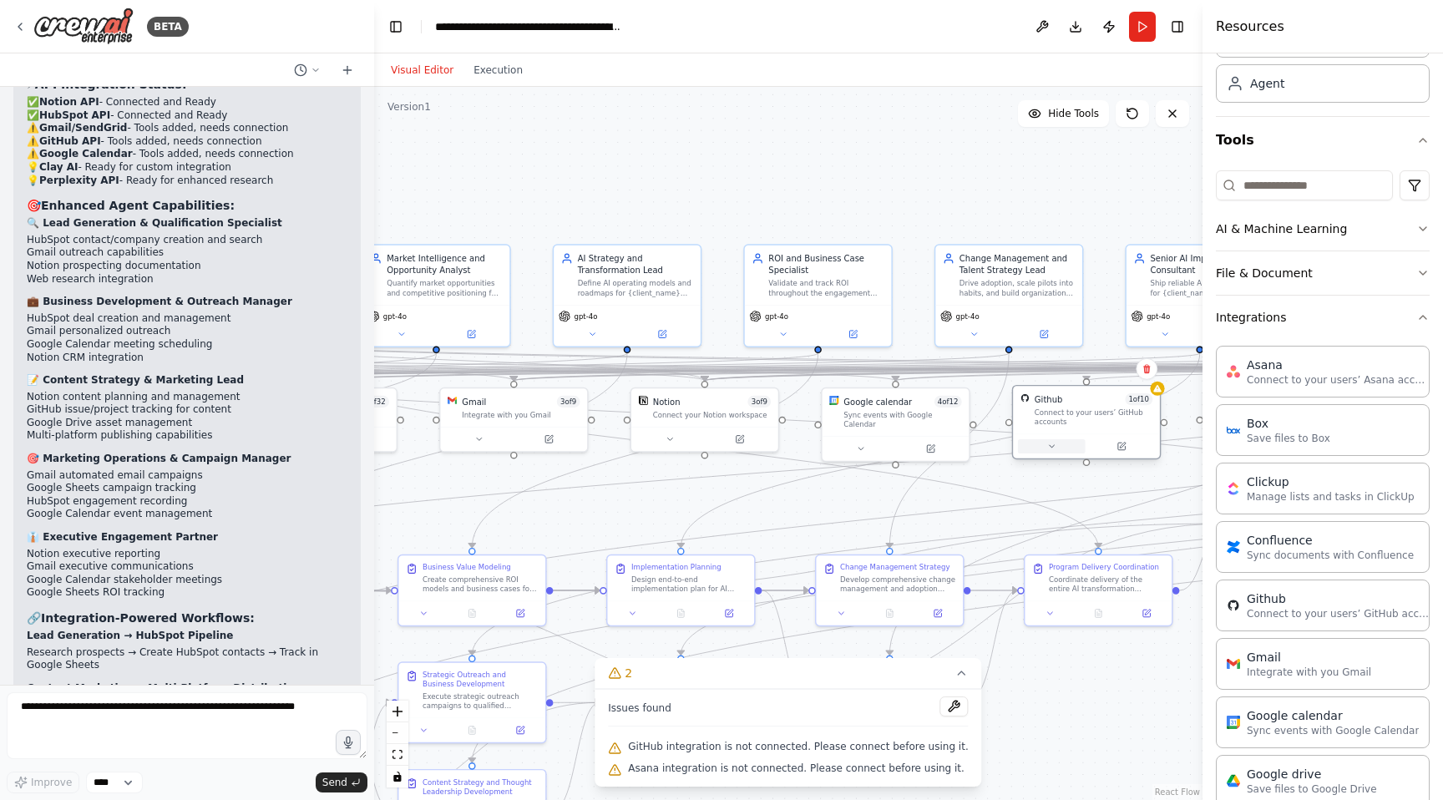
click at [1049, 447] on icon at bounding box center [1051, 446] width 9 height 9
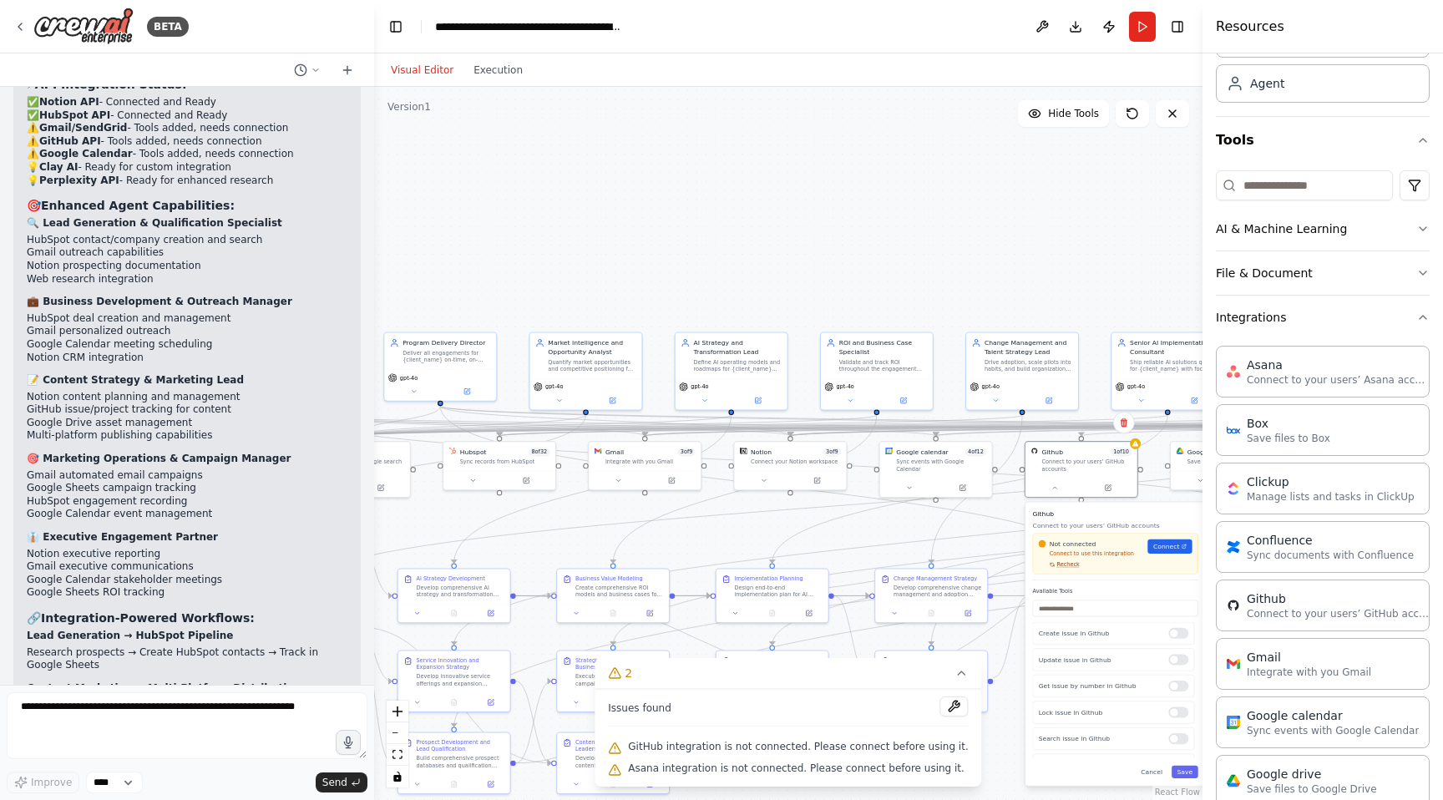
click at [1071, 567] on span "Recheck" at bounding box center [1068, 565] width 23 height 8
click at [1182, 659] on div at bounding box center [1179, 659] width 20 height 11
click at [1191, 788] on link "React Flow" at bounding box center [1177, 792] width 45 height 9
click at [1180, 769] on button "Save" at bounding box center [1185, 772] width 27 height 13
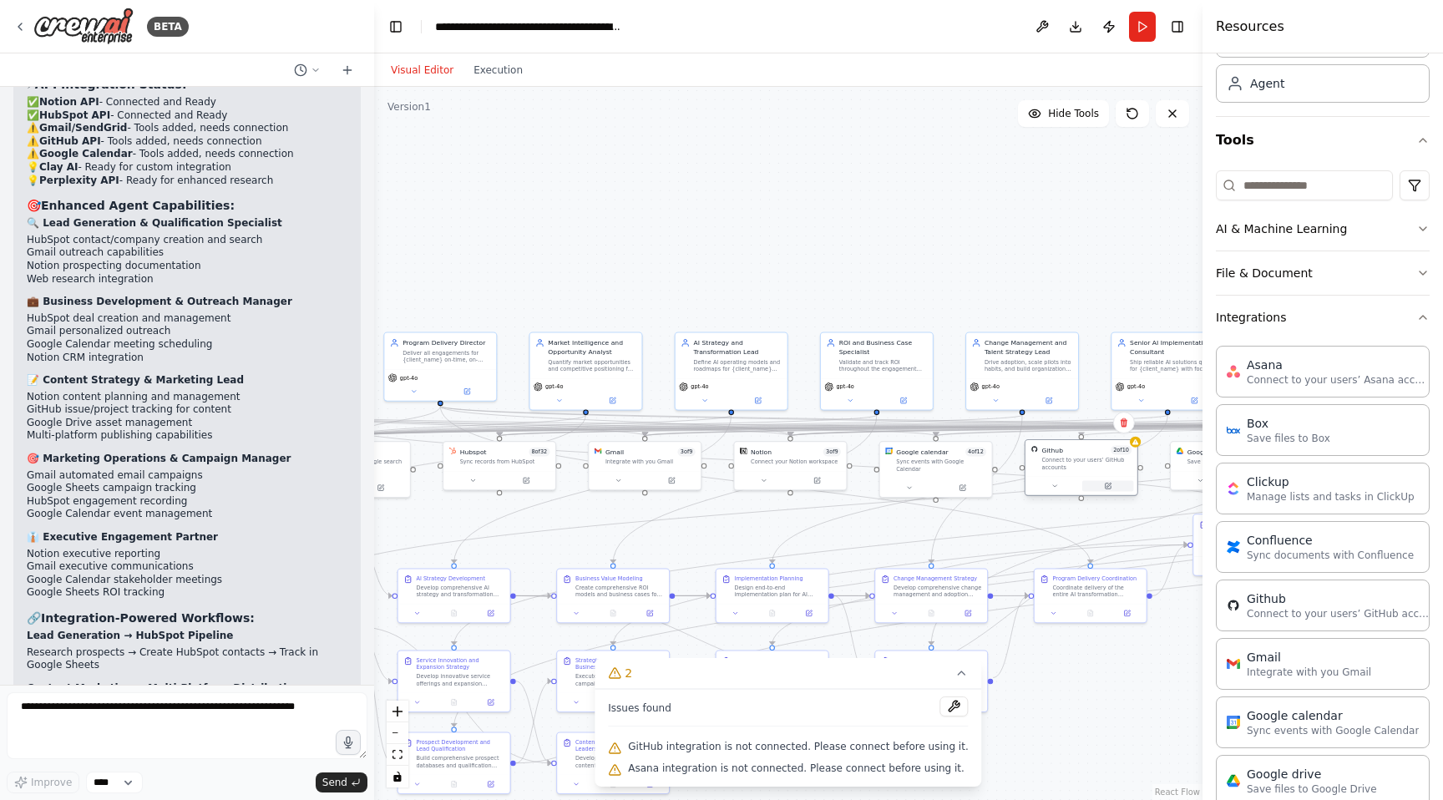
click at [1110, 486] on icon at bounding box center [1108, 487] width 6 height 6
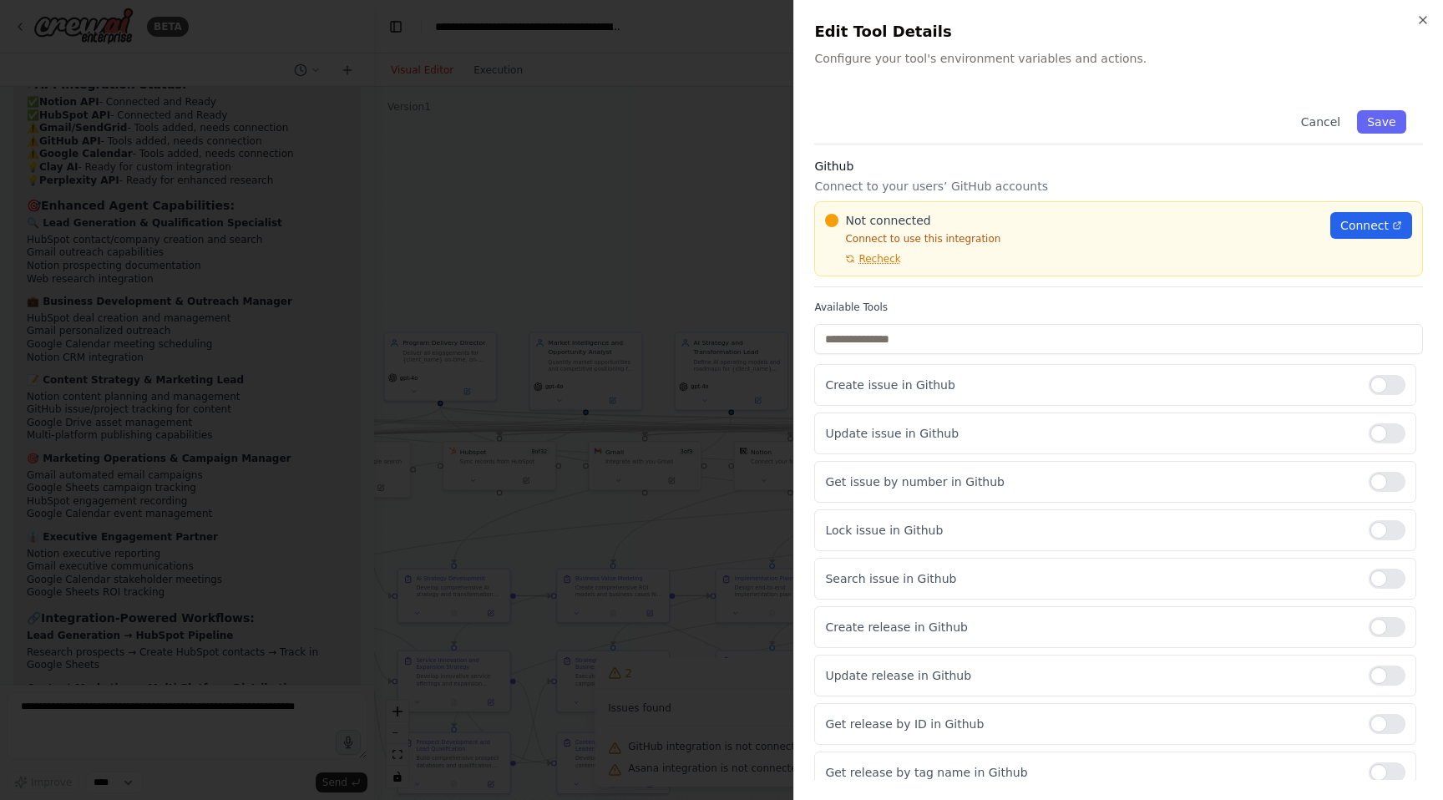
click at [875, 271] on div "Not connected Connect to use this integration Recheck Connect" at bounding box center [1118, 238] width 609 height 75
click at [875, 265] on span "Recheck" at bounding box center [880, 258] width 42 height 13
click at [878, 256] on span "Recheck" at bounding box center [880, 258] width 42 height 13
click at [1366, 229] on span "Connect" at bounding box center [1365, 225] width 48 height 17
click at [704, 339] on div at bounding box center [721, 400] width 1443 height 800
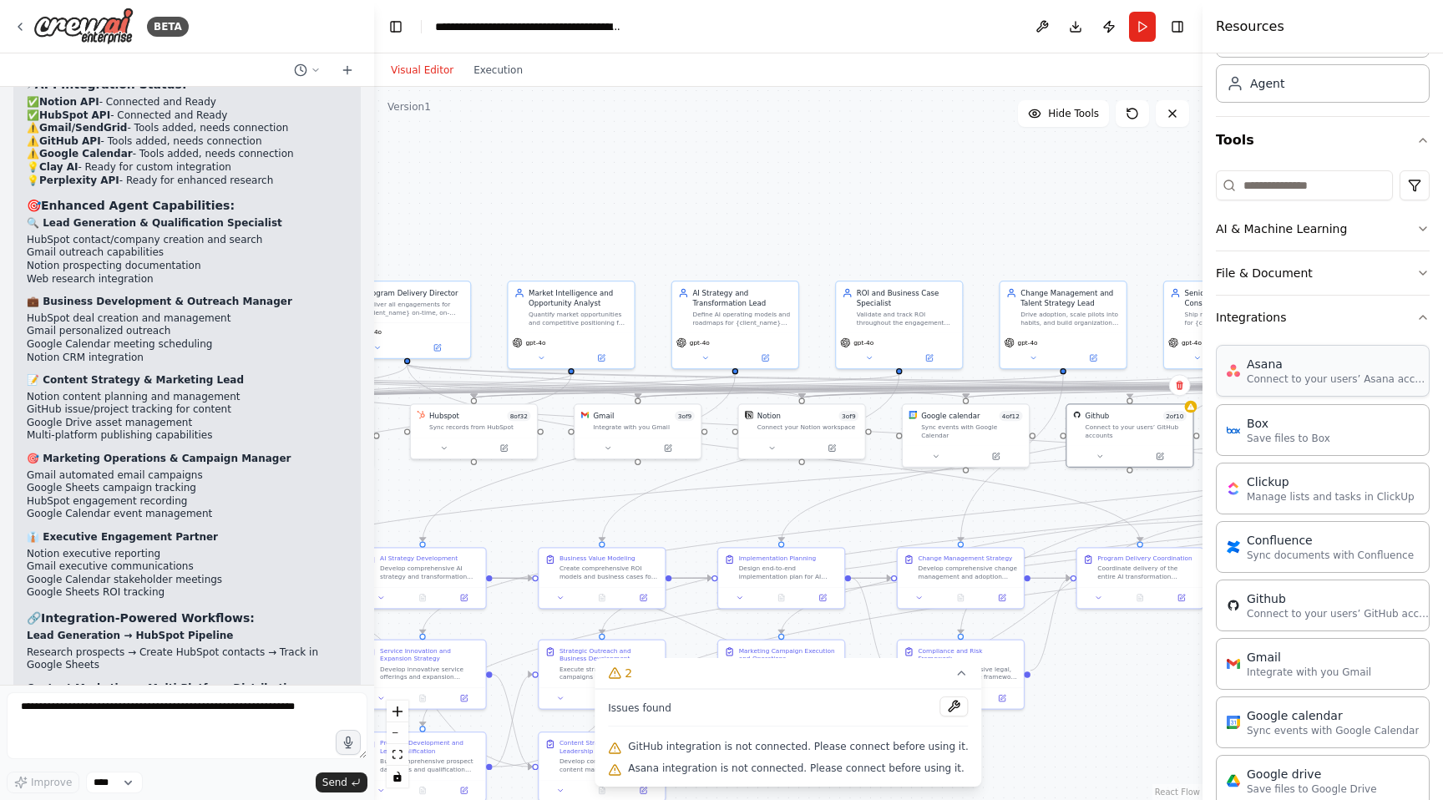
click at [1260, 389] on div "Asana Connect to your users’ Asana accounts" at bounding box center [1323, 371] width 214 height 52
click at [941, 707] on button at bounding box center [955, 707] width 28 height 20
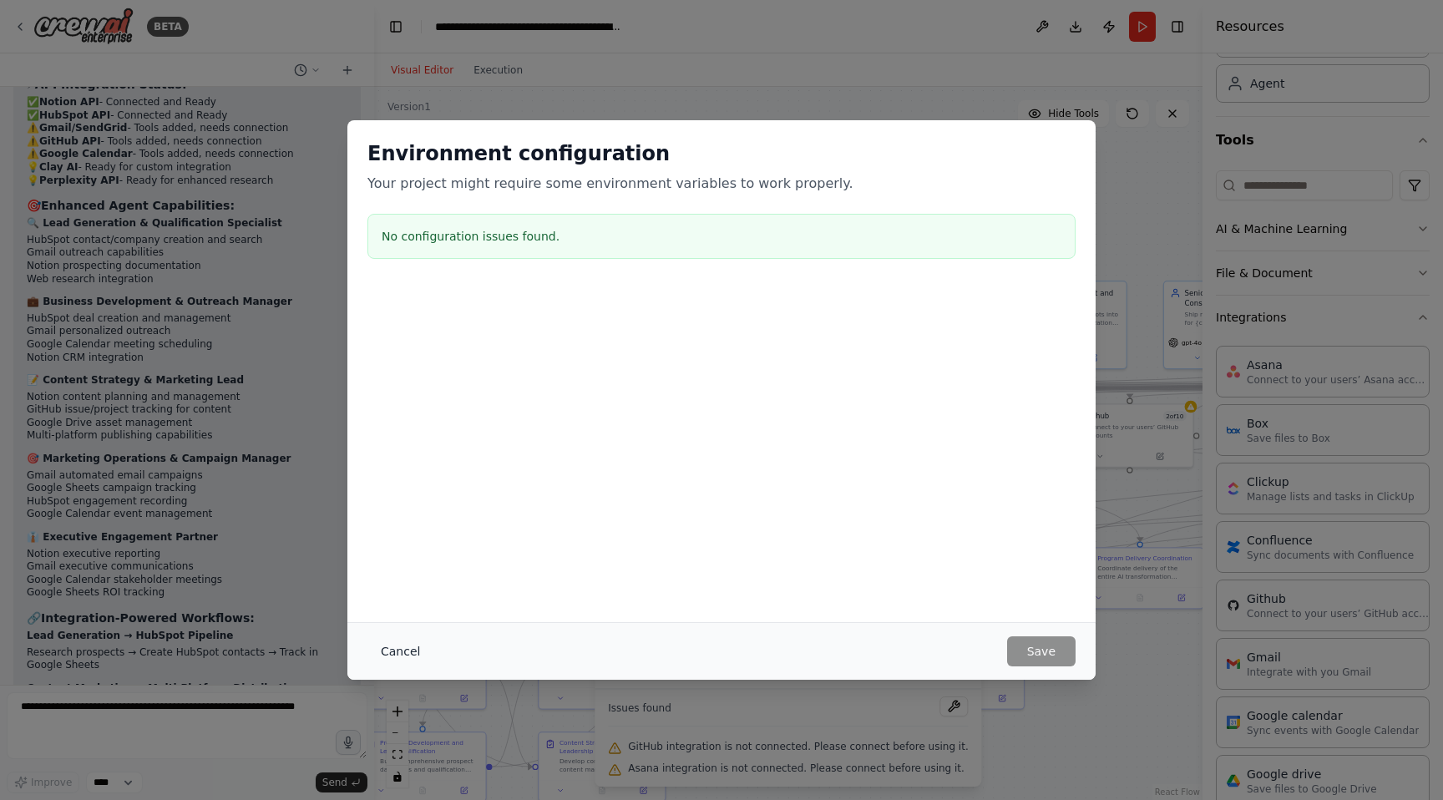
click at [391, 641] on button "Cancel" at bounding box center [401, 651] width 66 height 30
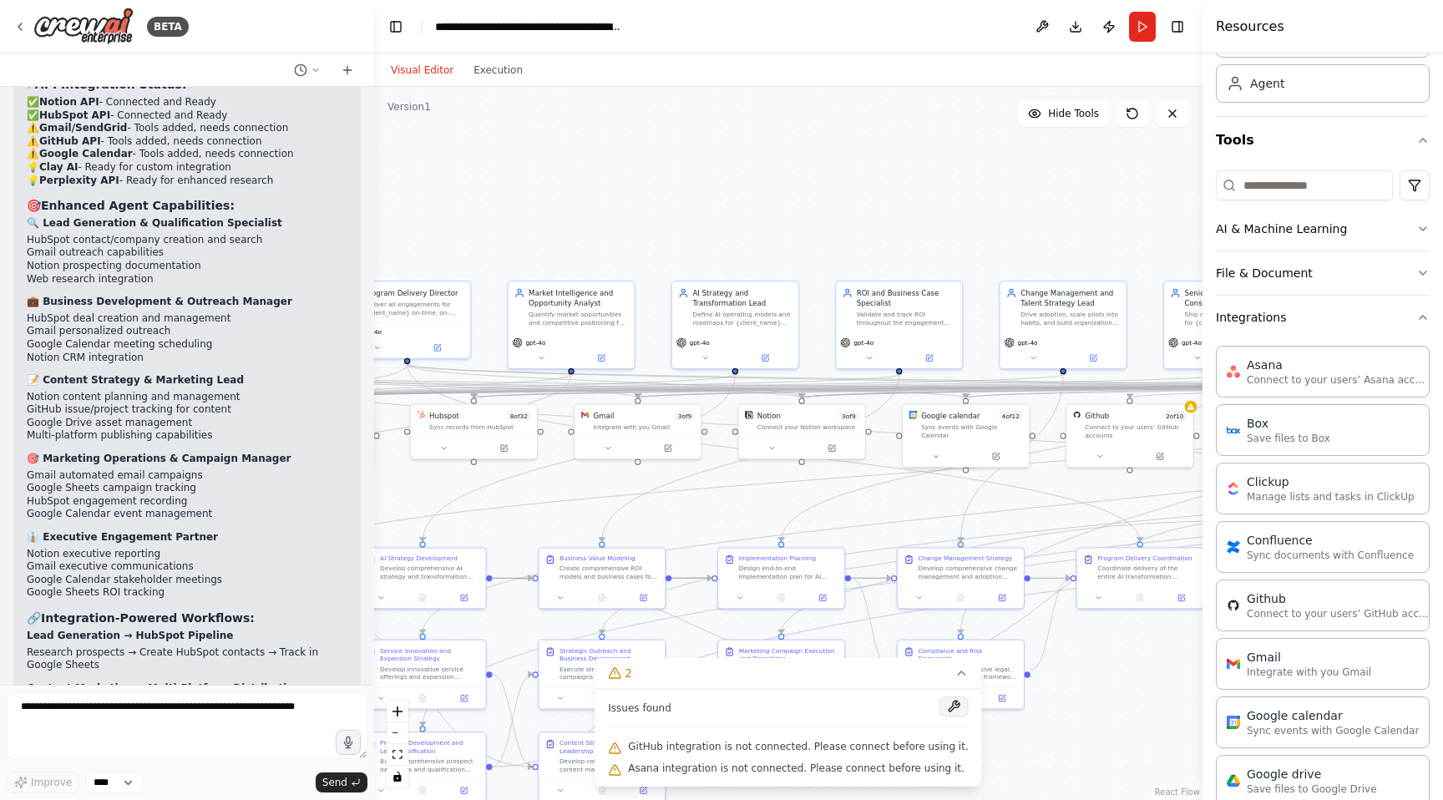
click at [944, 715] on button at bounding box center [955, 707] width 28 height 20
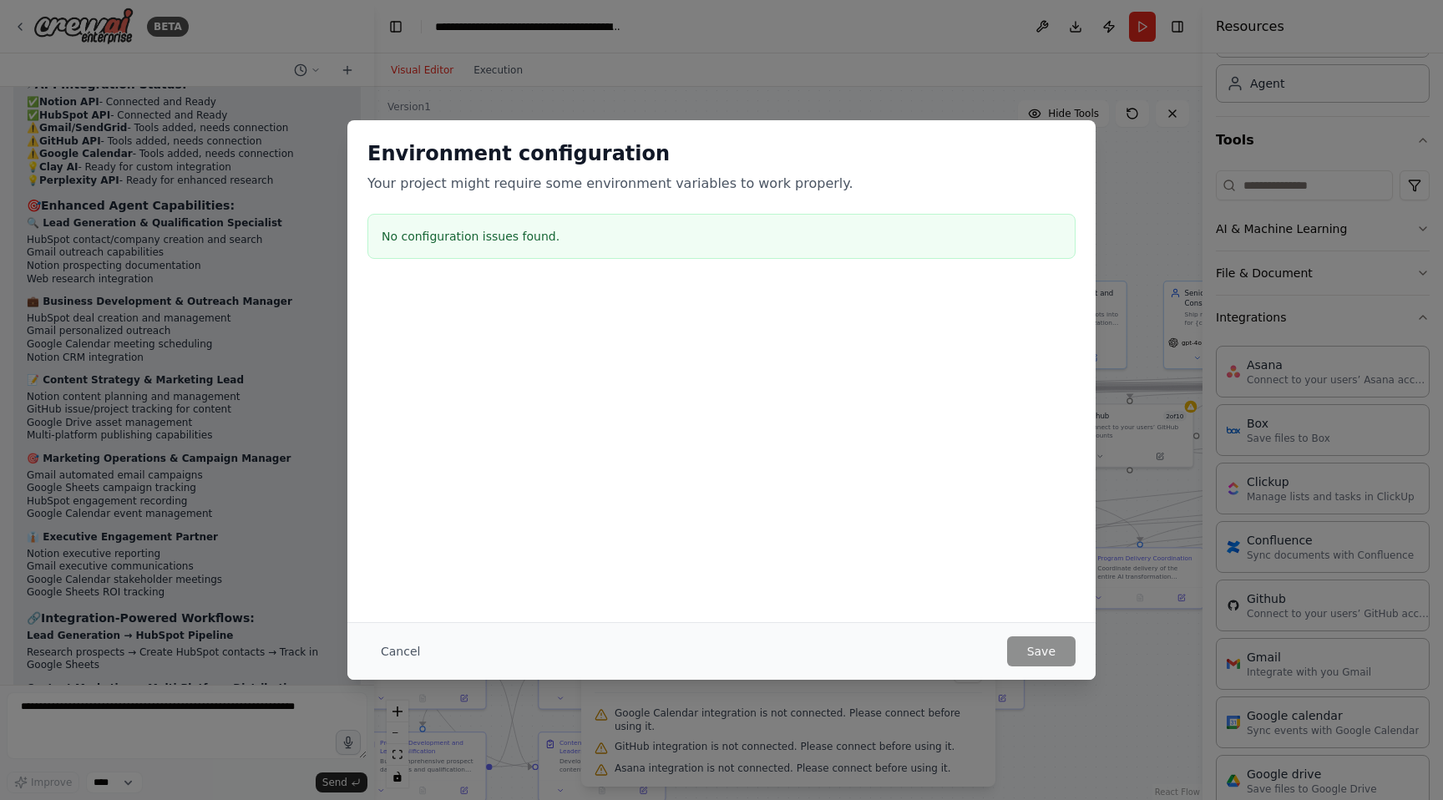
click at [980, 710] on div "Environment configuration Your project might require some environment variables…" at bounding box center [721, 400] width 1443 height 800
click at [409, 643] on button "Cancel" at bounding box center [401, 651] width 66 height 30
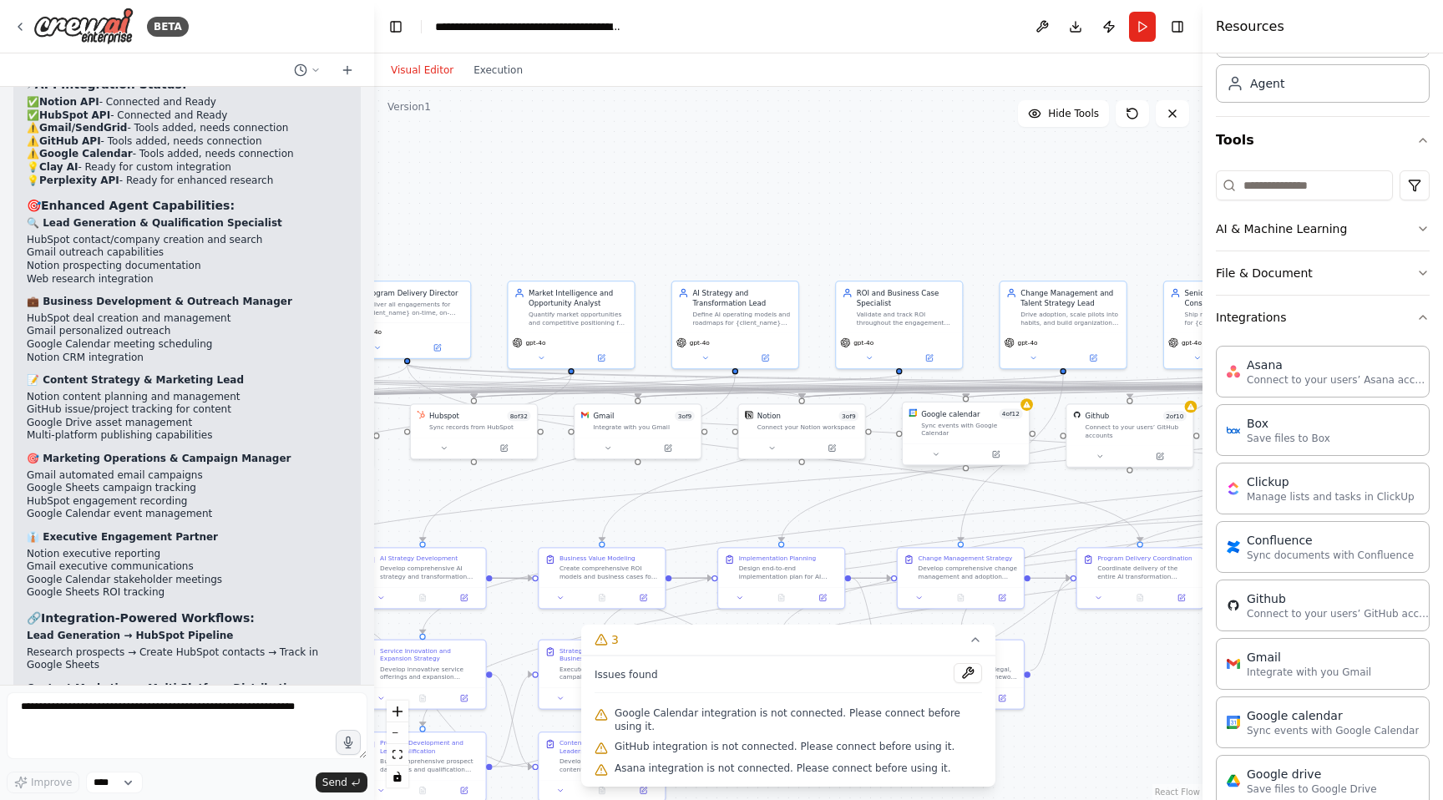
click at [1027, 416] on div "Google calendar 4 of 12 Sync events with Google Calendar" at bounding box center [966, 423] width 126 height 41
click at [1006, 449] on button at bounding box center [996, 455] width 58 height 13
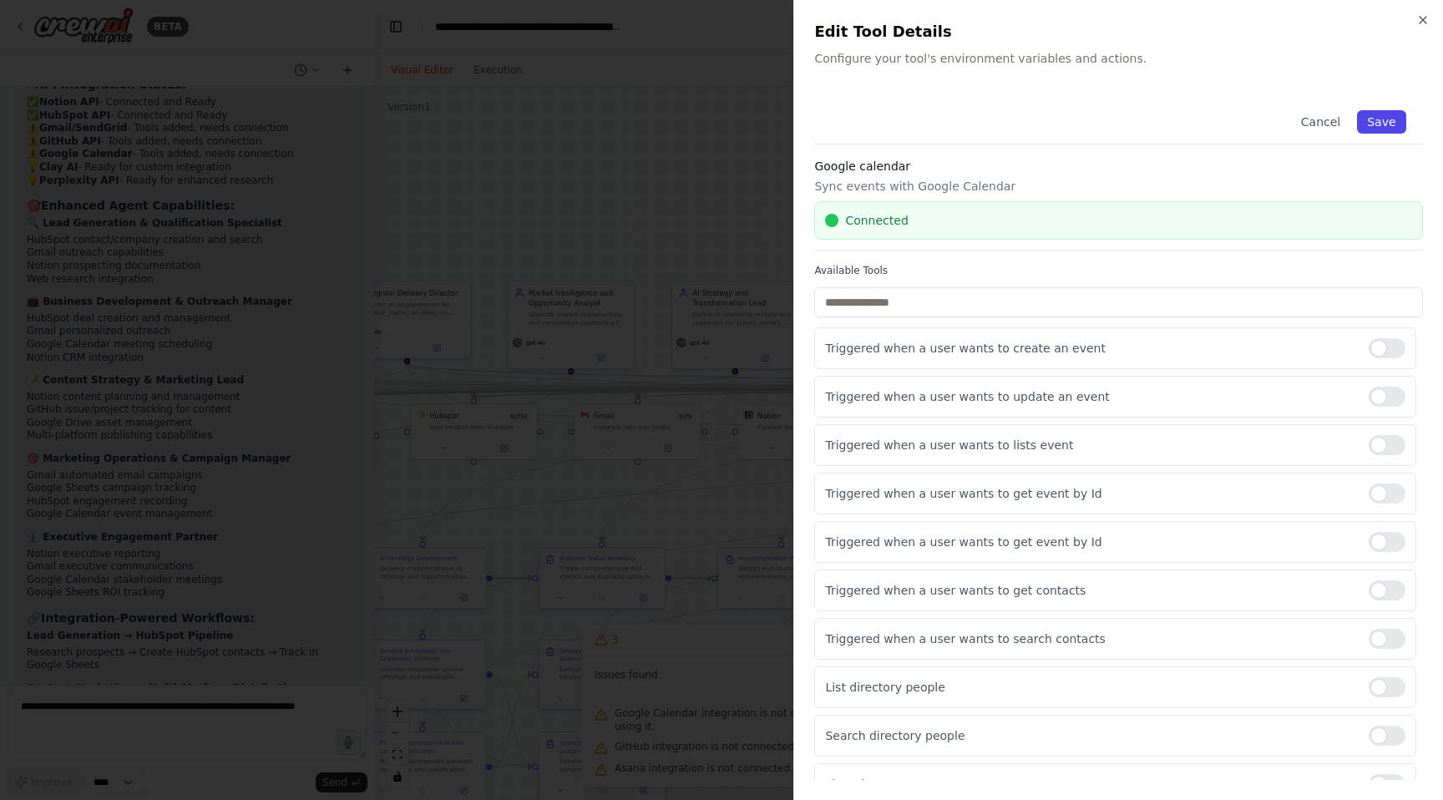
click at [1387, 124] on button "Save" at bounding box center [1382, 121] width 48 height 23
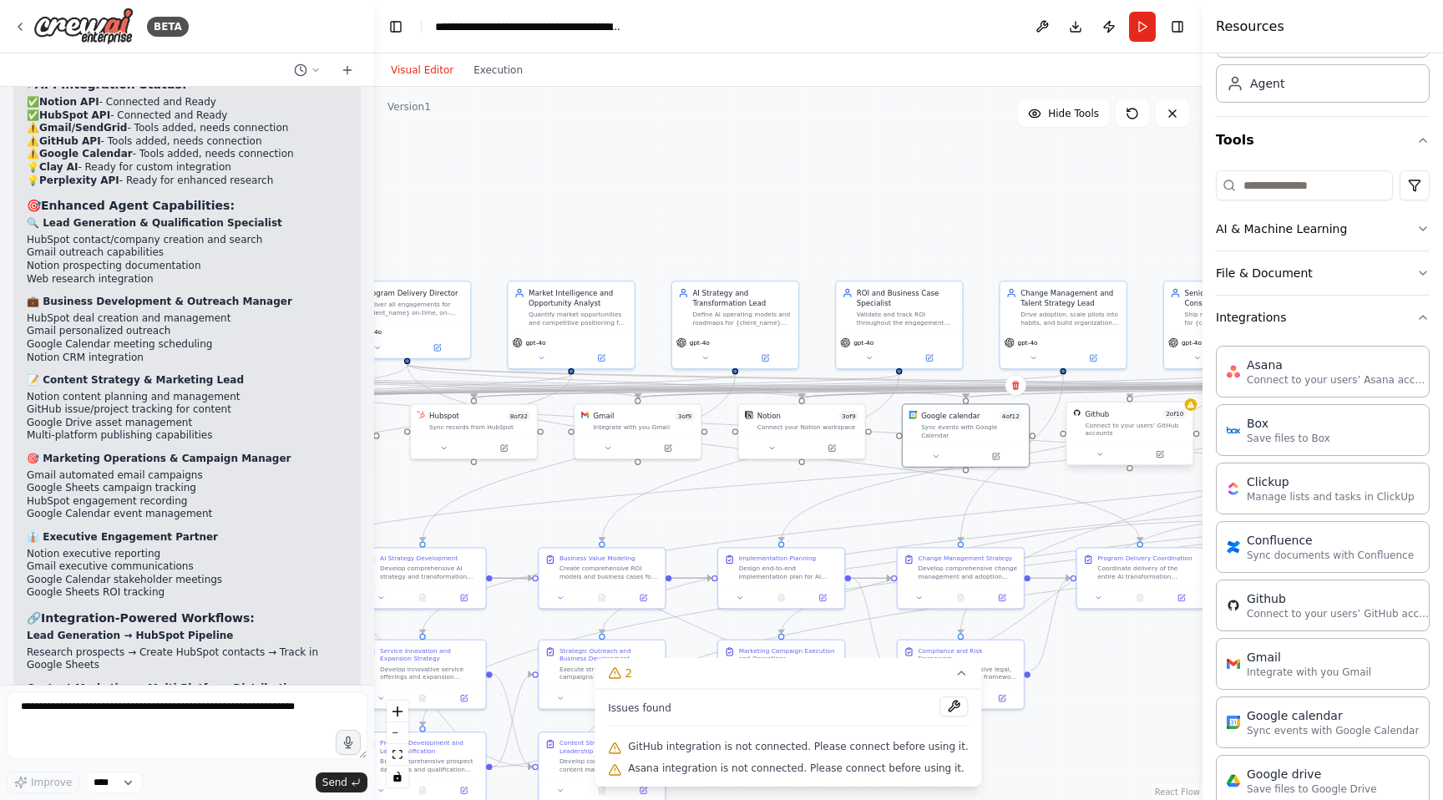
click at [1180, 415] on span "2 of 10" at bounding box center [1176, 413] width 24 height 10
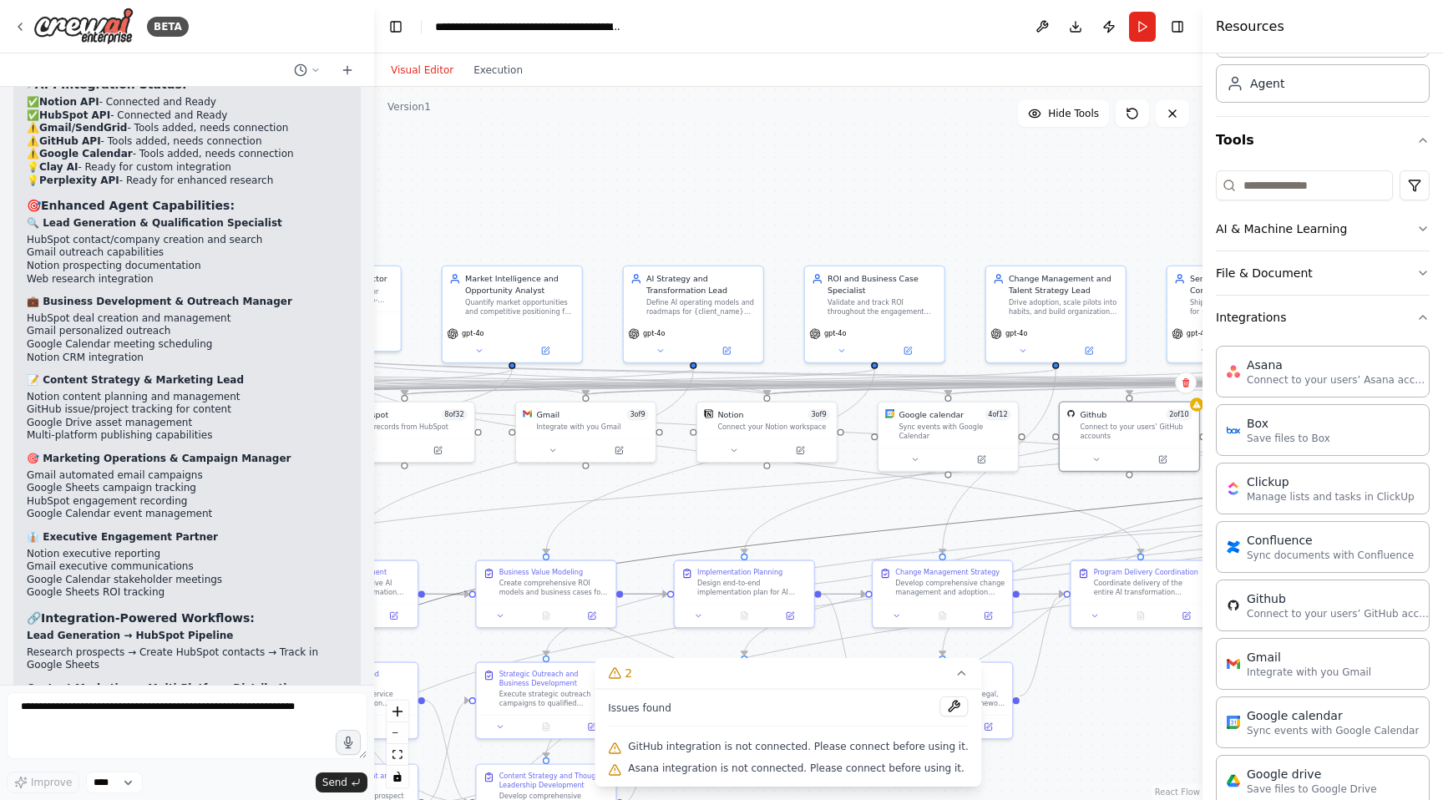
drag, startPoint x: 1093, startPoint y: 504, endPoint x: 746, endPoint y: 549, distance: 349.6
click at [746, 549] on icon "Edge from a2a3b54e-b0ec-4af6-8ad4-5ef761430581 to e8e3b9aa-5fbf-4523-b342-004ad…" at bounding box center [1064, 512] width 1433 height 286
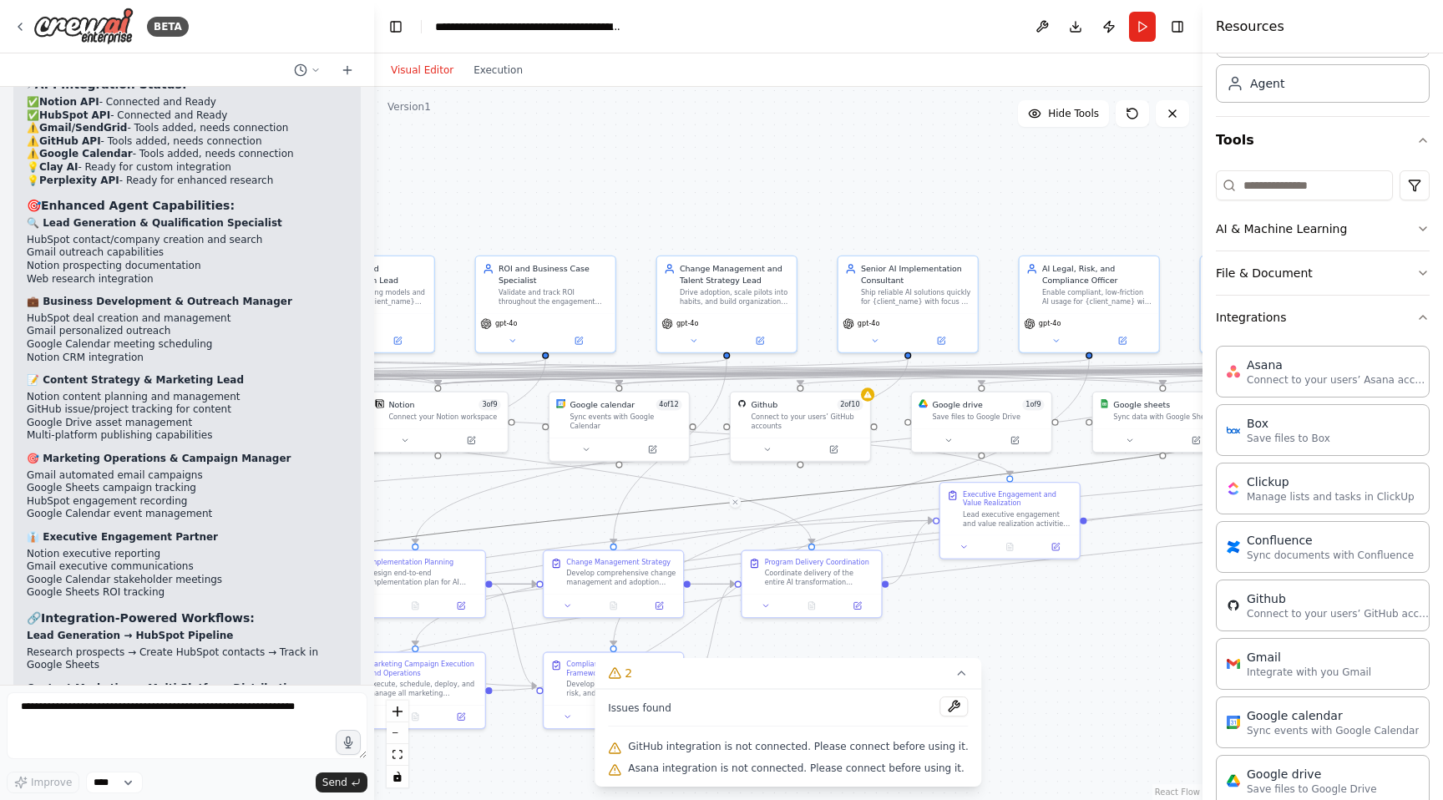
drag, startPoint x: 842, startPoint y: 508, endPoint x: 511, endPoint y: 496, distance: 331.0
click at [511, 496] on div ".deletable-edge-delete-btn { width: 20px; height: 20px; border: 0px solid #ffff…" at bounding box center [788, 443] width 829 height 713
click at [769, 449] on icon at bounding box center [765, 445] width 9 height 9
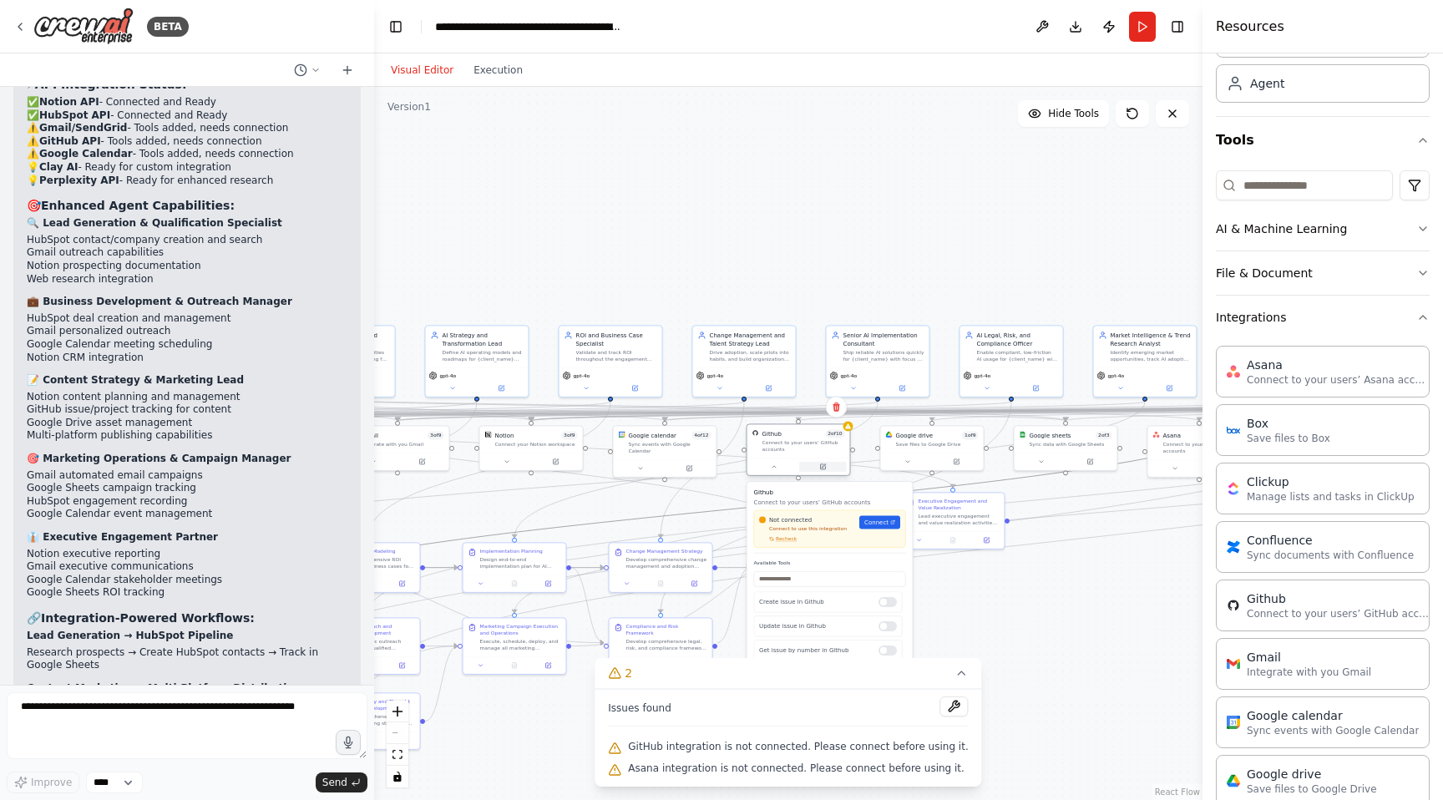
click at [825, 469] on icon at bounding box center [822, 467] width 7 height 7
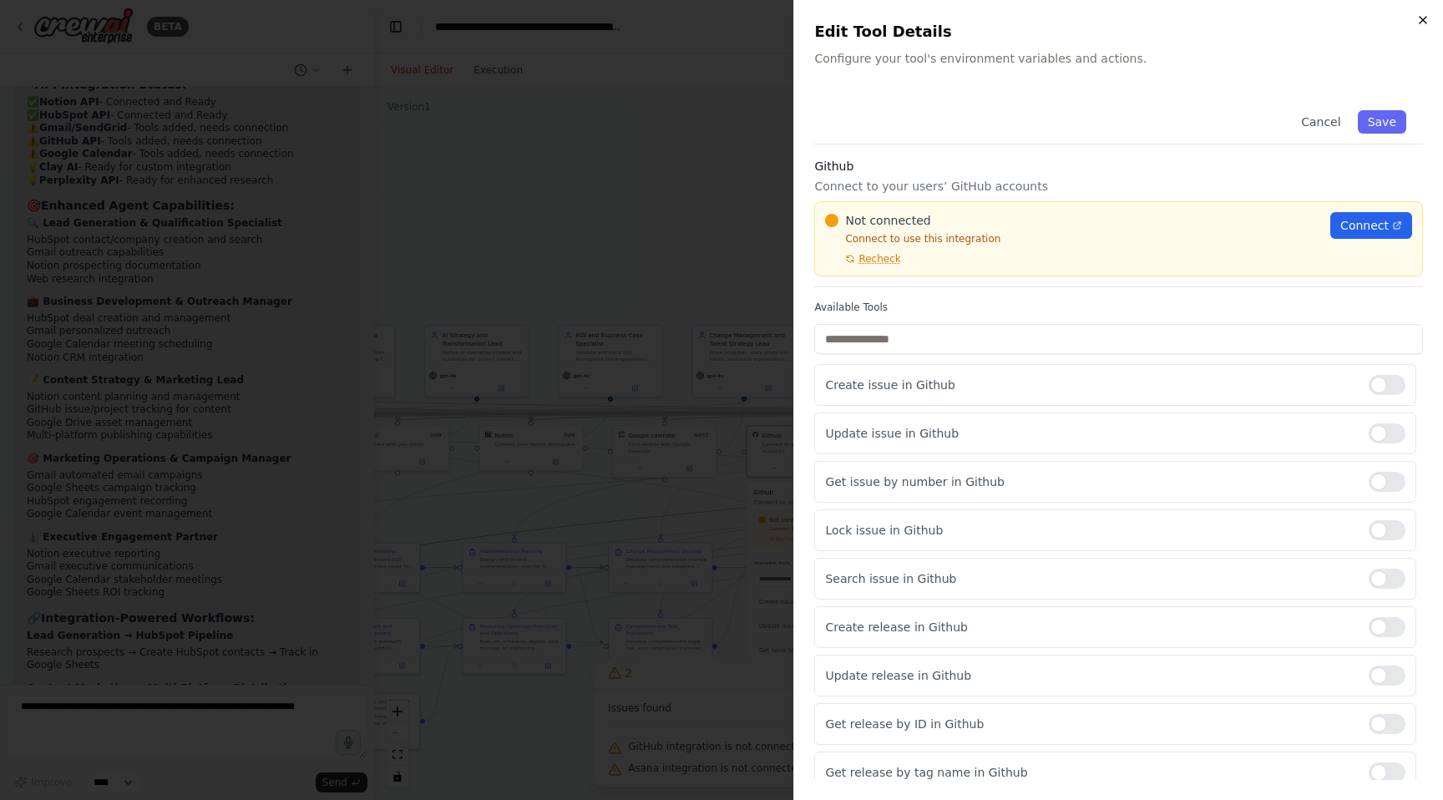
click at [1422, 22] on icon "button" at bounding box center [1423, 19] width 13 height 13
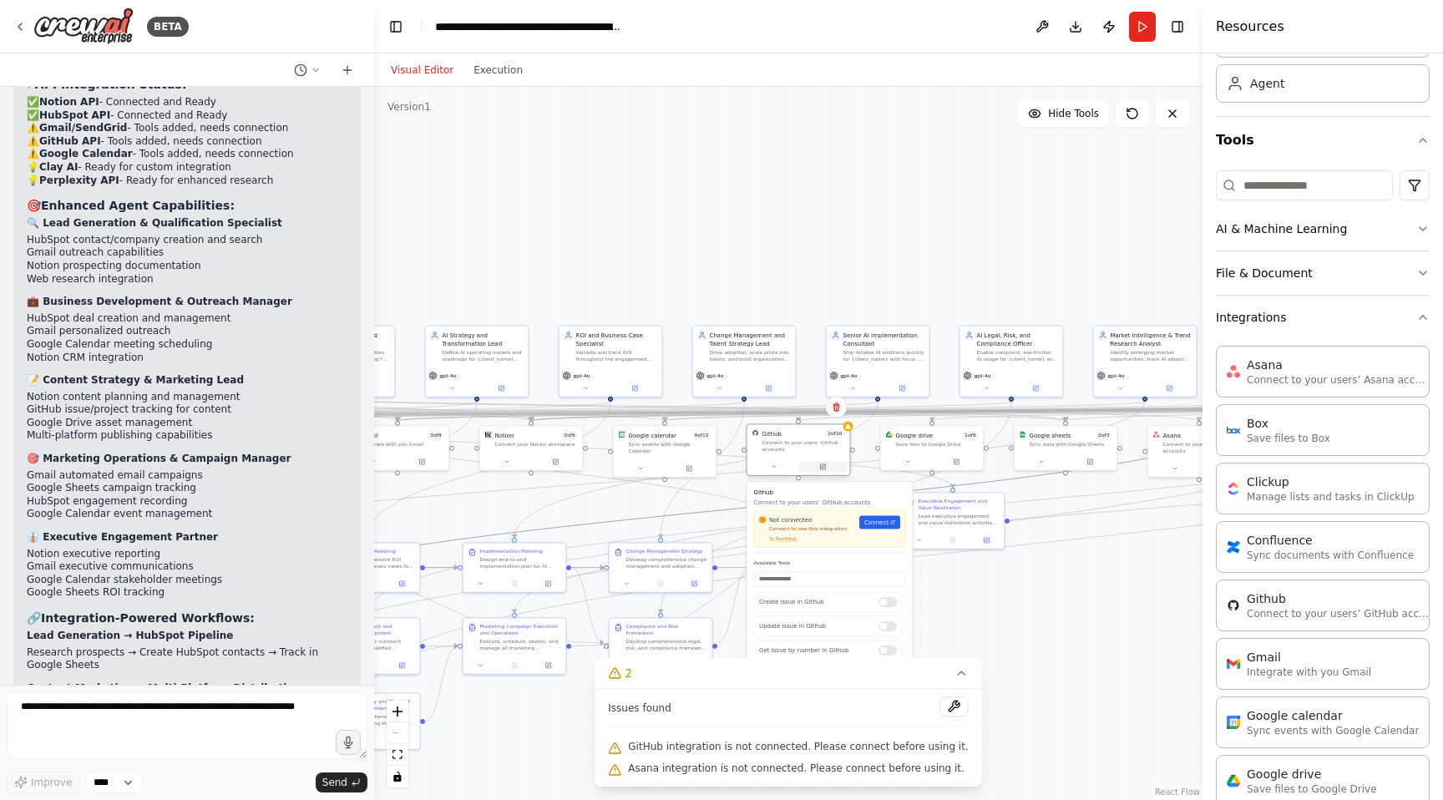
click at [801, 463] on button at bounding box center [823, 467] width 48 height 10
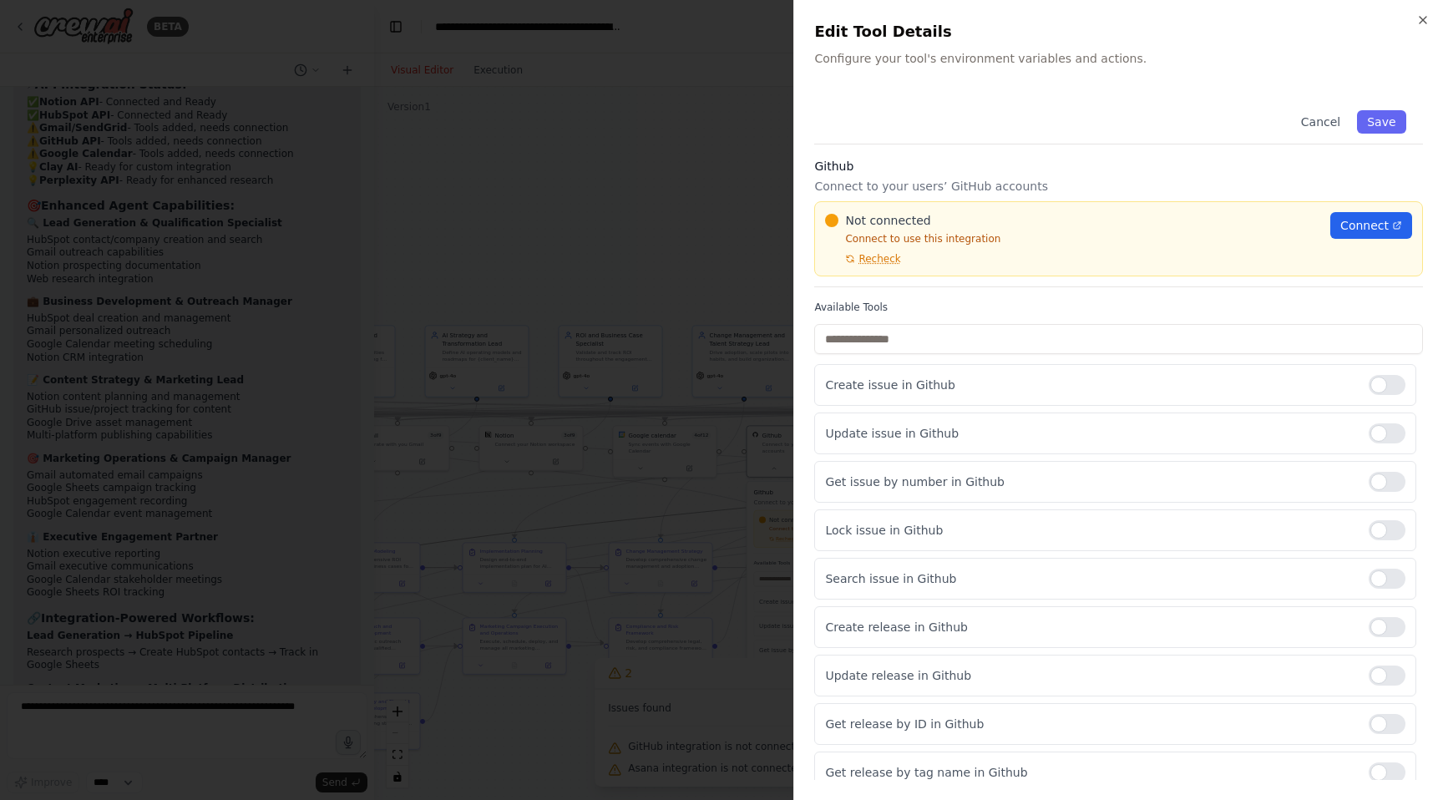
click at [750, 464] on div at bounding box center [721, 400] width 1443 height 800
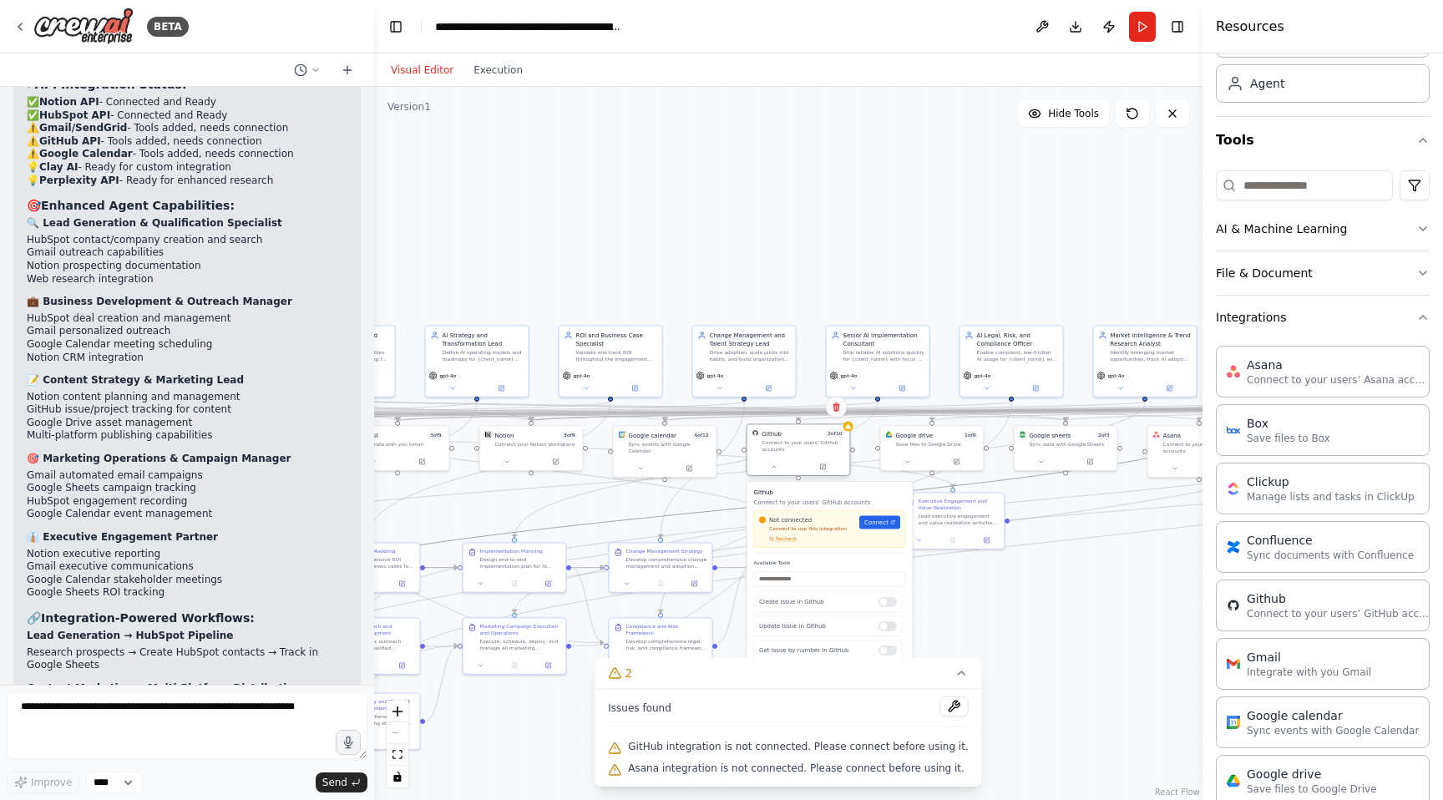
click at [775, 440] on div "Connect to your users’ GitHub accounts" at bounding box center [804, 445] width 83 height 13
click at [832, 413] on button at bounding box center [837, 407] width 22 height 22
click at [805, 413] on button "Confirm" at bounding box center [788, 407] width 59 height 20
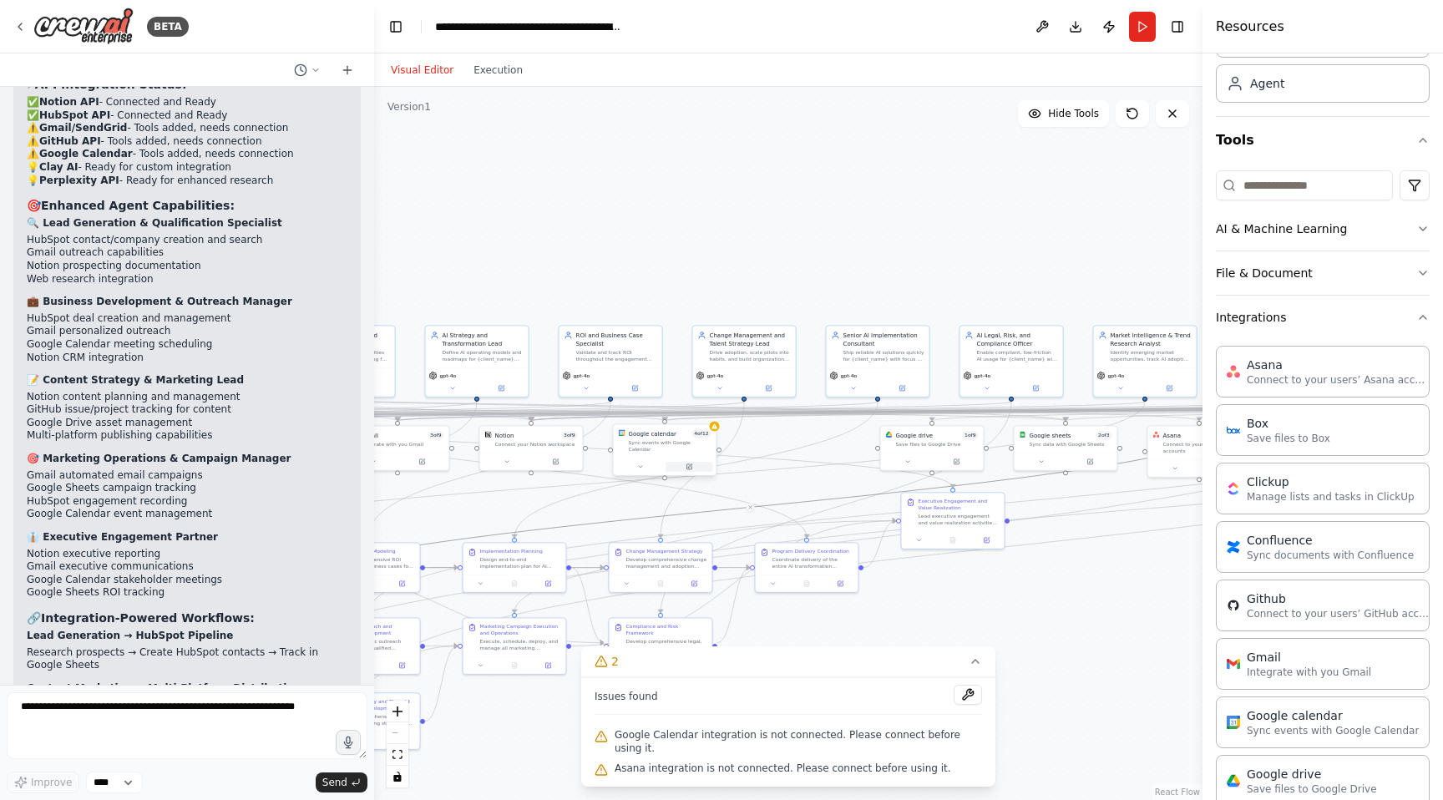
click at [666, 462] on button at bounding box center [690, 467] width 48 height 10
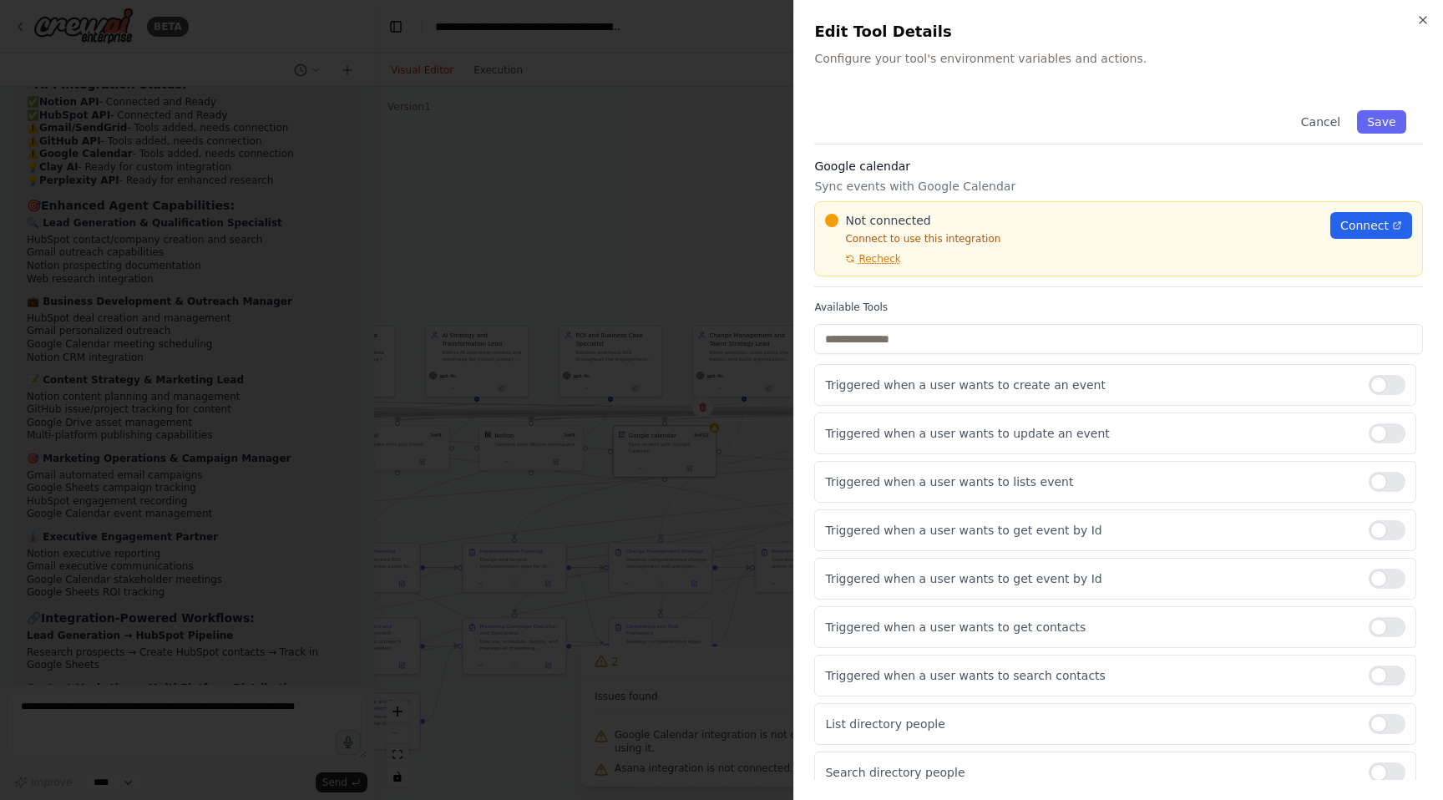
click at [896, 248] on div "Not connected Connect to use this integration Recheck" at bounding box center [1072, 238] width 495 height 53
click at [890, 258] on span "Recheck" at bounding box center [880, 258] width 42 height 13
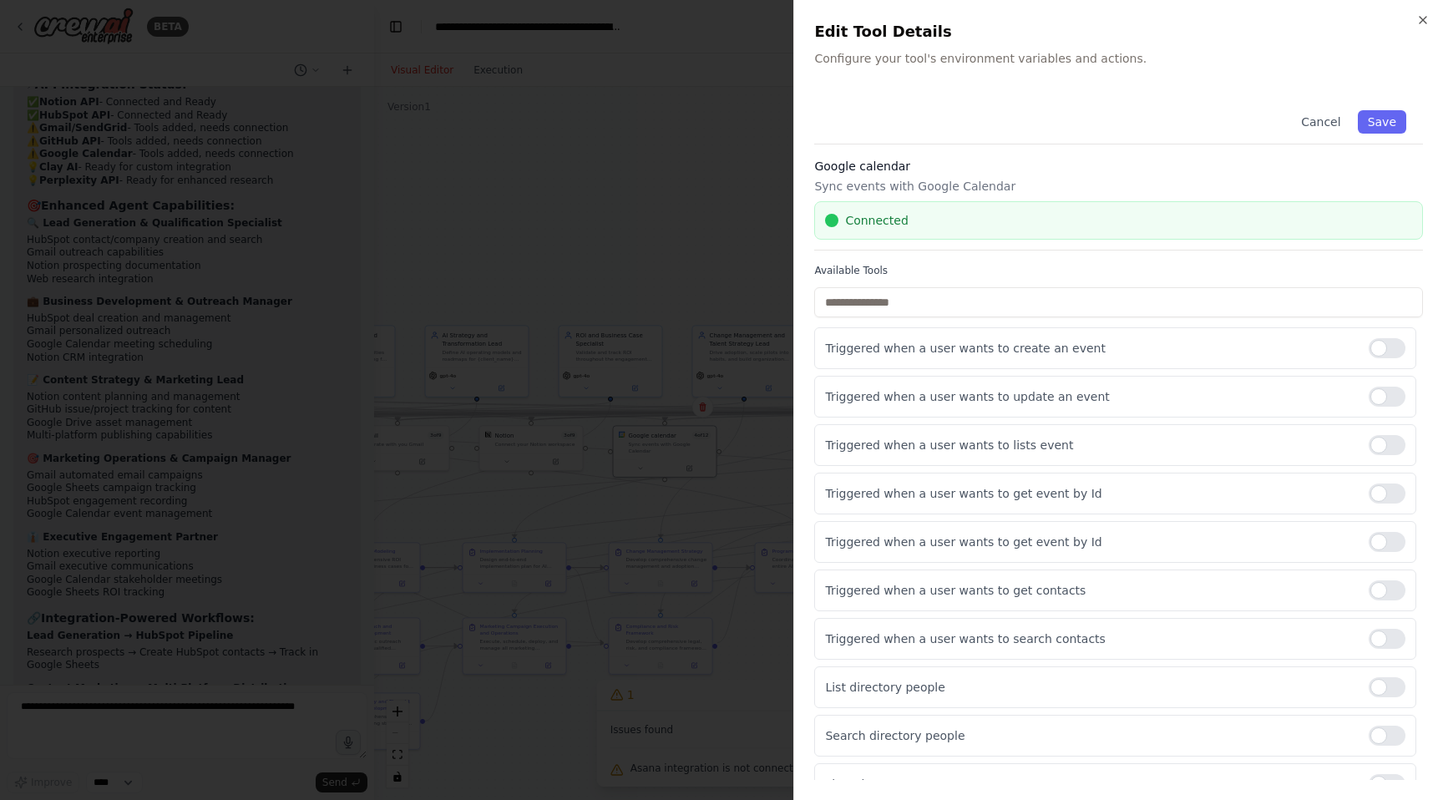
click at [718, 271] on div at bounding box center [721, 400] width 1443 height 800
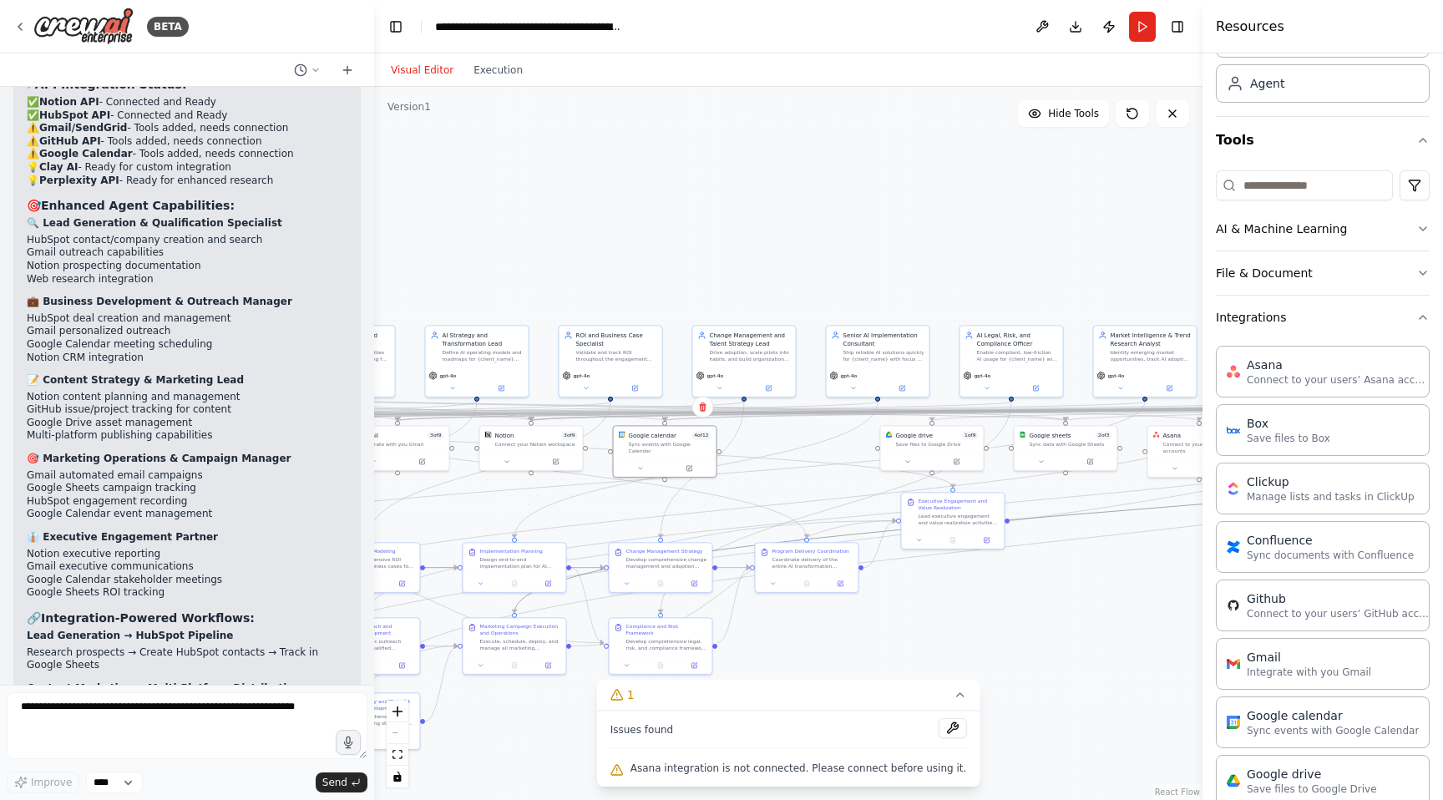
drag, startPoint x: 842, startPoint y: 536, endPoint x: 1143, endPoint y: 519, distance: 301.2
click at [1143, 519] on div ".deletable-edge-delete-btn { width: 20px; height: 20px; border: 0px solid #ffff…" at bounding box center [788, 443] width 829 height 713
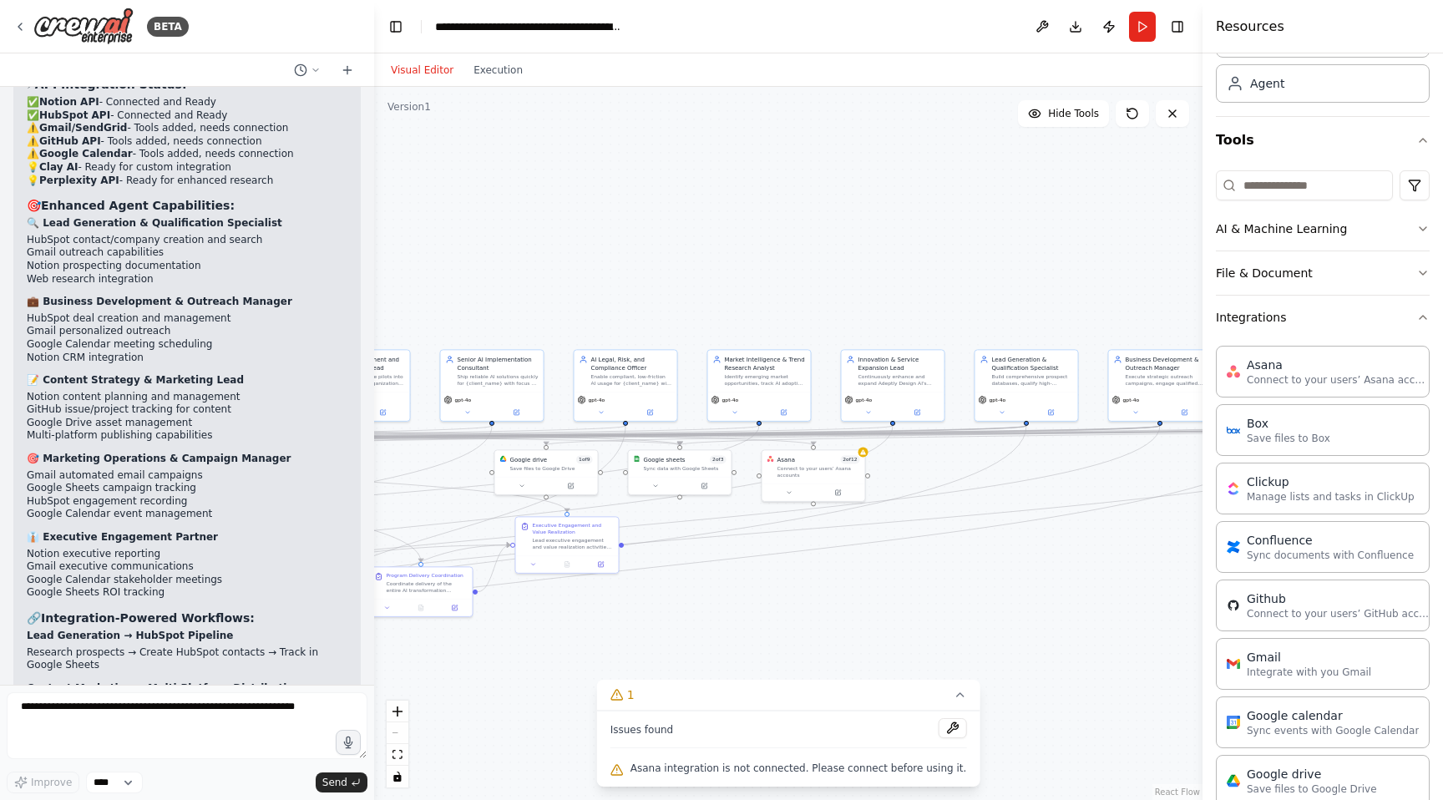
drag, startPoint x: 974, startPoint y: 620, endPoint x: 588, endPoint y: 644, distance: 386.7
click at [588, 644] on div ".deletable-edge-delete-btn { width: 20px; height: 20px; border: 0px solid #ffff…" at bounding box center [788, 443] width 829 height 713
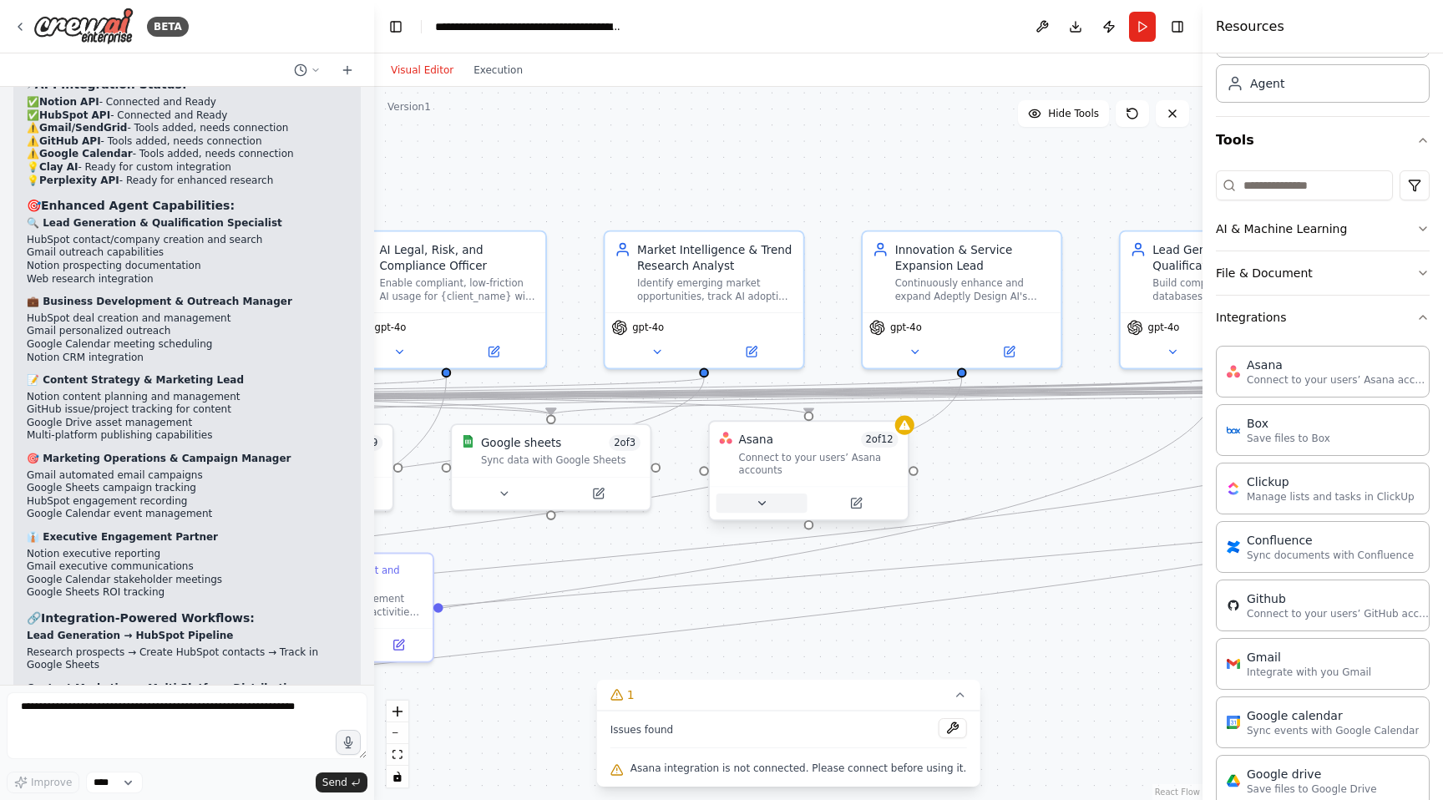
click at [763, 506] on icon at bounding box center [761, 503] width 13 height 13
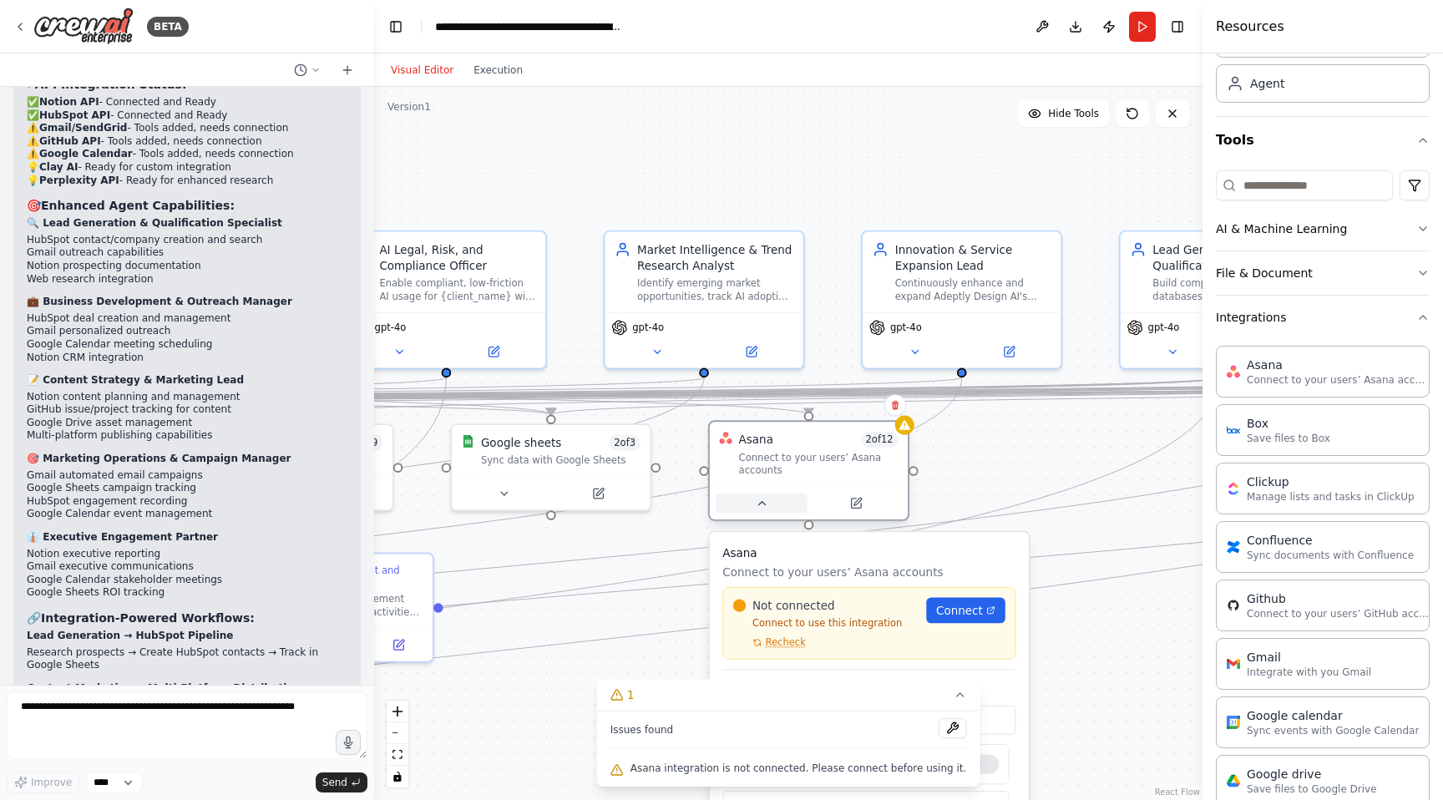
click at [763, 506] on icon at bounding box center [761, 503] width 13 height 13
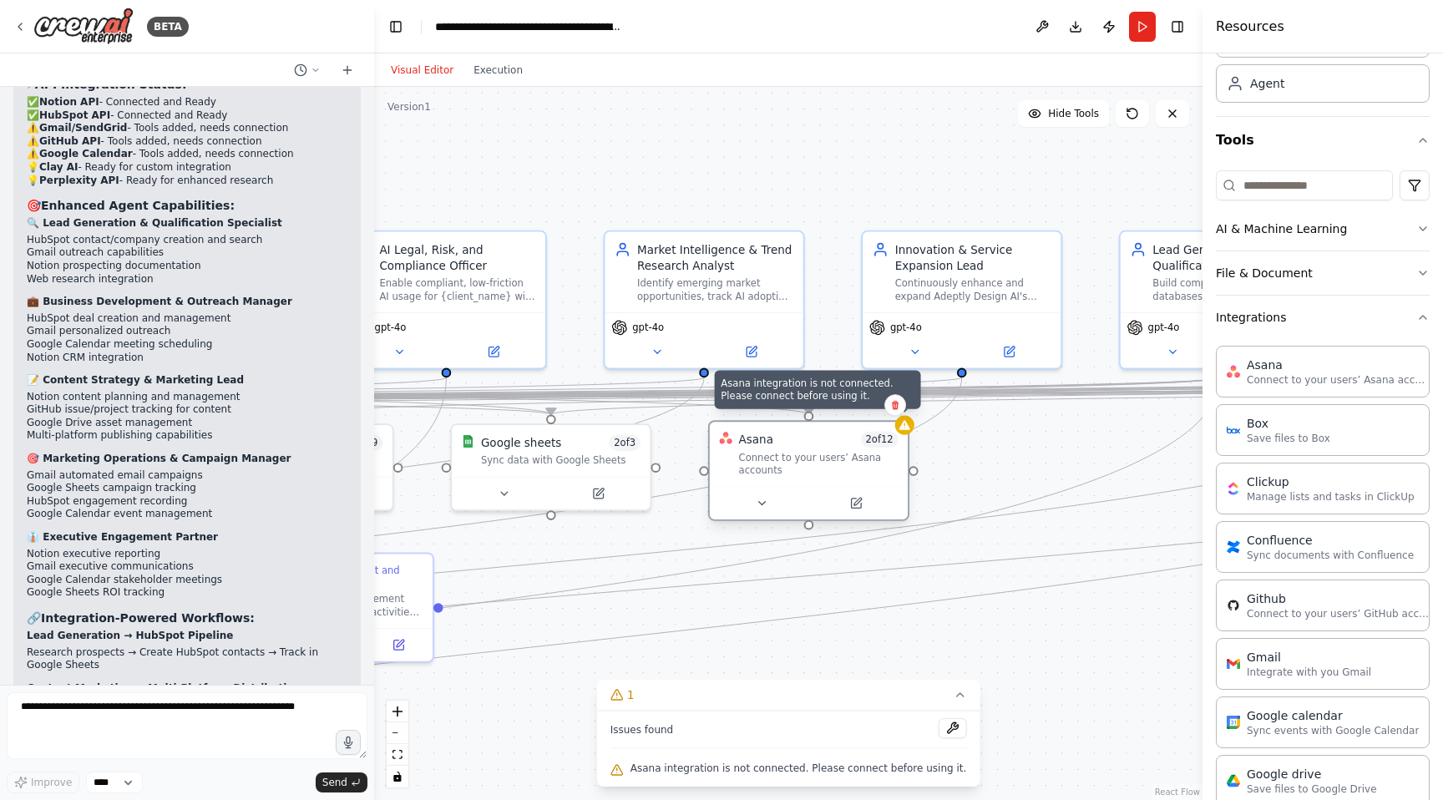
click at [903, 428] on icon at bounding box center [905, 425] width 11 height 10
click at [863, 515] on div at bounding box center [809, 502] width 198 height 33
click at [859, 508] on icon at bounding box center [856, 504] width 10 height 10
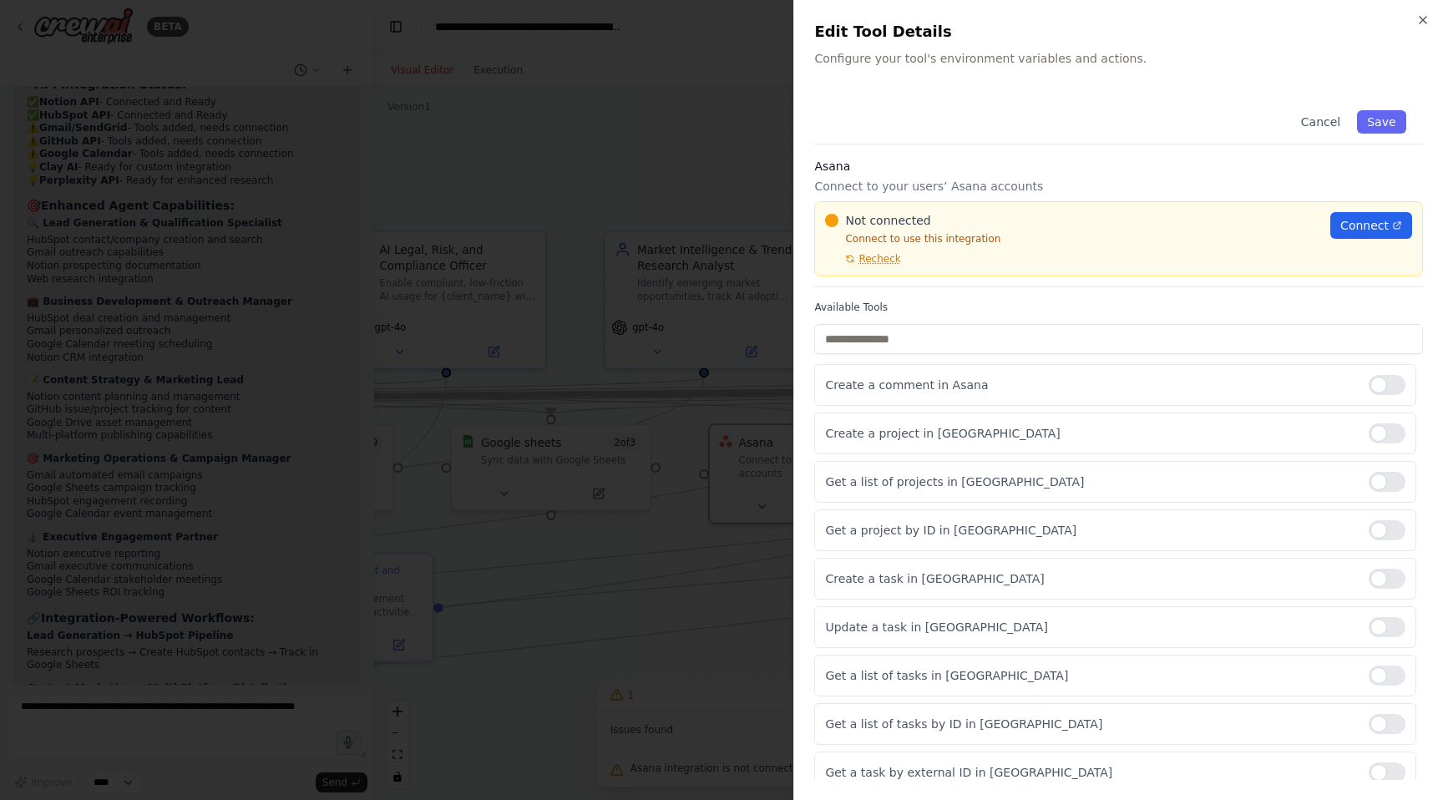
click at [966, 234] on p "Connect to use this integration" at bounding box center [1072, 238] width 495 height 13
click at [925, 236] on p "Connect to use this integration" at bounding box center [1072, 238] width 495 height 13
click at [817, 231] on div "Not connected Connect to use this integration Recheck Connect" at bounding box center [1118, 238] width 609 height 75
click at [708, 156] on div at bounding box center [721, 400] width 1443 height 800
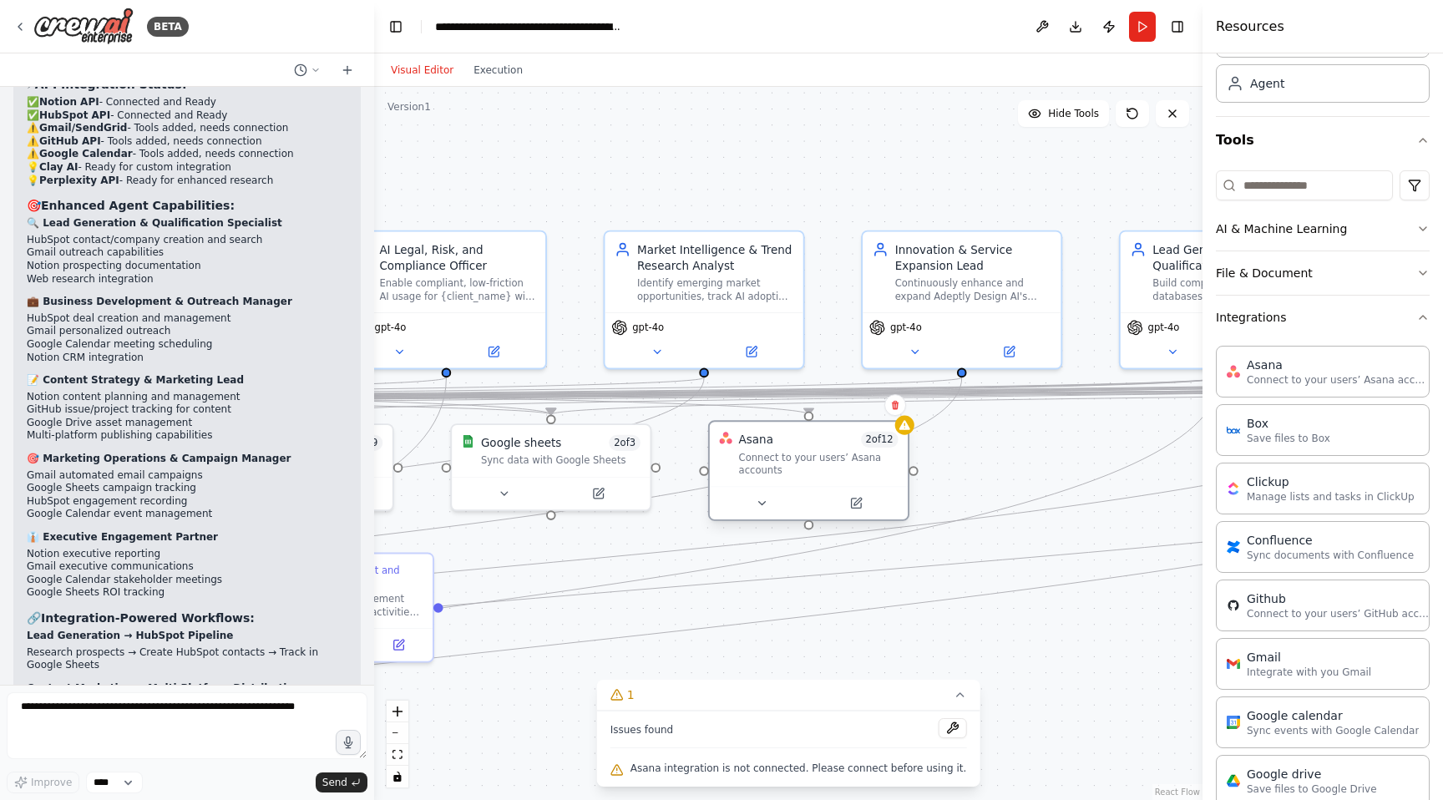
click at [773, 514] on div at bounding box center [809, 502] width 198 height 33
click at [773, 504] on button at bounding box center [762, 503] width 91 height 19
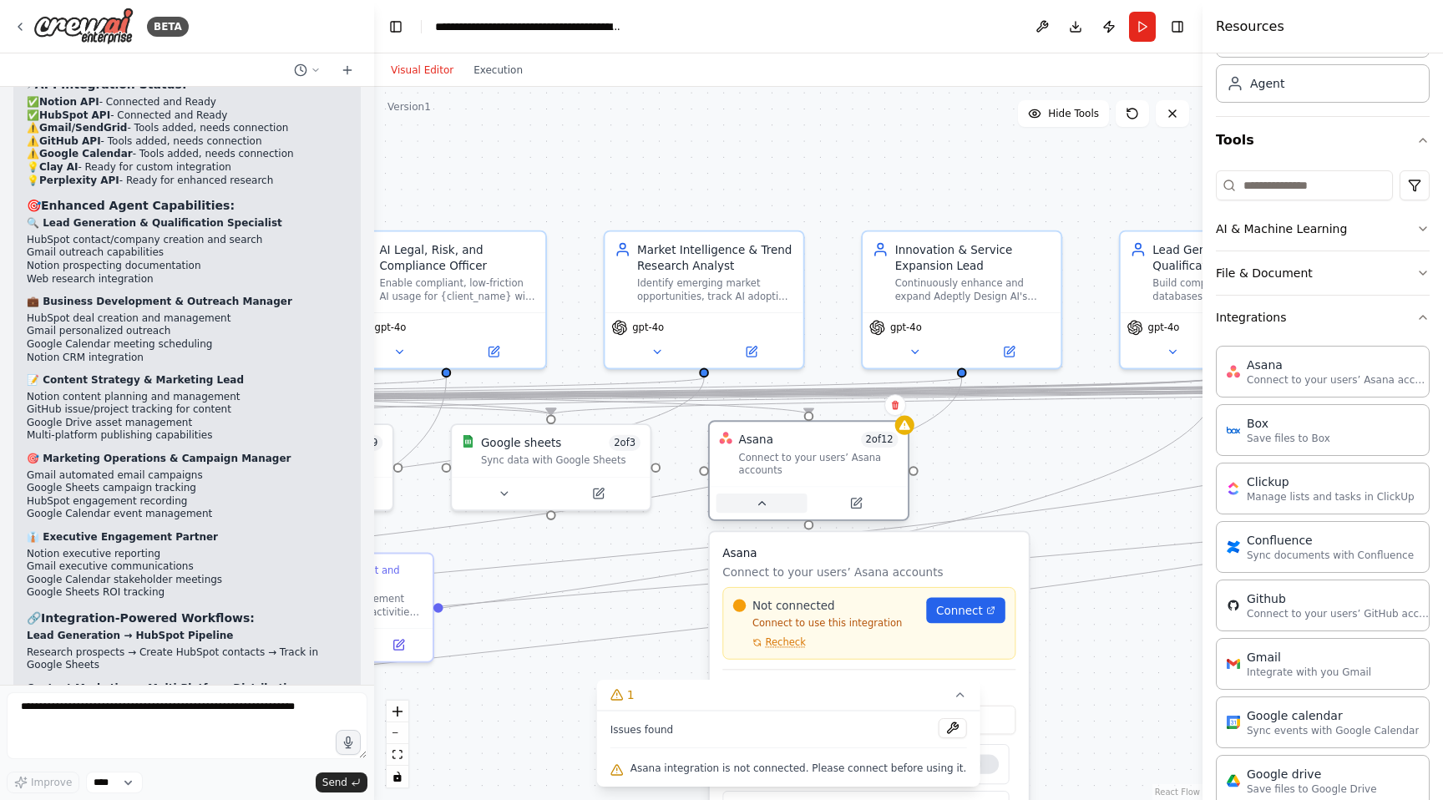
click at [773, 504] on button at bounding box center [762, 503] width 91 height 19
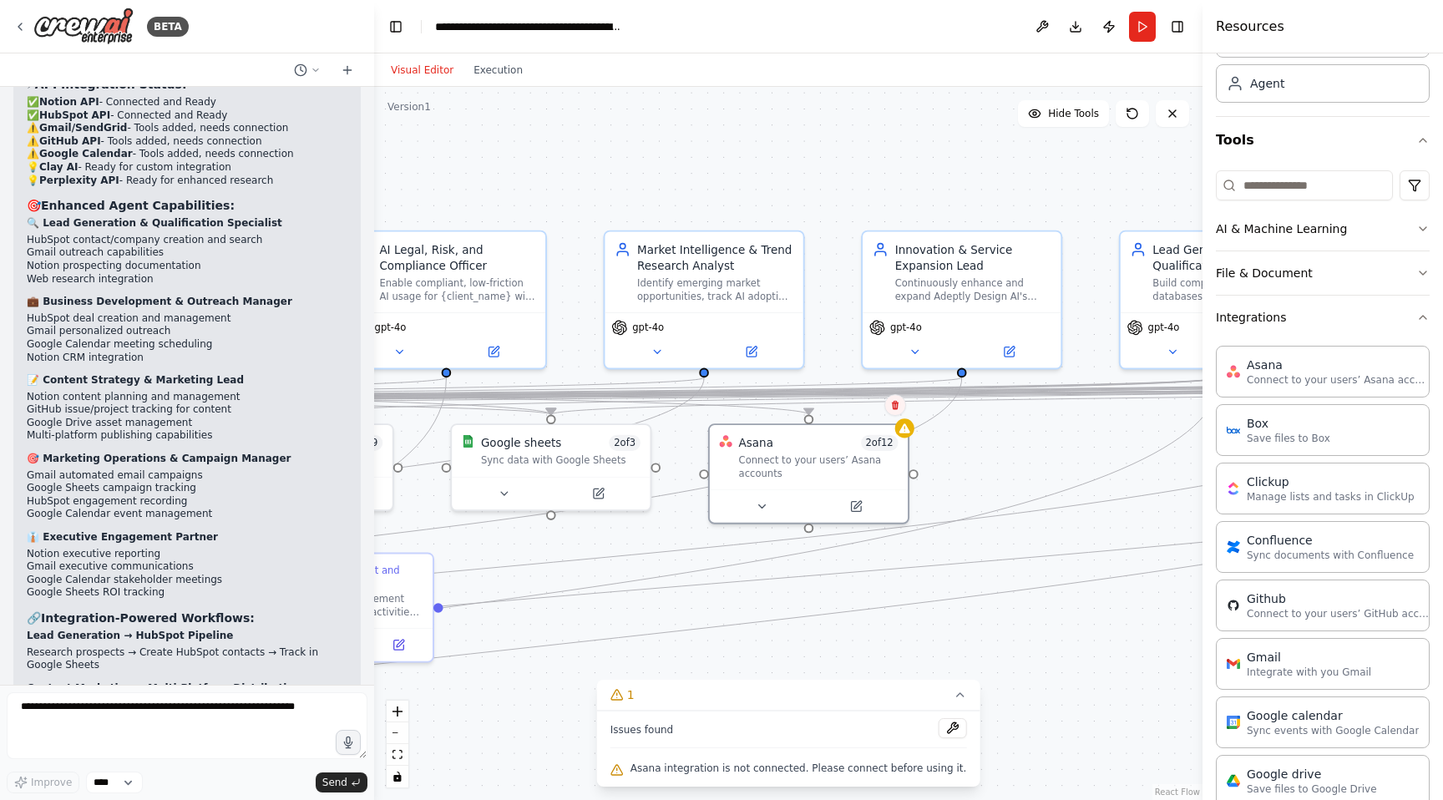
click at [896, 403] on icon at bounding box center [895, 405] width 7 height 9
click at [860, 408] on button "Confirm" at bounding box center [848, 405] width 59 height 20
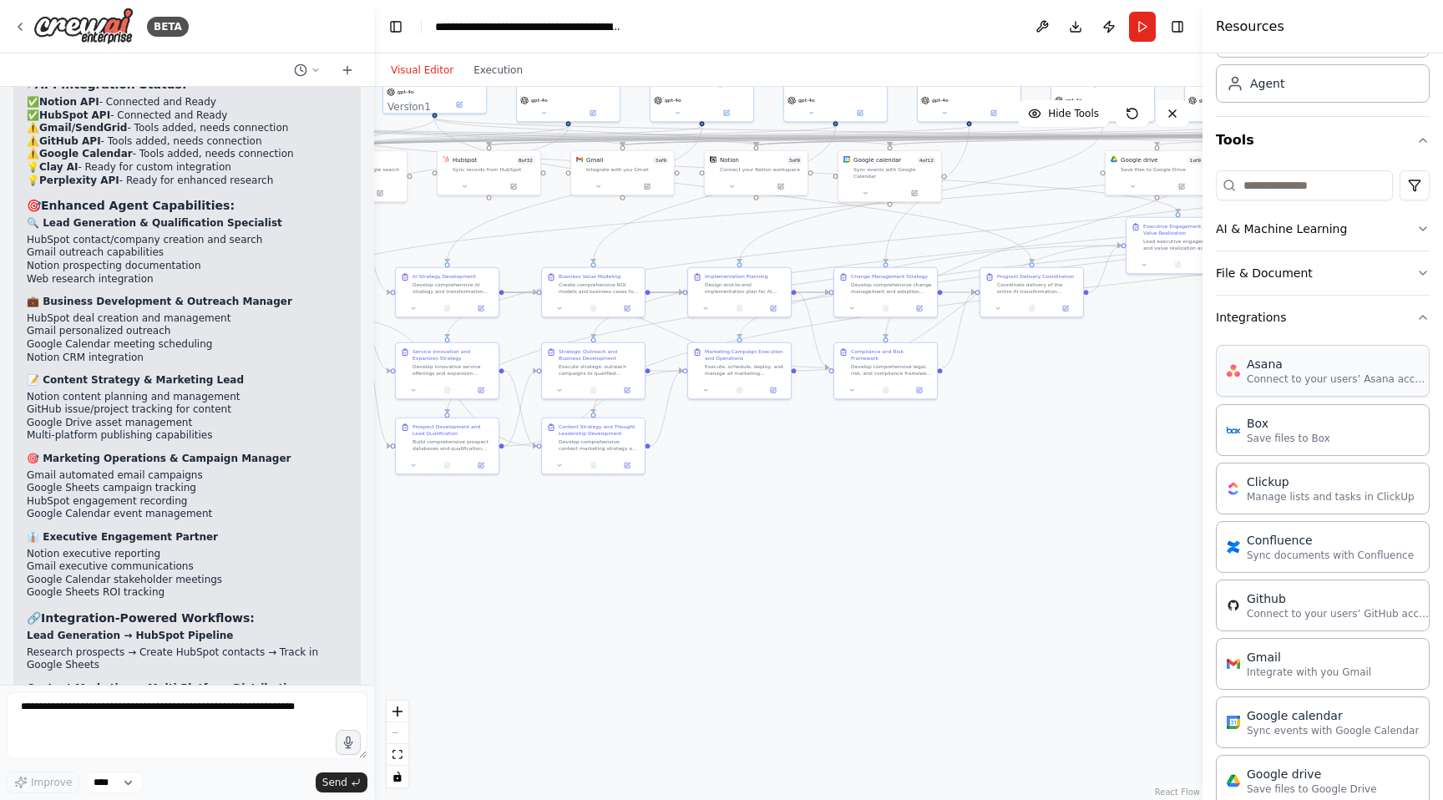
drag, startPoint x: 658, startPoint y: 665, endPoint x: 1248, endPoint y: 352, distance: 667.7
click at [1248, 352] on div "BETA 🎯 CREW OVERVIEW Crew Name: Adeptly Design AI Consulting Crew Mission: Deli…" at bounding box center [721, 400] width 1443 height 800
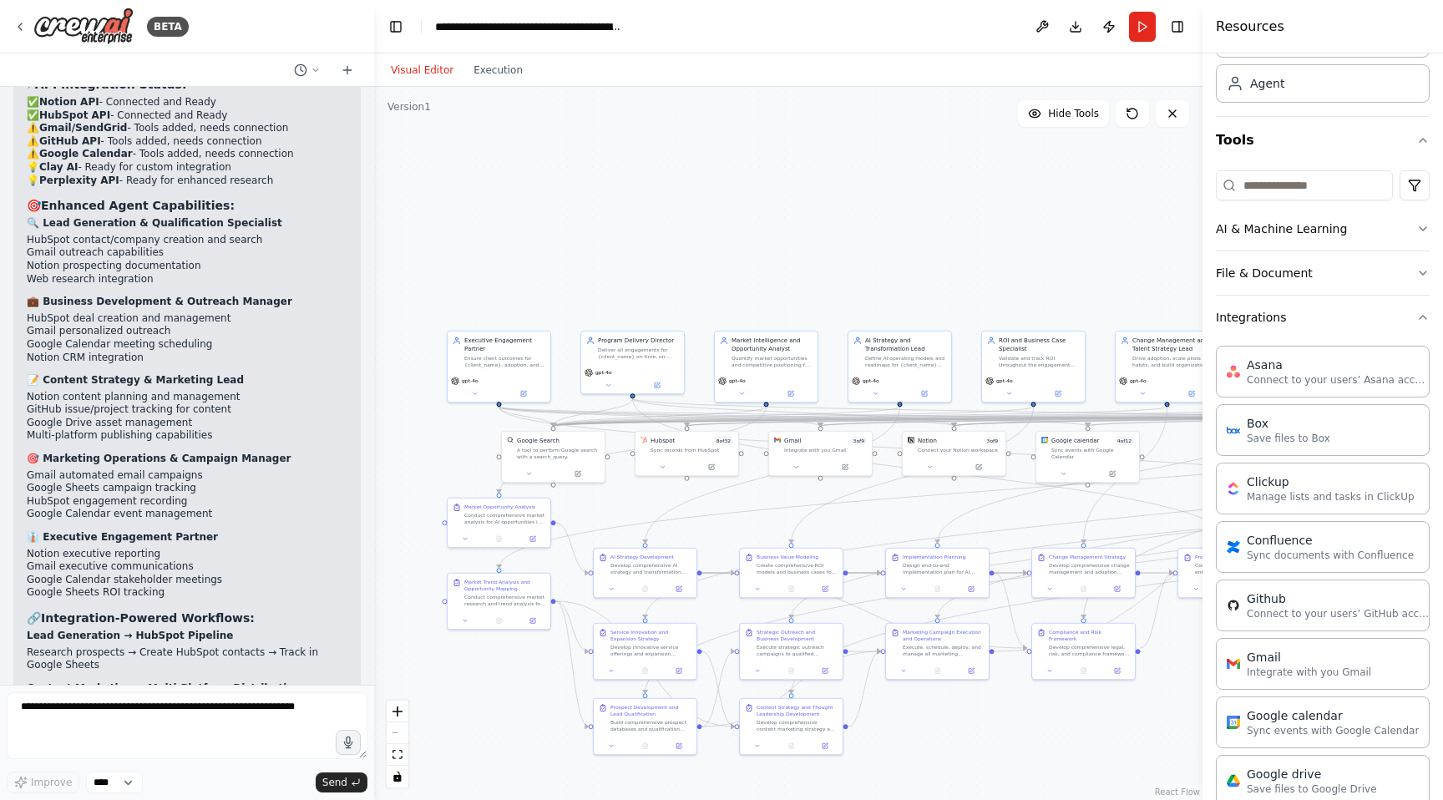
drag, startPoint x: 702, startPoint y: 475, endPoint x: 900, endPoint y: 756, distance: 343.4
click at [900, 756] on div ".deletable-edge-delete-btn { width: 20px; height: 20px; border: 0px solid #ffff…" at bounding box center [788, 443] width 829 height 713
click at [95, 707] on textarea at bounding box center [187, 725] width 361 height 67
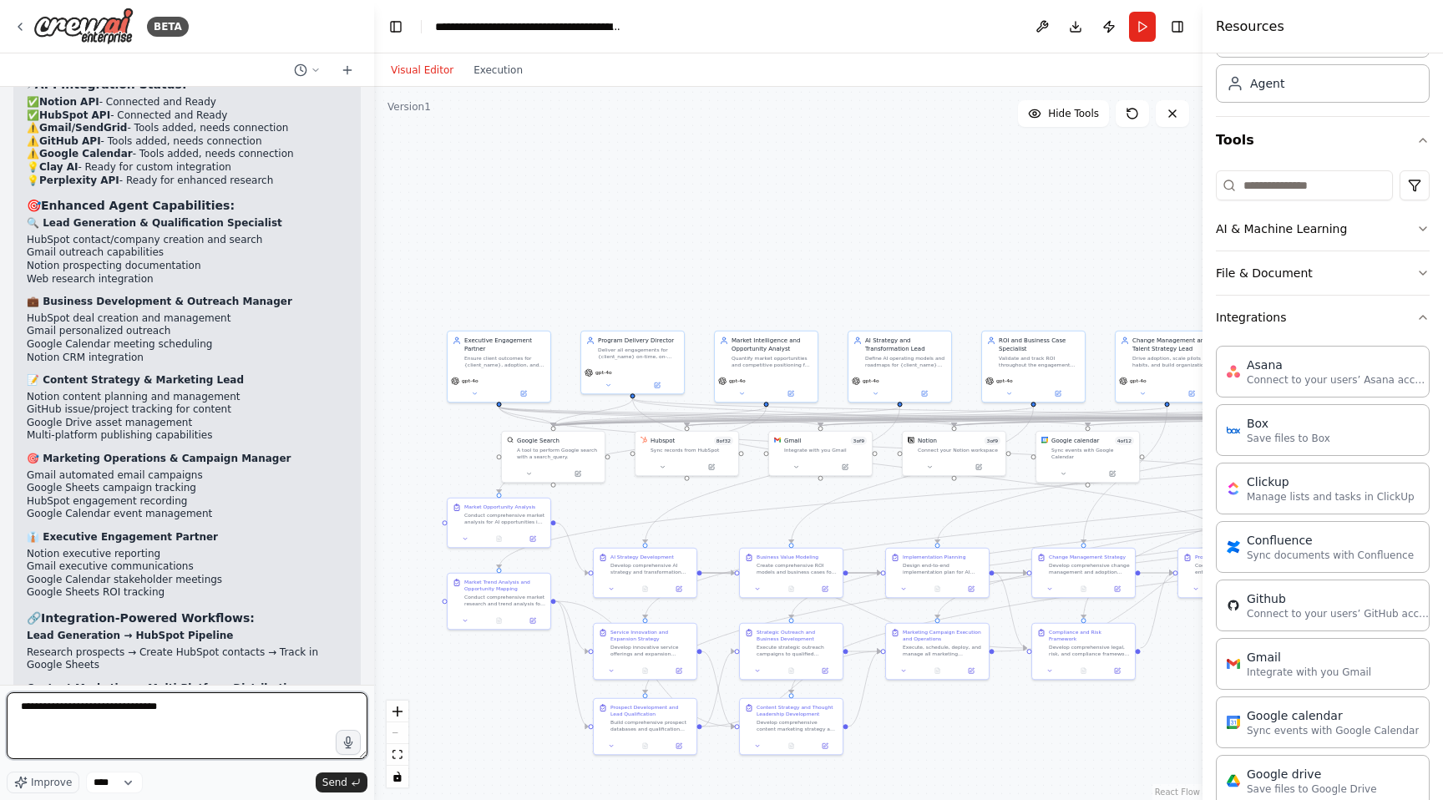
type textarea "**********"
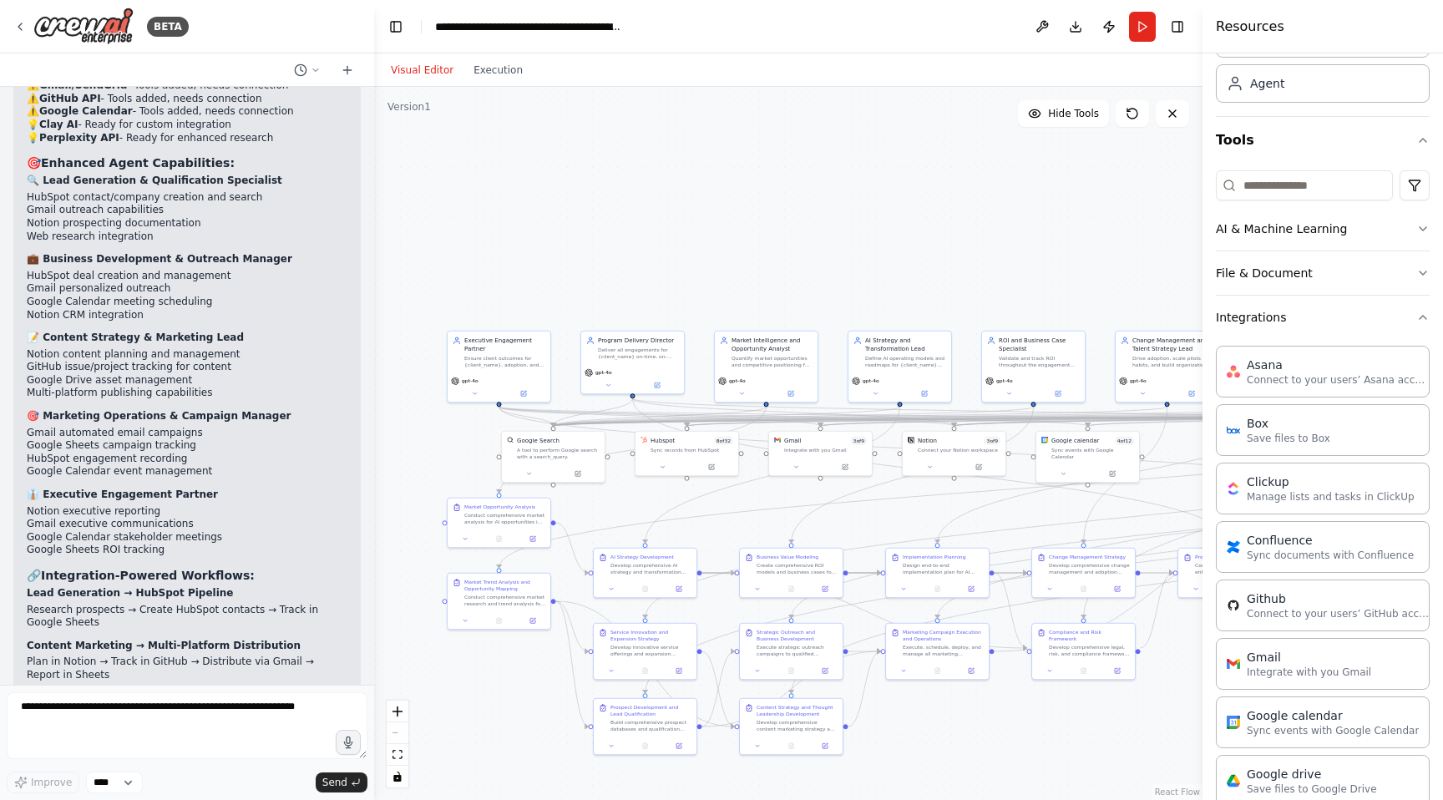
scroll to position [14560, 0]
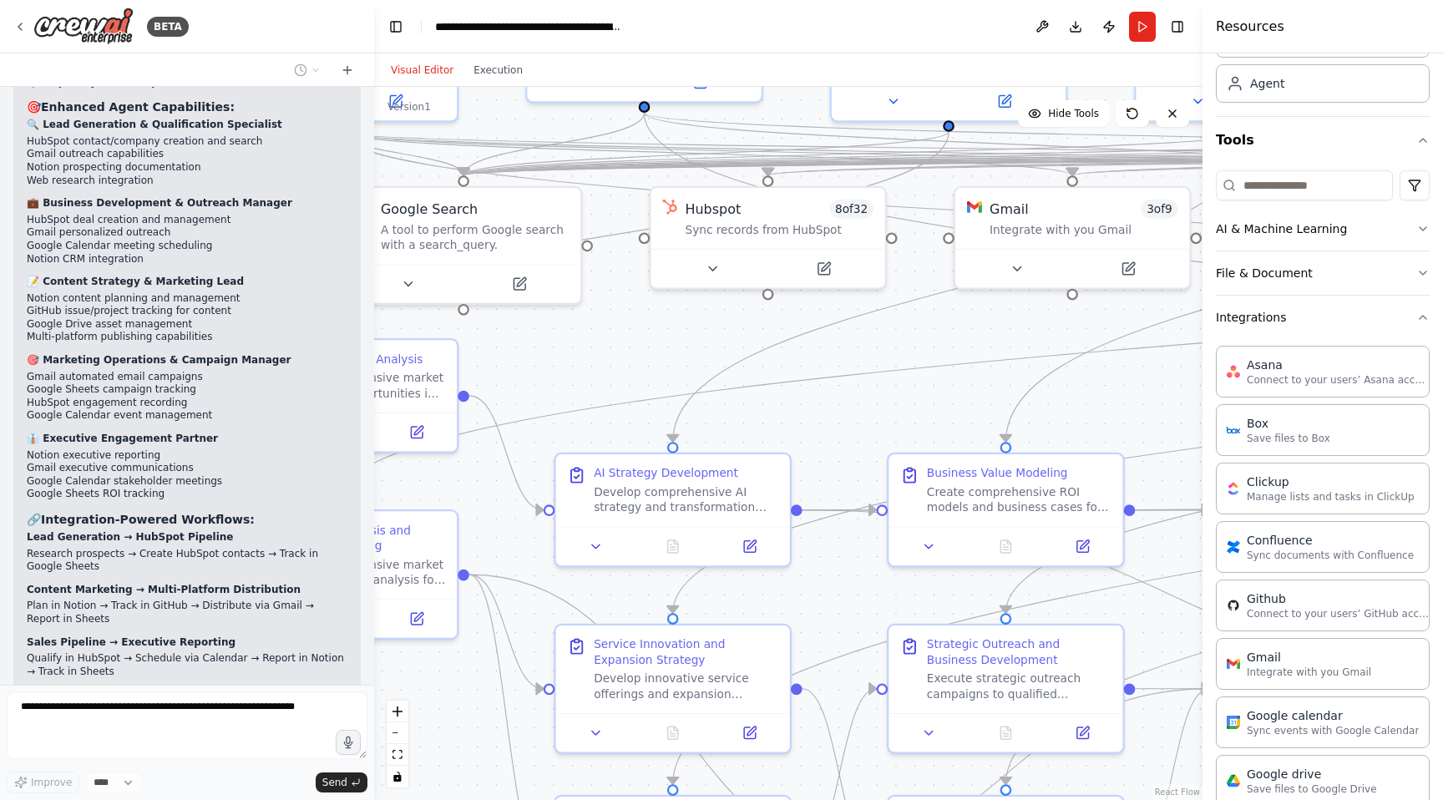
drag, startPoint x: 647, startPoint y: 511, endPoint x: 676, endPoint y: 369, distance: 145.0
click at [676, 369] on div ".deletable-edge-delete-btn { width: 20px; height: 20px; border: 0px solid #ffff…" at bounding box center [788, 443] width 829 height 713
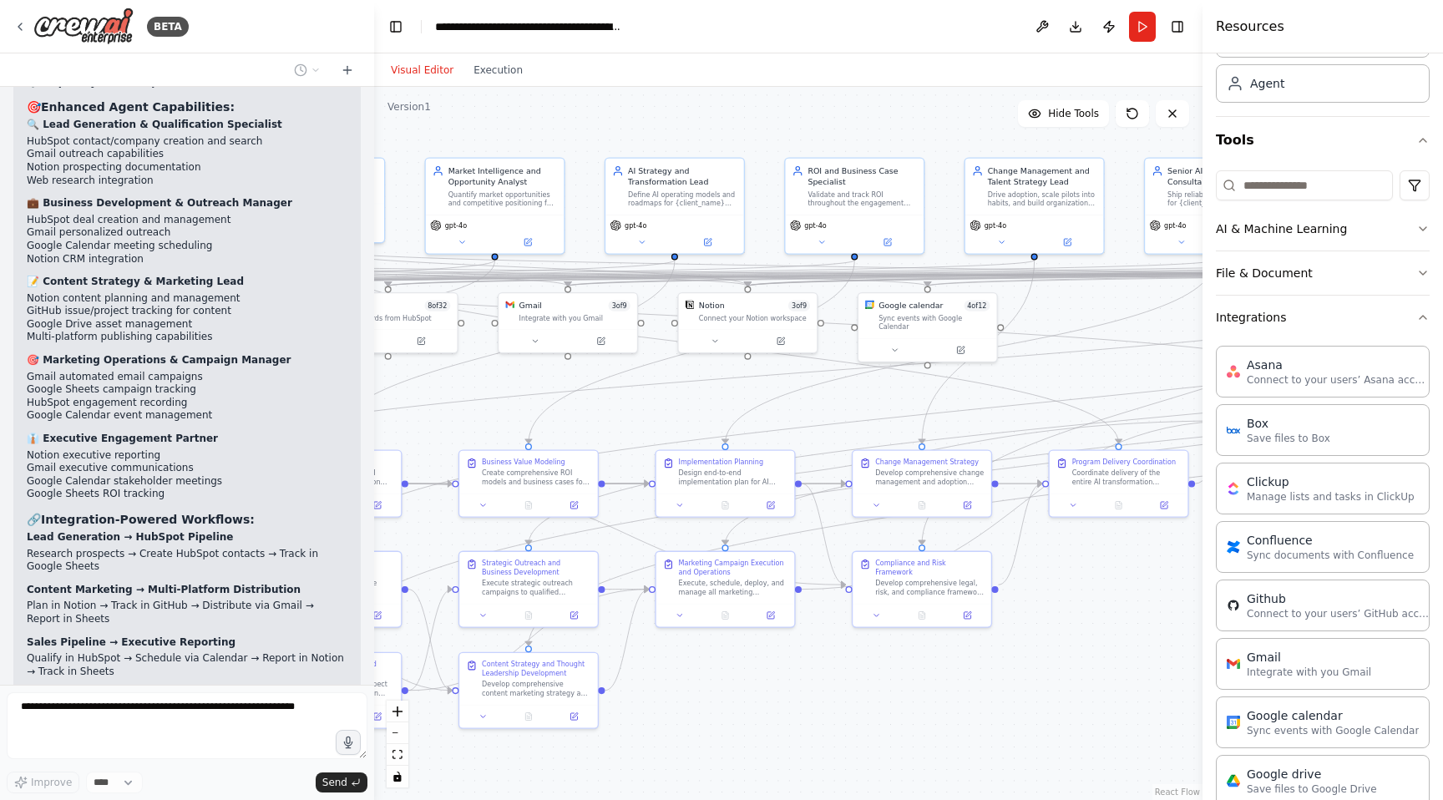
drag, startPoint x: 870, startPoint y: 360, endPoint x: 449, endPoint y: 395, distance: 423.3
click at [449, 395] on div ".deletable-edge-delete-btn { width: 20px; height: 20px; border: 0px solid #ffff…" at bounding box center [788, 443] width 829 height 713
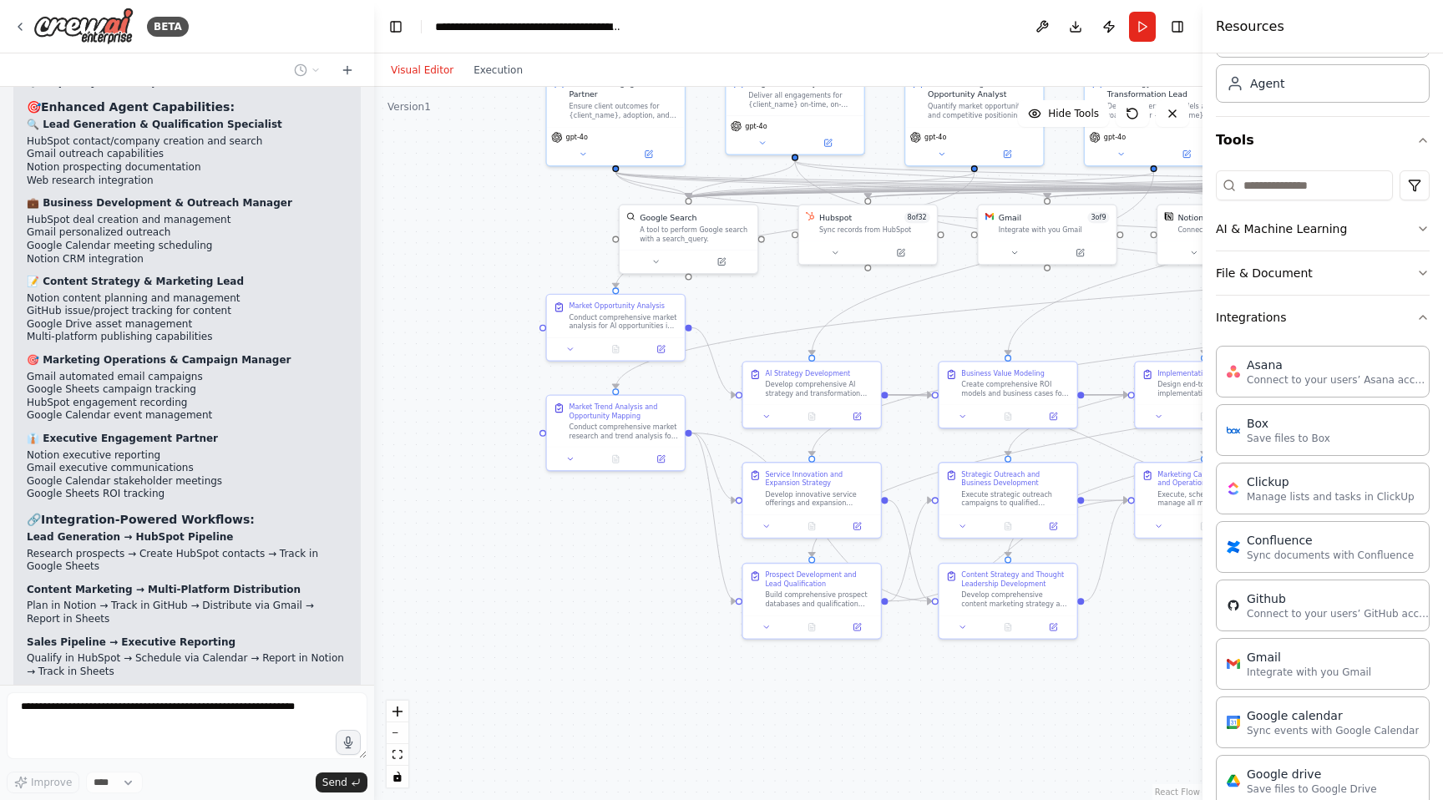
drag, startPoint x: 565, startPoint y: 407, endPoint x: 1015, endPoint y: 260, distance: 473.6
click at [1015, 260] on div ".deletable-edge-delete-btn { width: 20px; height: 20px; border: 0px solid #ffff…" at bounding box center [788, 443] width 829 height 713
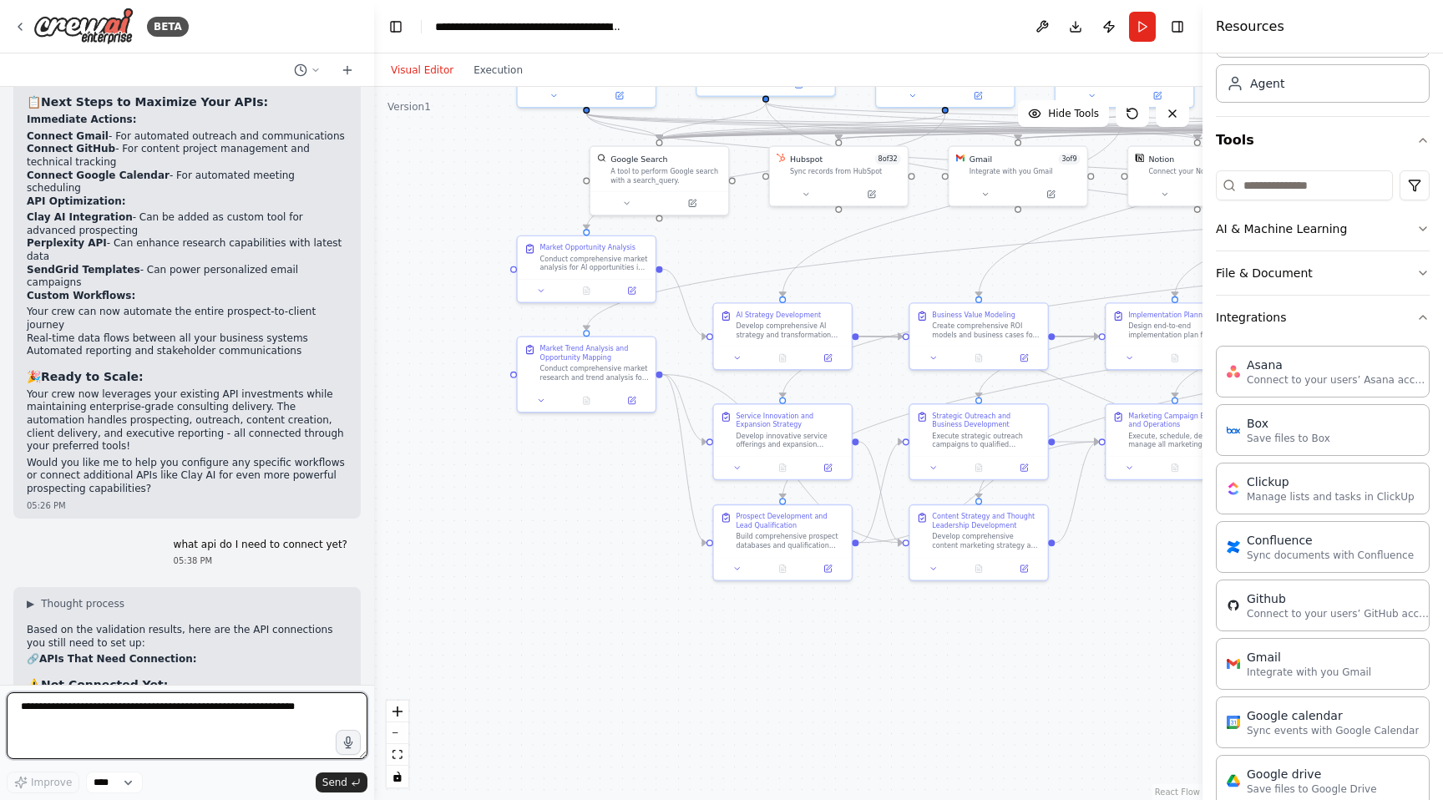
scroll to position [15220, 0]
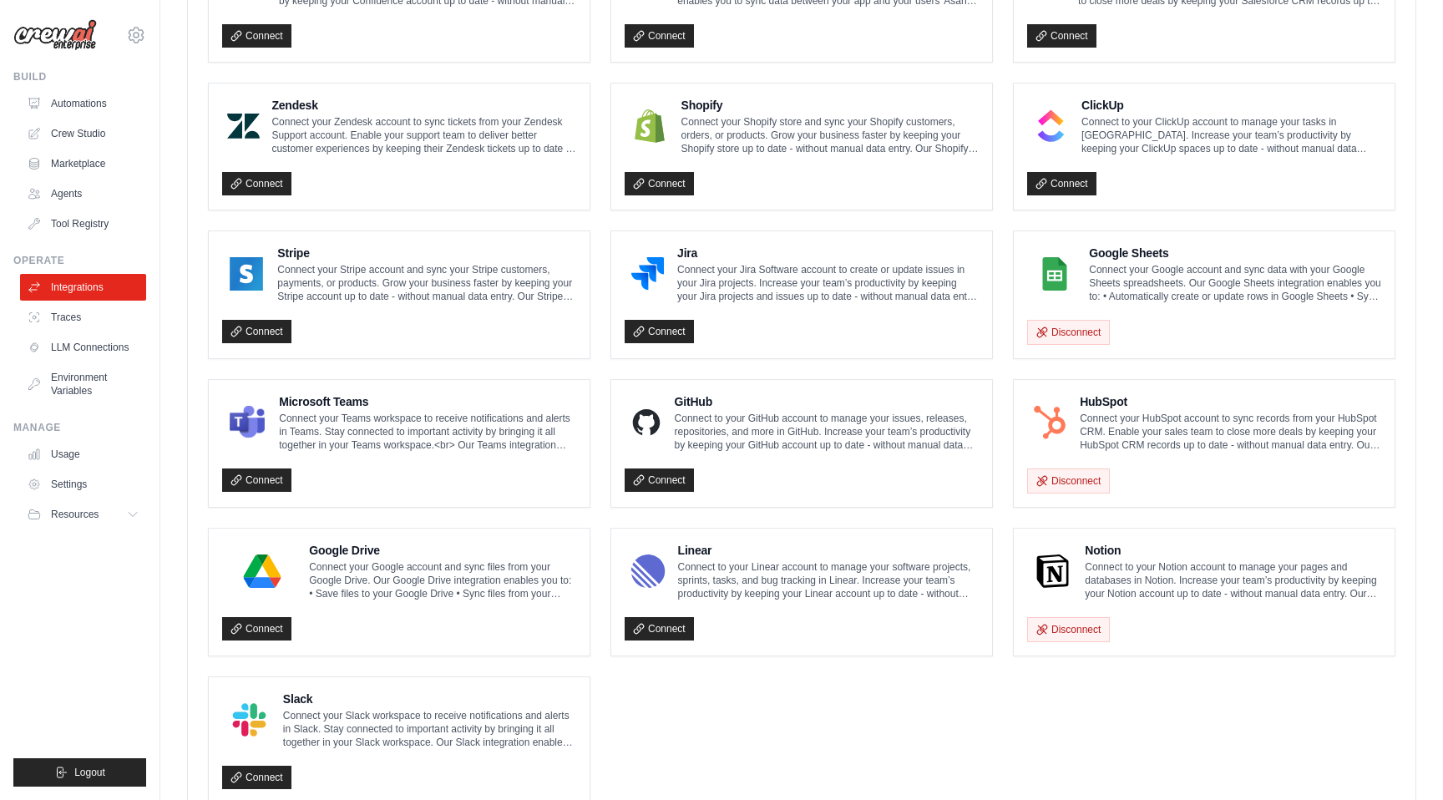
scroll to position [830, 0]
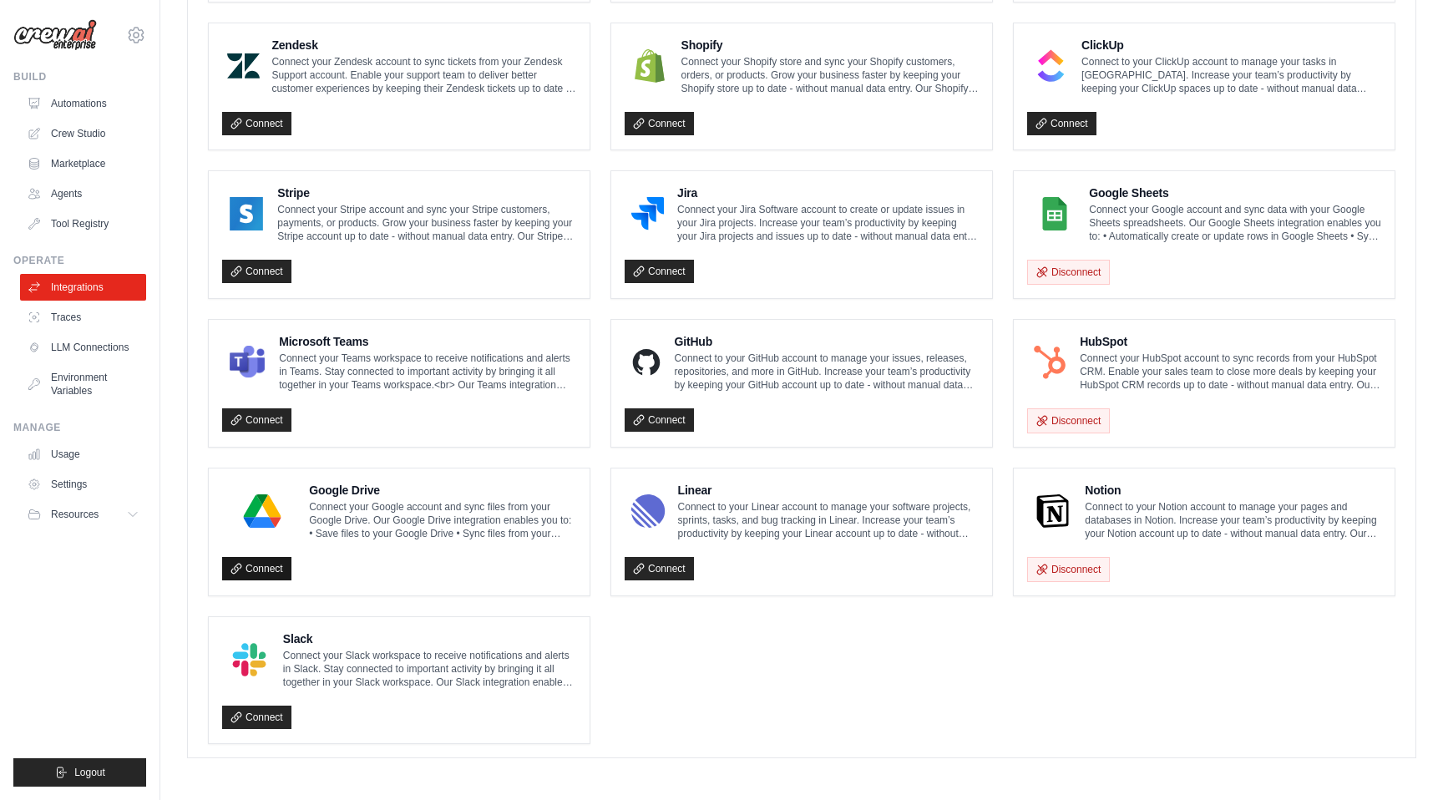
click at [267, 570] on link "Connect" at bounding box center [256, 568] width 69 height 23
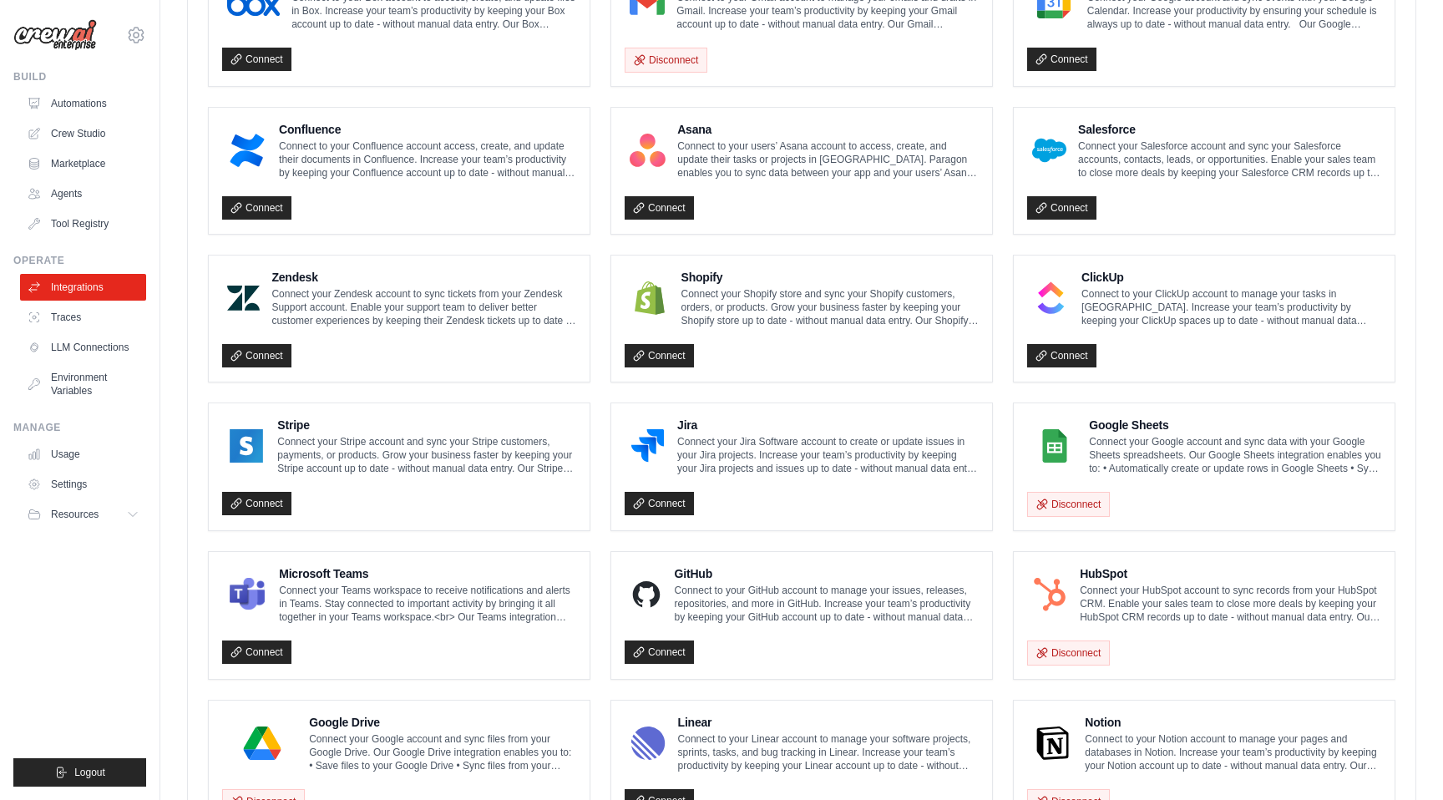
scroll to position [675, 0]
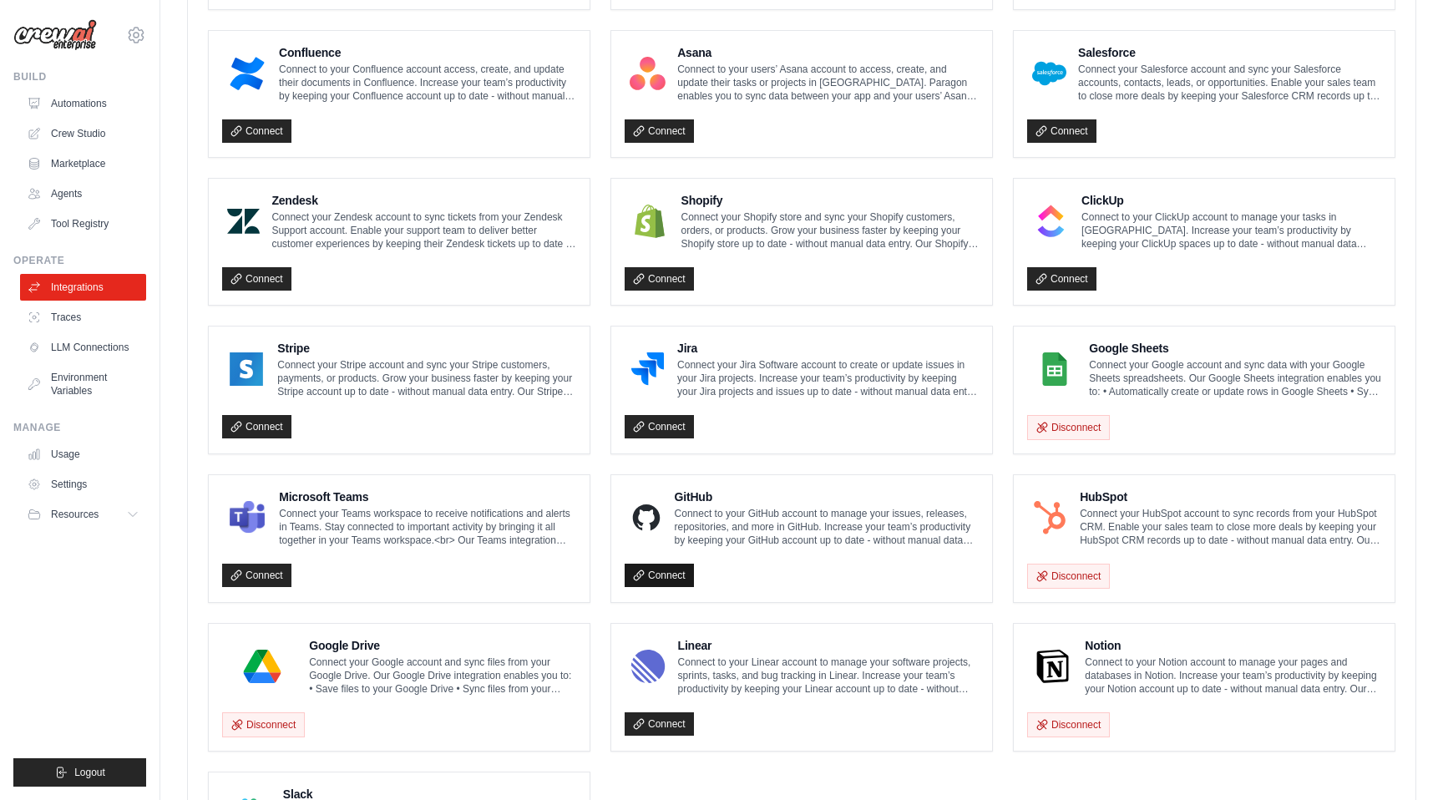
click at [672, 577] on link "Connect" at bounding box center [659, 575] width 69 height 23
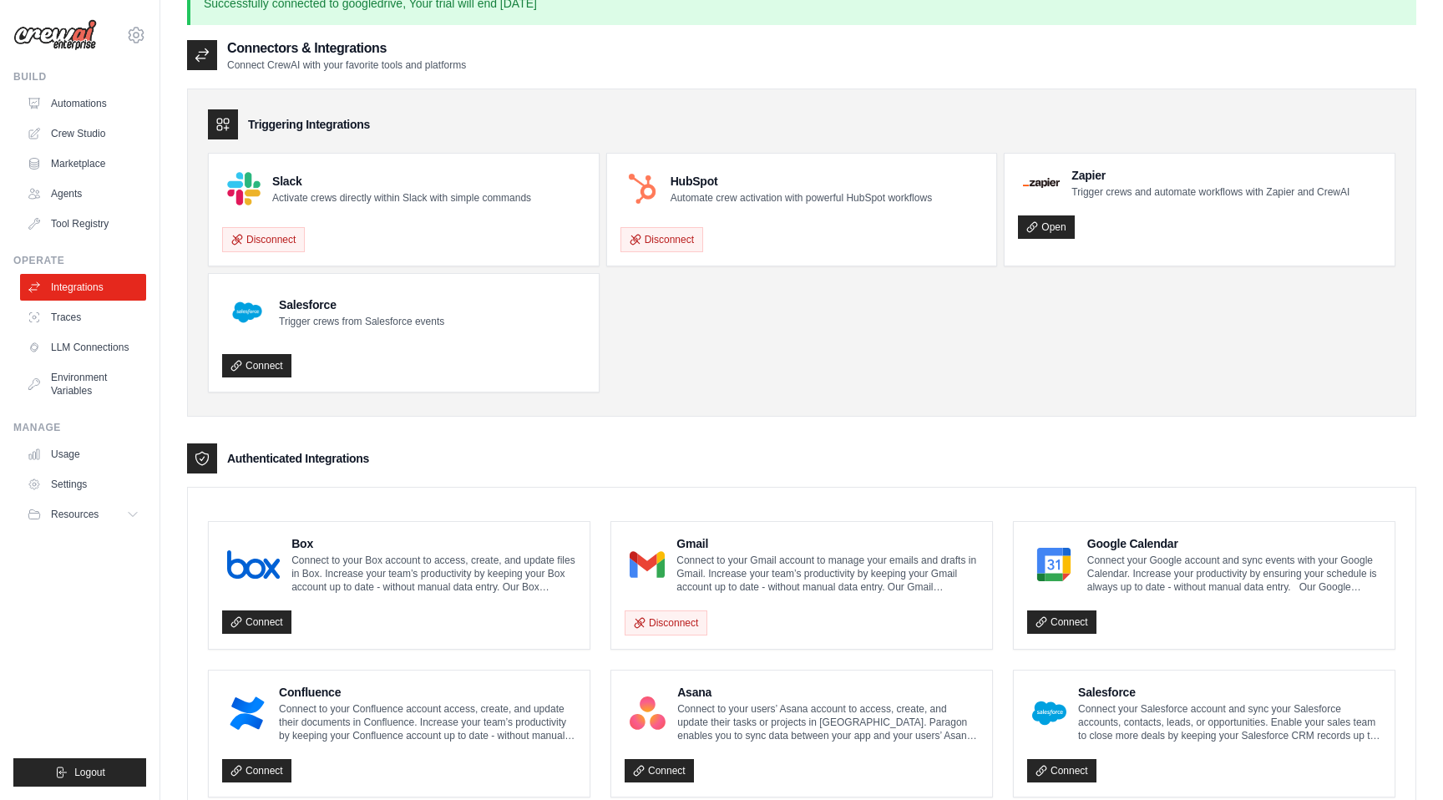
scroll to position [0, 0]
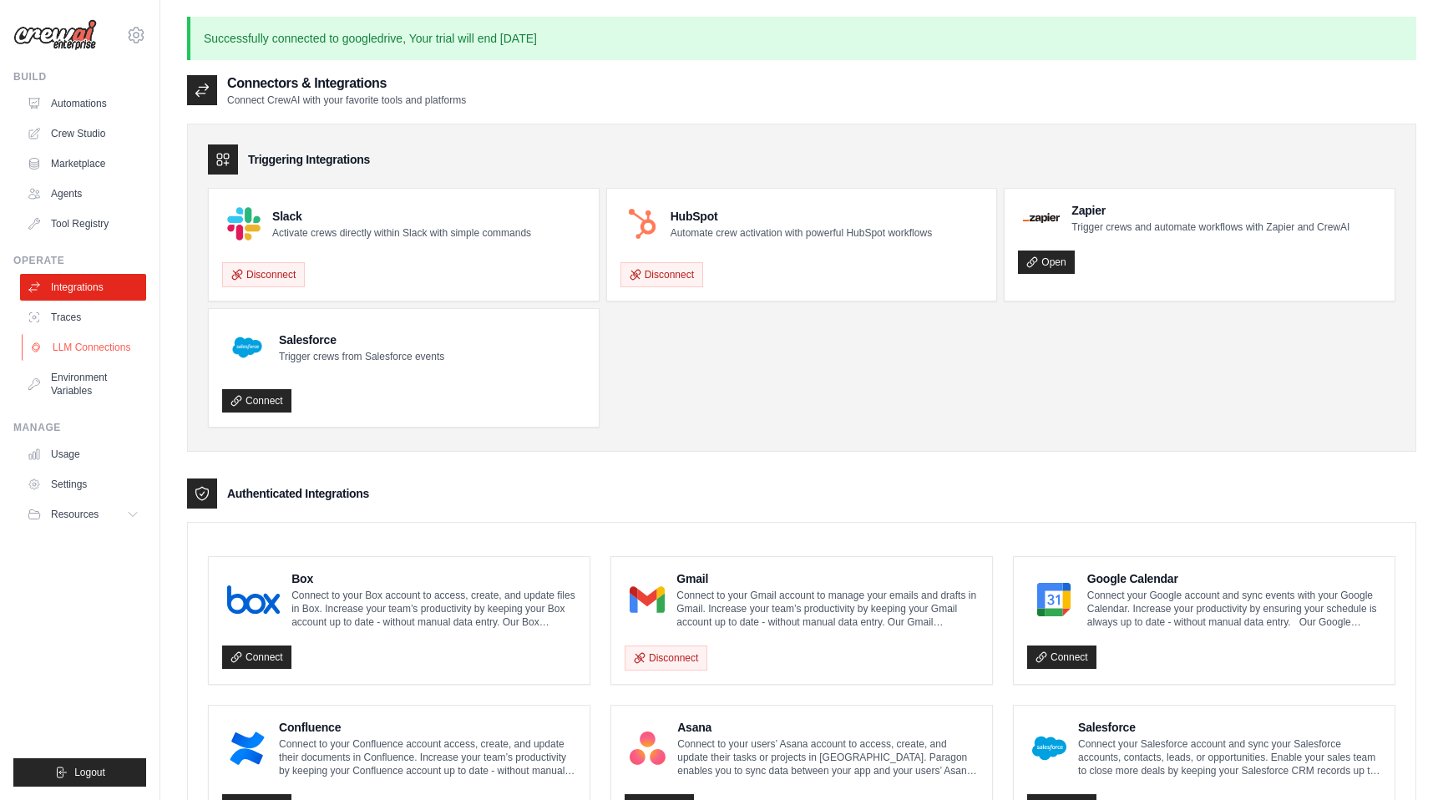
click at [79, 342] on link "LLM Connections" at bounding box center [85, 347] width 126 height 27
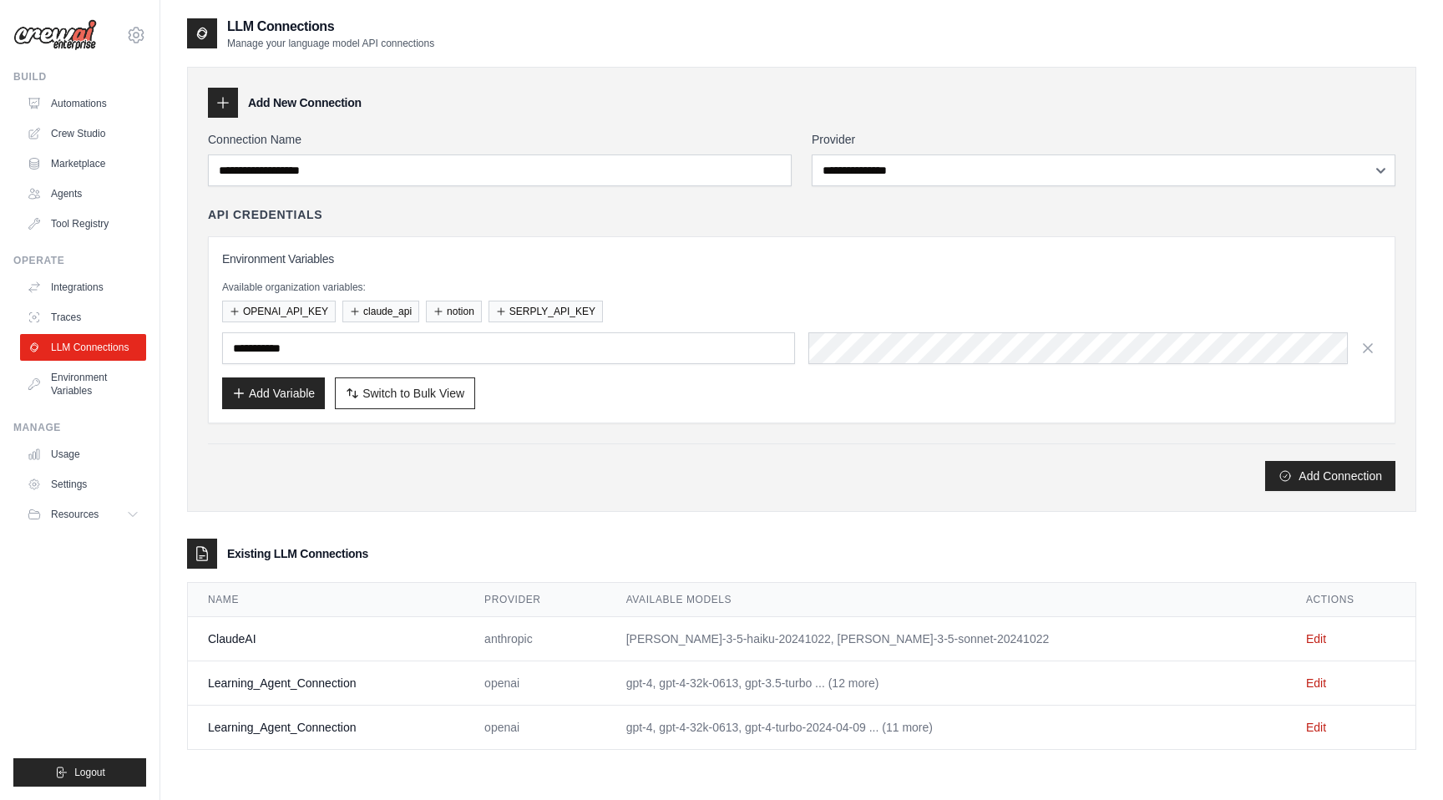
scroll to position [33, 0]
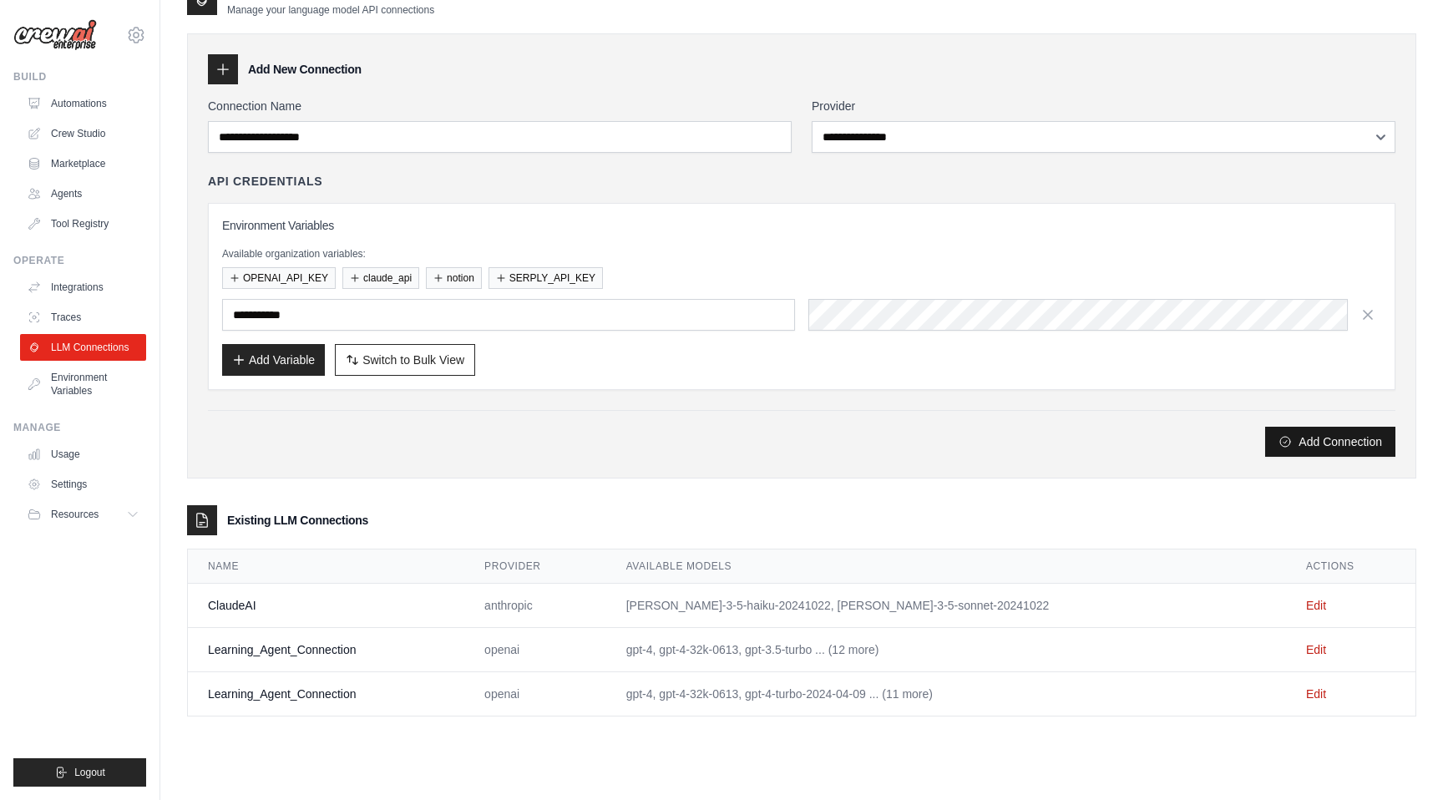
click at [1322, 445] on button "Add Connection" at bounding box center [1330, 442] width 130 height 30
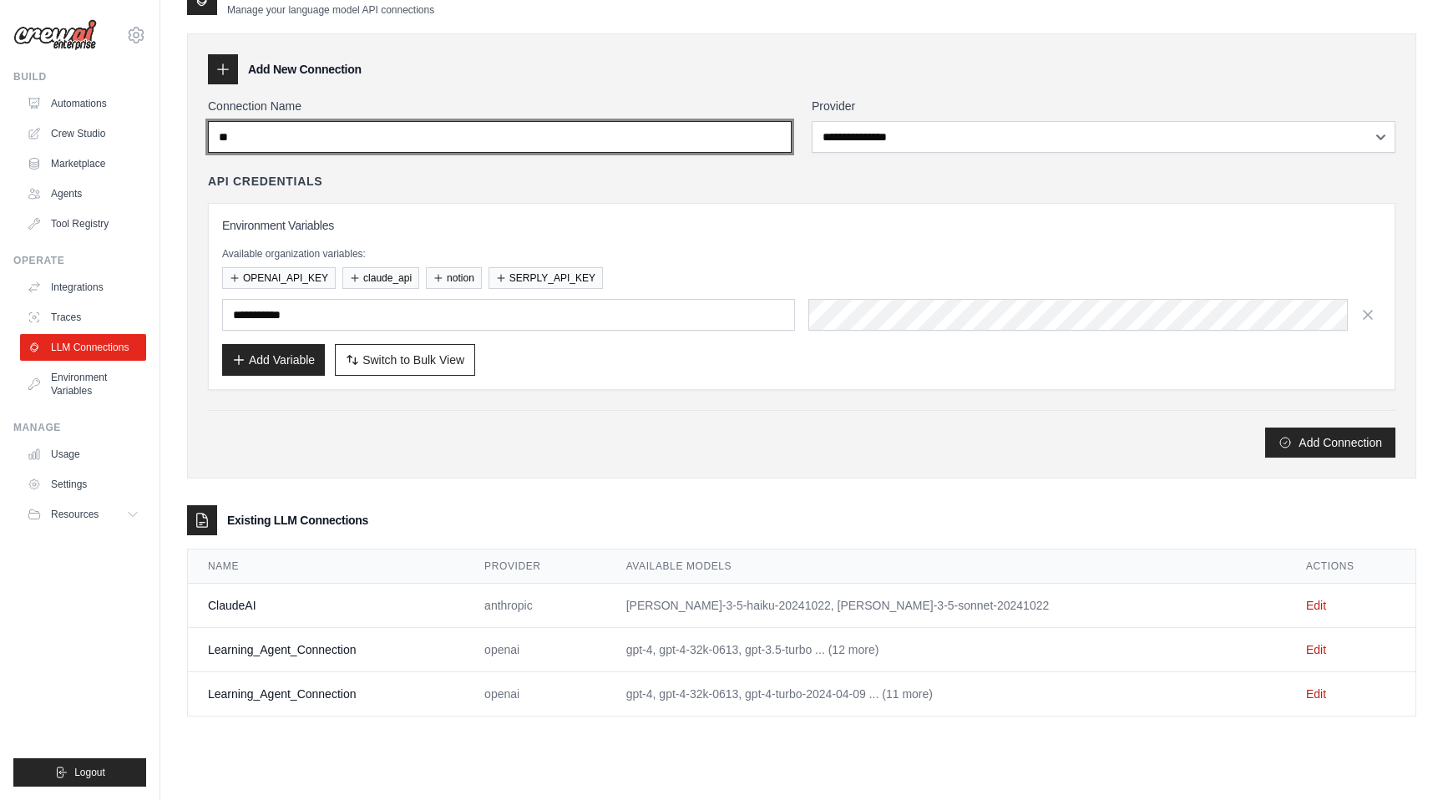
type input "*"
type input "**********"
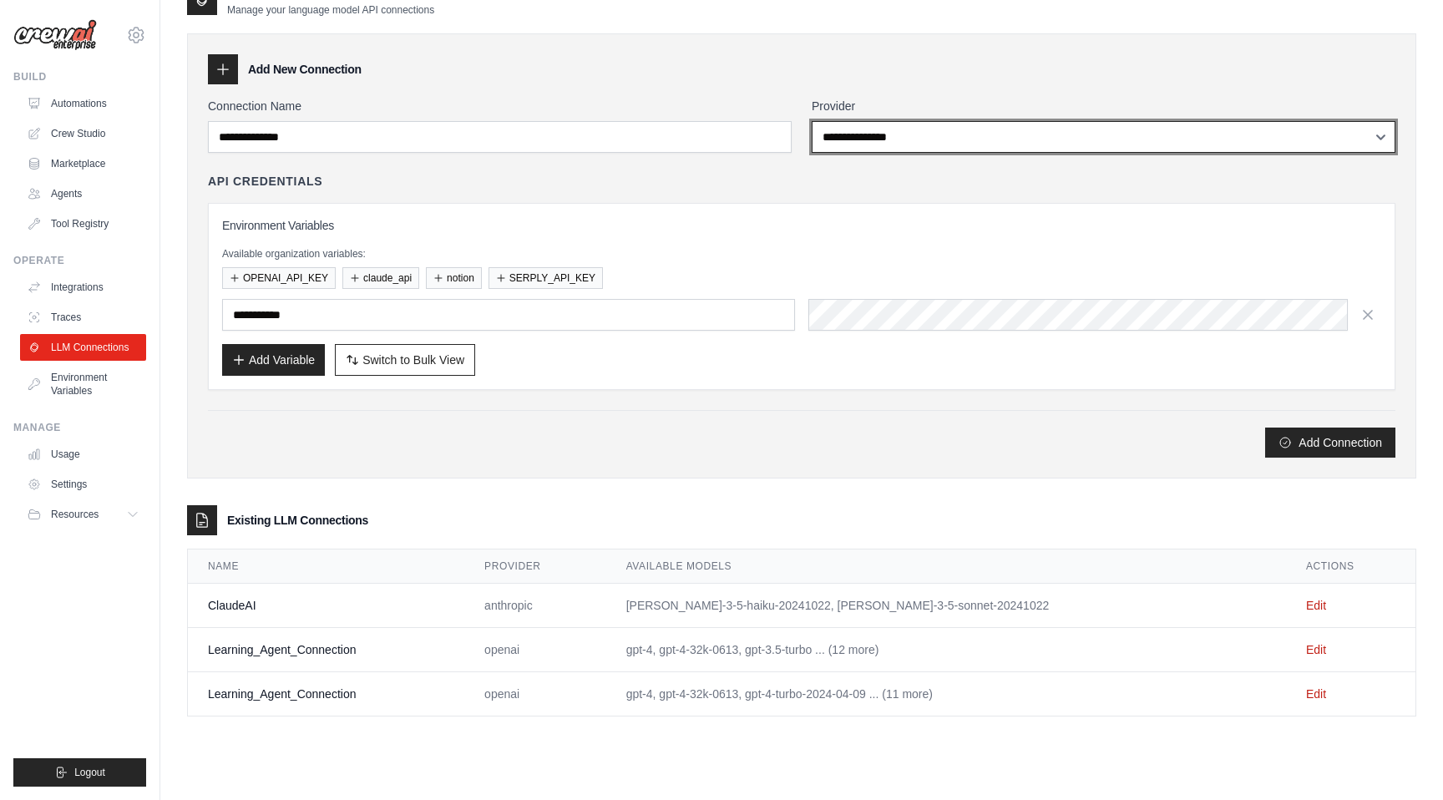
click at [950, 137] on select "**********" at bounding box center [1104, 137] width 584 height 32
click at [812, 121] on select "**********" at bounding box center [1104, 137] width 584 height 32
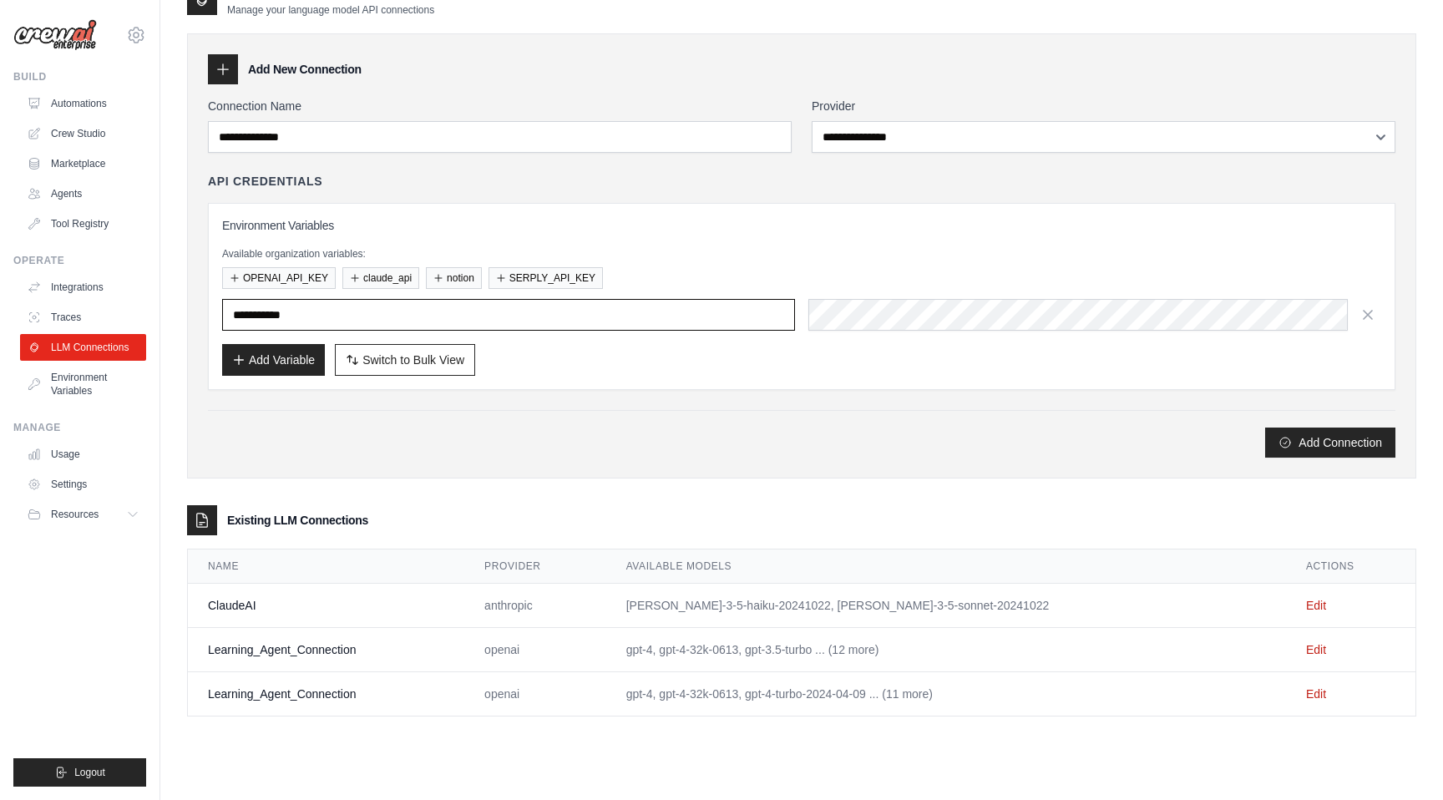
click at [667, 325] on input "text" at bounding box center [508, 315] width 573 height 32
click at [631, 317] on input "text" at bounding box center [508, 315] width 573 height 32
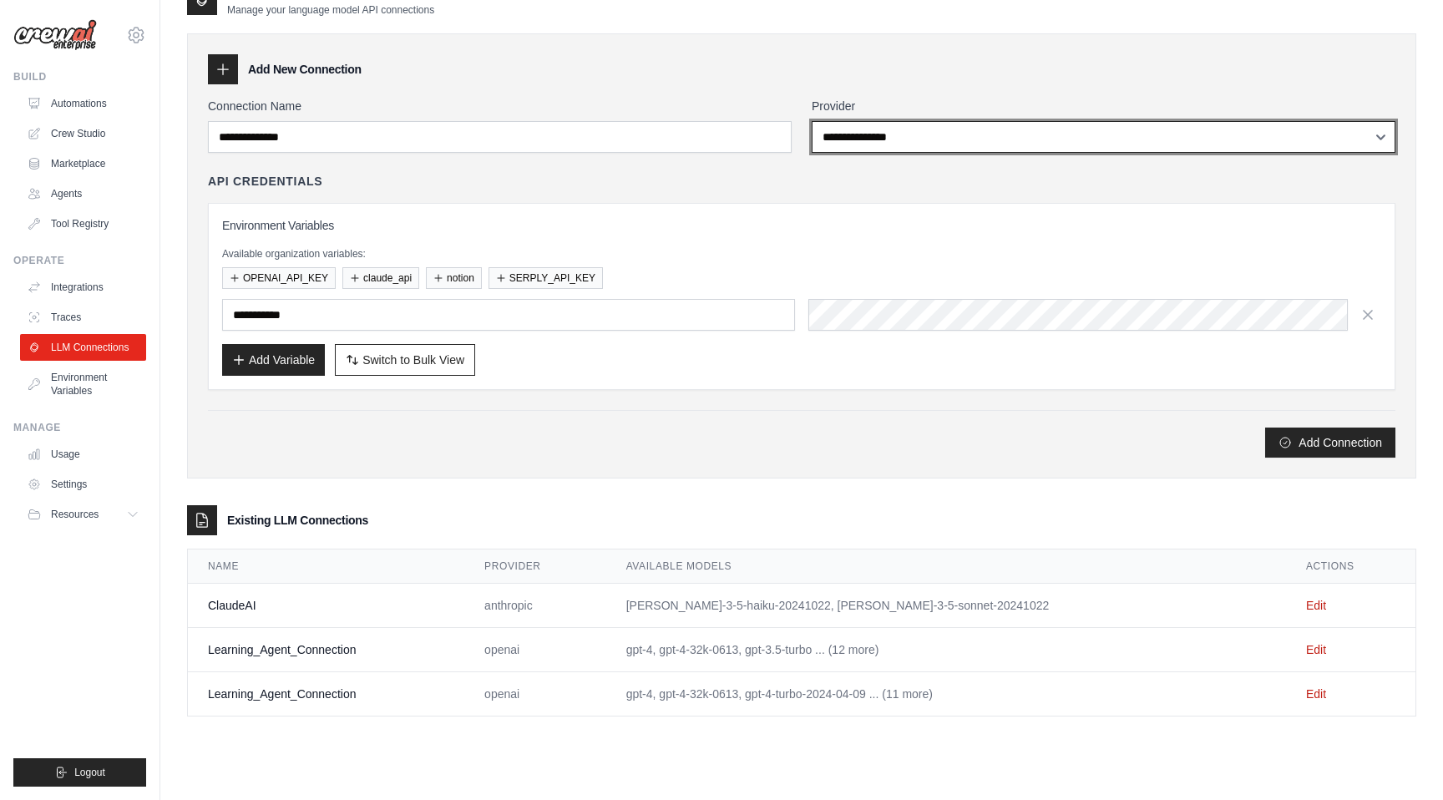
click at [850, 136] on select "**********" at bounding box center [1104, 137] width 584 height 32
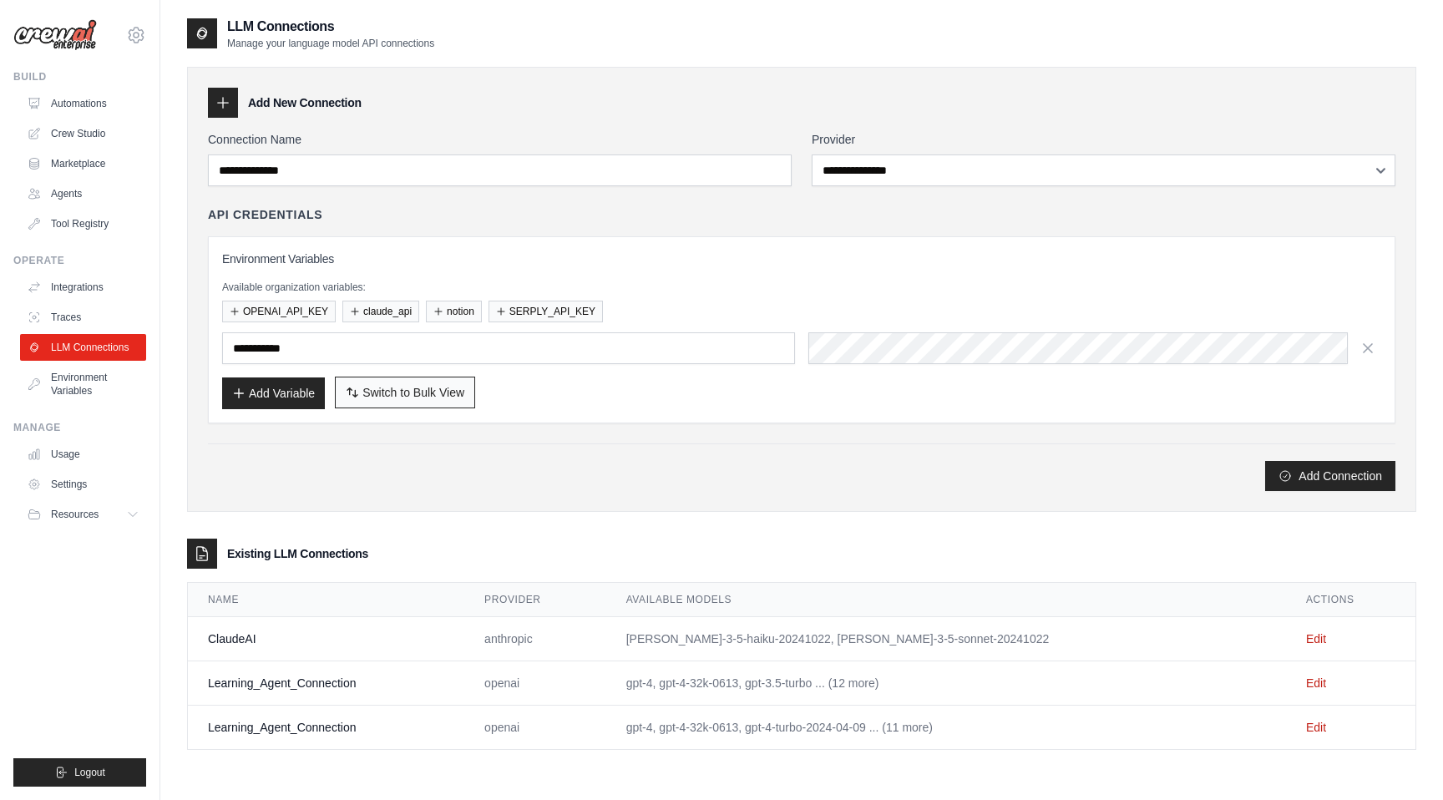
click at [365, 390] on span "Switch to Bulk View" at bounding box center [414, 392] width 102 height 17
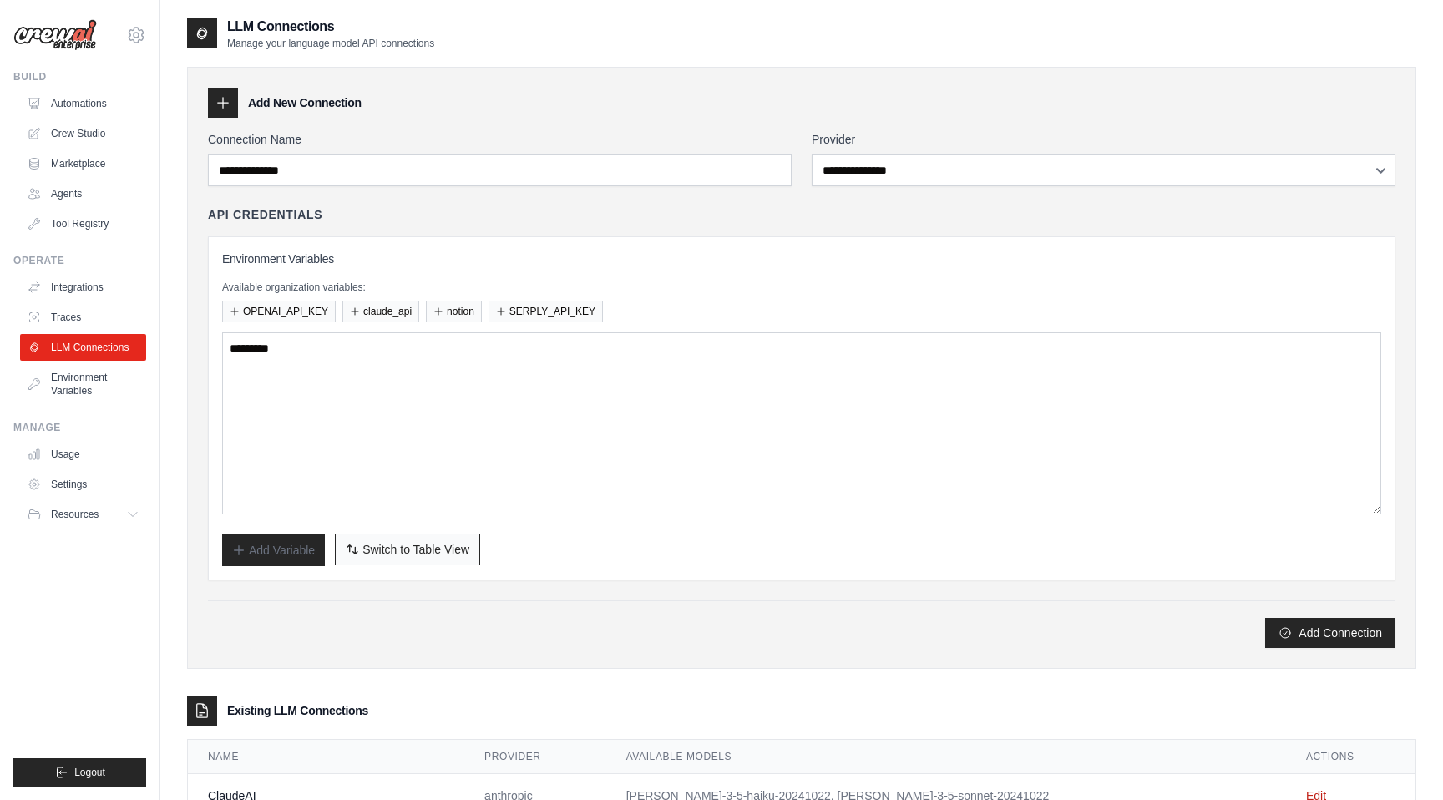
click at [373, 551] on span "Switch to Table View" at bounding box center [416, 549] width 107 height 17
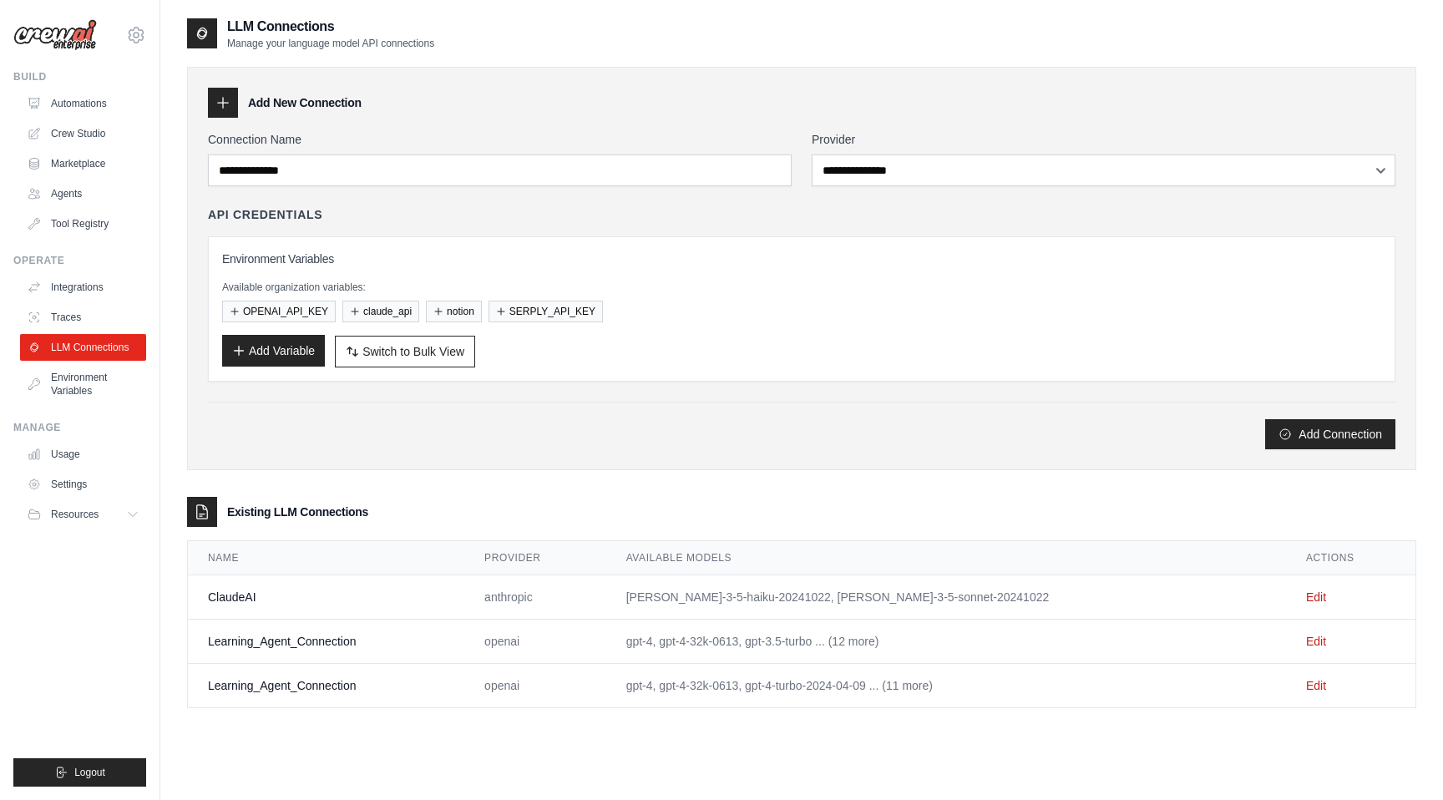
click at [254, 352] on button "Add Variable" at bounding box center [273, 351] width 103 height 32
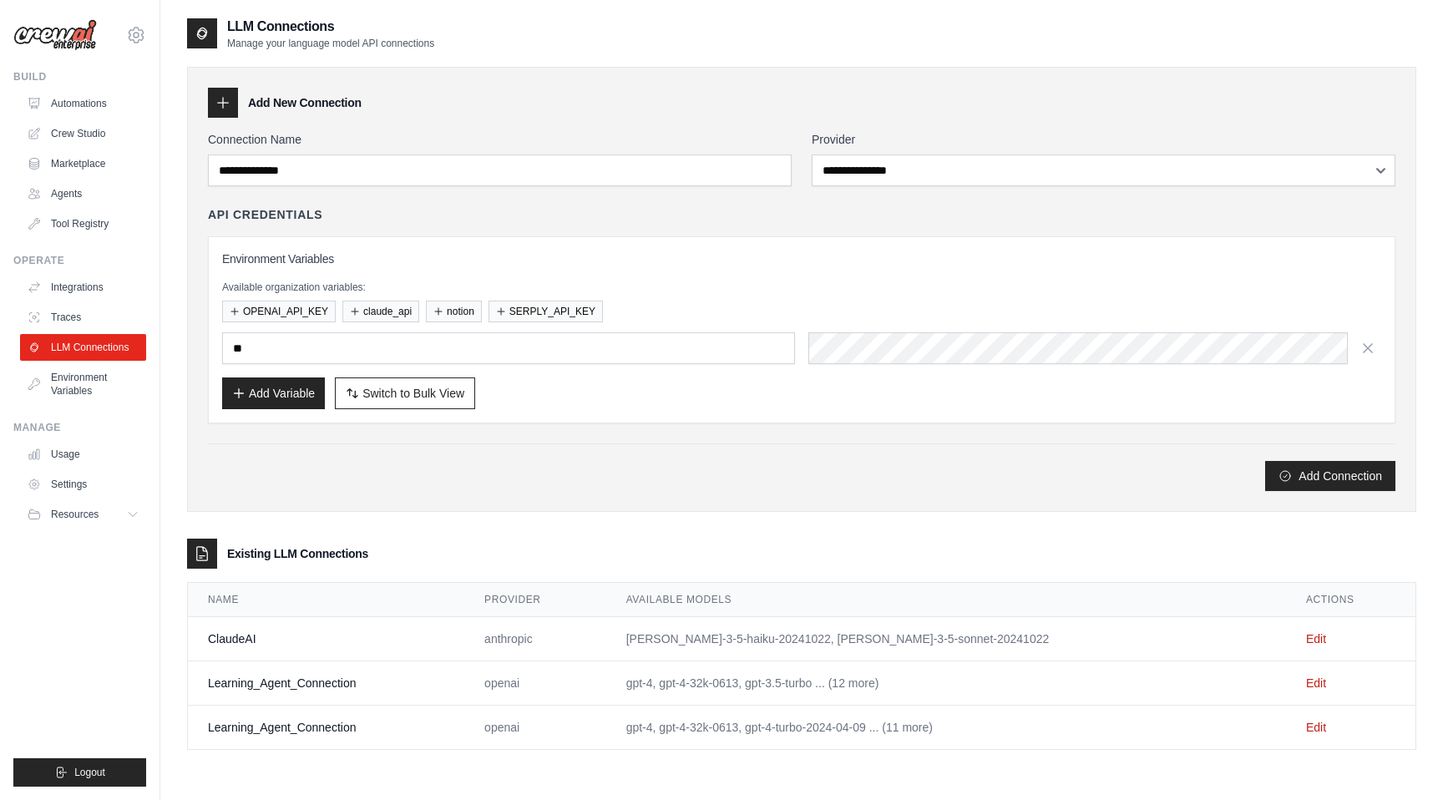
type input "*"
click at [420, 215] on div "API Credentials" at bounding box center [802, 214] width 1188 height 17
click at [454, 312] on button "notion" at bounding box center [454, 311] width 56 height 22
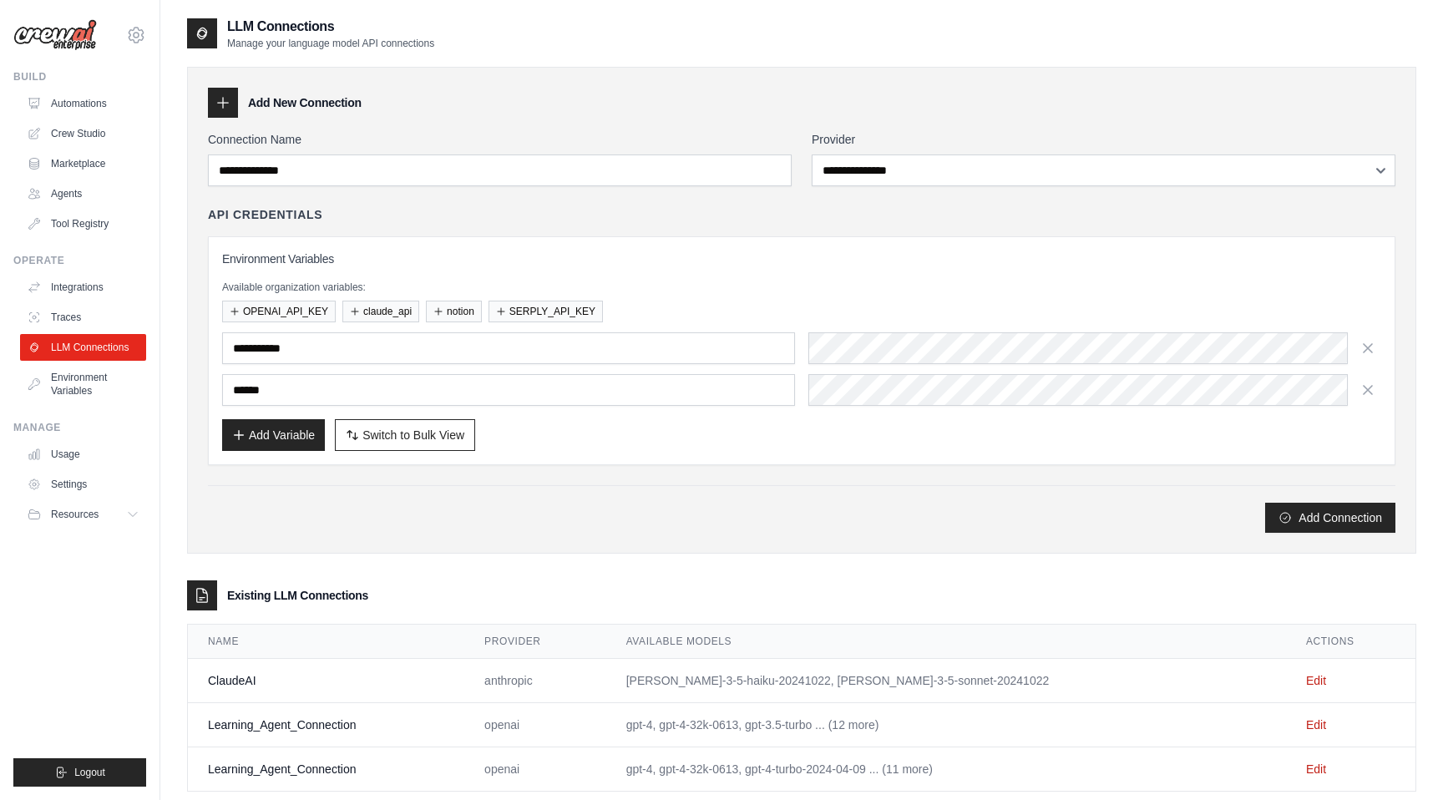
click at [1162, 262] on h3 "Environment Variables" at bounding box center [801, 259] width 1159 height 17
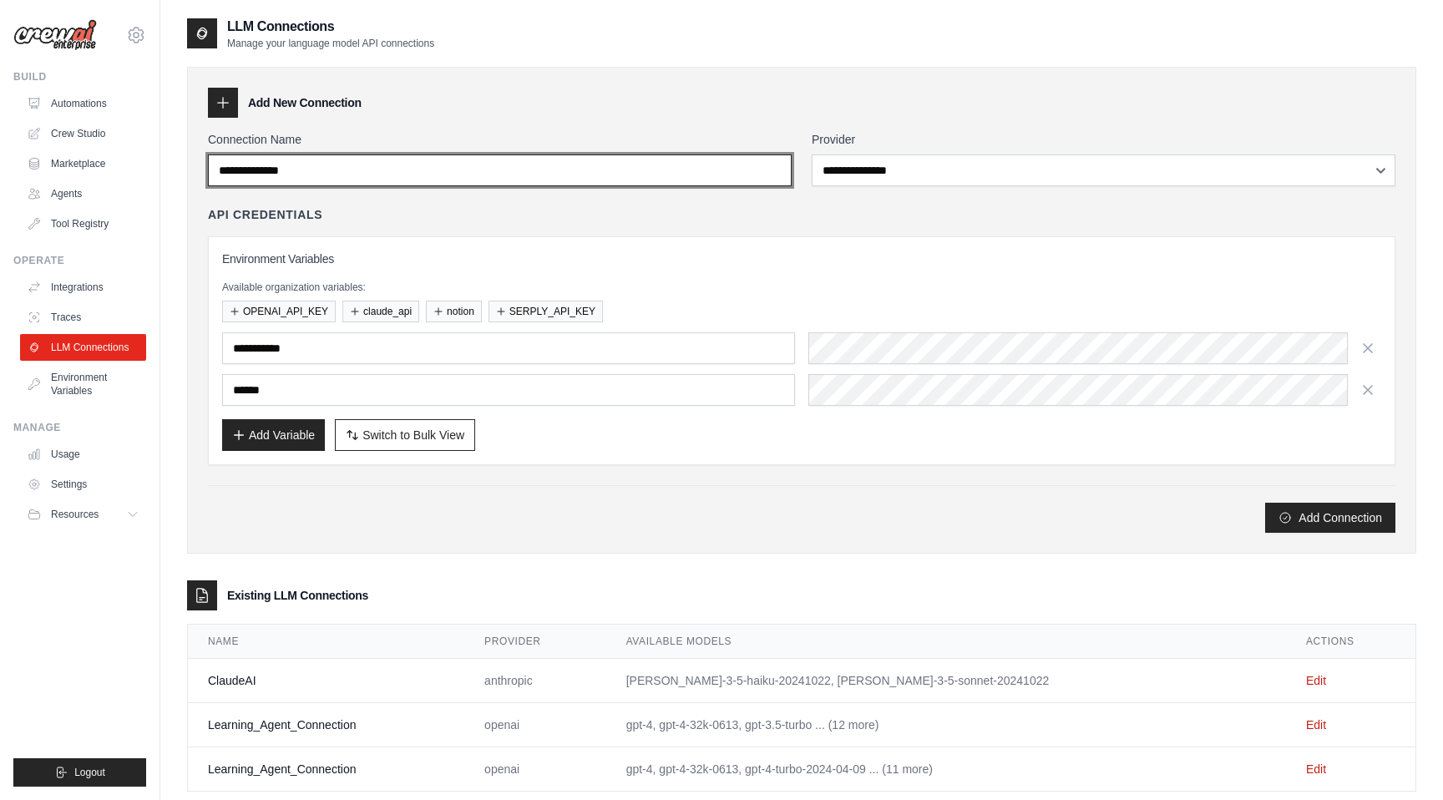
click at [707, 174] on input "**********" at bounding box center [500, 171] width 584 height 32
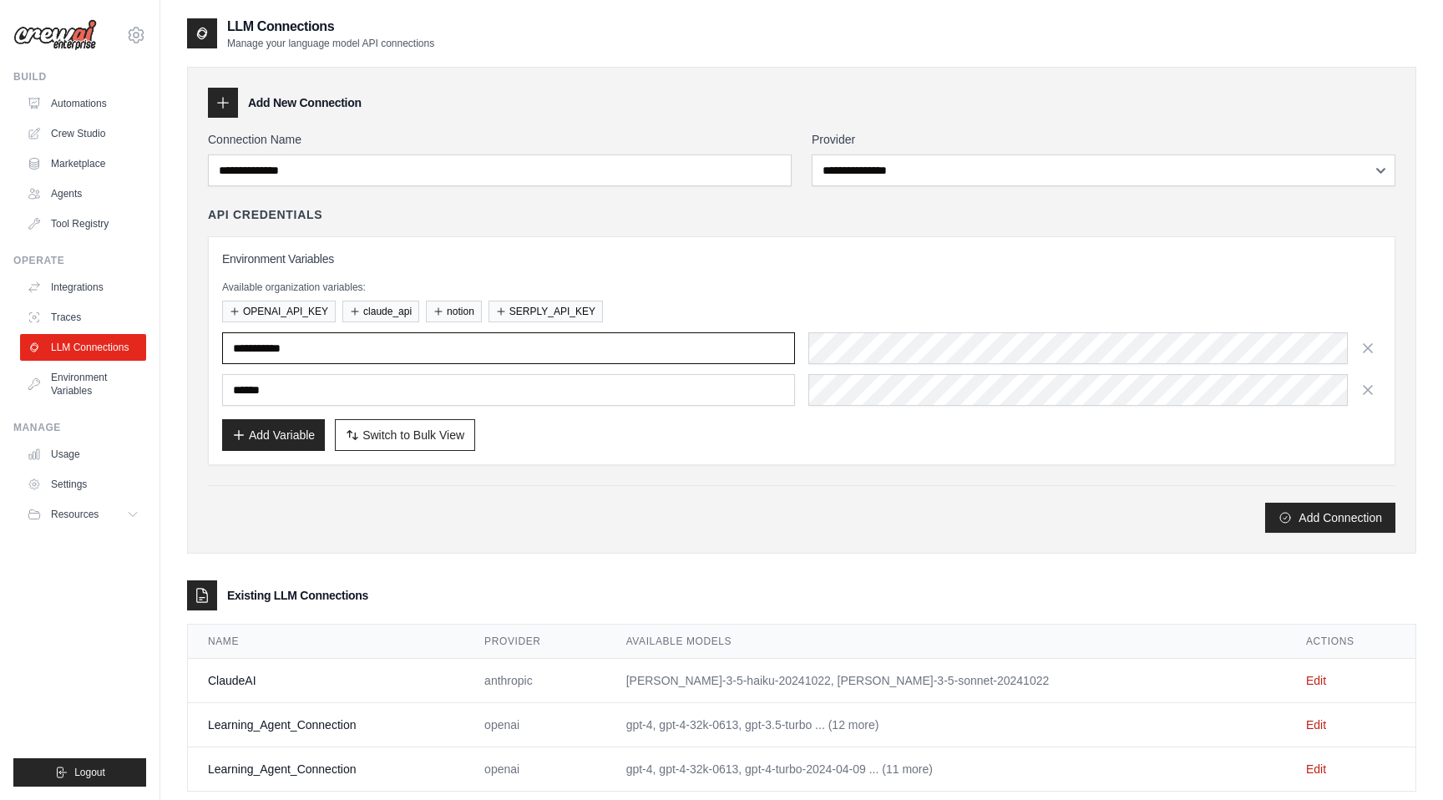
click at [660, 342] on input "text" at bounding box center [508, 348] width 573 height 32
type input "**********"
click at [774, 259] on h3 "Environment Variables" at bounding box center [801, 259] width 1159 height 17
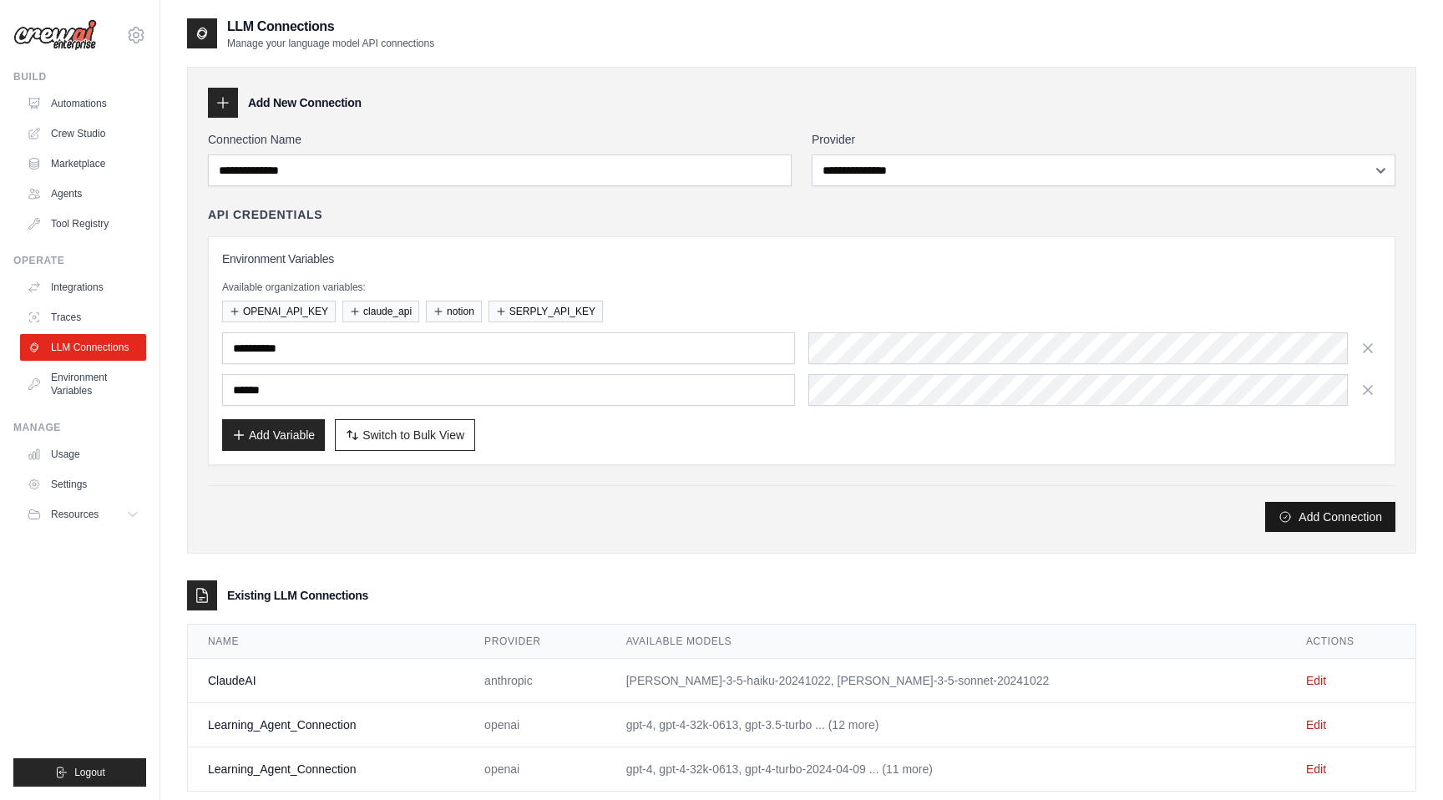
click at [1311, 506] on button "Add Connection" at bounding box center [1330, 517] width 130 height 30
click at [722, 270] on div "**********" at bounding box center [801, 351] width 1159 height 200
click at [699, 367] on div "**********" at bounding box center [801, 369] width 1159 height 74
click at [587, 410] on div "**********" at bounding box center [801, 351] width 1159 height 200
click at [286, 449] on button "Add Variable" at bounding box center [273, 434] width 103 height 32
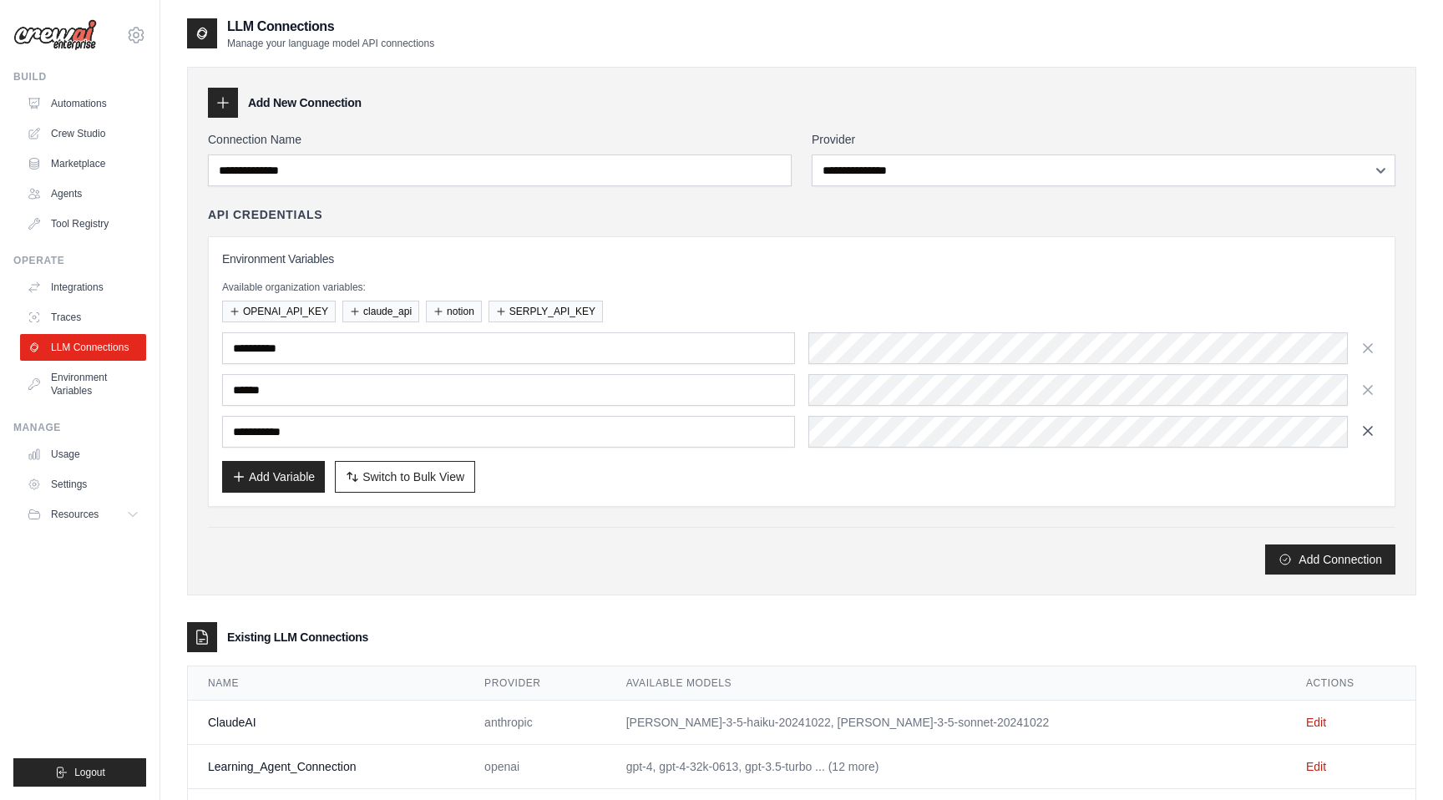
click at [1363, 428] on icon "button" at bounding box center [1368, 431] width 17 height 17
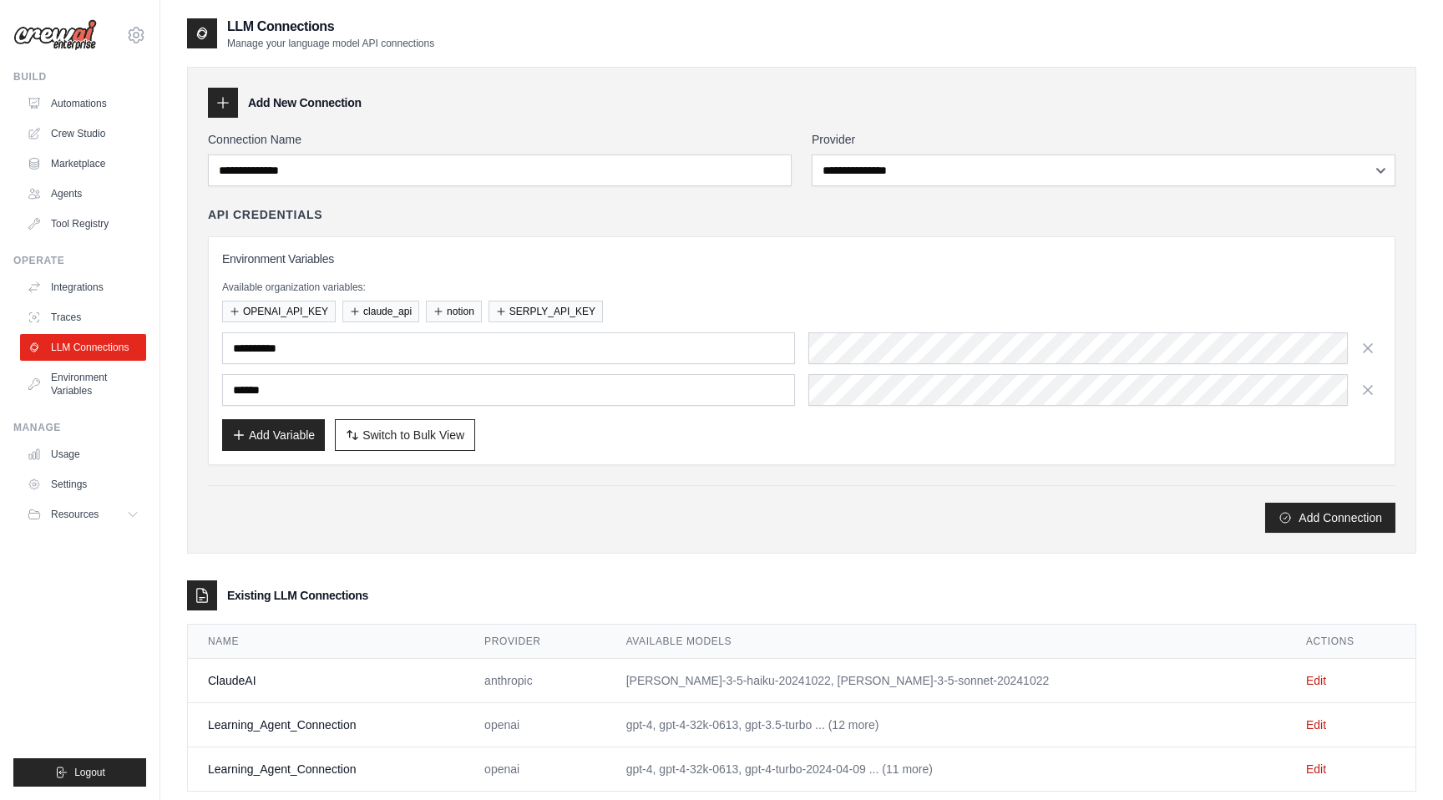
scroll to position [35, 0]
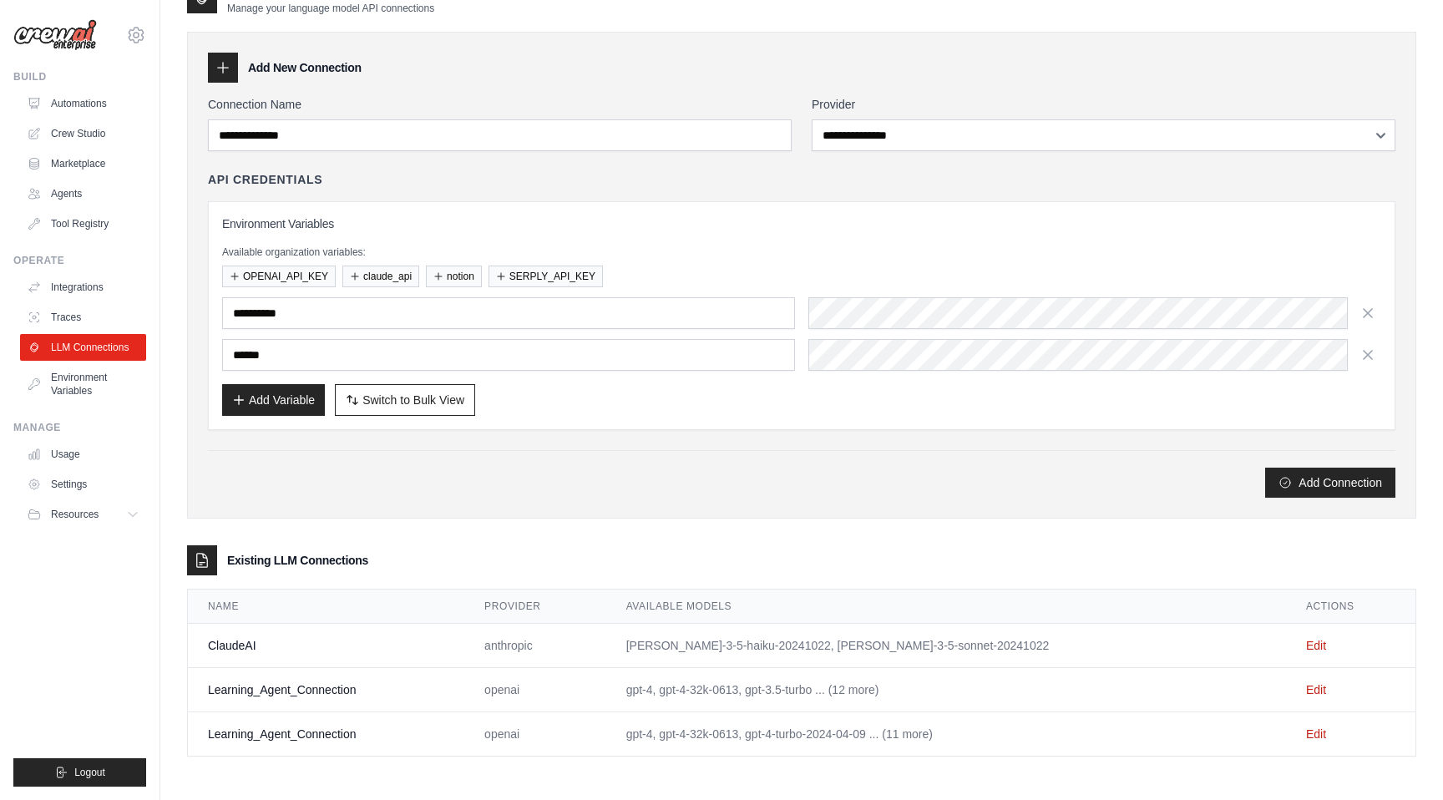
click at [846, 260] on div "Available organization variables: OPENAI_API_KEY claude_api notion SERPLY_API_K…" at bounding box center [801, 267] width 1159 height 42
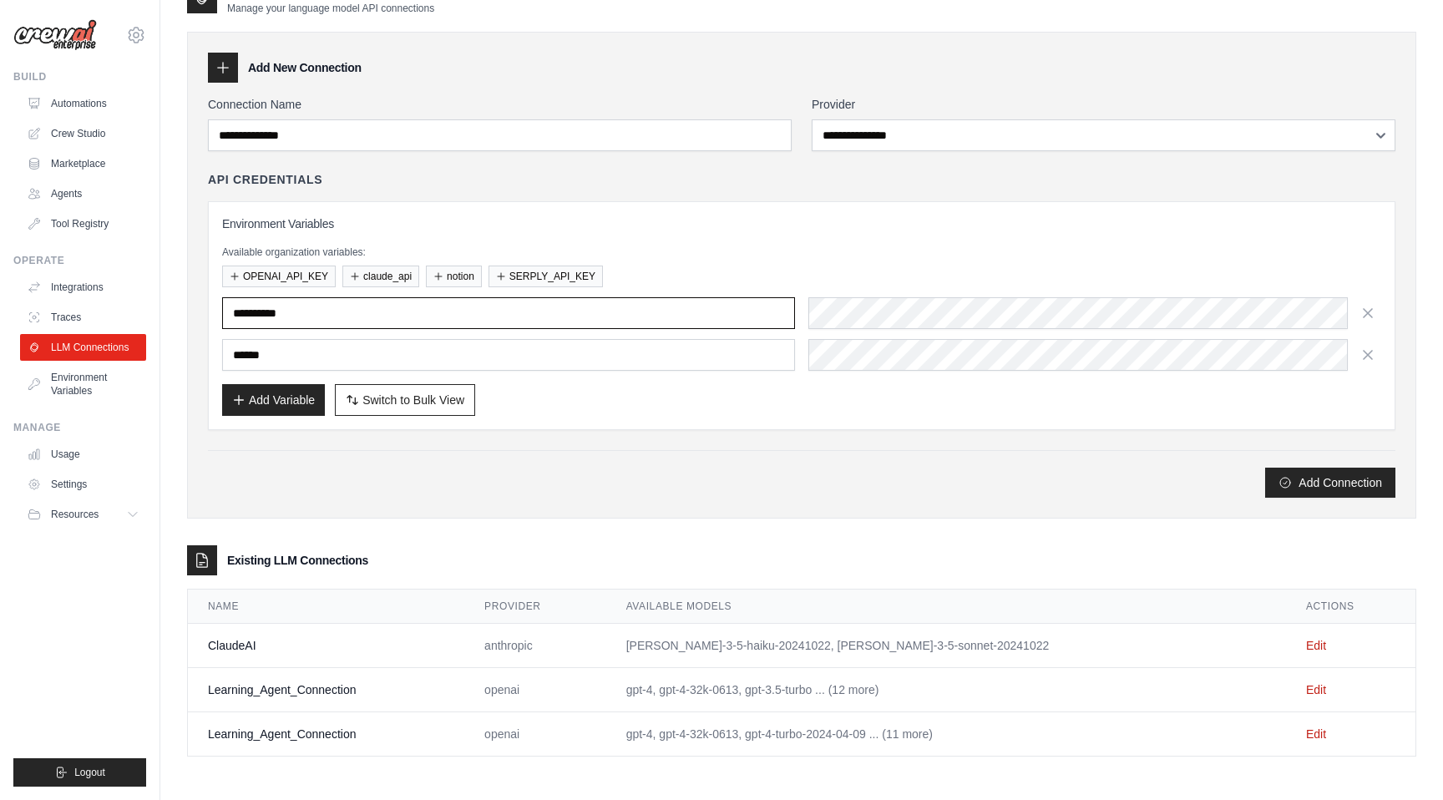
click at [331, 322] on input "**********" at bounding box center [508, 313] width 573 height 32
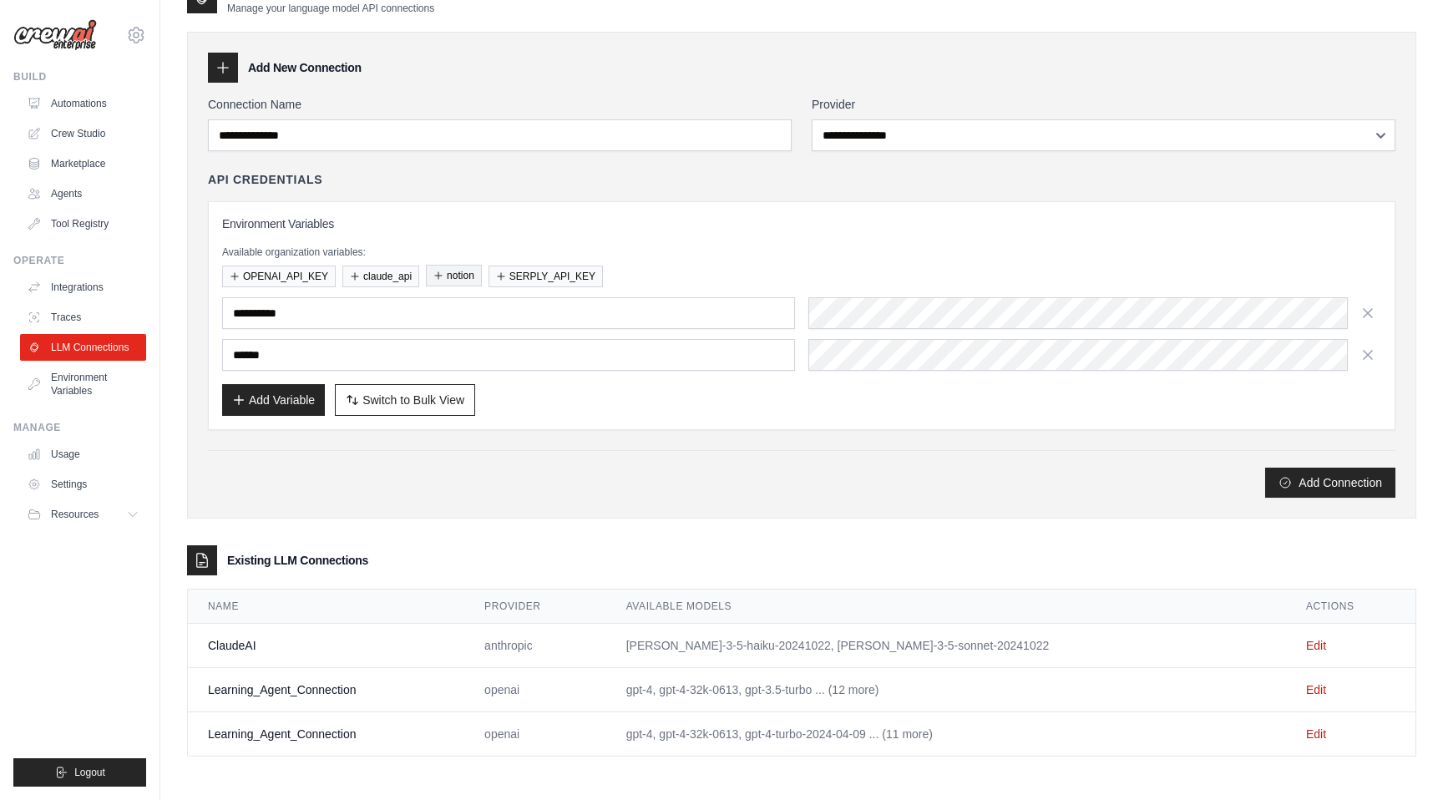
click at [466, 273] on button "notion" at bounding box center [454, 276] width 56 height 22
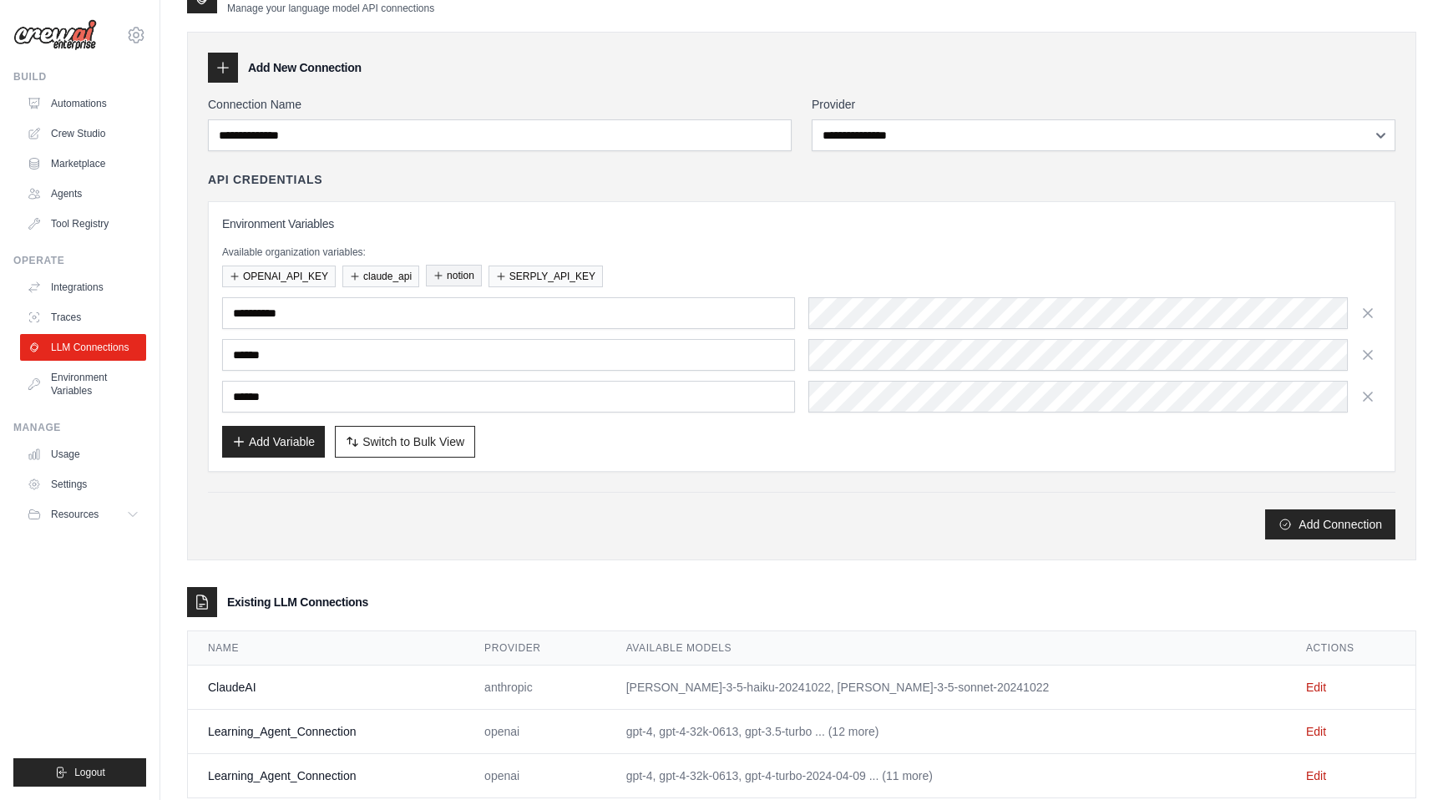
click at [466, 273] on button "notion" at bounding box center [454, 276] width 56 height 22
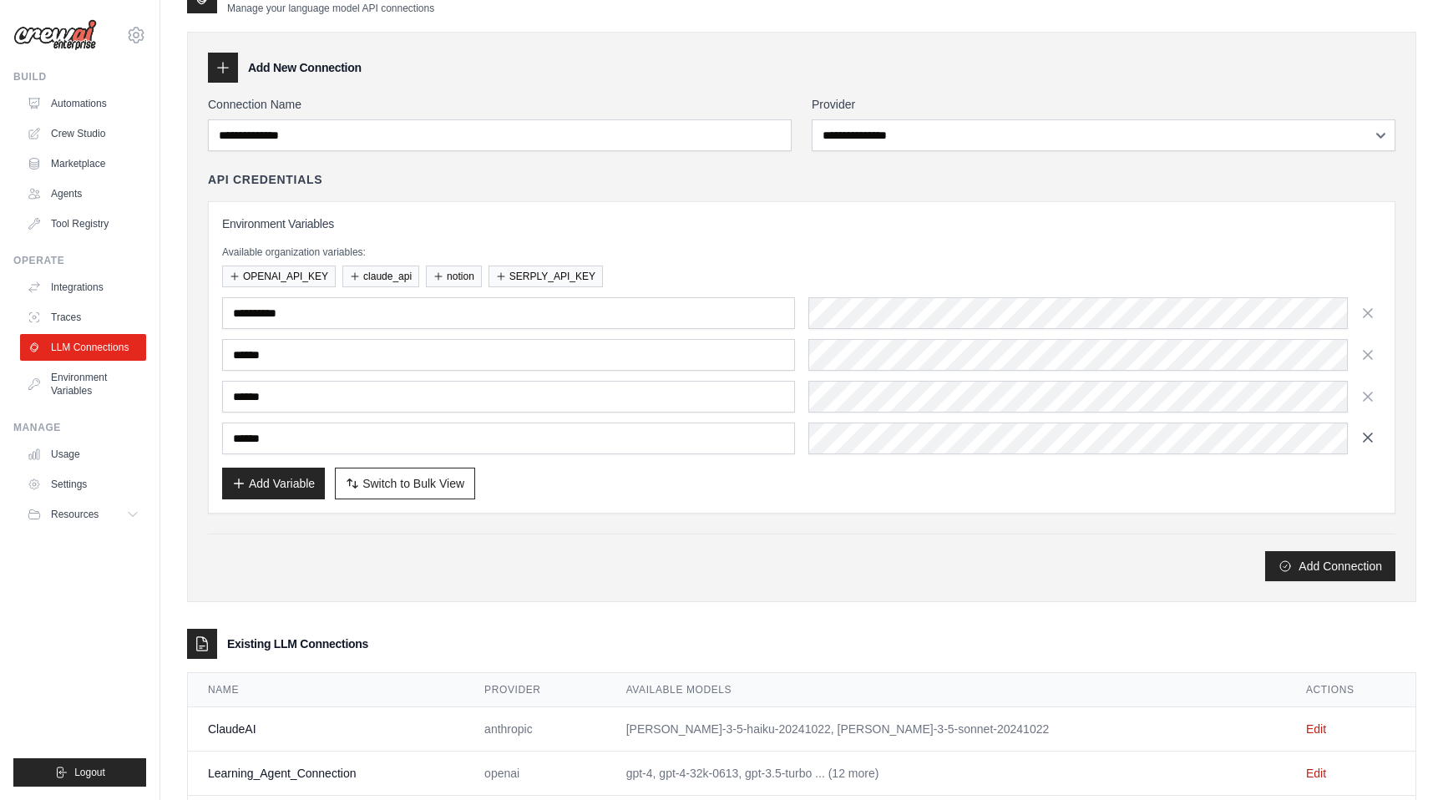
click at [1372, 440] on icon "button" at bounding box center [1368, 437] width 17 height 17
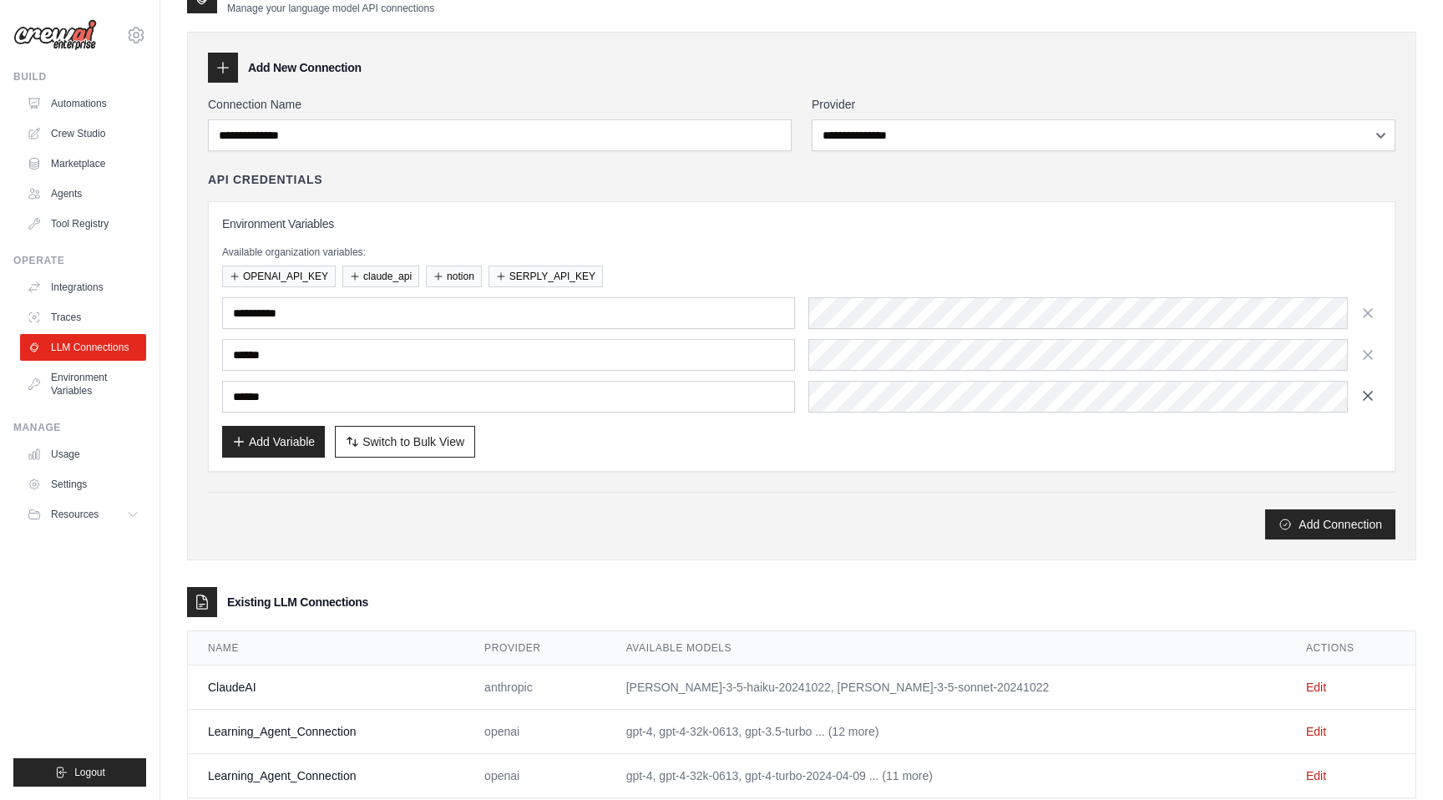
click at [1367, 407] on button "button" at bounding box center [1368, 396] width 27 height 27
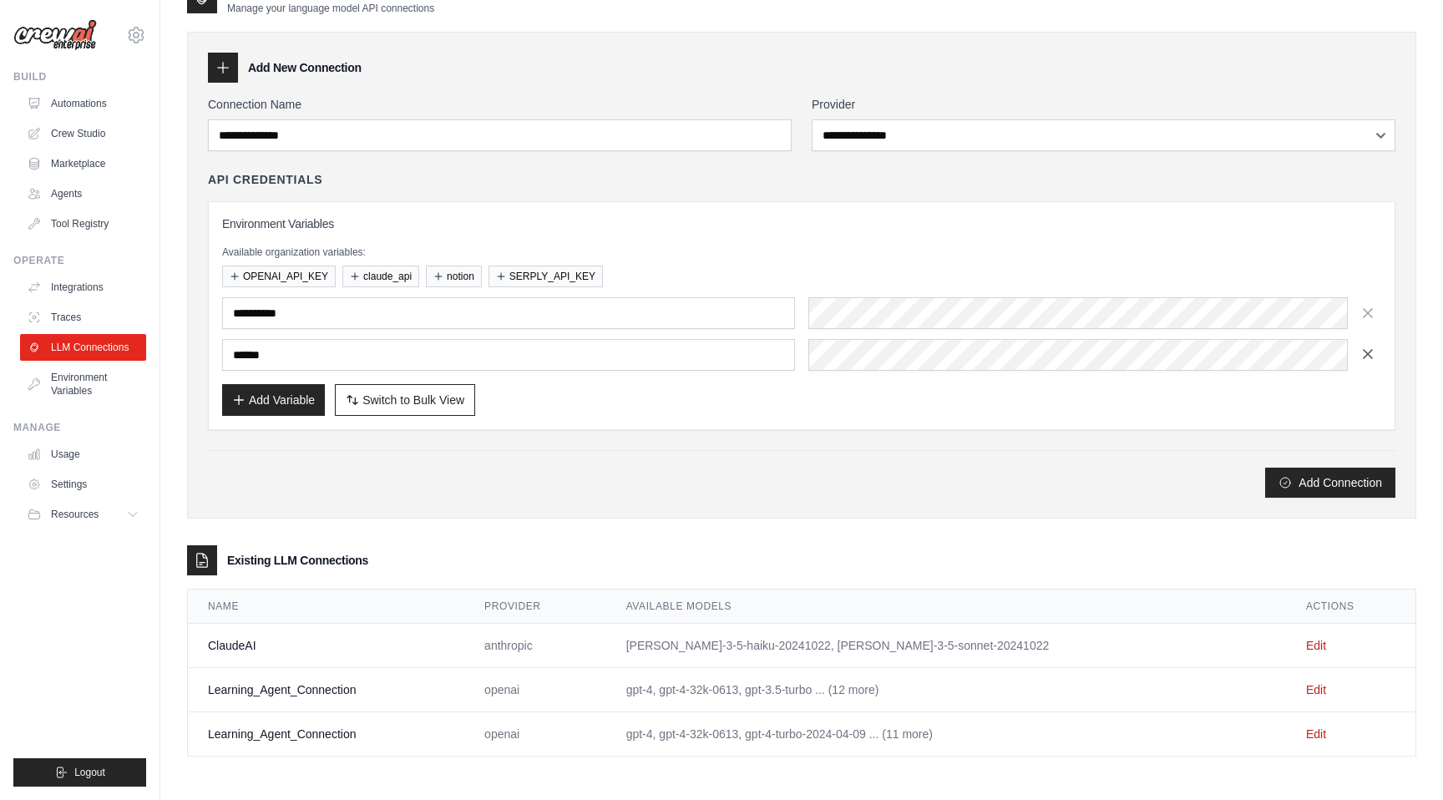
click at [1370, 347] on icon "button" at bounding box center [1368, 354] width 17 height 17
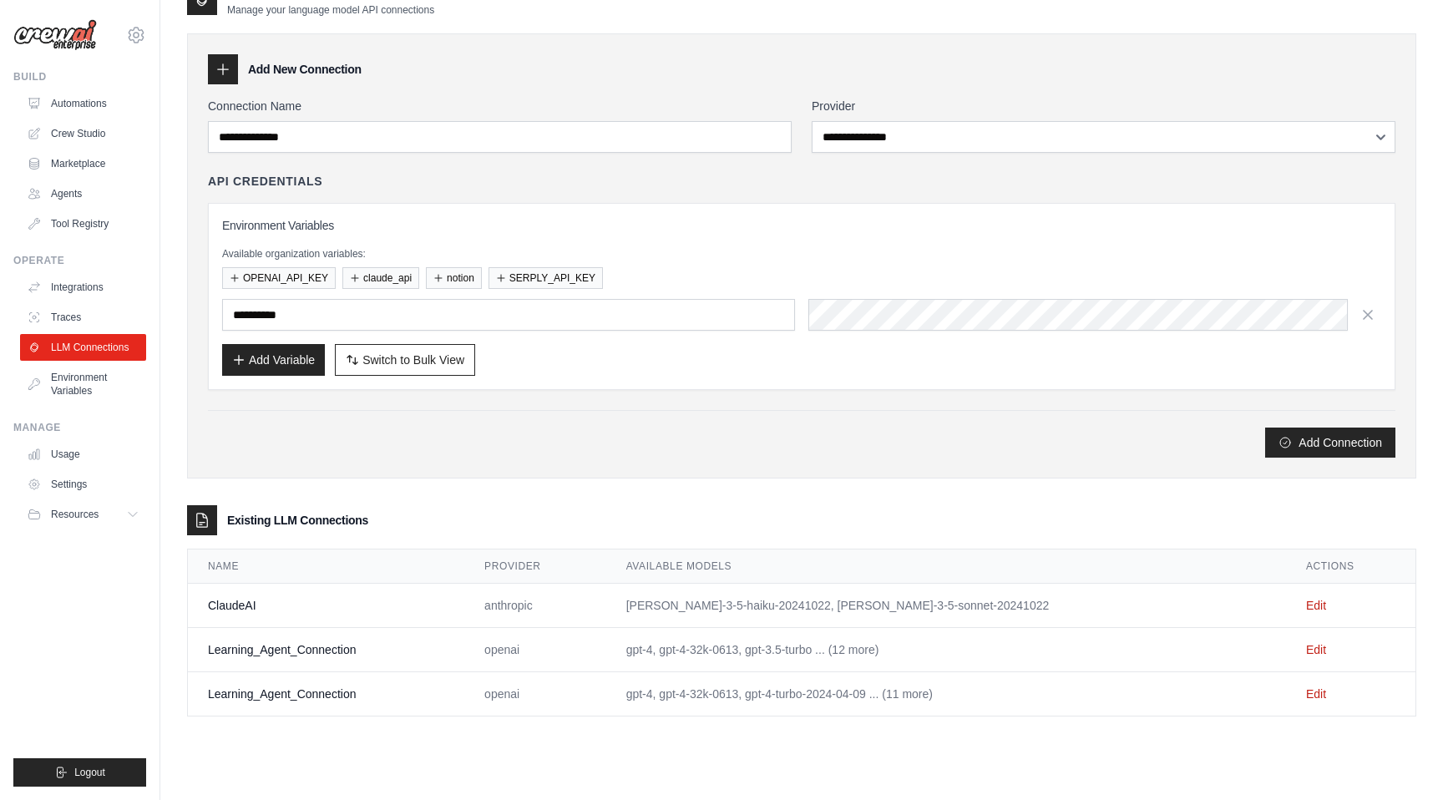
click at [629, 439] on div "Add Connection" at bounding box center [802, 443] width 1188 height 30
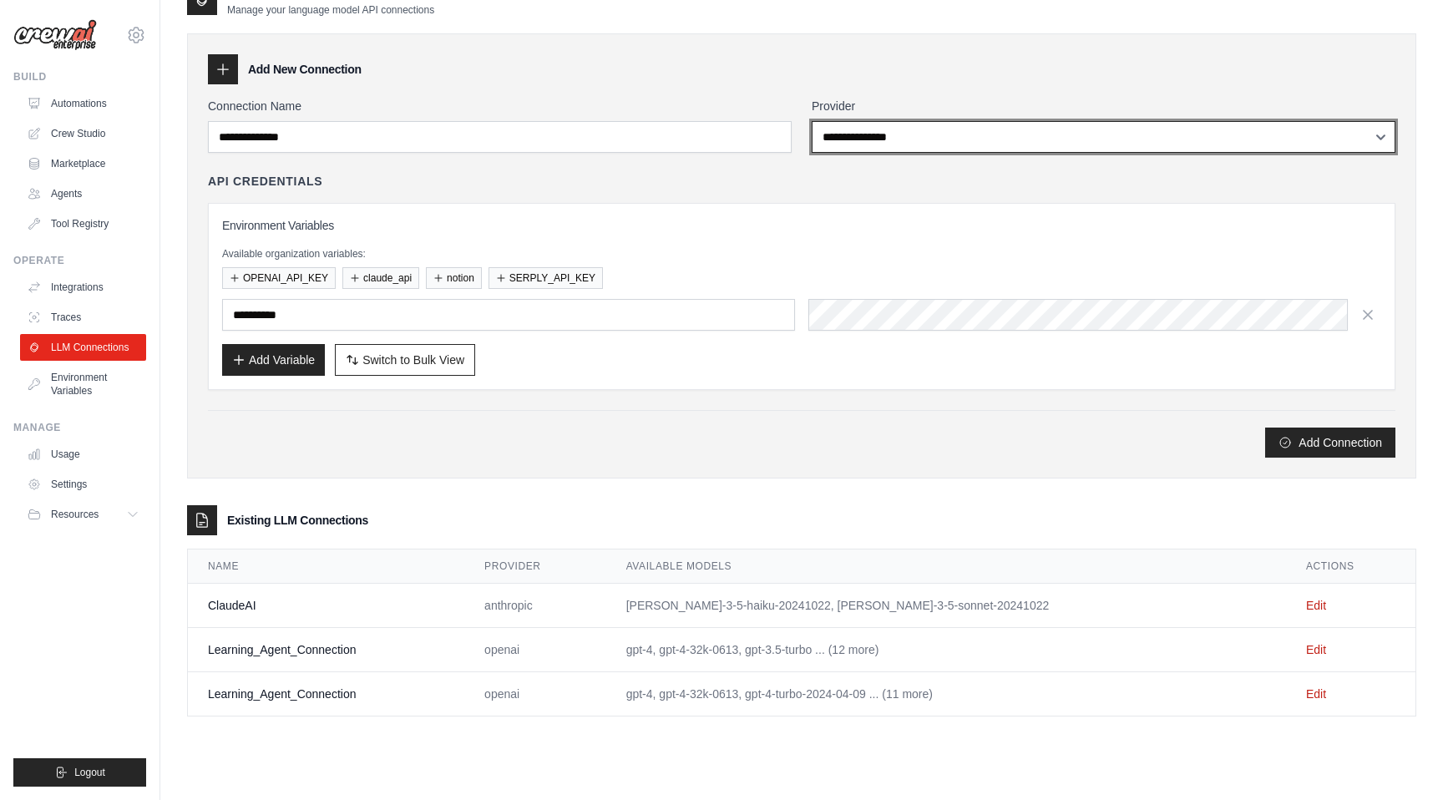
click at [1197, 136] on select "**********" at bounding box center [1104, 137] width 584 height 32
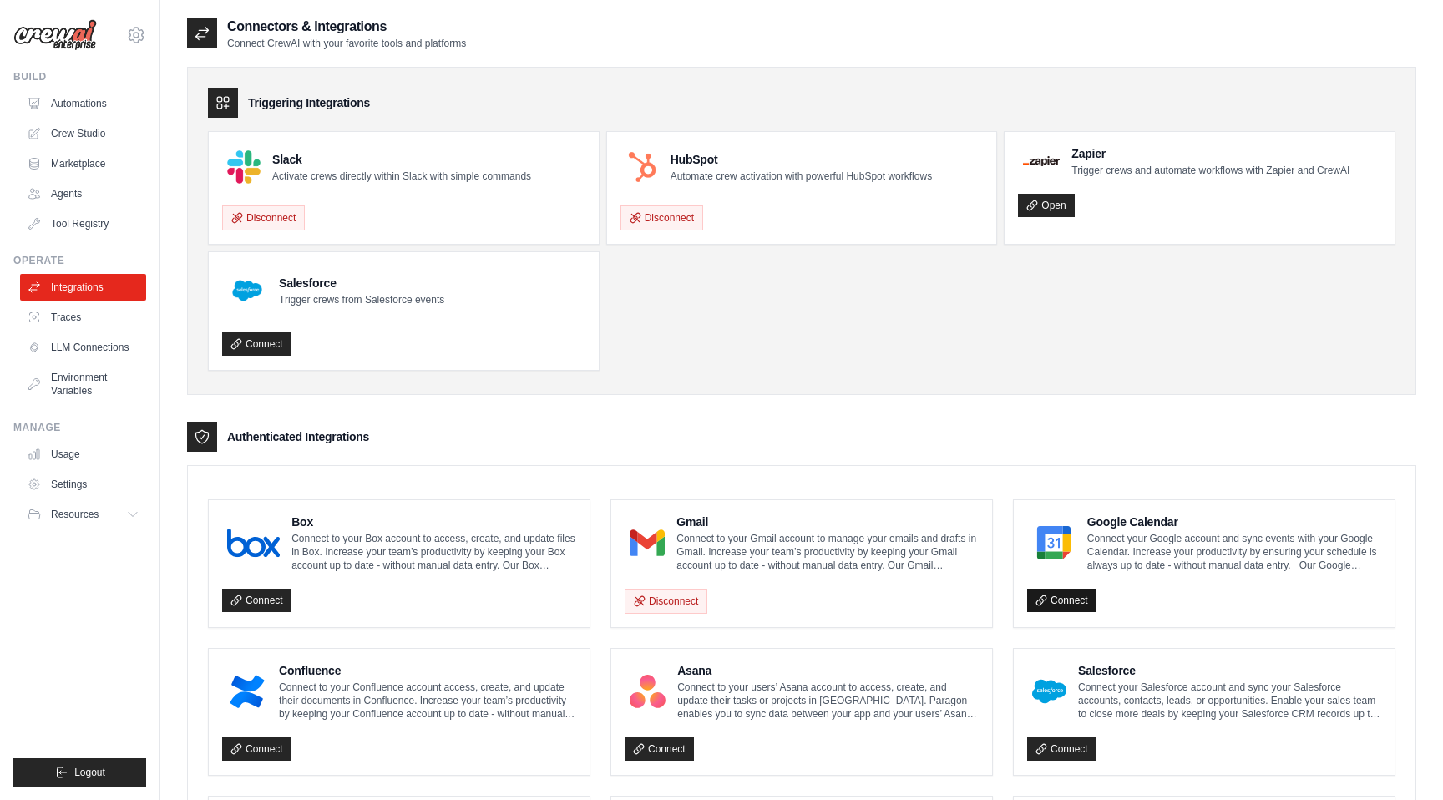
click at [1062, 591] on link "Connect" at bounding box center [1061, 600] width 69 height 23
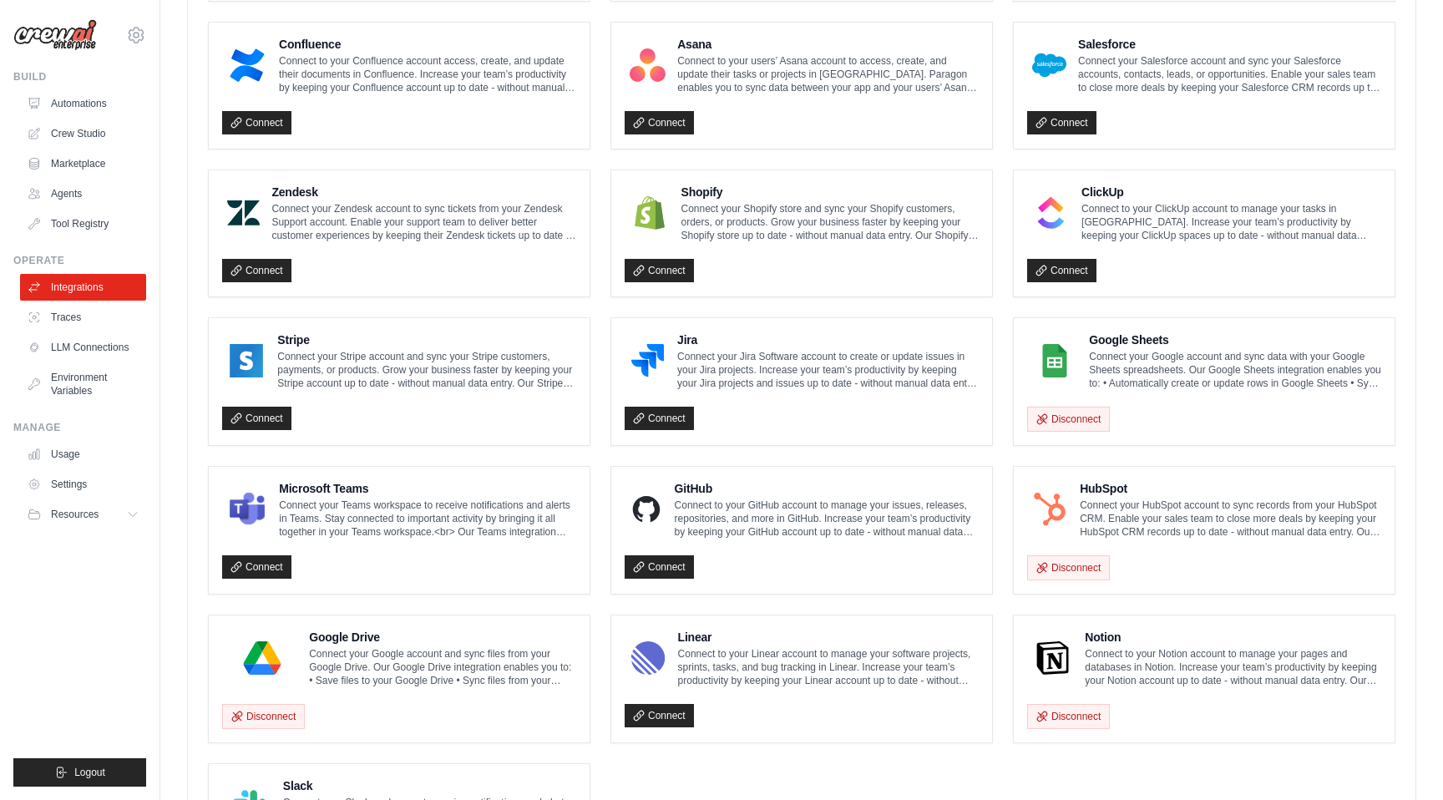
scroll to position [627, 0]
click at [651, 555] on link "Connect" at bounding box center [659, 566] width 69 height 23
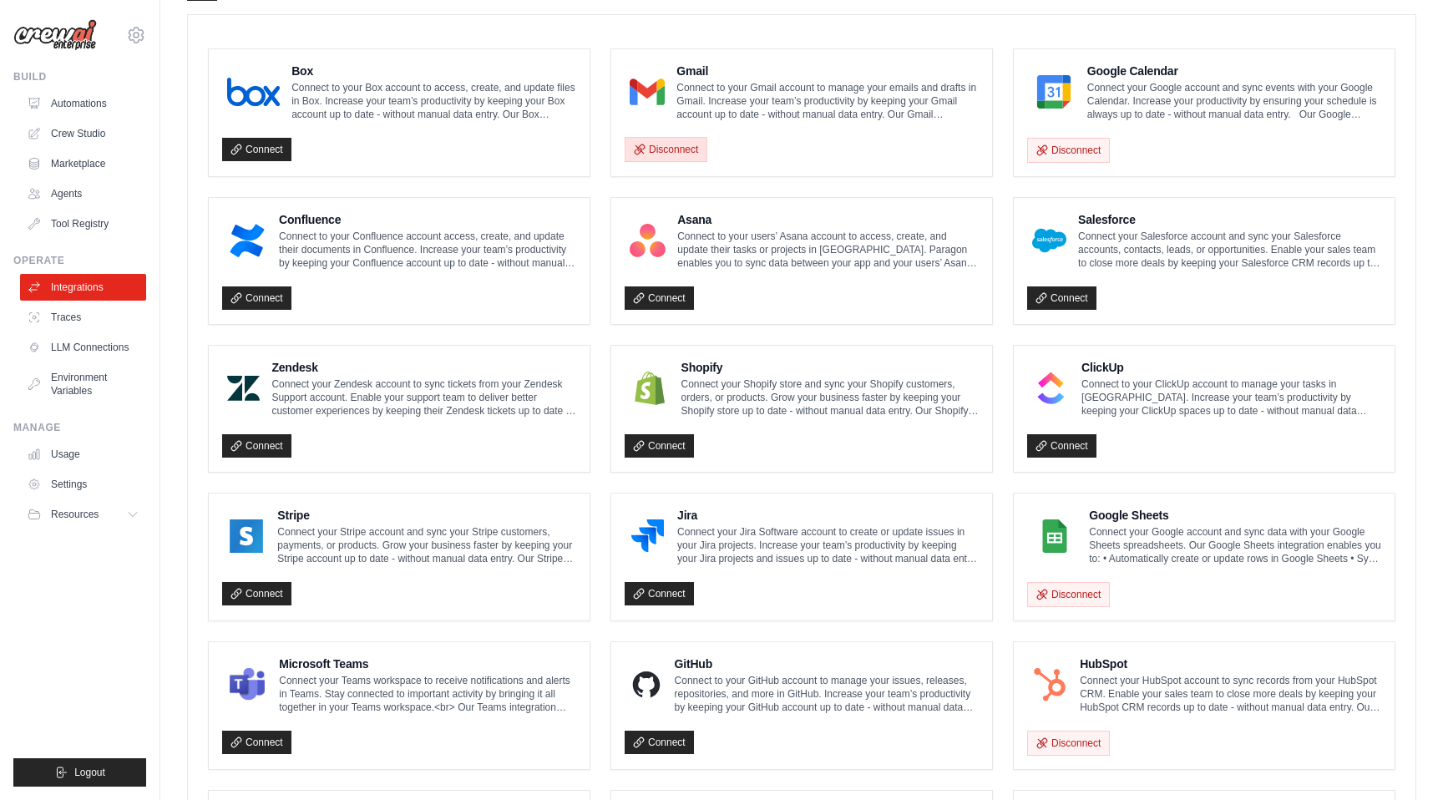
scroll to position [0, 0]
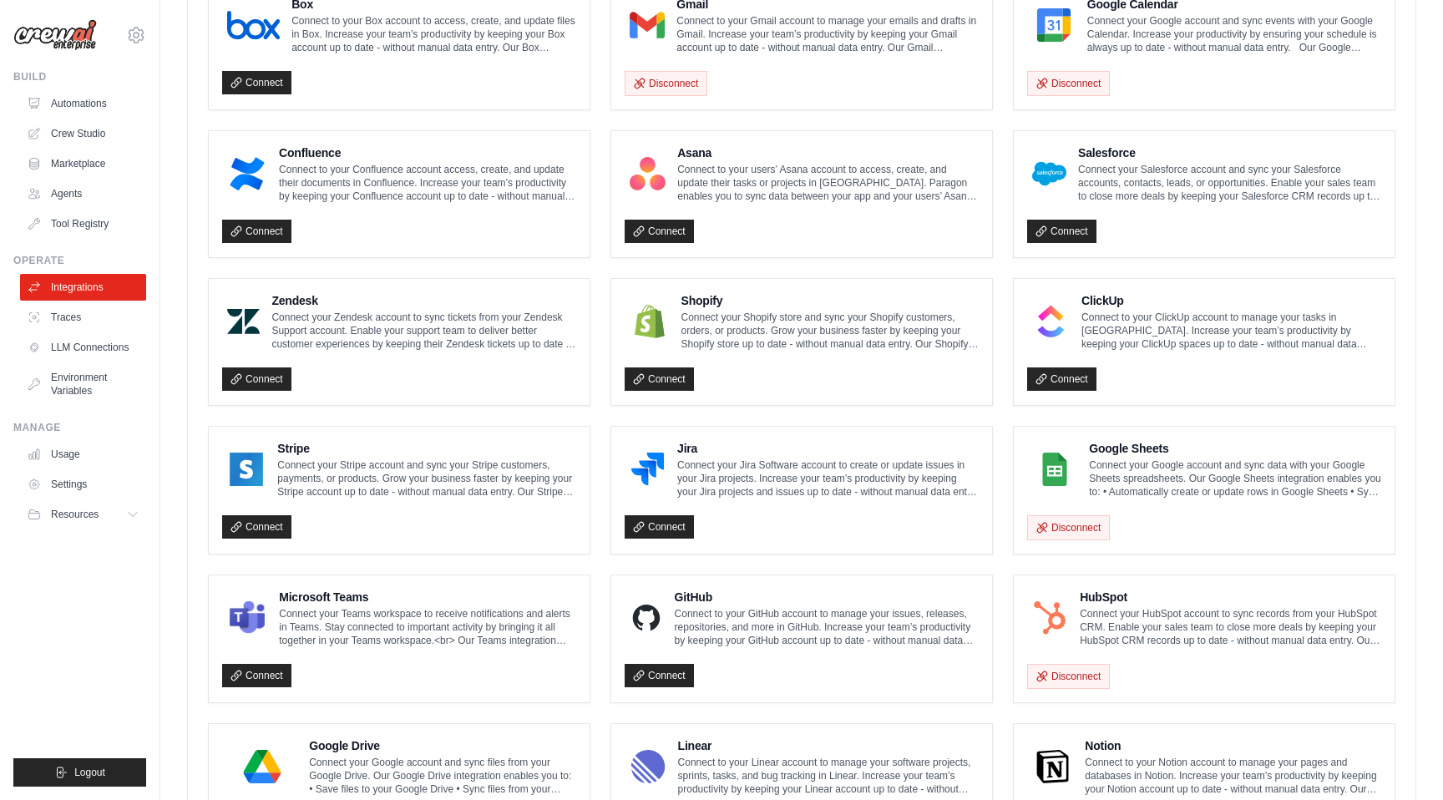
scroll to position [830, 0]
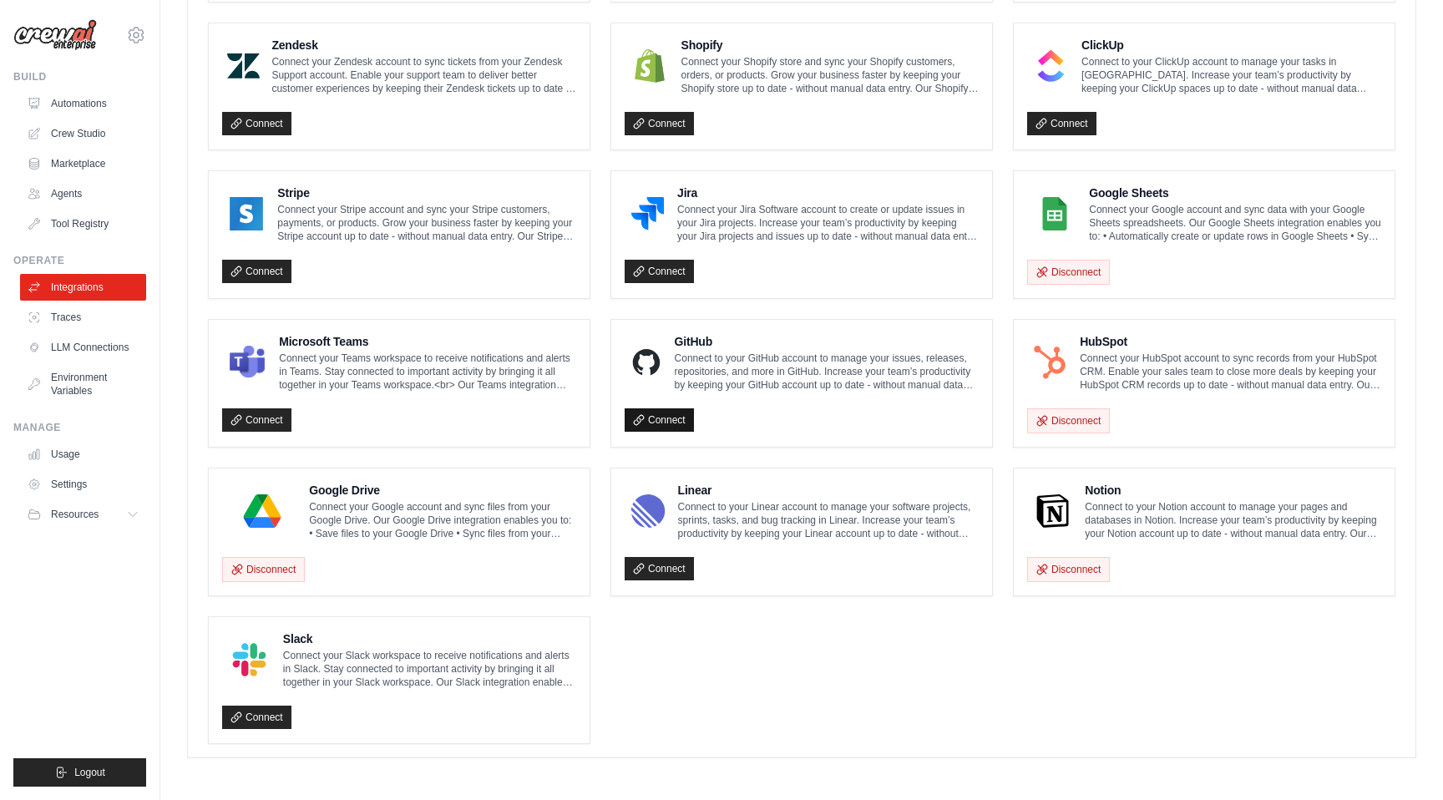
click at [664, 408] on link "Connect" at bounding box center [659, 419] width 69 height 23
